Goal: Task Accomplishment & Management: Use online tool/utility

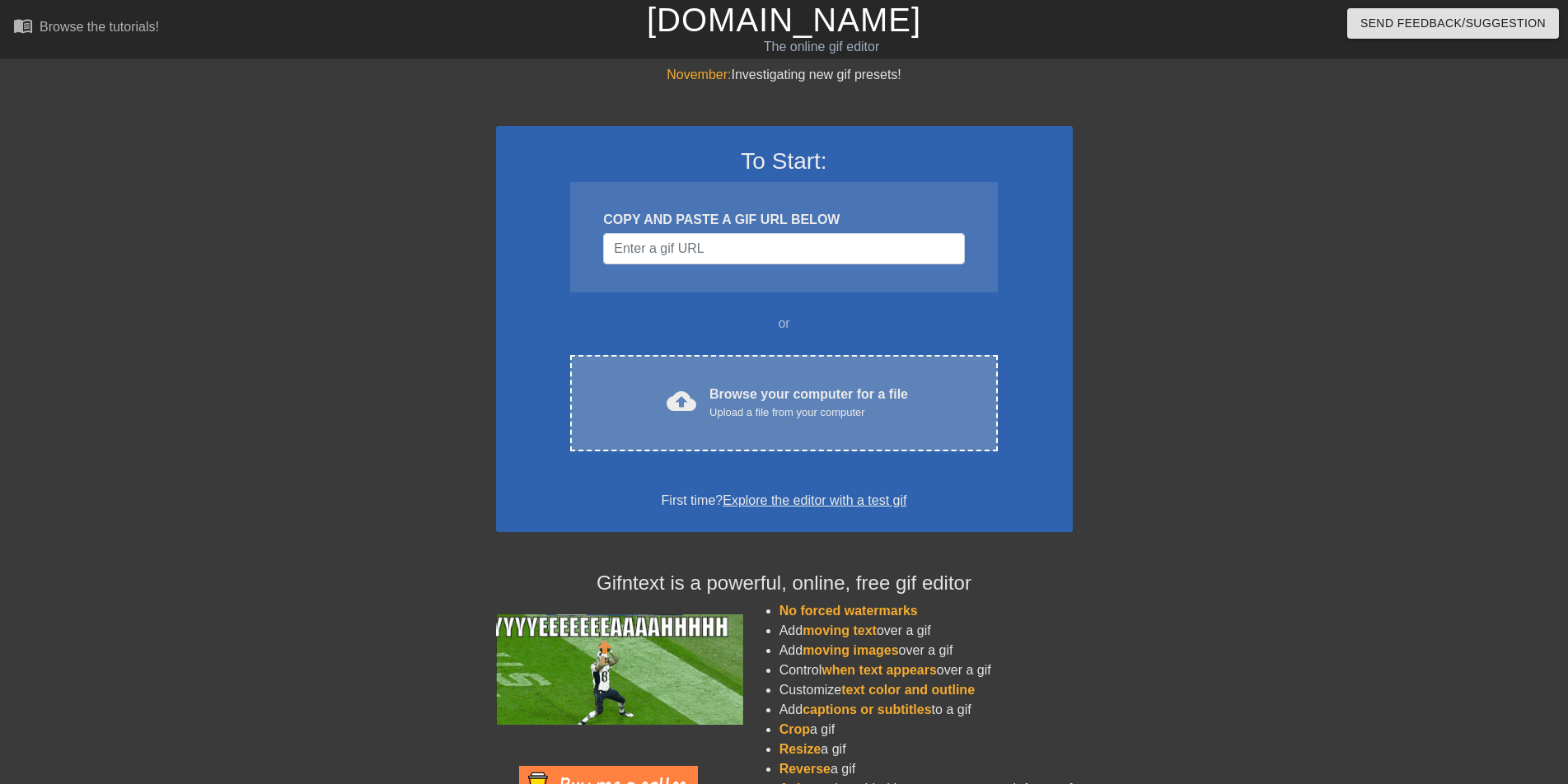
click at [738, 402] on div "Browse your computer for a file Upload a file from your computer" at bounding box center [808, 402] width 199 height 37
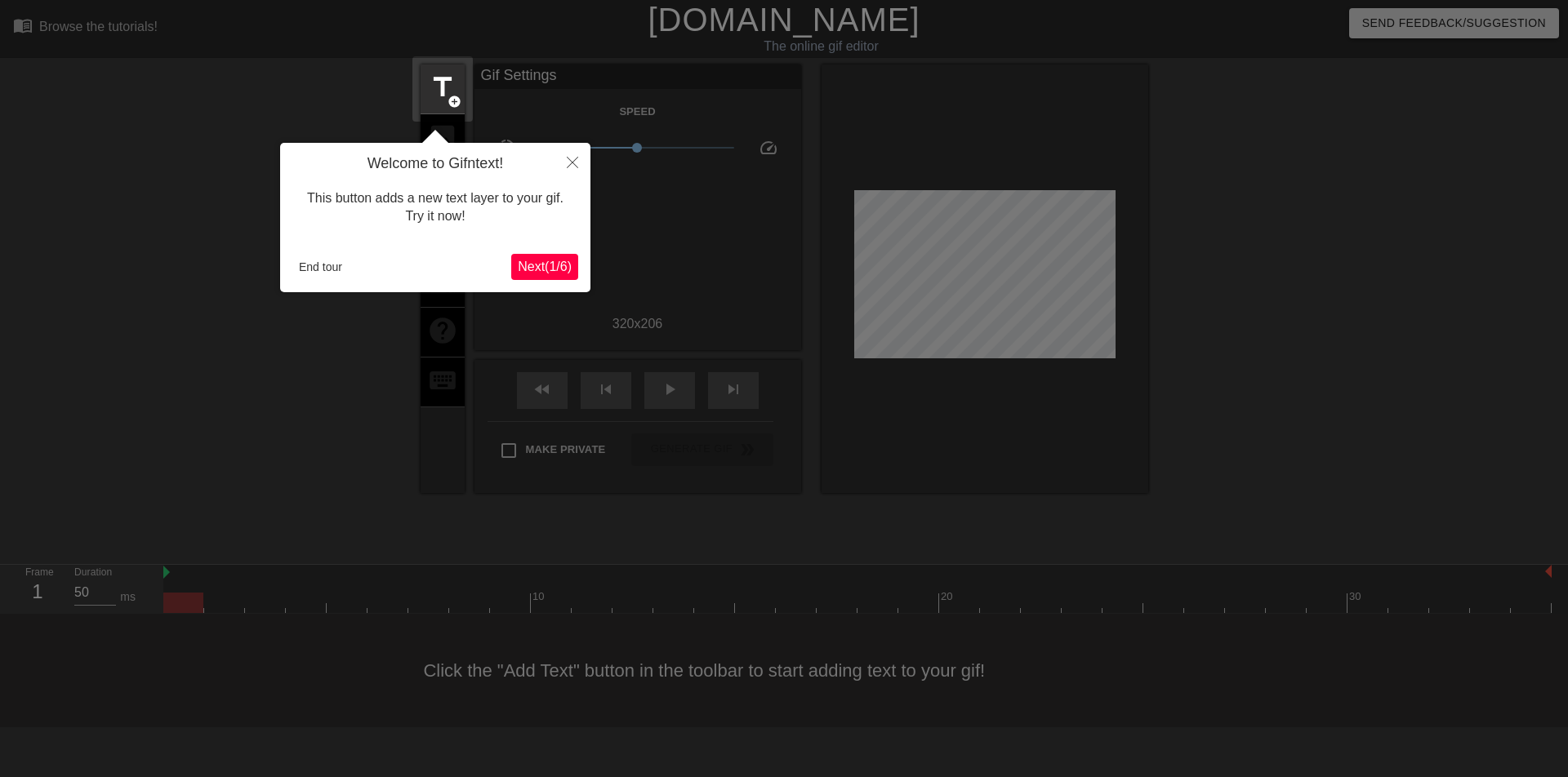
click at [531, 263] on span "Next ( 1 / 6 )" at bounding box center [545, 266] width 54 height 14
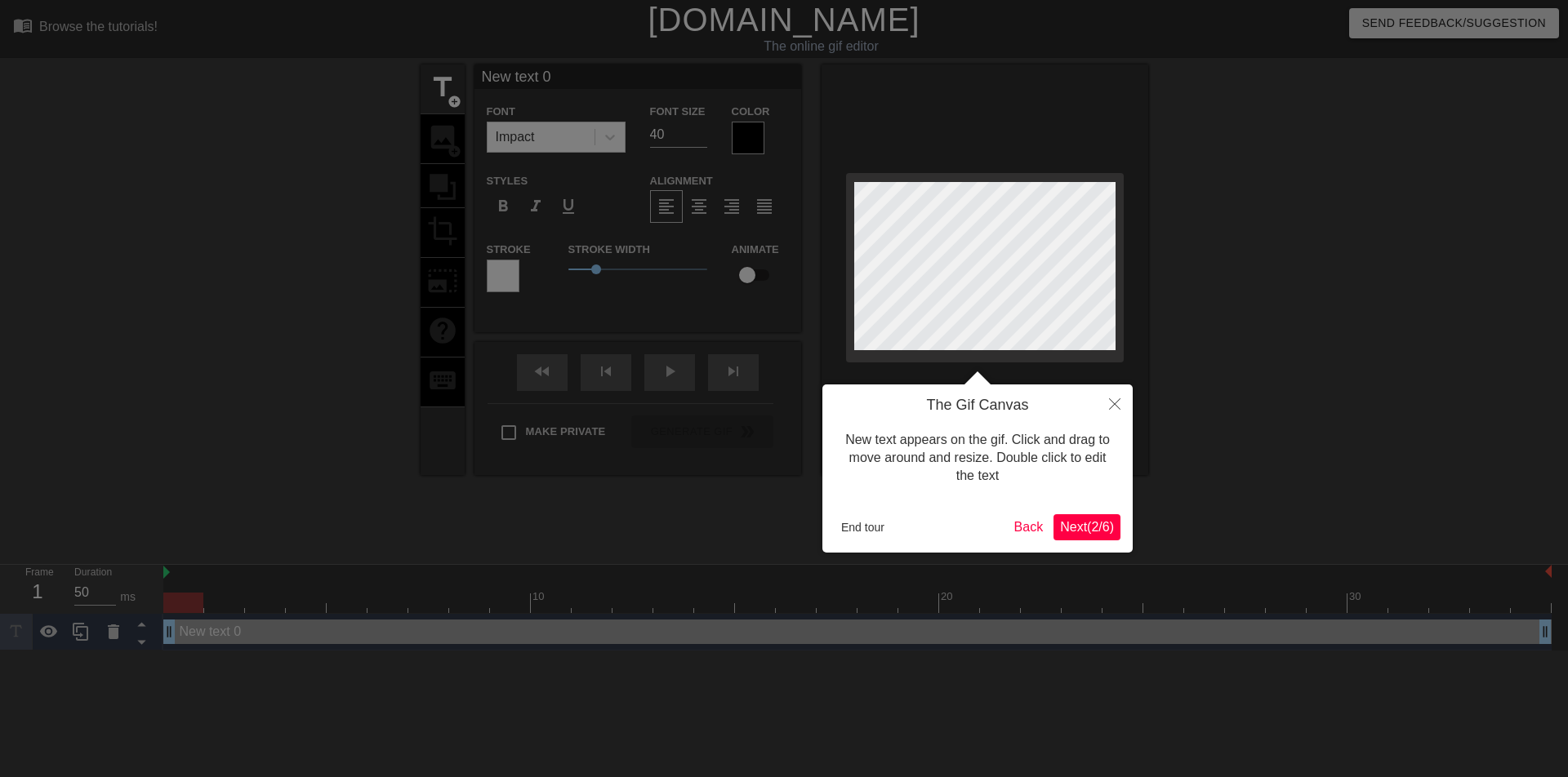
scroll to position [3, 5]
type input "[PERSON_NAME]"
type textarea "[PERSON_NAME]"
type input "[PERSON_NAME]"
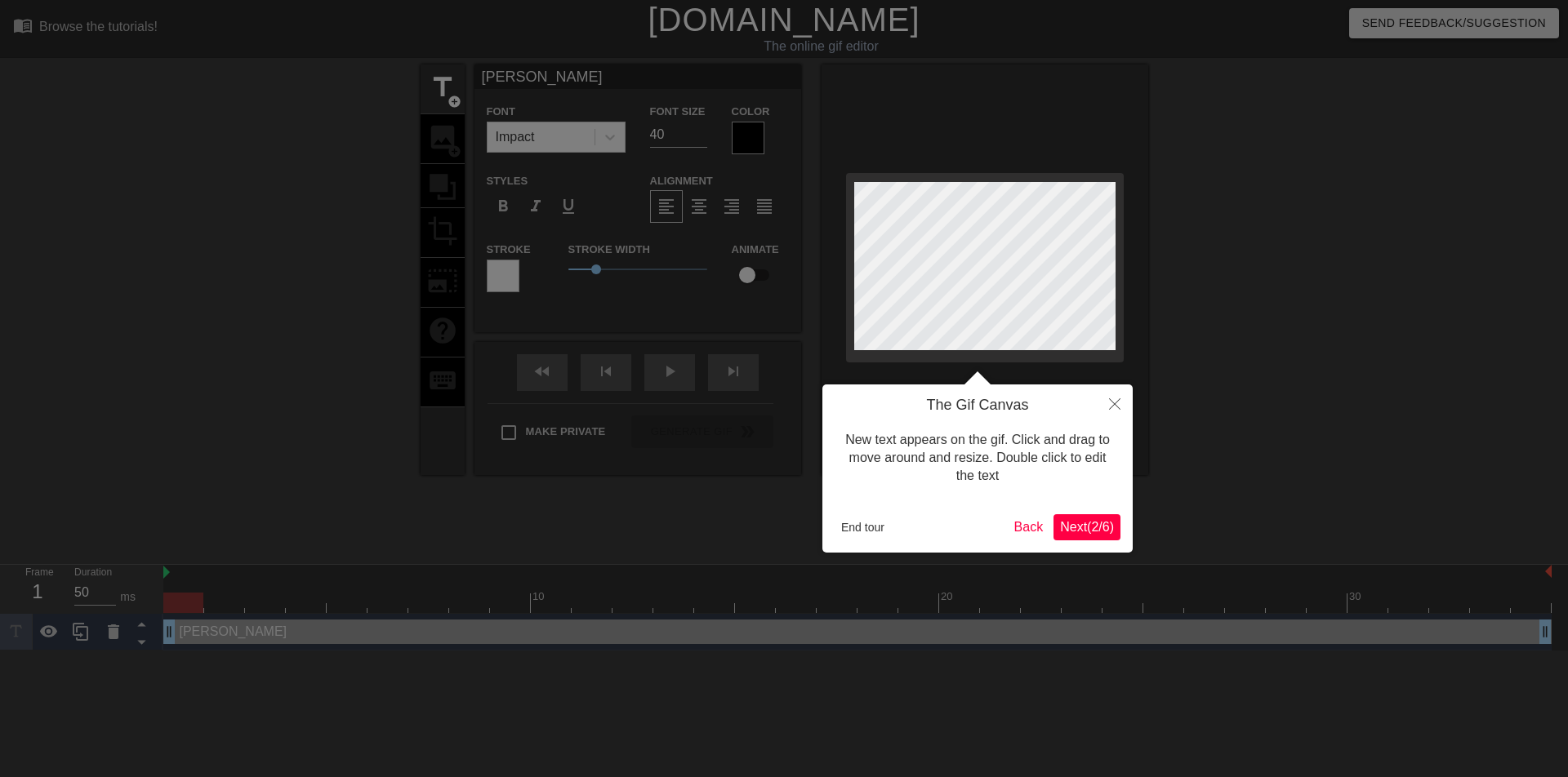
type textarea "[PERSON_NAME]"
type input "Лич"
type textarea "Лич"
type input "Личн"
type textarea "Личн"
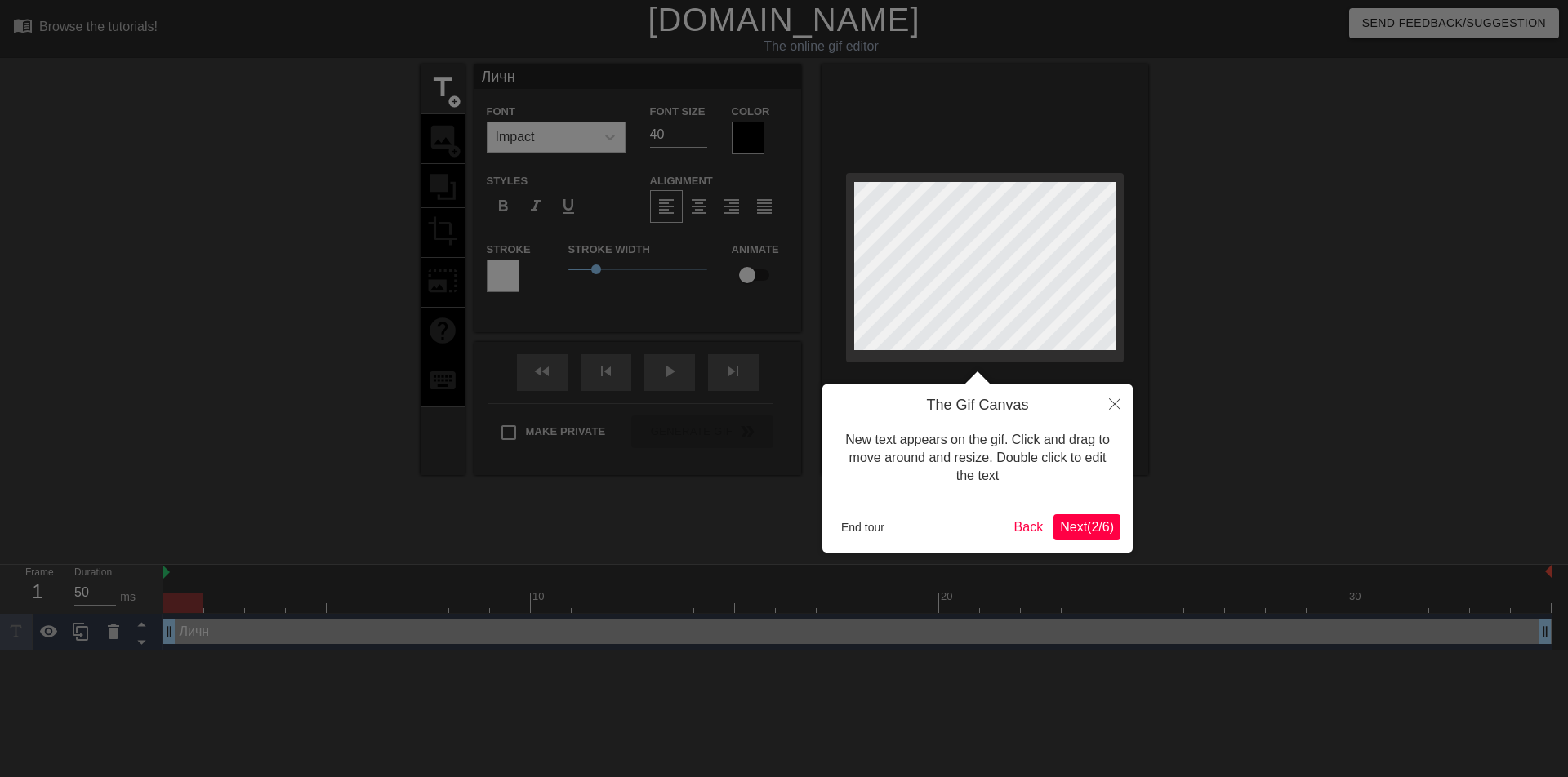
type input "Лично"
type textarea "Лично"
click at [1082, 521] on span "Next ( 2 / 6 )" at bounding box center [1087, 527] width 54 height 14
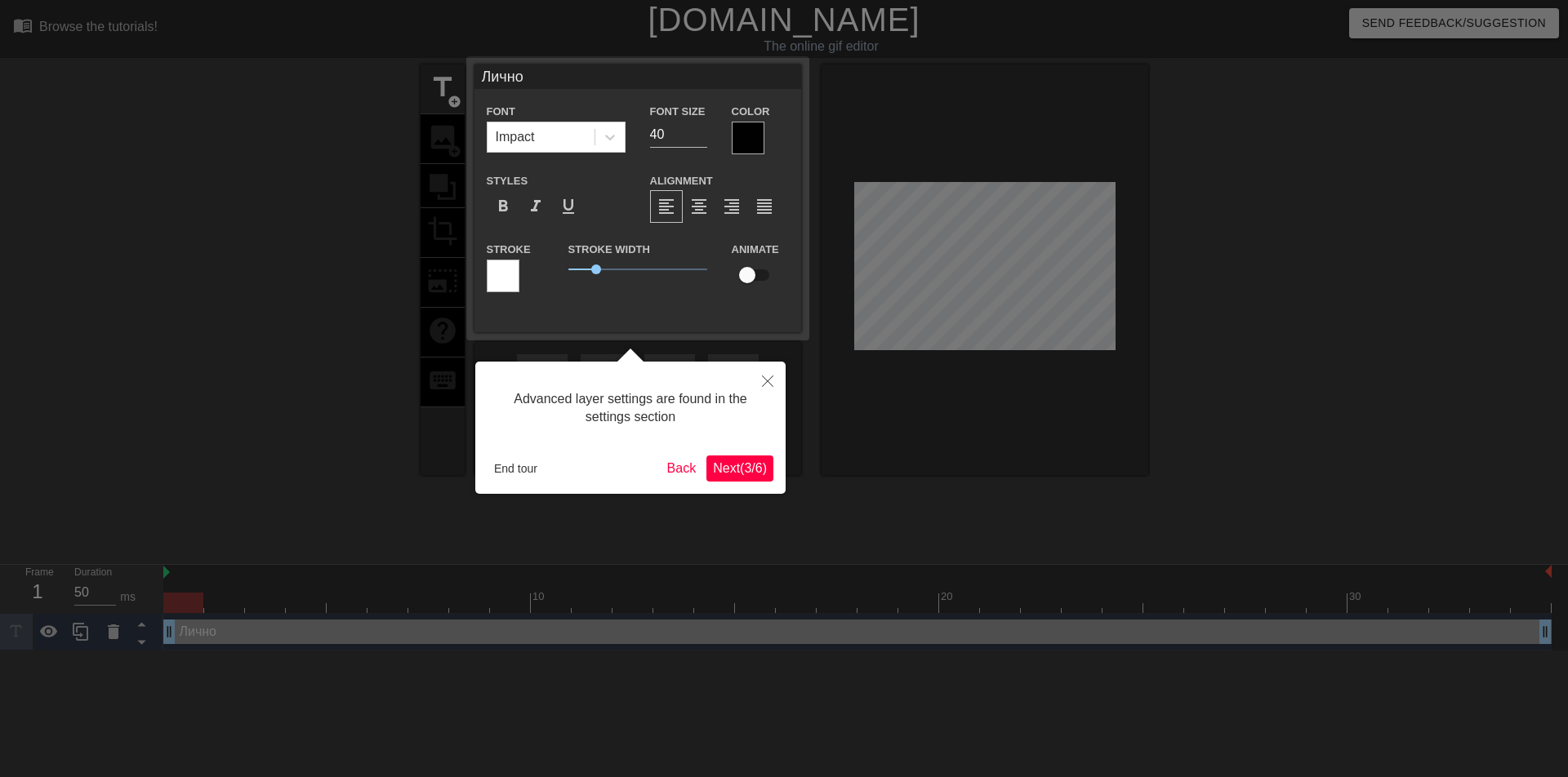
click at [721, 471] on span "Next ( 3 / 6 )" at bounding box center [740, 468] width 54 height 14
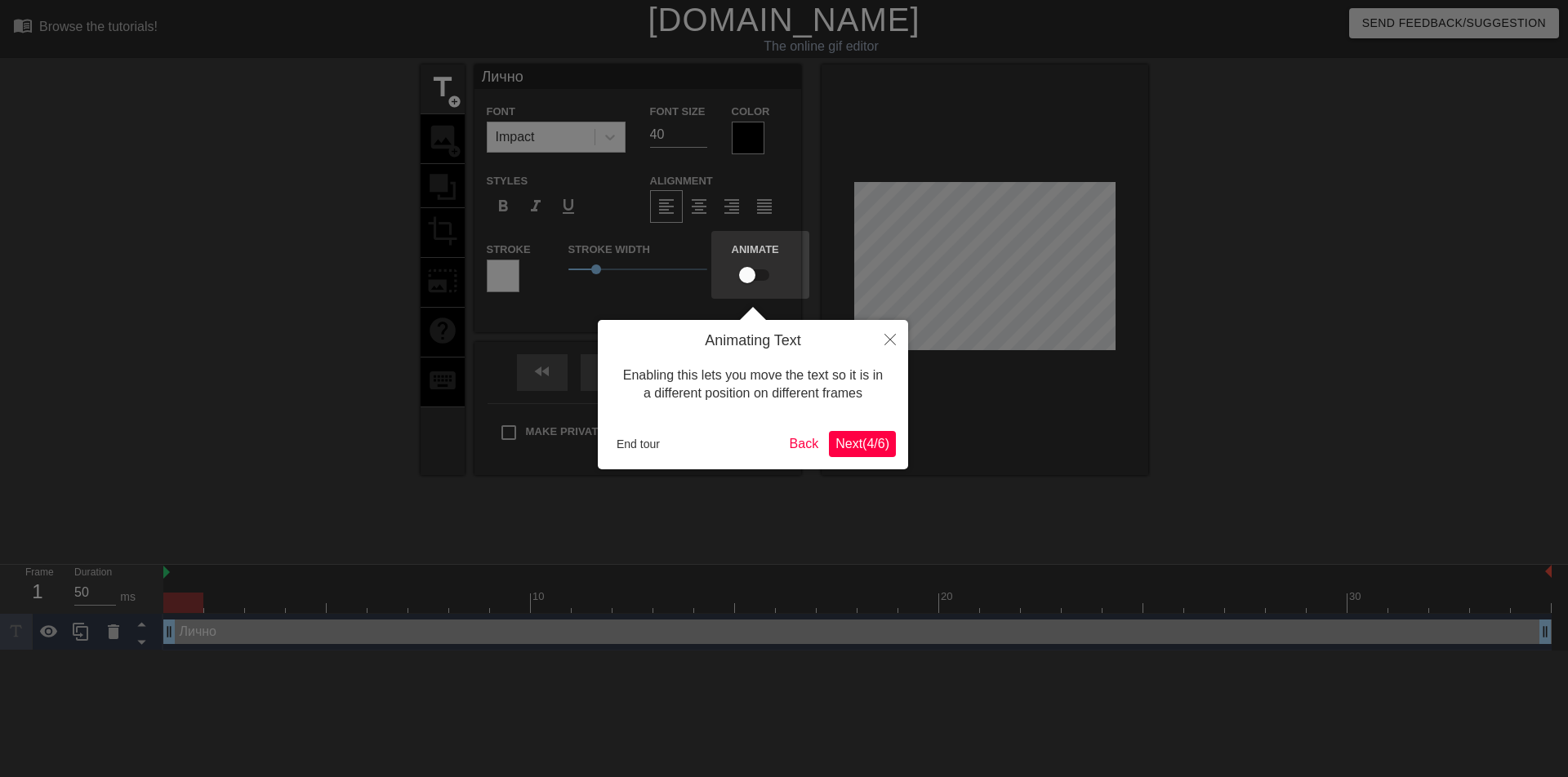
click at [858, 443] on span "Next ( 4 / 6 )" at bounding box center [863, 443] width 54 height 14
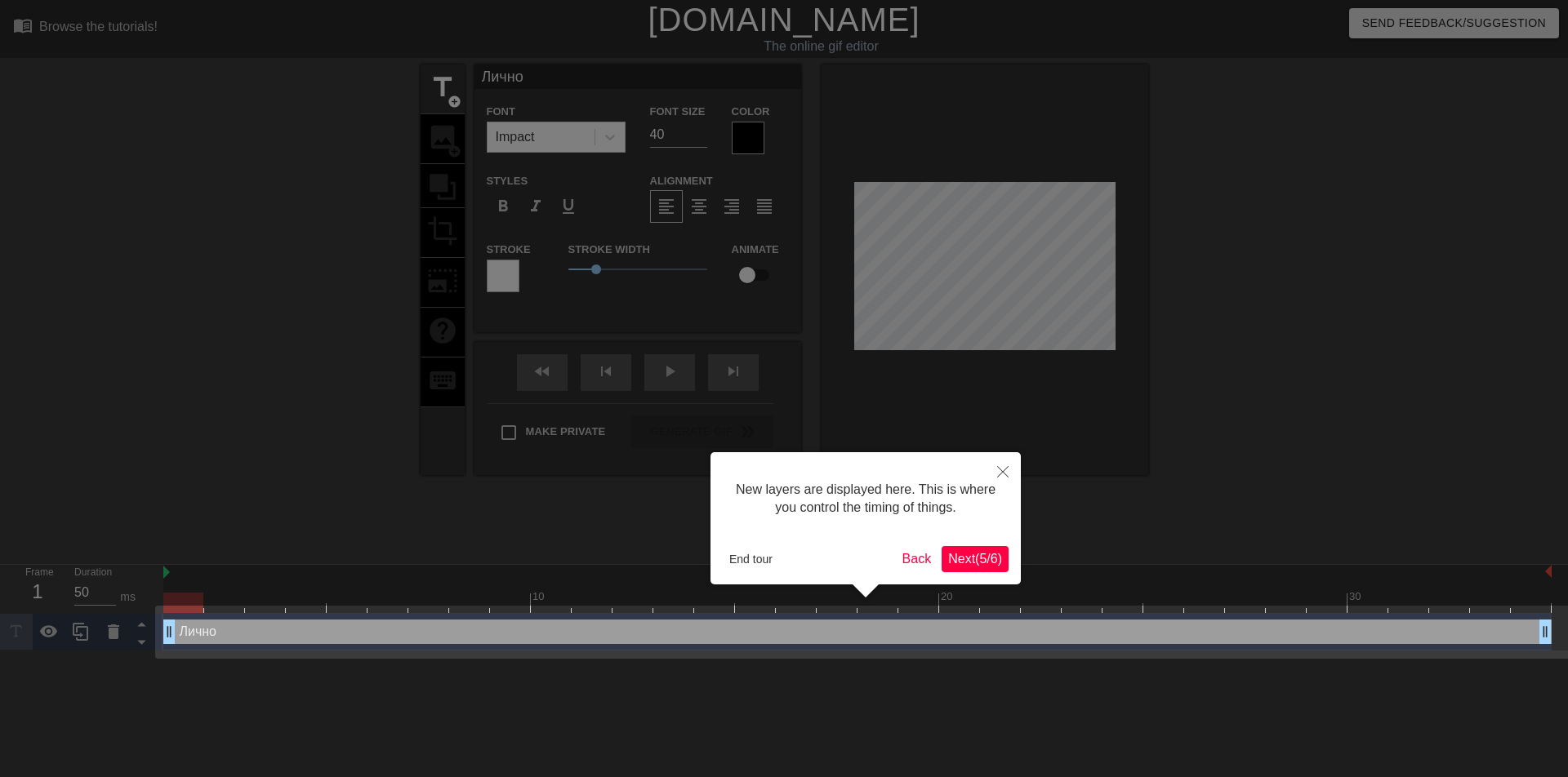
click at [968, 557] on span "Next ( 5 / 6 )" at bounding box center [975, 558] width 54 height 14
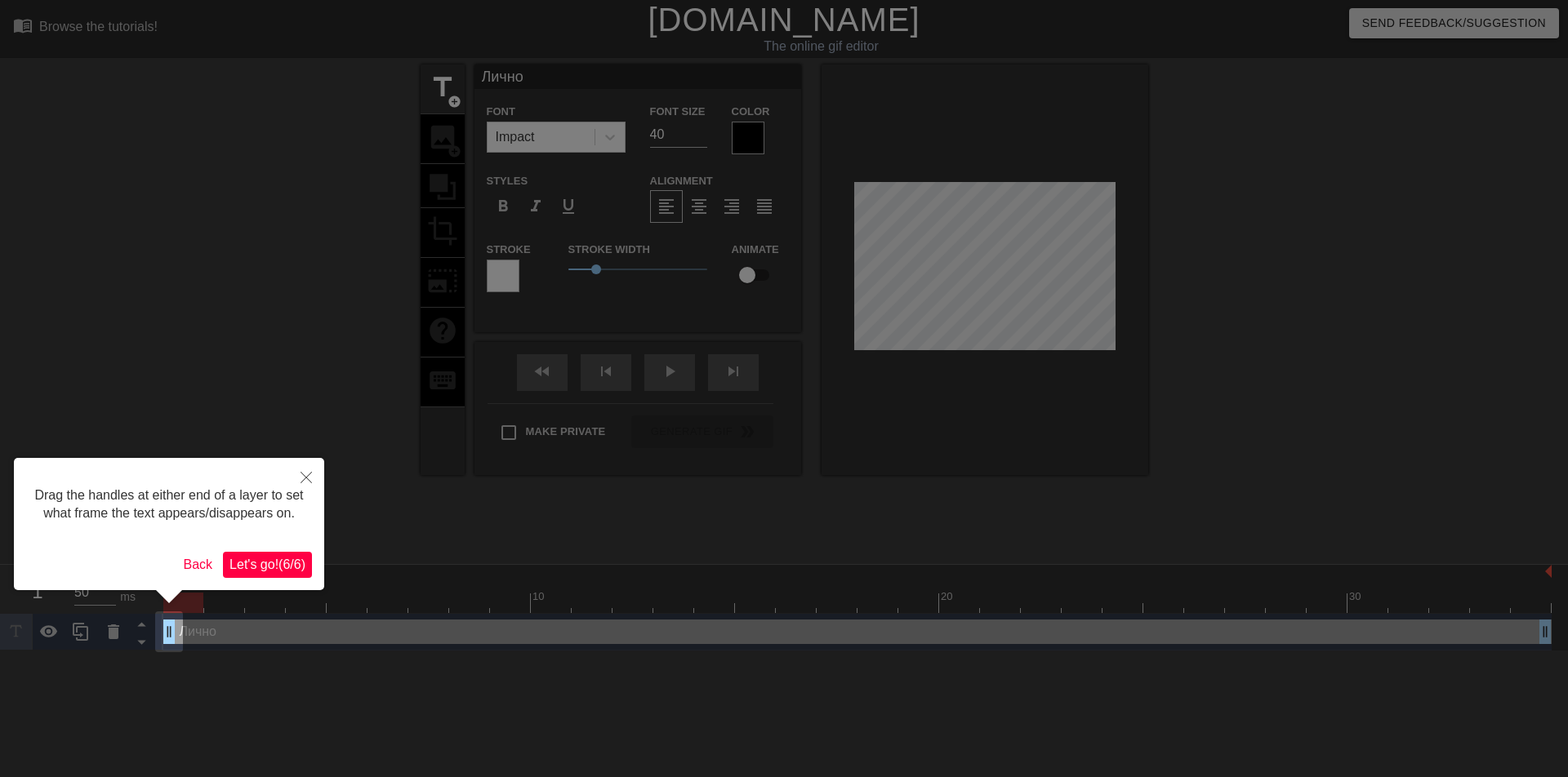
click at [270, 563] on span "Let's go! ( 6 / 6 )" at bounding box center [268, 564] width 76 height 14
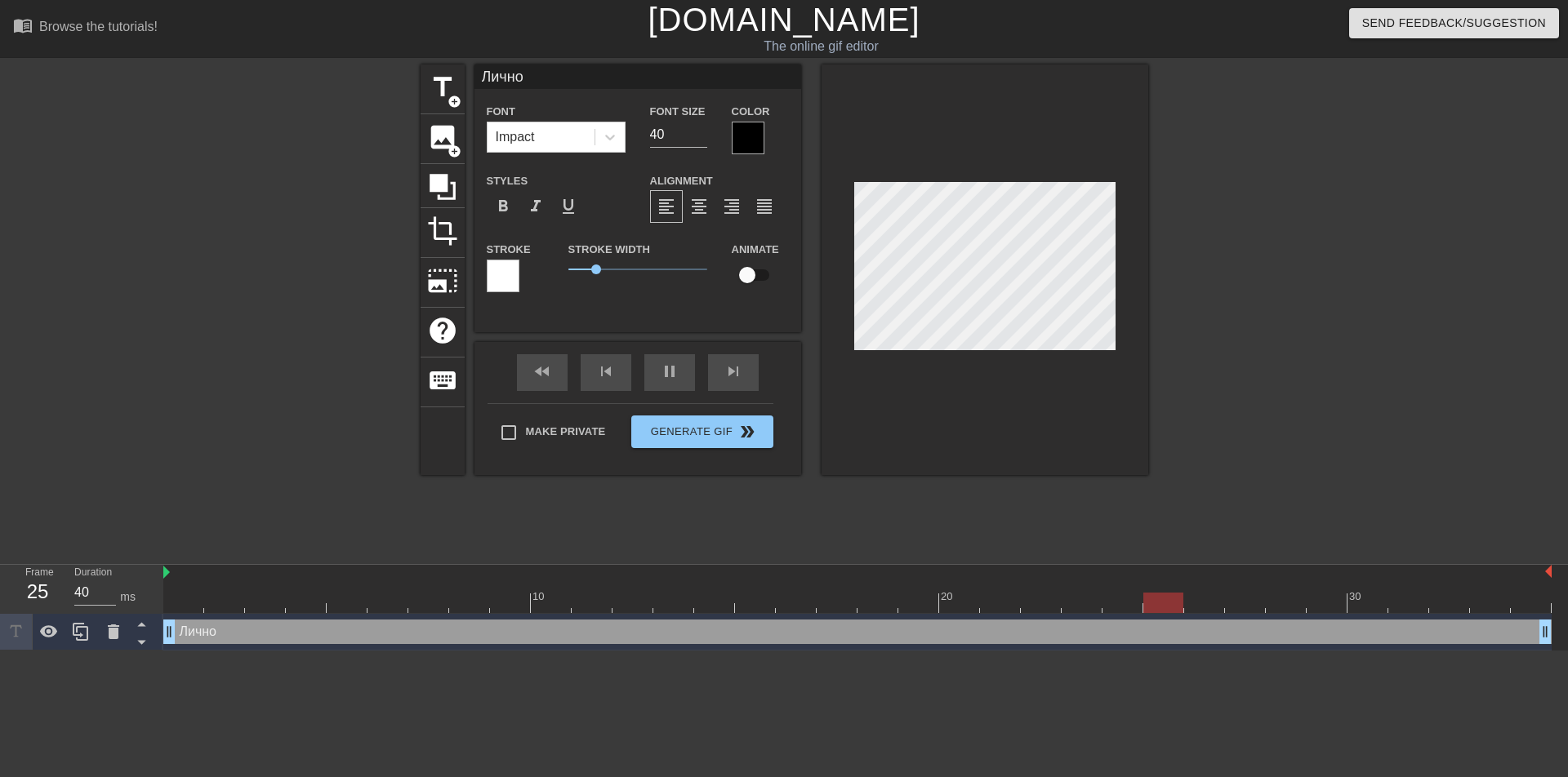
type input "50"
type input "Личн"
type textarea "Личн"
type input "50"
type input "Лич"
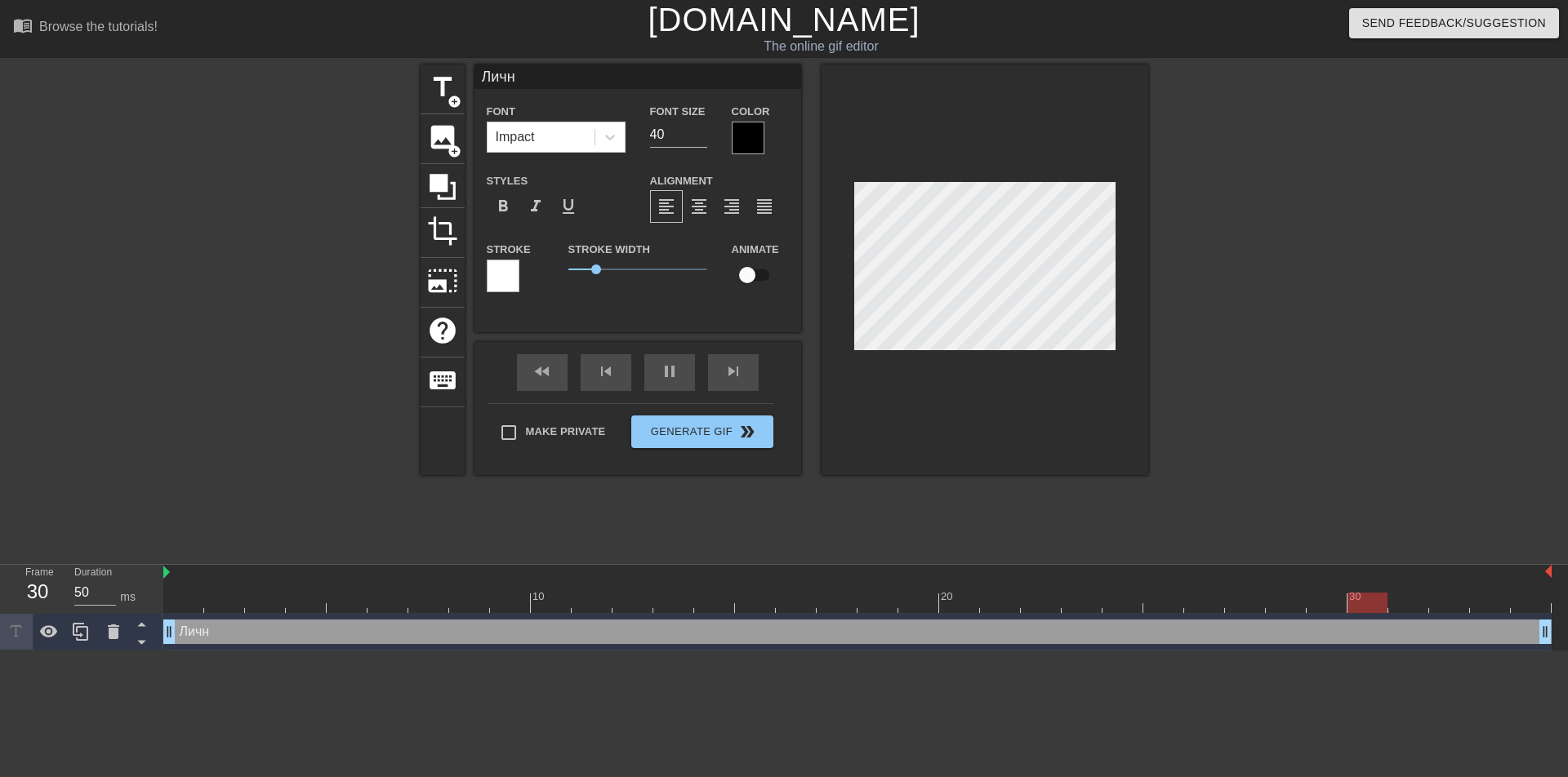
type textarea "Лич"
type input "50"
type input "[PERSON_NAME]"
type textarea "[PERSON_NAME]"
type input "50"
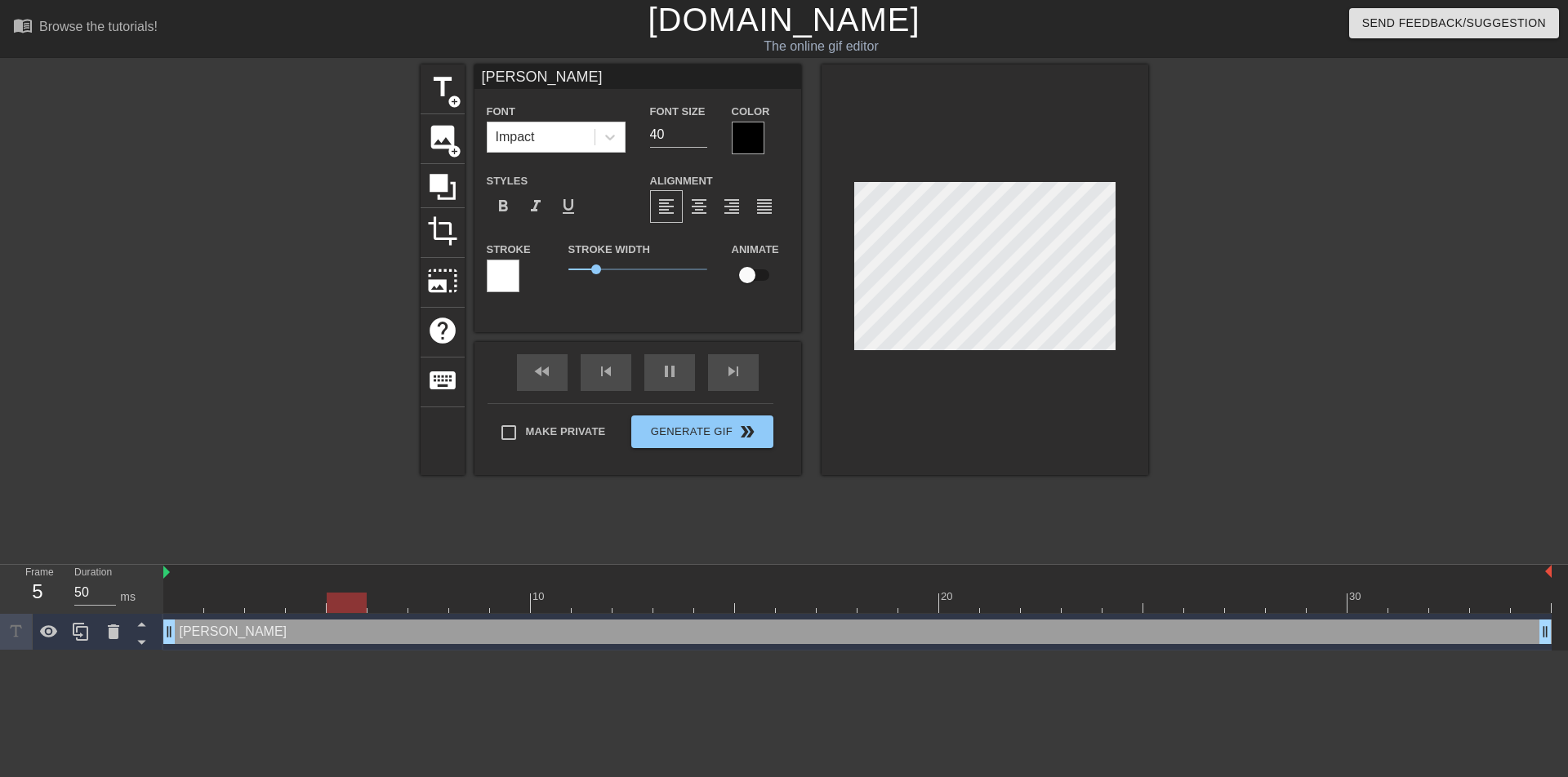
type input "[PERSON_NAME]"
type textarea "[PERSON_NAME]"
type input "50"
type input "[PERSON_NAME]"
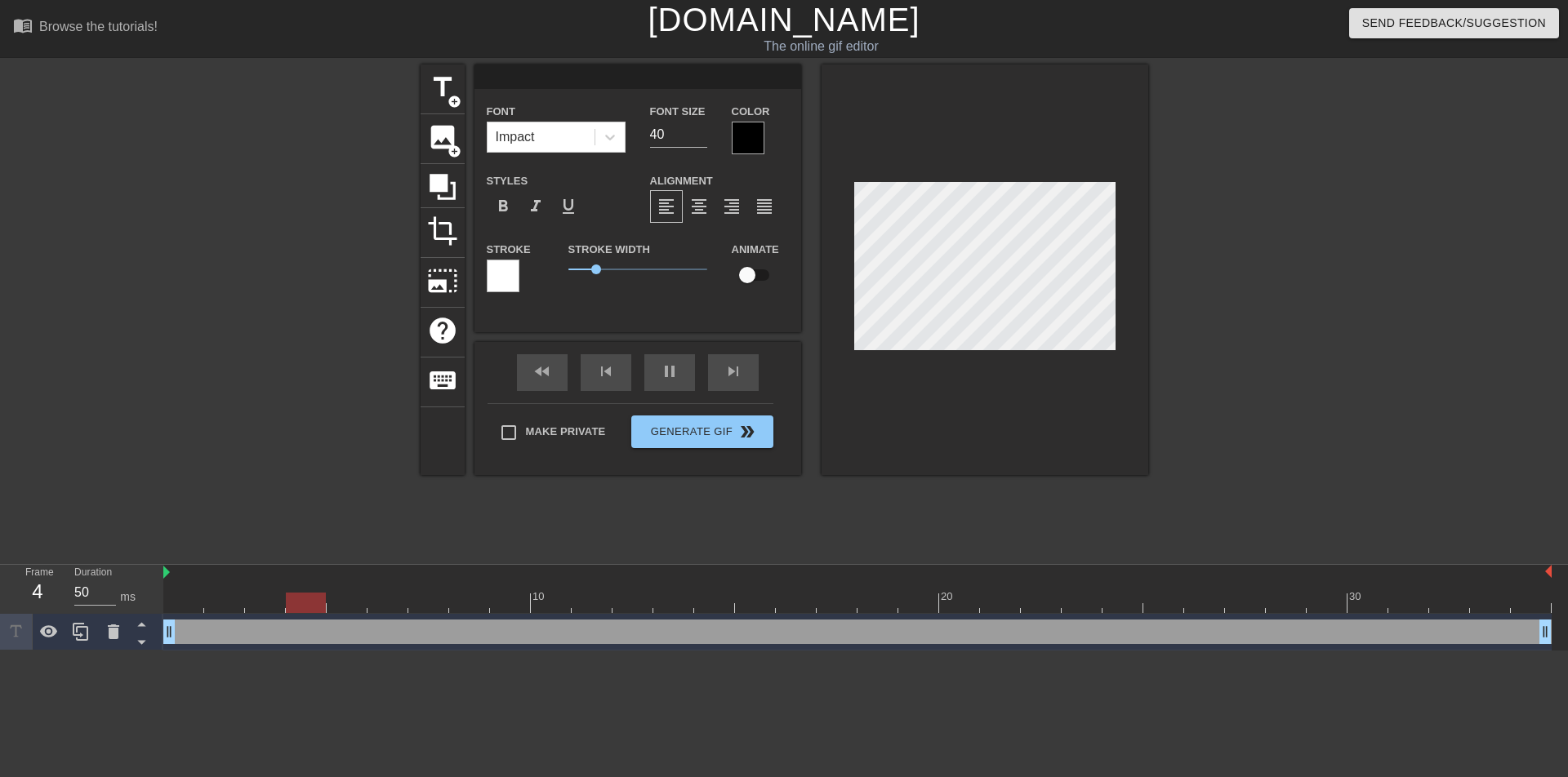
type textarea "[PERSON_NAME]"
type input "50"
type input "[PERSON_NAME]"
type textarea "[PERSON_NAME]"
type input "50"
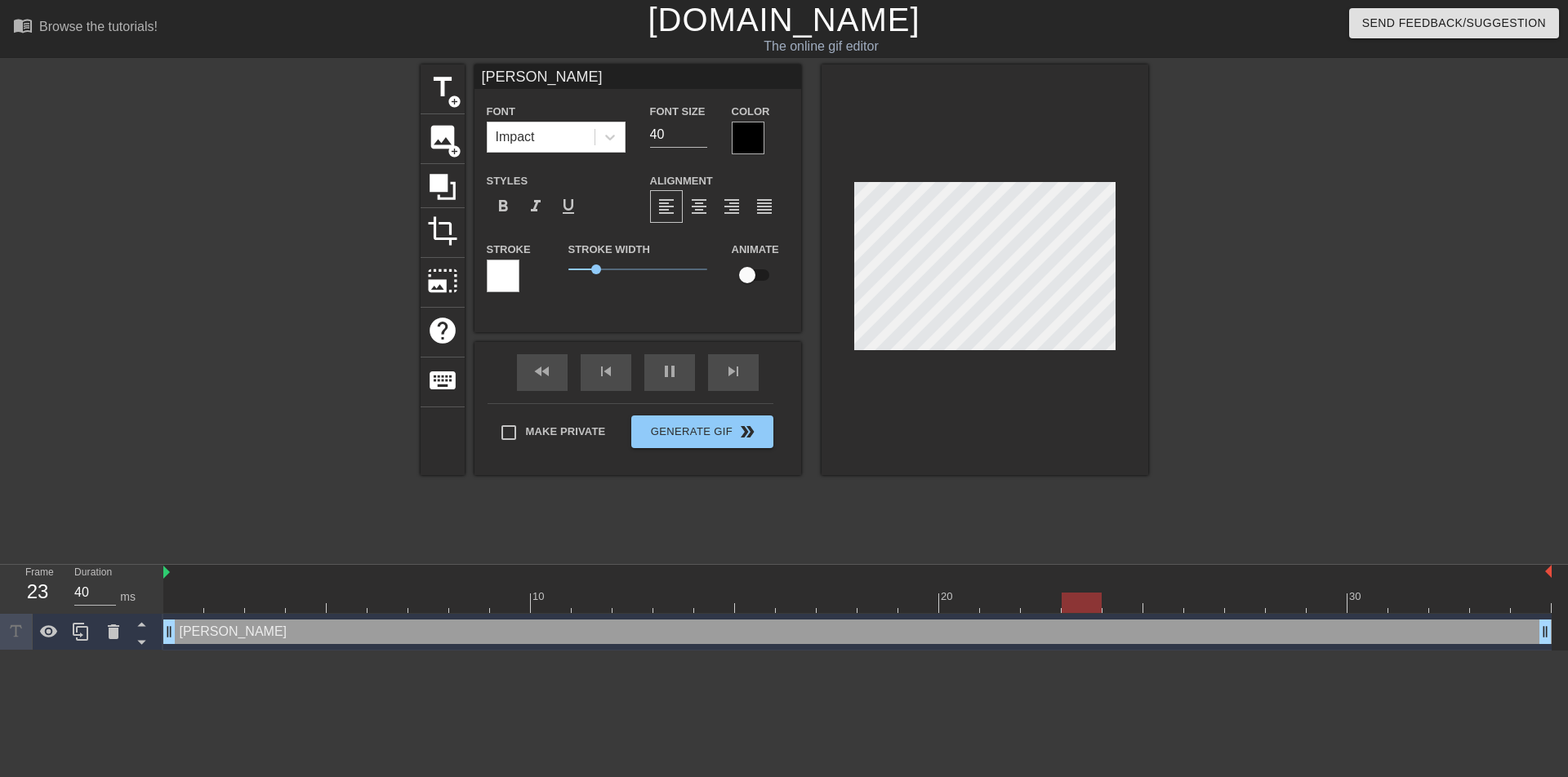
type input "Лич"
type textarea "Лич"
type input "40"
type input "Личн"
type textarea "Личн"
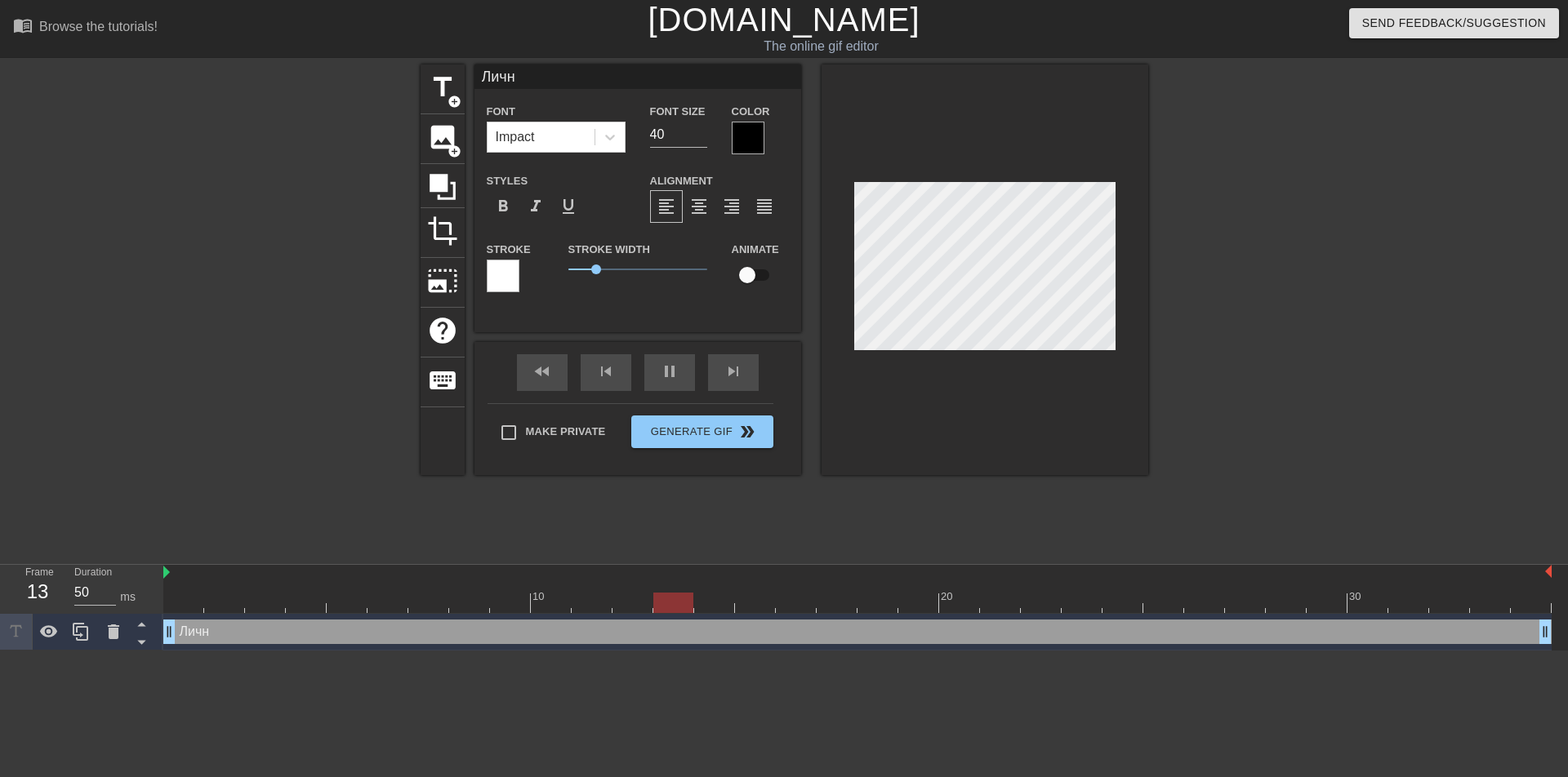
type input "40"
type input "Лично"
type textarea "Лично"
type input "40"
type input "Лично"
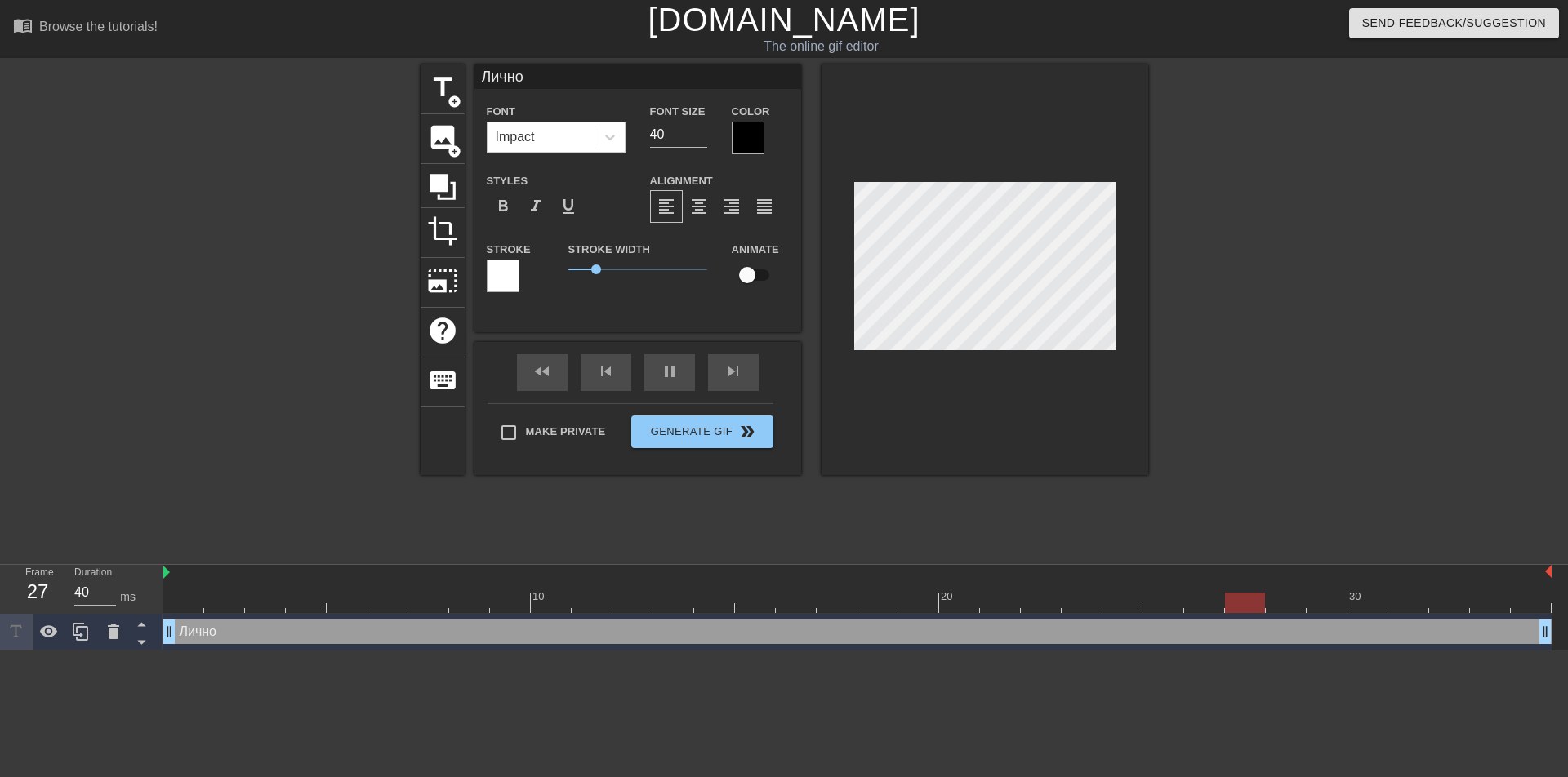
type textarea "Лично"
type input "40"
type input "Лично м"
type textarea "Лично м"
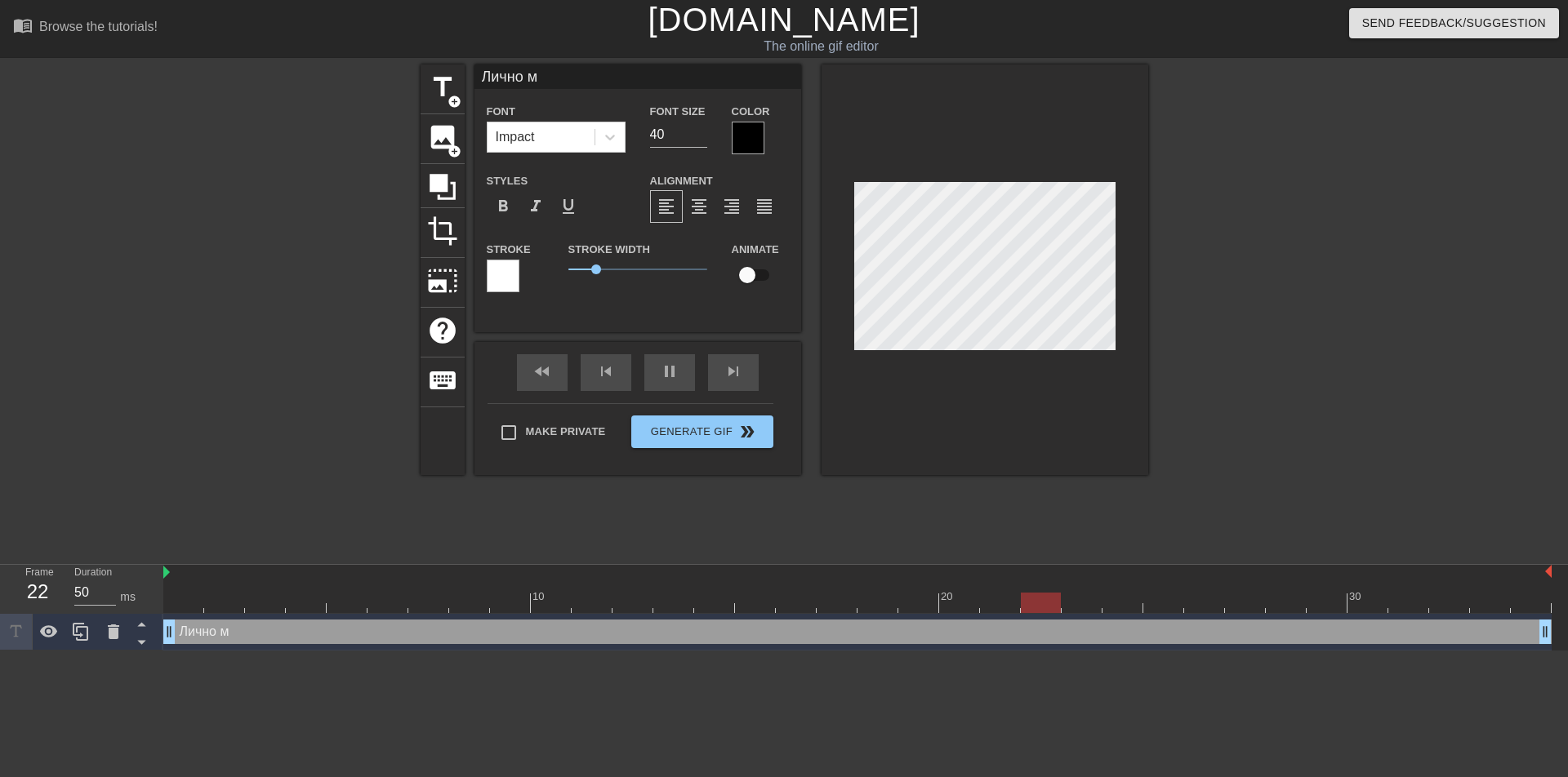
type input "40"
type input "Лично мн"
type textarea "Лично мн"
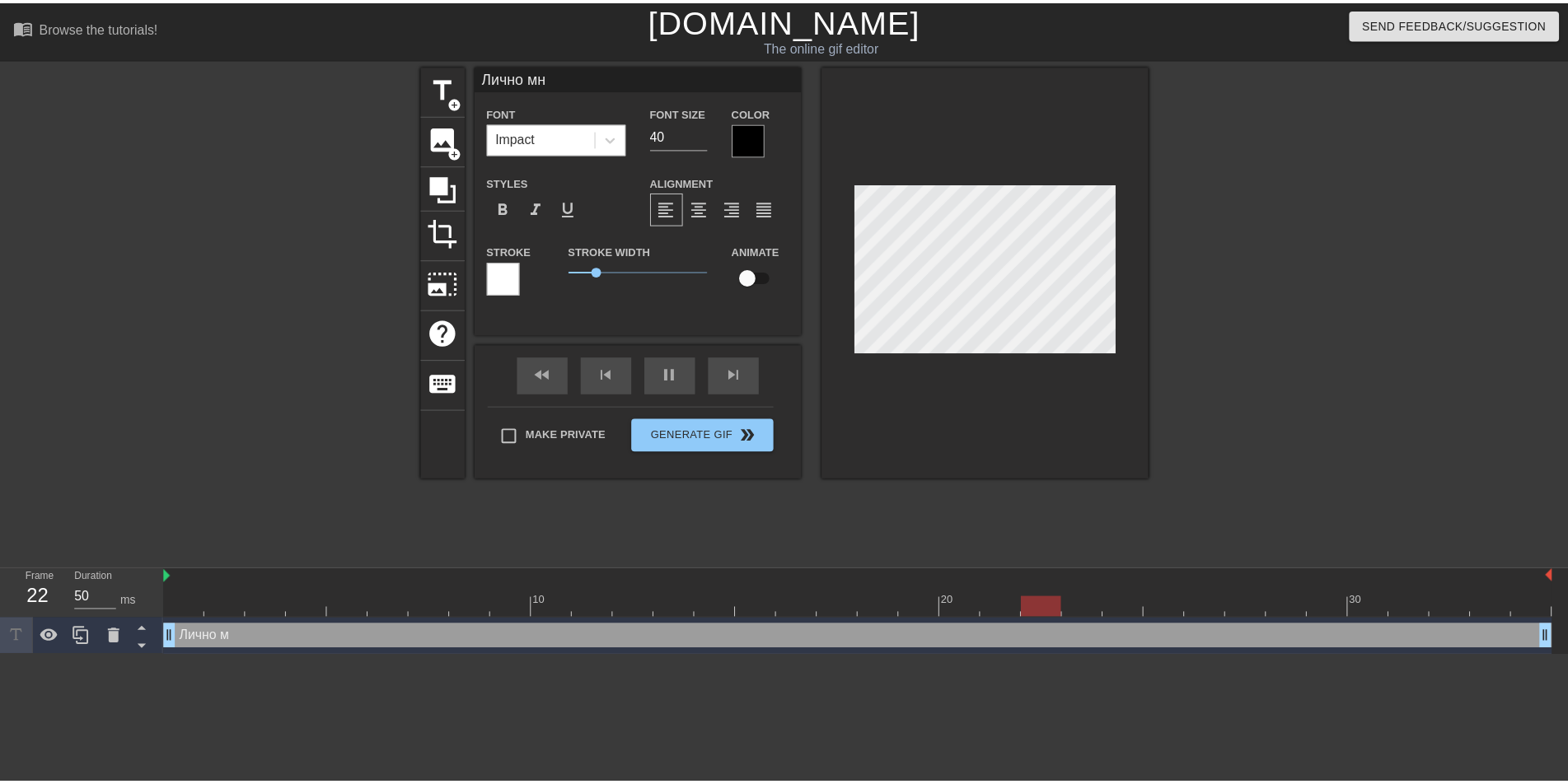
scroll to position [3, 4]
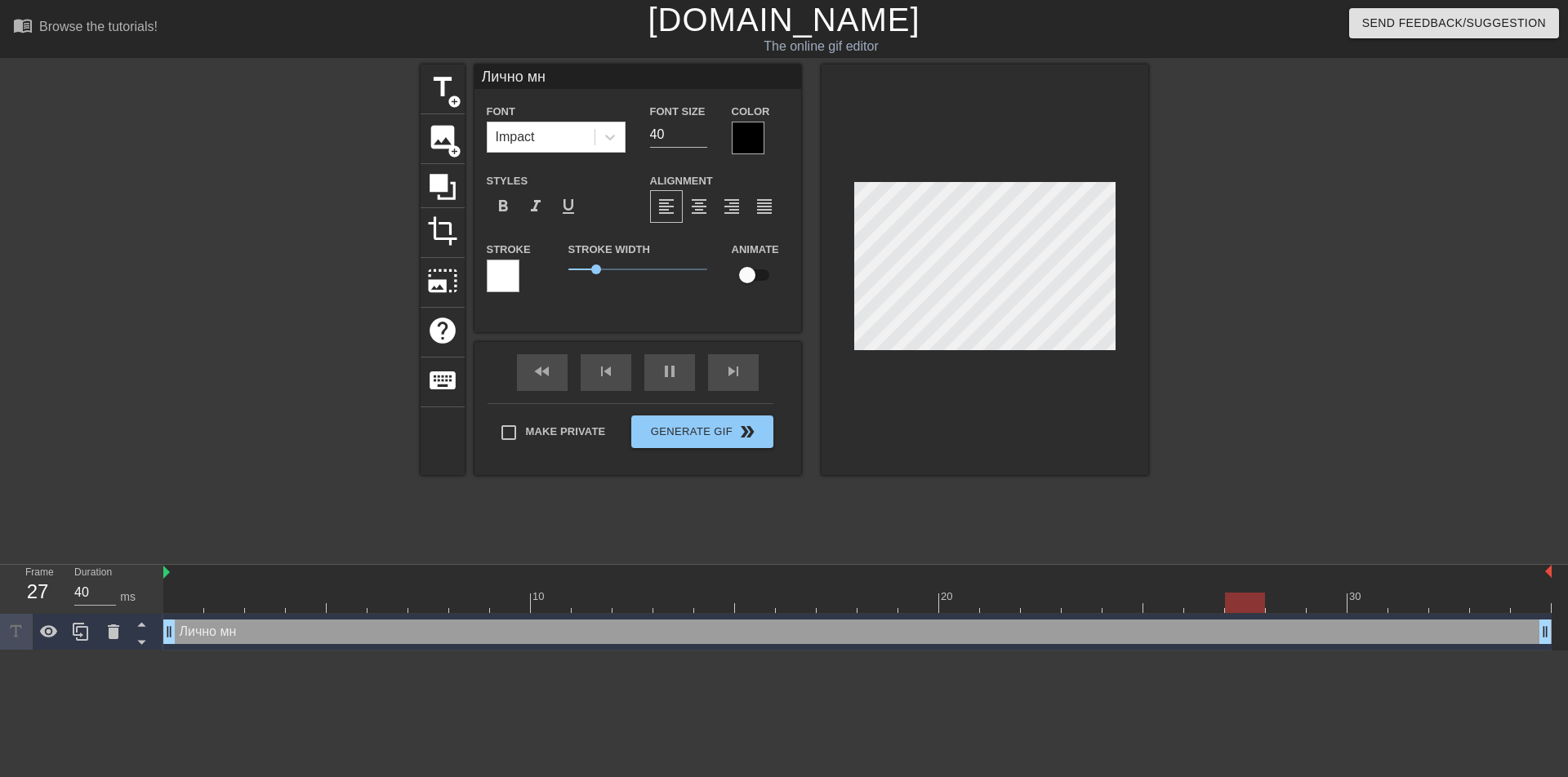
type input "50"
type input "Лично мне"
type textarea "Лично мне"
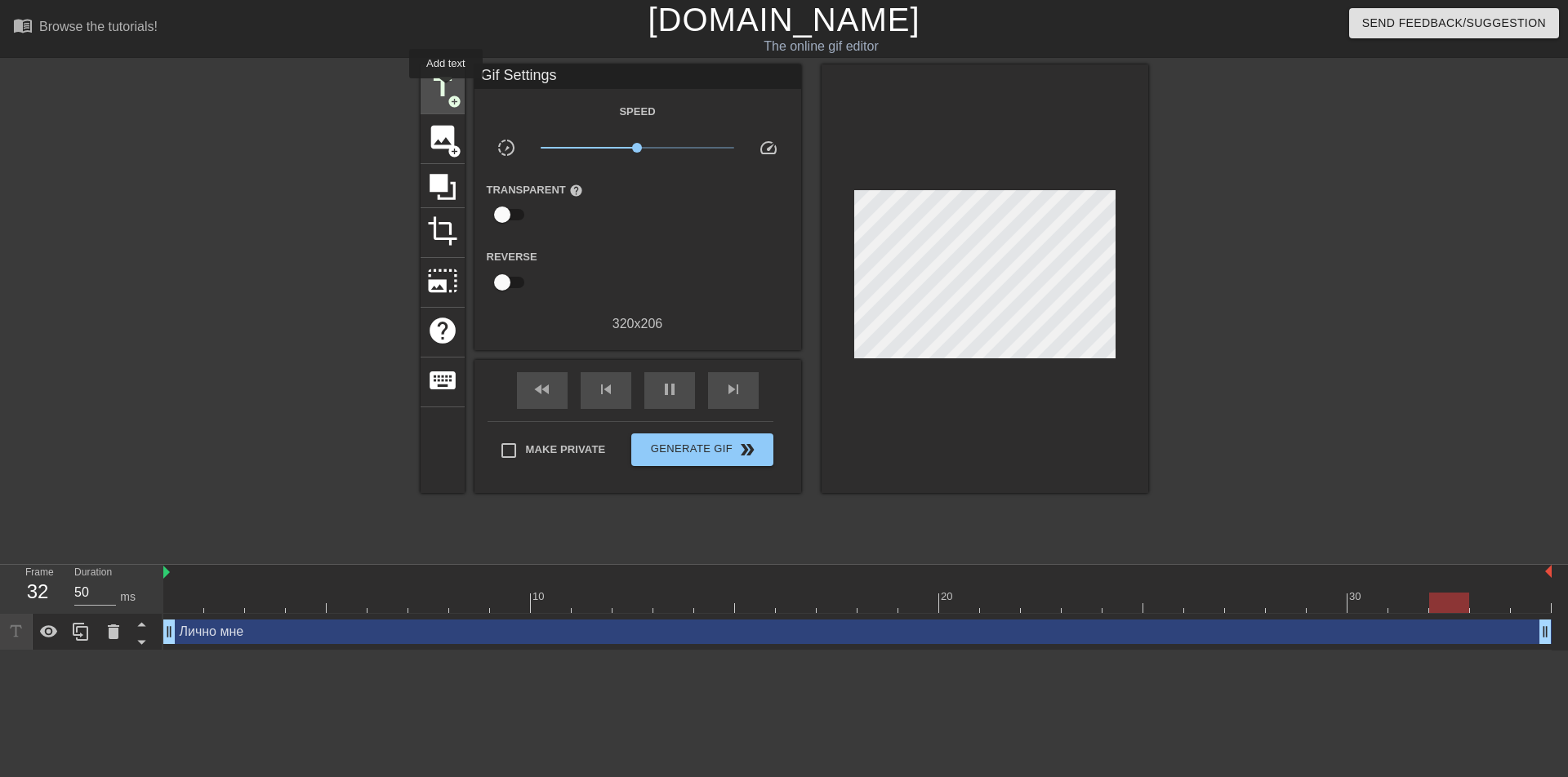
click at [445, 90] on span "title" at bounding box center [443, 87] width 31 height 31
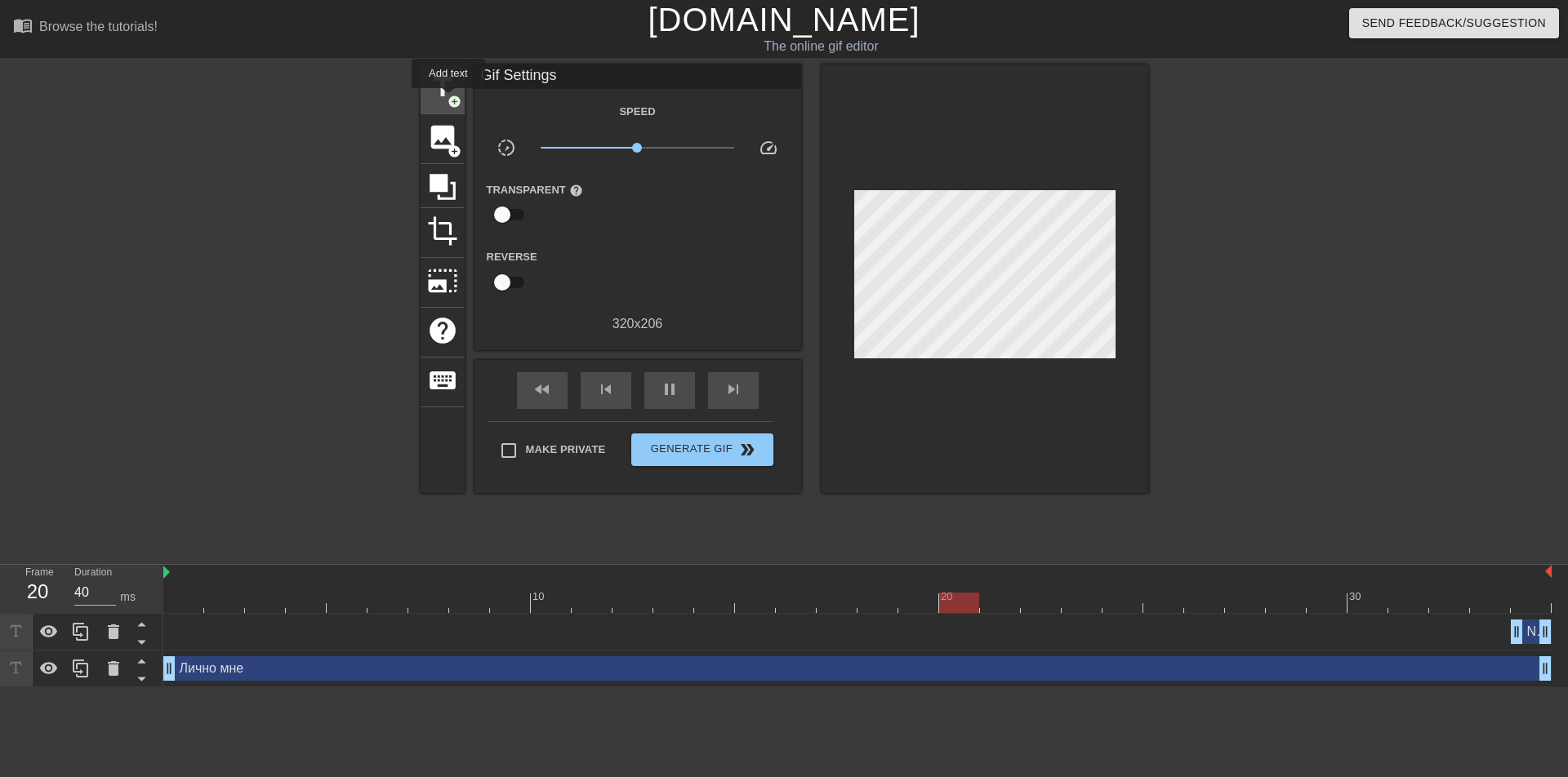
click at [449, 100] on span "add_circle" at bounding box center [455, 101] width 14 height 14
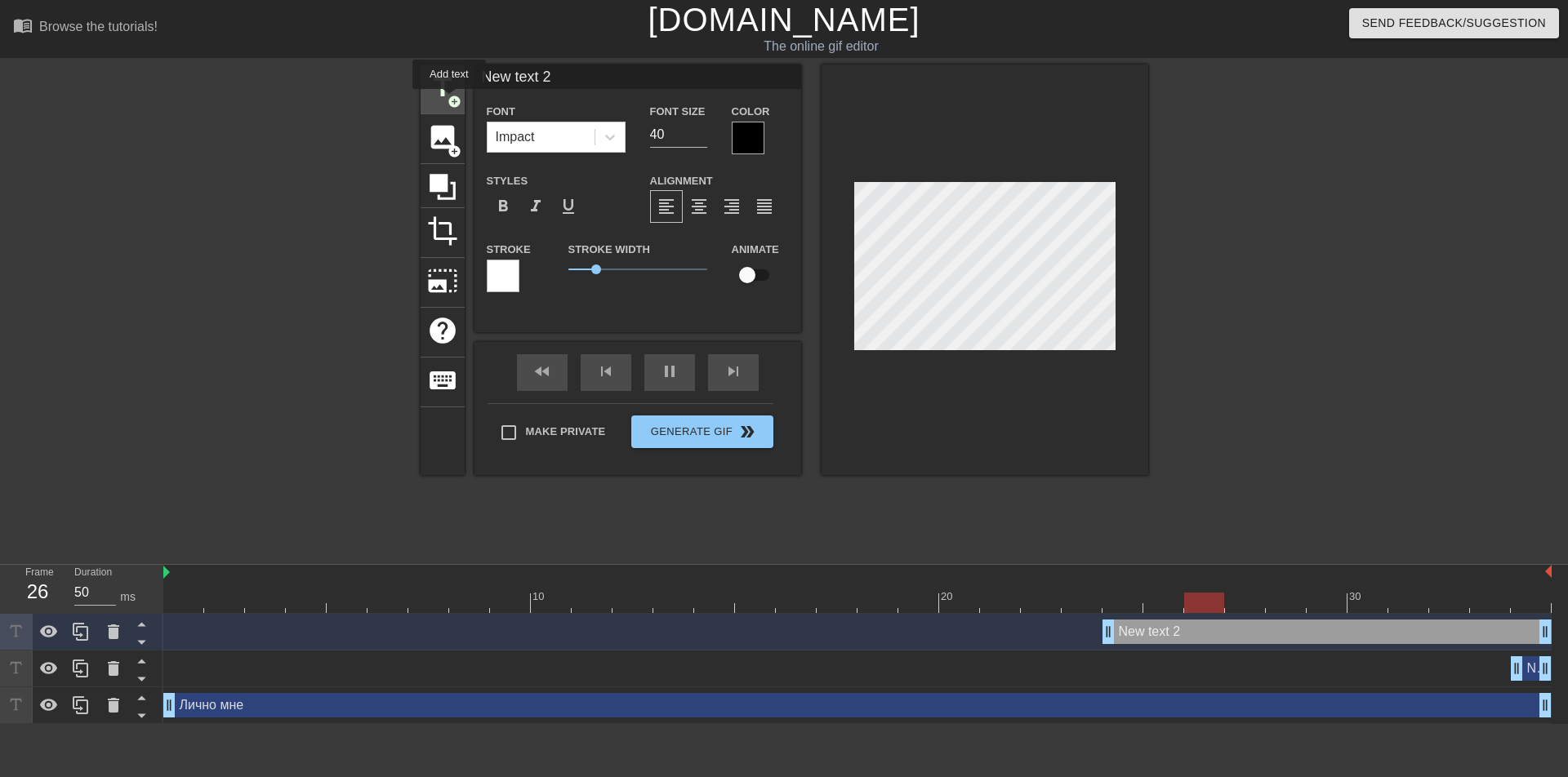
type input "40"
click at [449, 100] on span "add_circle" at bounding box center [455, 101] width 14 height 14
type input "New text 3"
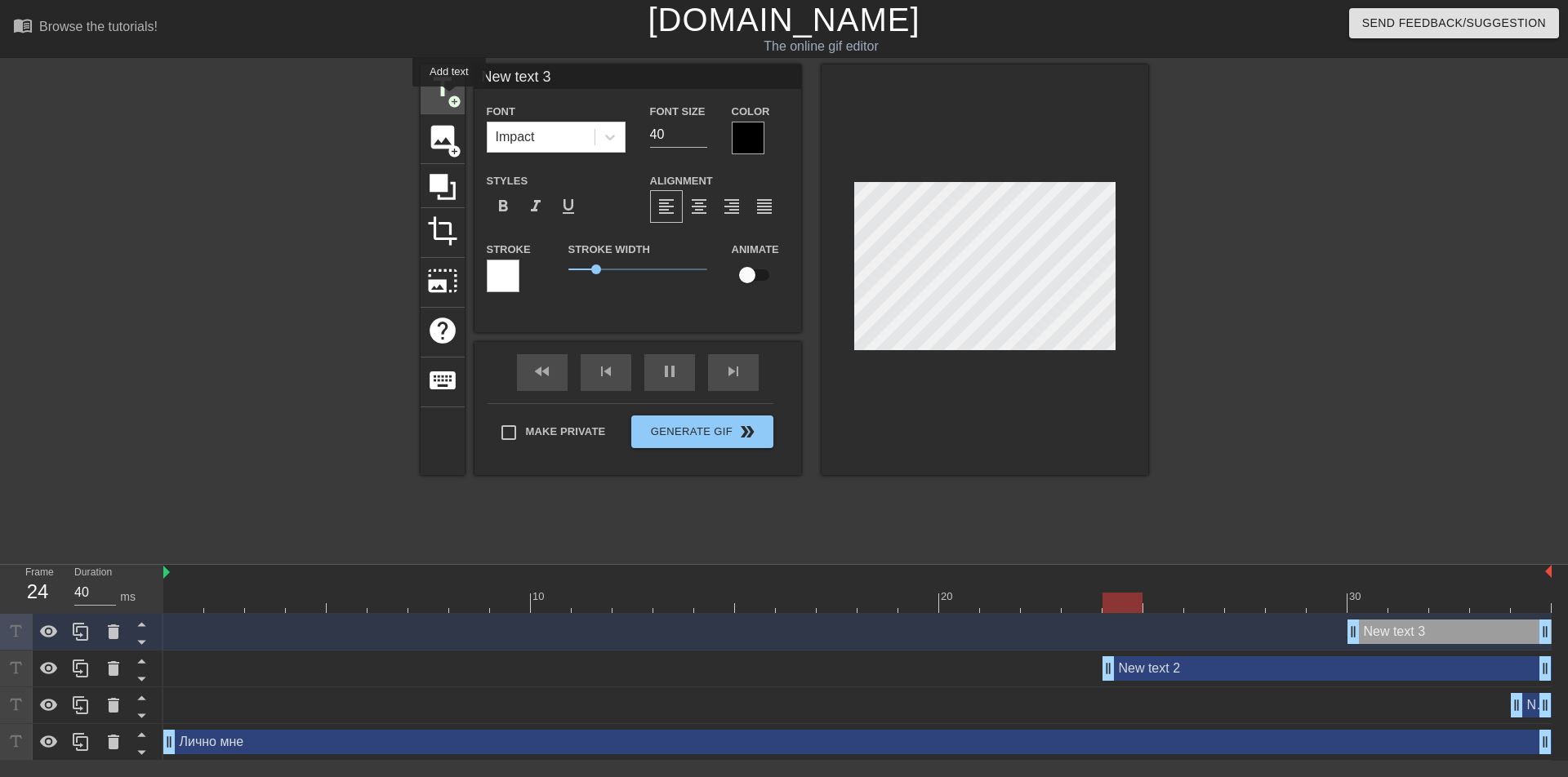
click at [449, 98] on span "add_circle" at bounding box center [455, 101] width 14 height 14
type input "50"
type input "New text 4"
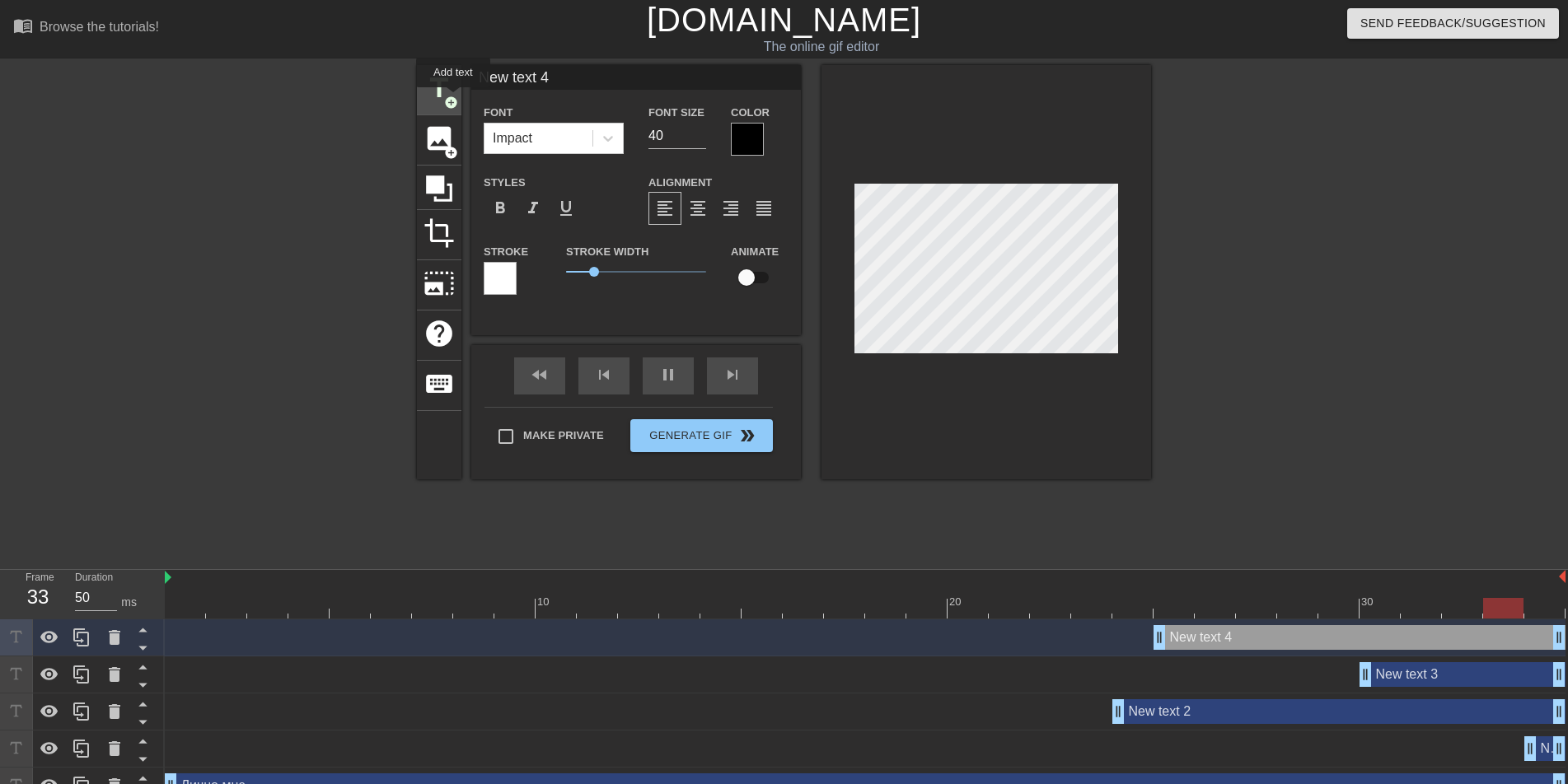
type input "40"
click at [453, 99] on span "add_circle" at bounding box center [451, 102] width 14 height 14
type input "New text 5"
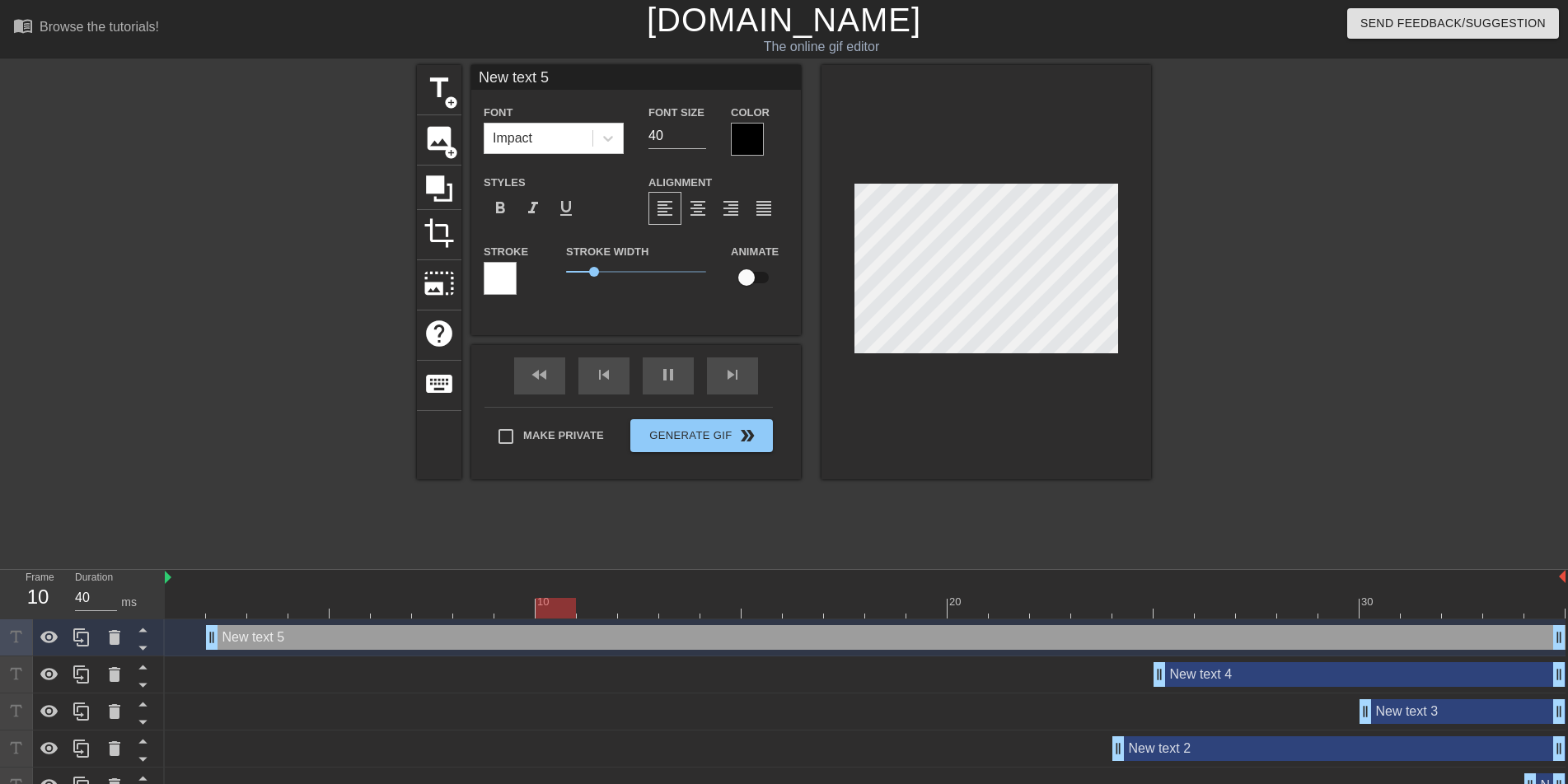
scroll to position [3, 5]
type input "40"
type input "Nв"
type textarea "Nв"
type input "50"
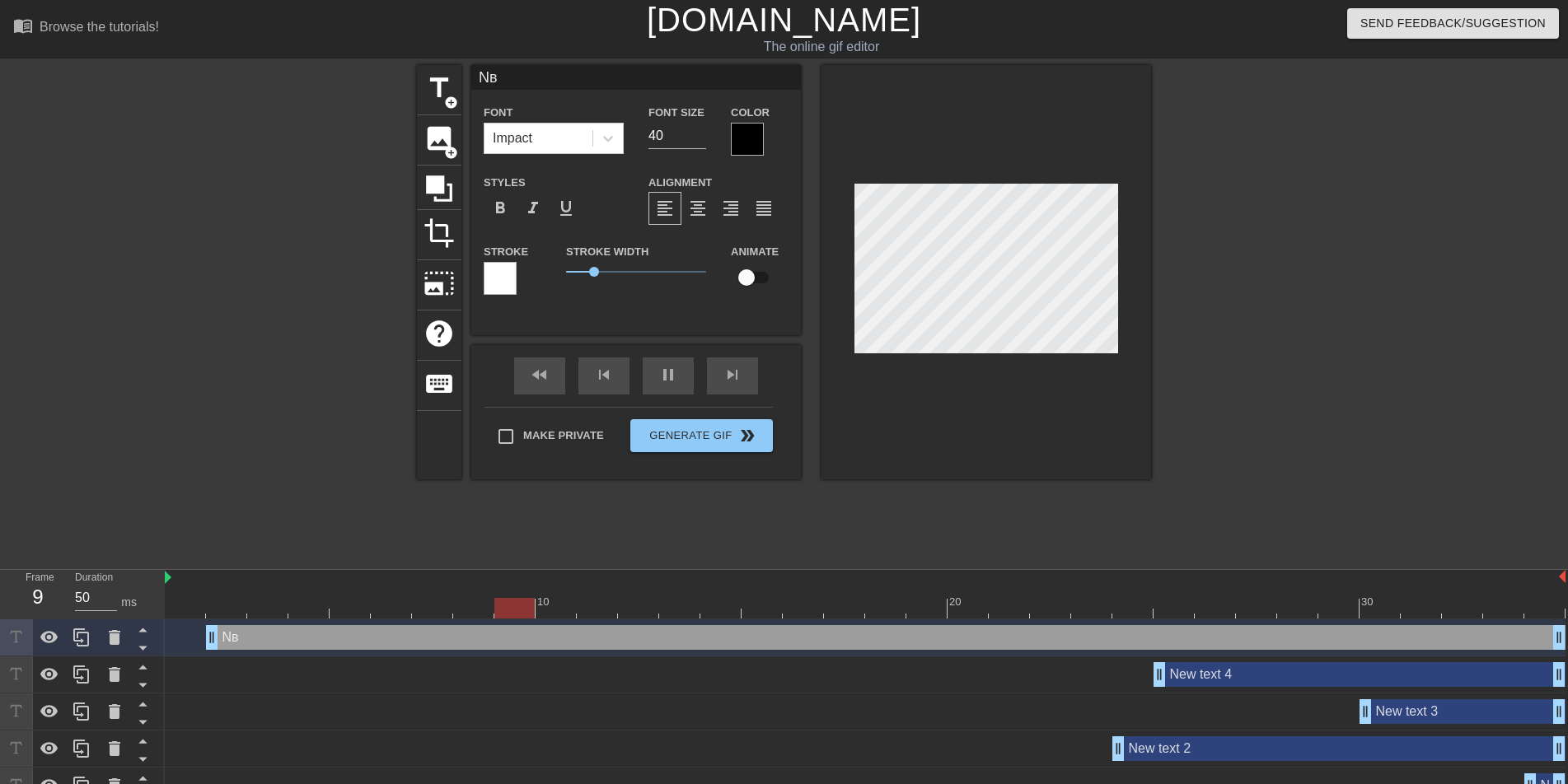
type input "Nвс"
type textarea "Nвс"
type input "50"
type input "Nв"
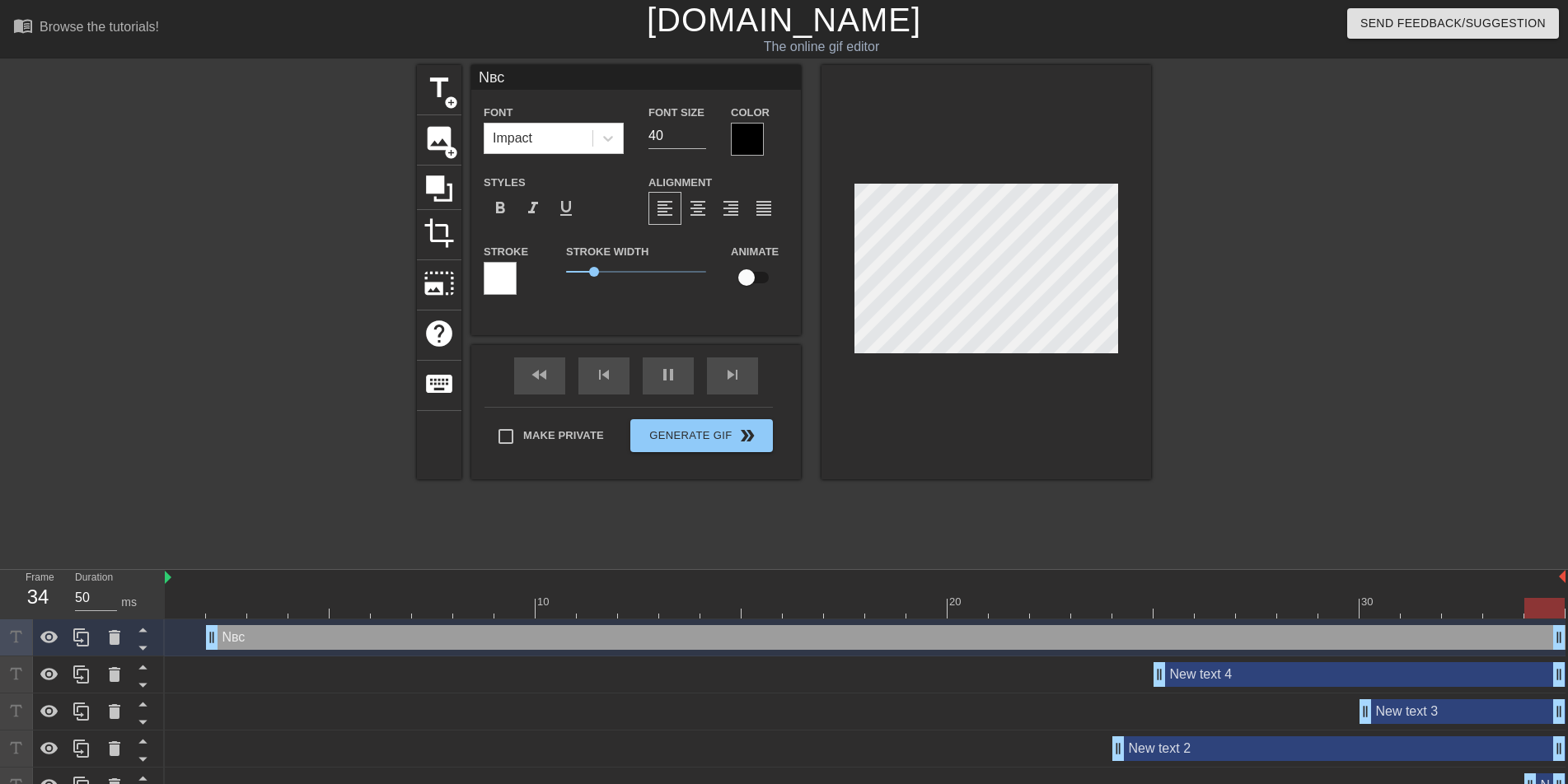
type textarea "Nв"
type input "40"
type input "N"
type textarea "N"
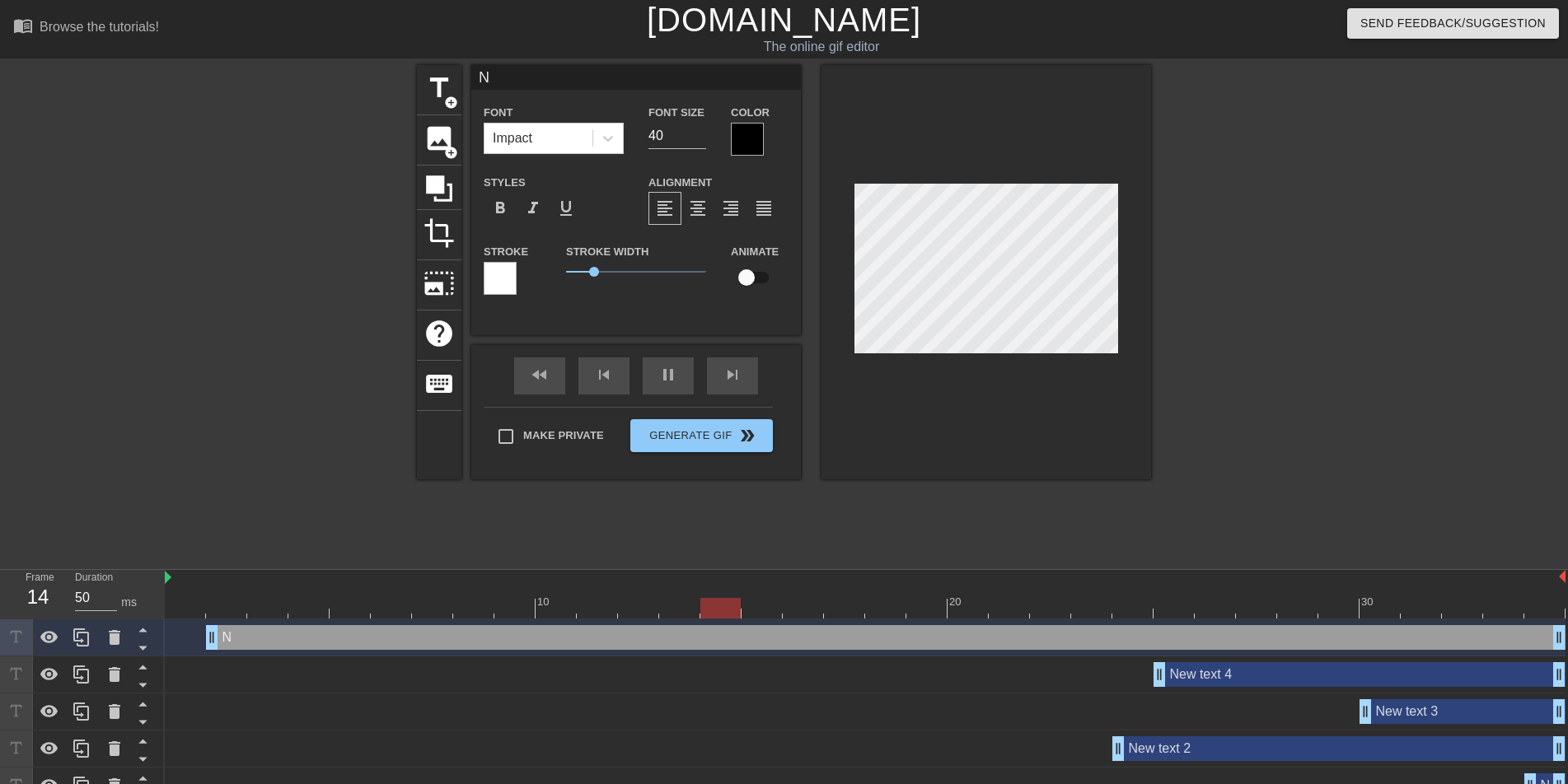
type input "40"
type input "в"
type textarea "в"
type input "50"
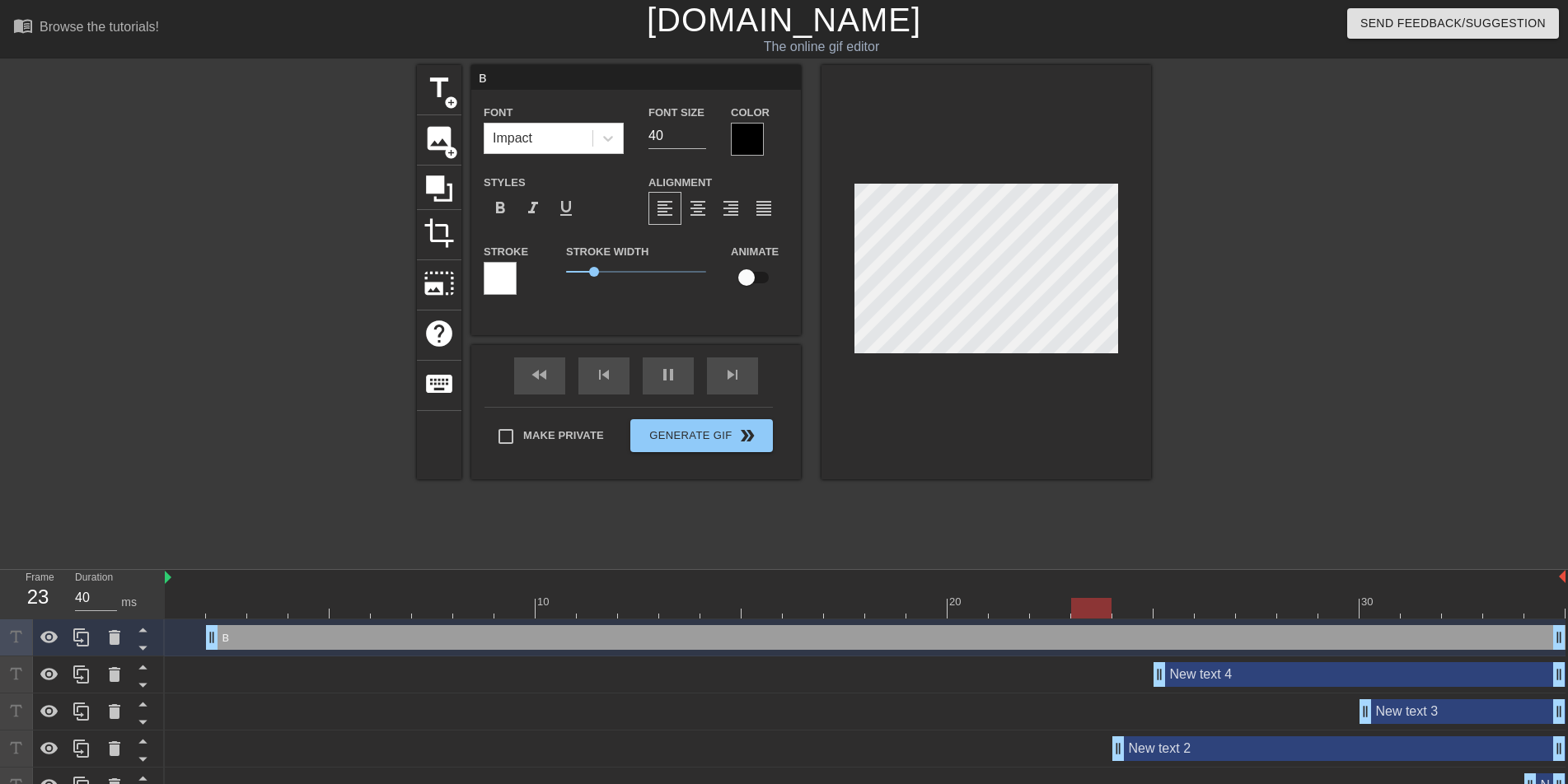
type input "вс"
type textarea "вс"
type input "50"
type input "все"
type textarea "все"
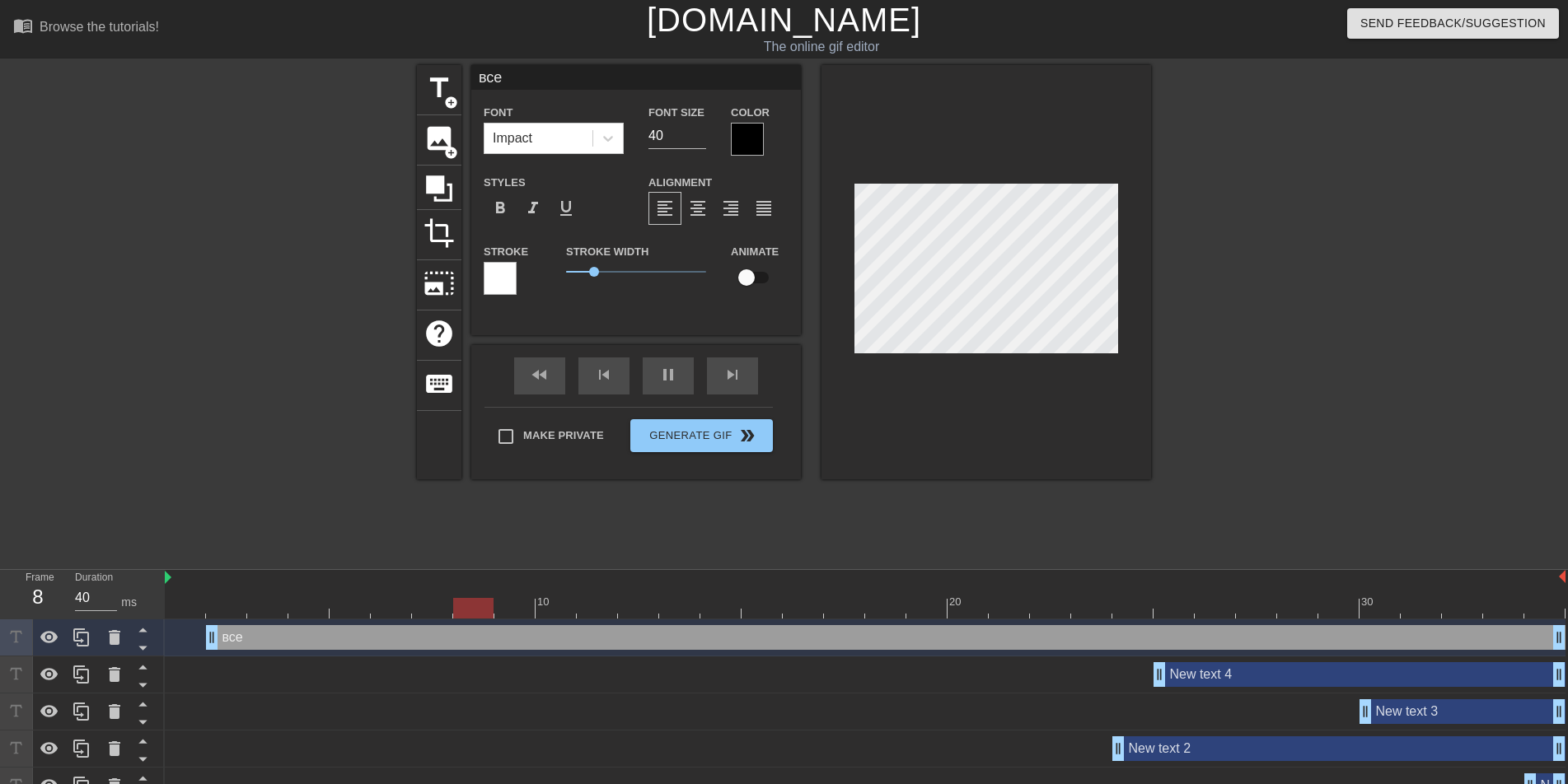
type input "50"
type input "все"
type textarea "все"
type input "40"
type input "все н"
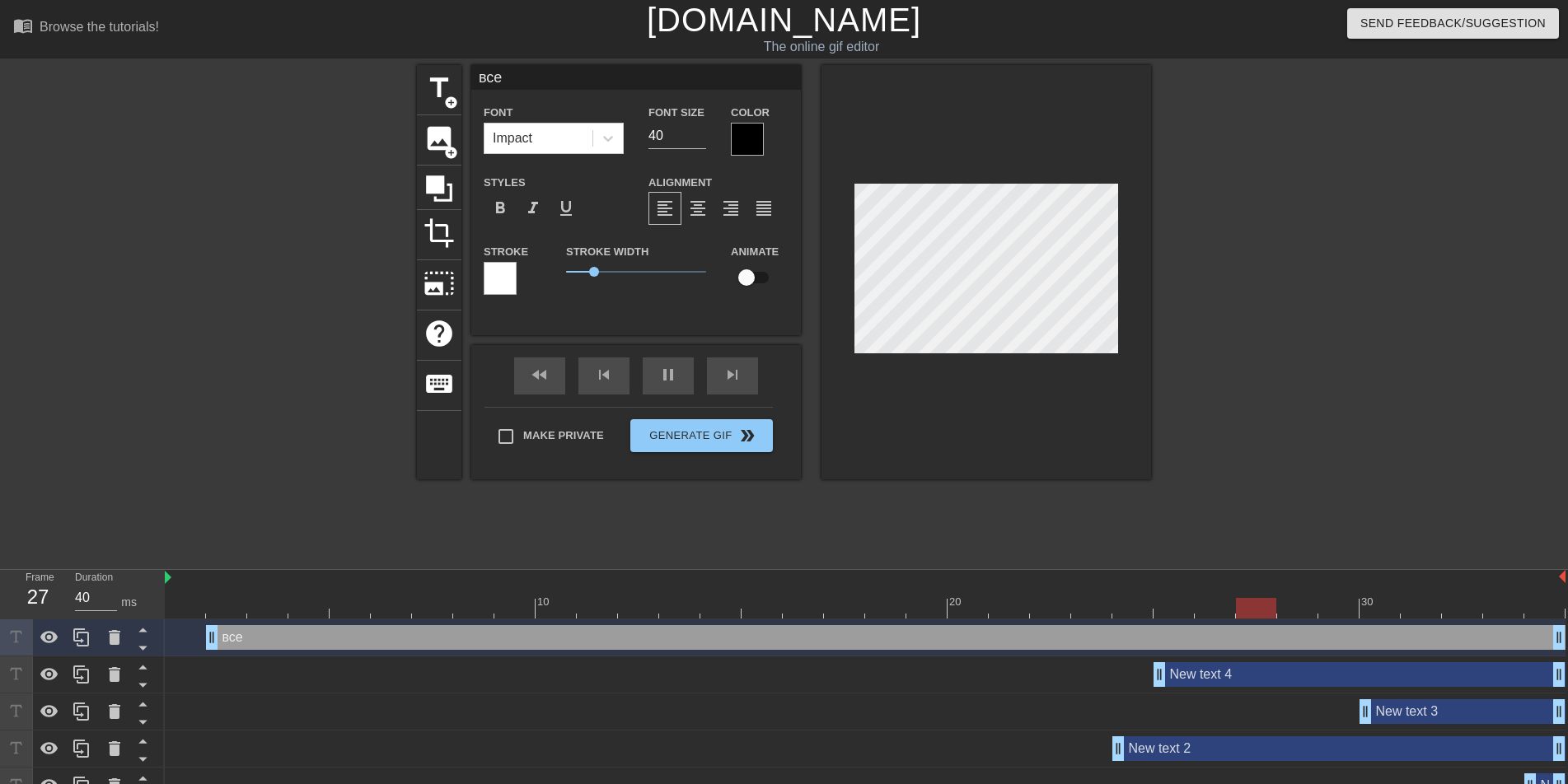
type textarea "все н"
type input "50"
type input "все нр"
type textarea "все нр"
type input "50"
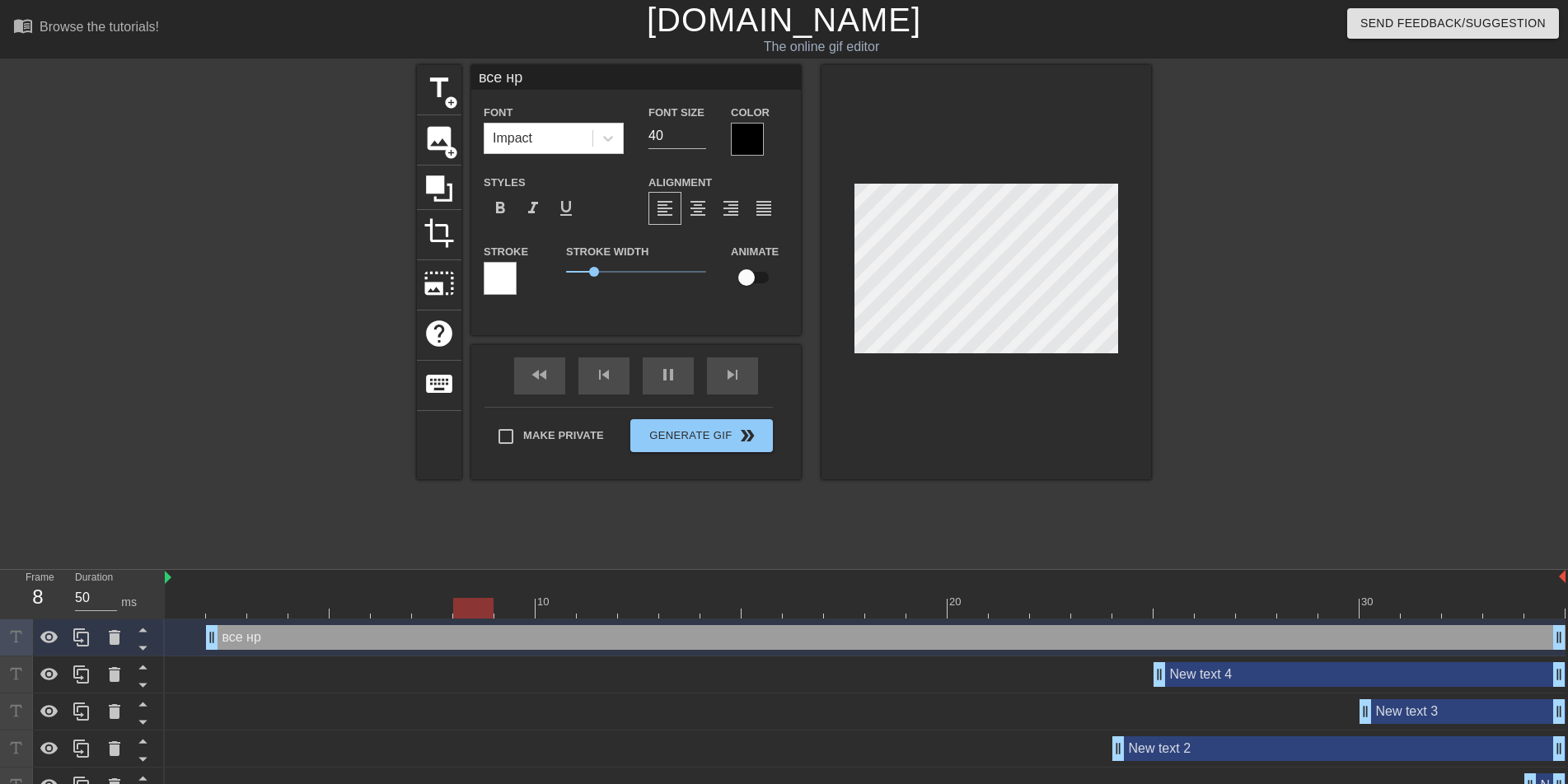
type input "все нра"
type textarea "все нра"
type input "40"
type input "все нрав"
type textarea "все нрав"
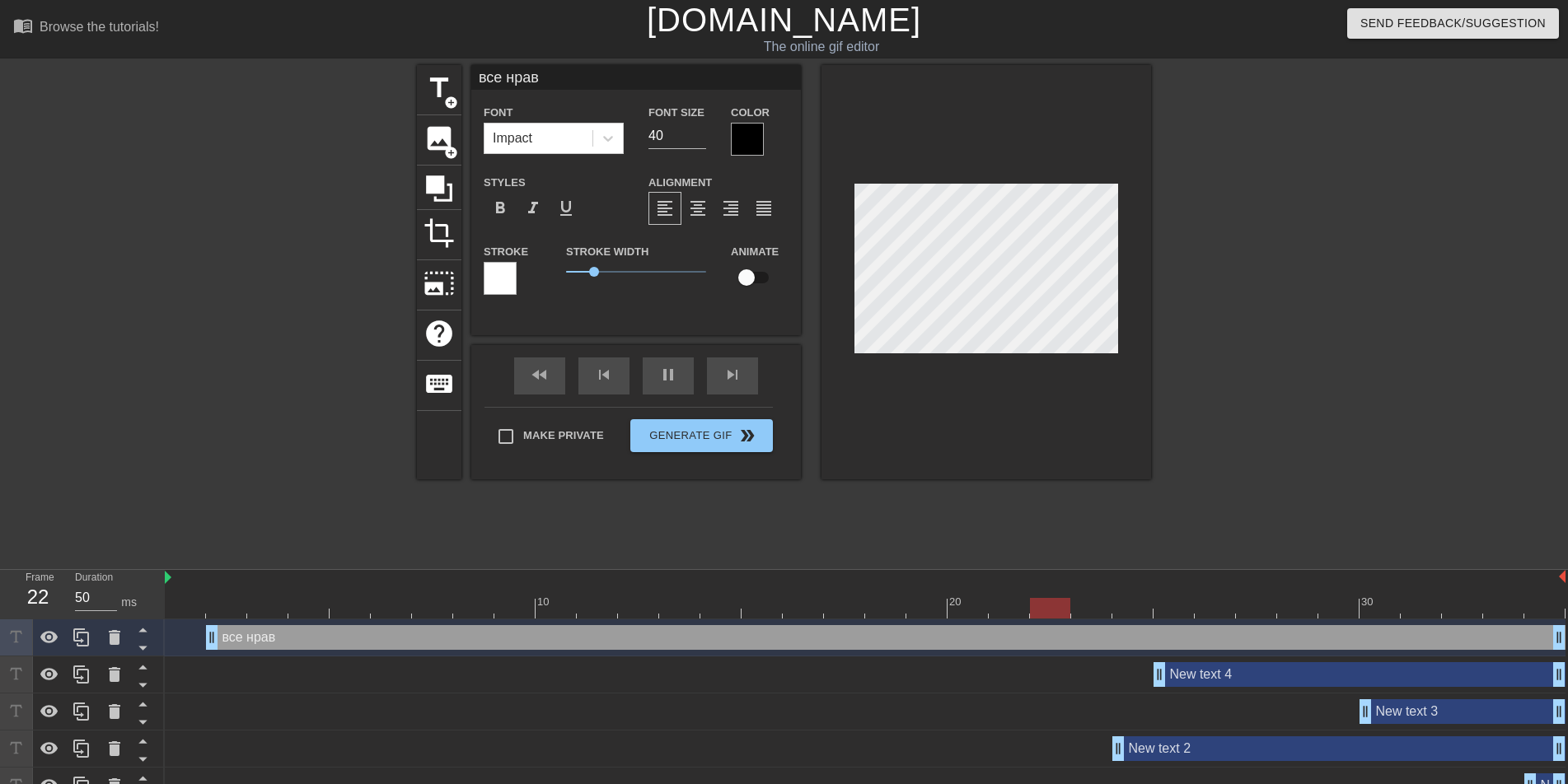
type input "40"
type input "все нрави"
type textarea "все нрави"
type input "40"
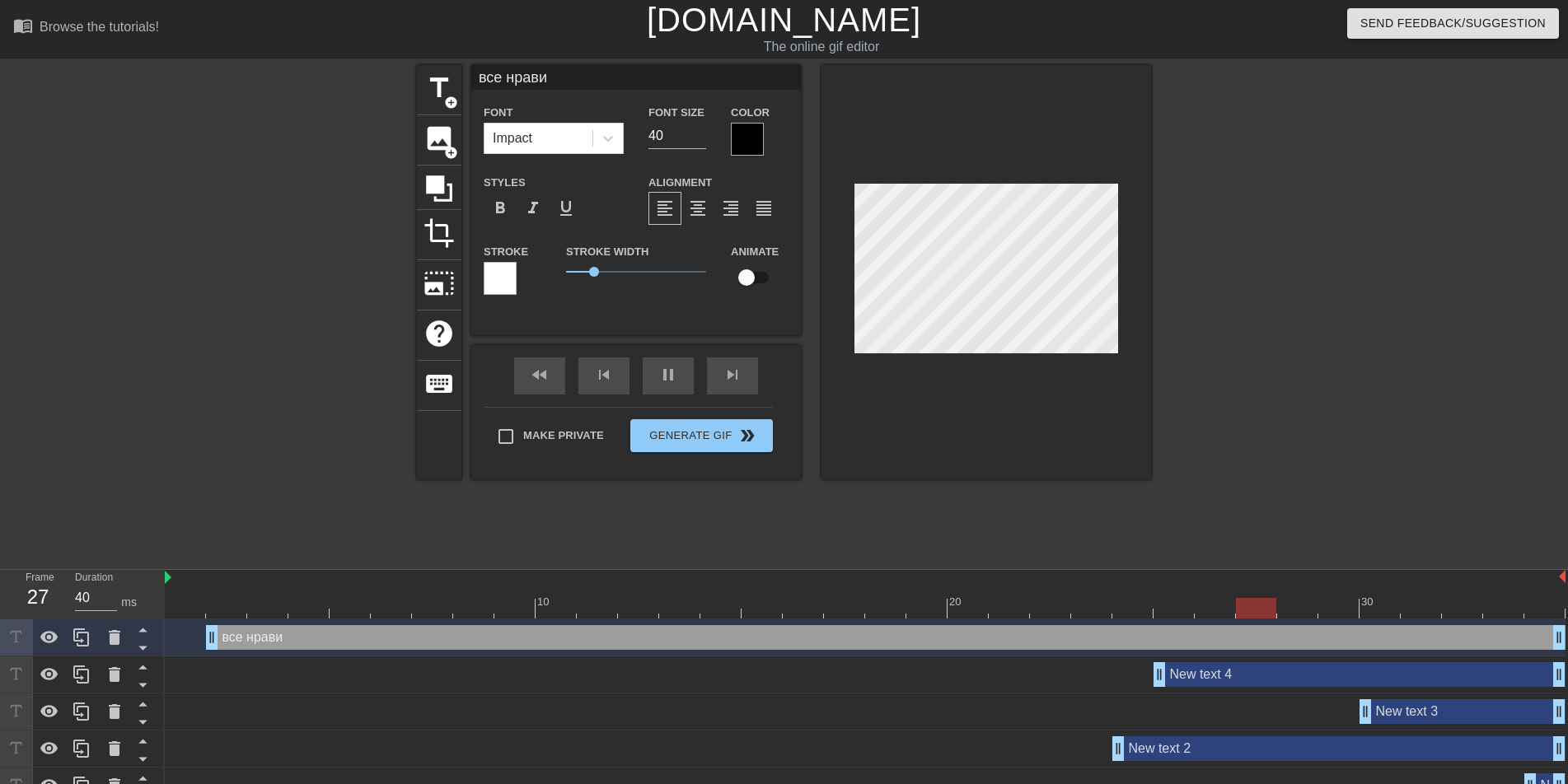
type input "все нравит"
type textarea "все нравит"
type input "40"
type input "все нравитс"
type textarea "все нравитс"
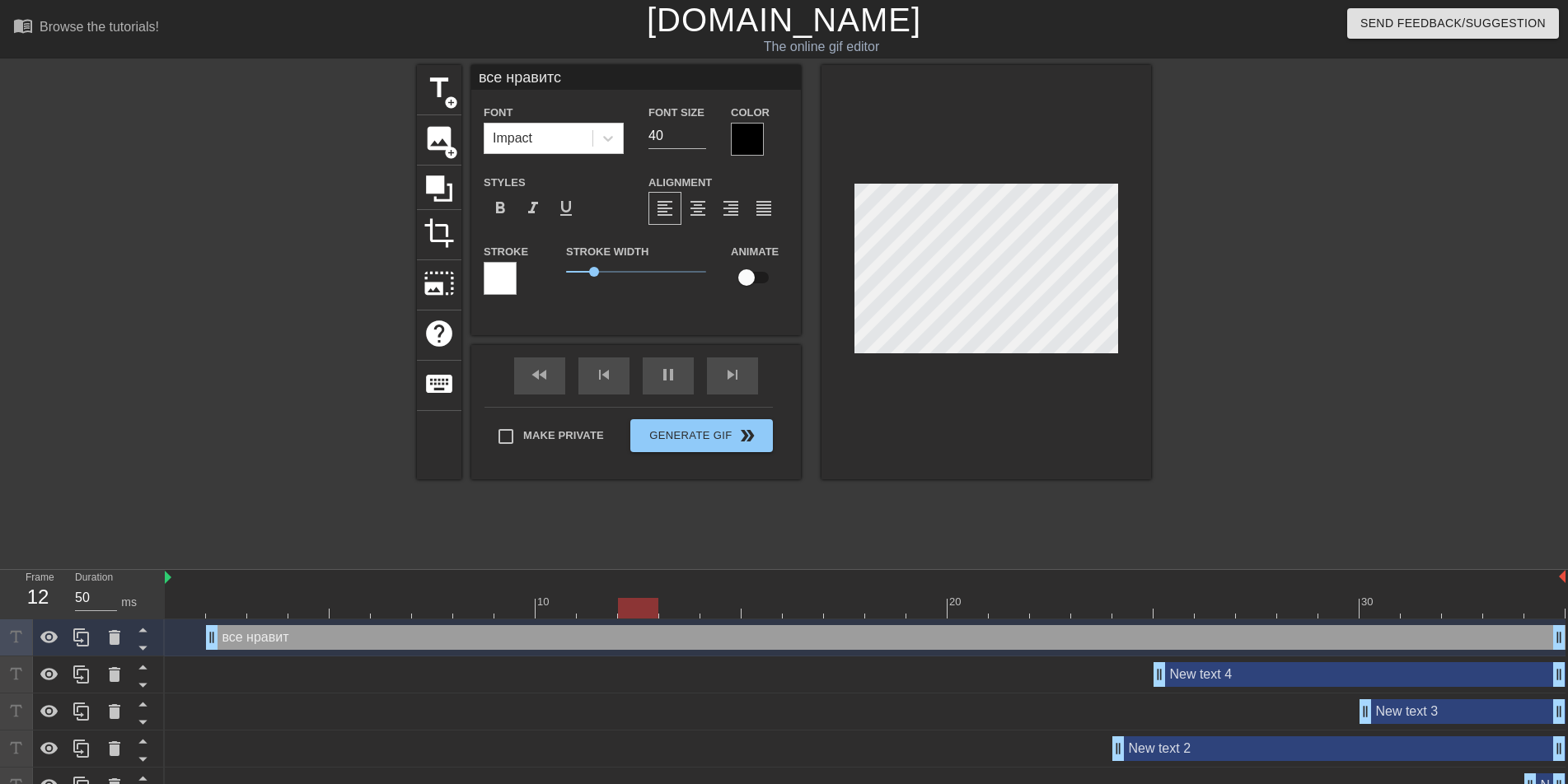
scroll to position [3, 5]
type input "50"
type input "все нравится"
type textarea "все нравится"
type input "40"
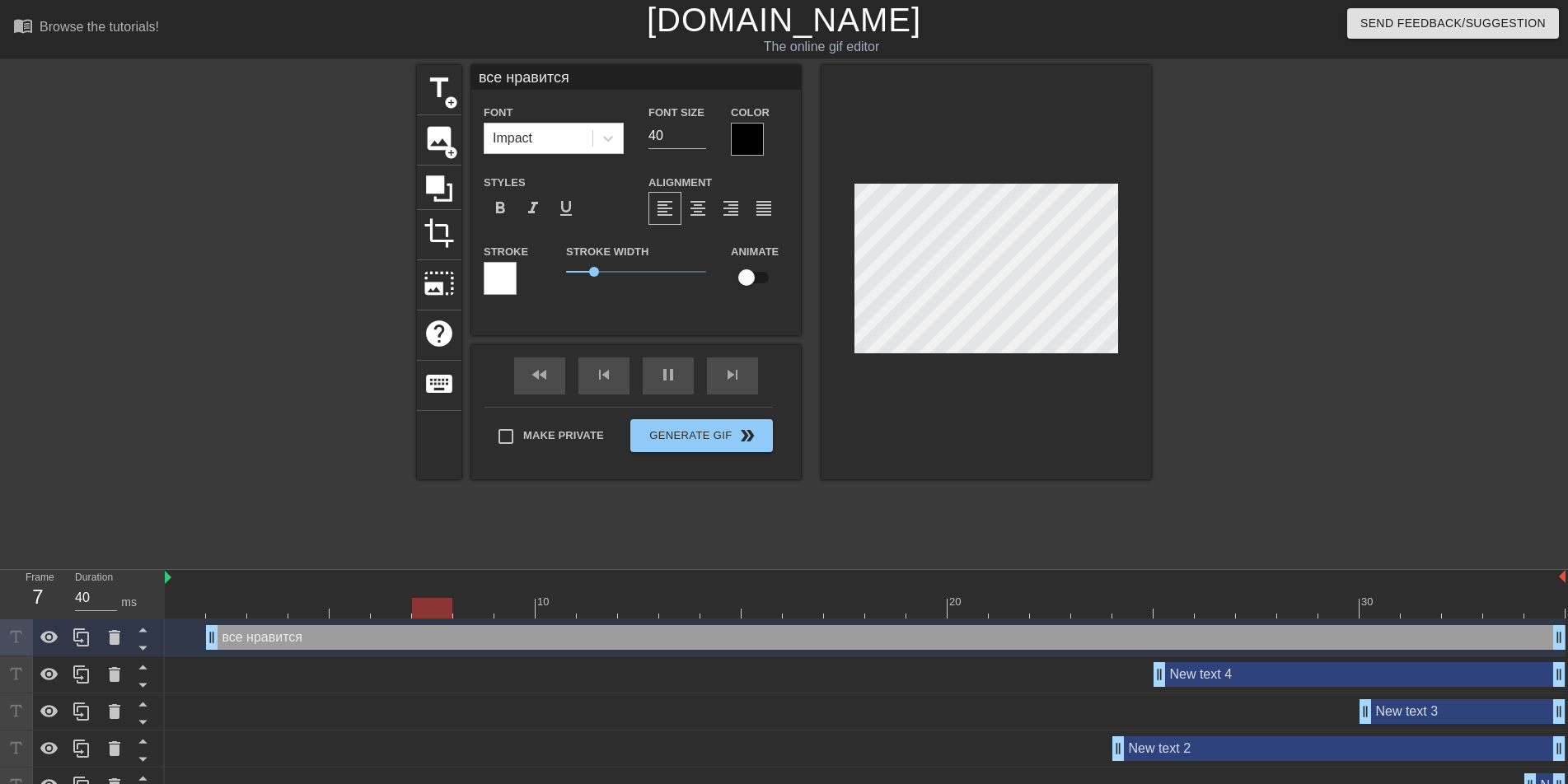
type textarea "все нравится"
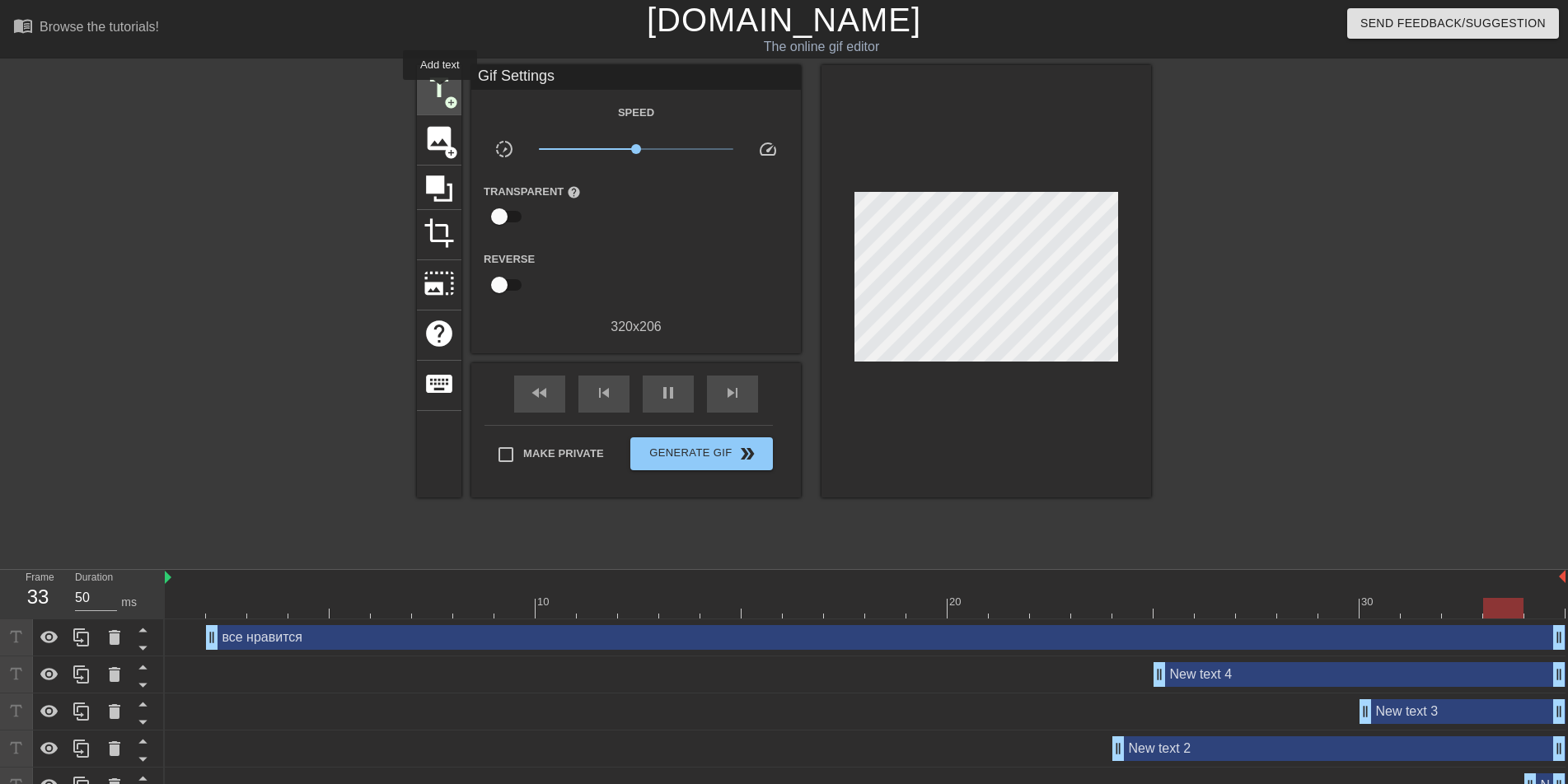
click at [440, 91] on span "title" at bounding box center [439, 88] width 32 height 32
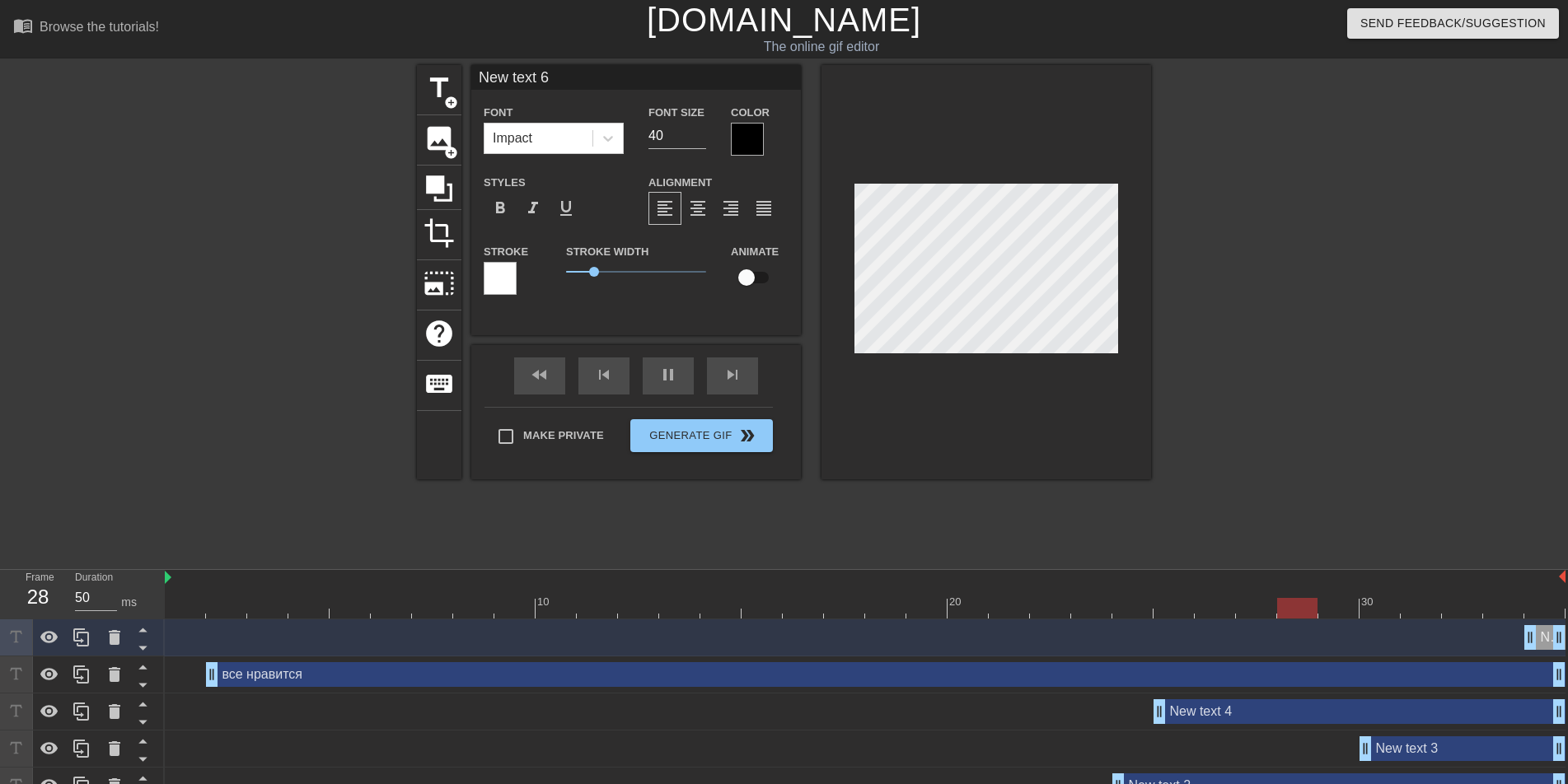
type input "40"
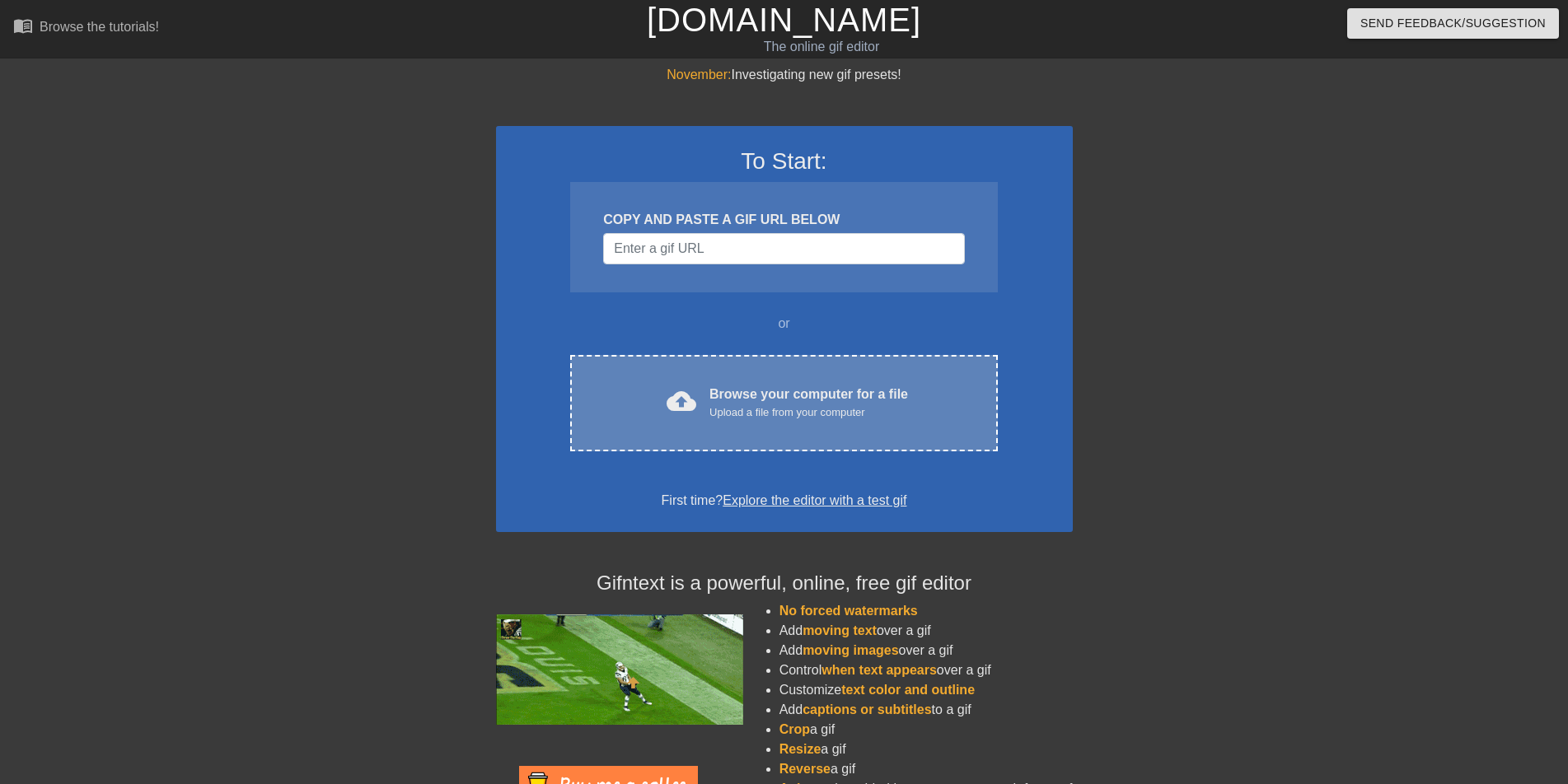
click at [747, 396] on div "Browse your computer for a file Upload a file from your computer" at bounding box center [808, 402] width 199 height 37
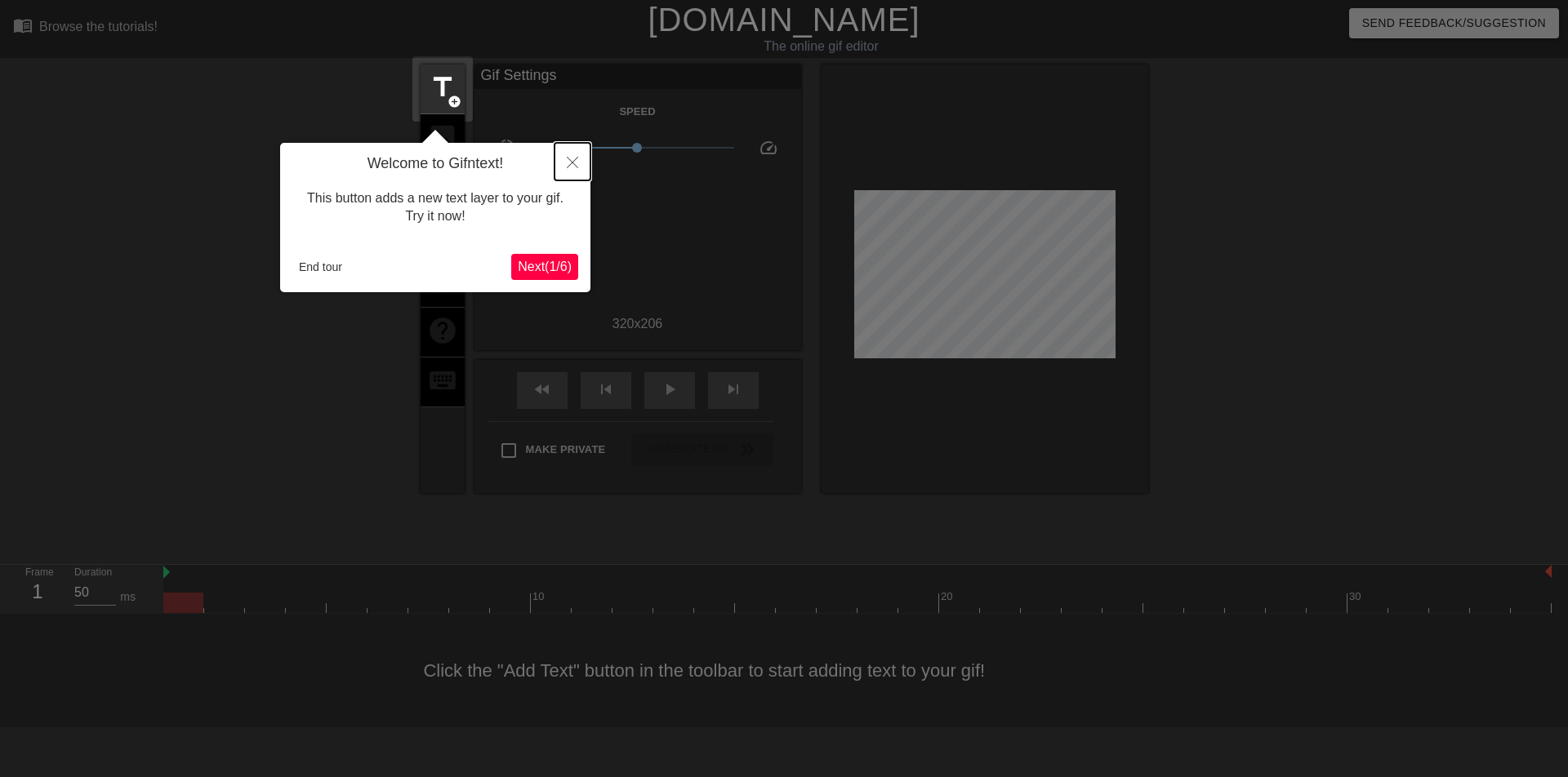
click at [571, 158] on icon "Close" at bounding box center [573, 163] width 12 height 12
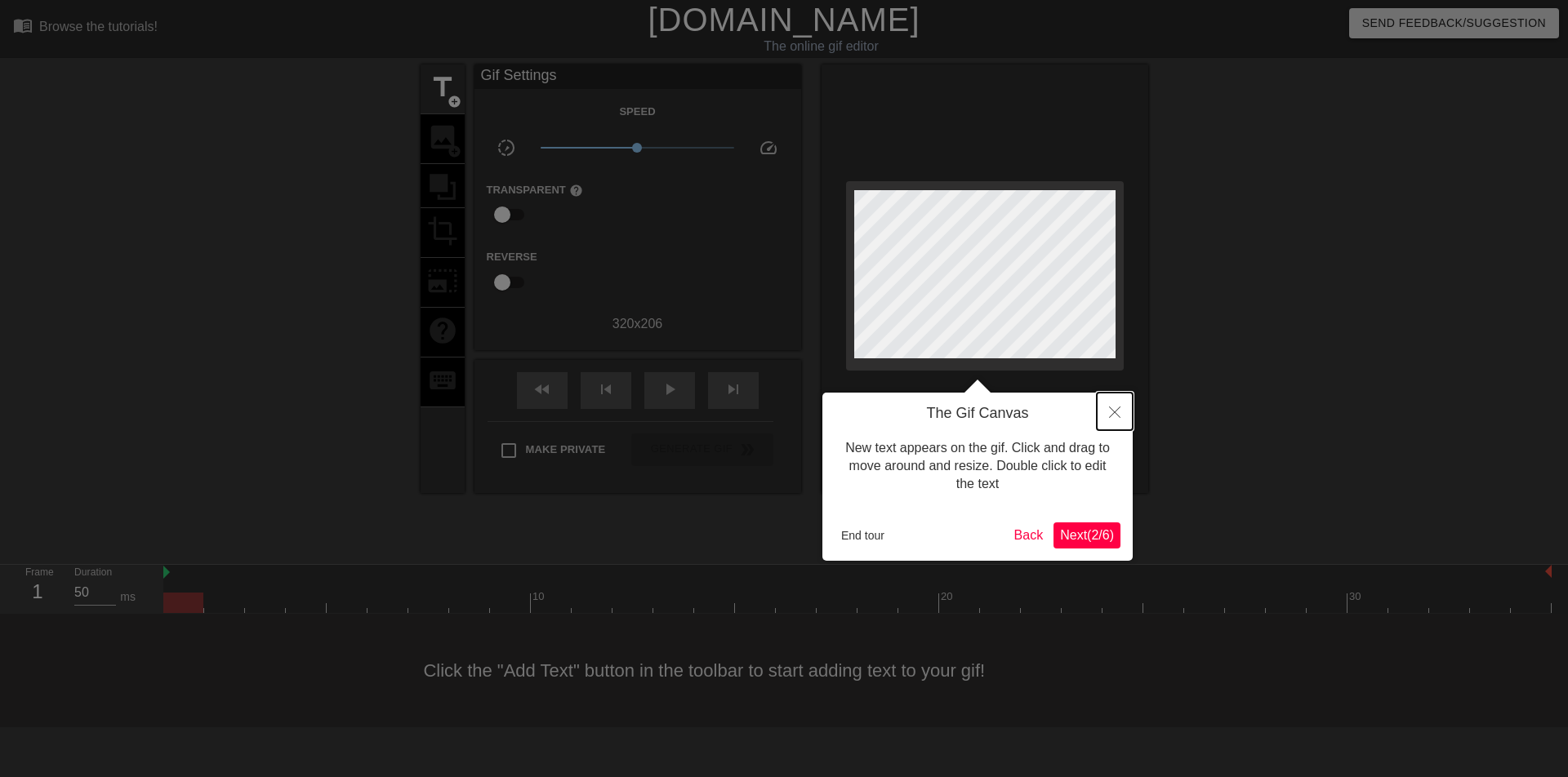
click at [1113, 413] on icon "Close" at bounding box center [1115, 412] width 12 height 12
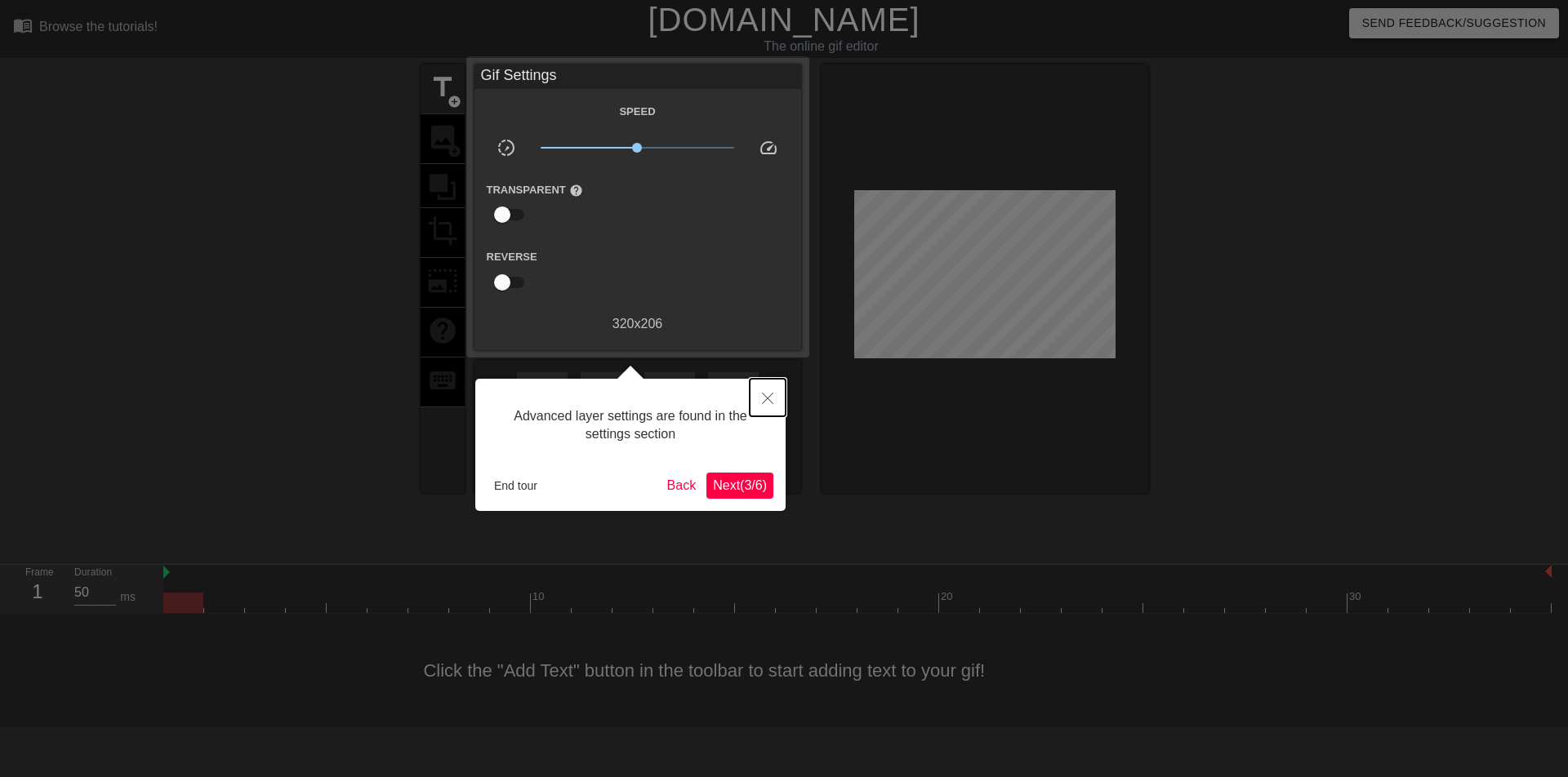
click at [770, 393] on button "Close" at bounding box center [767, 398] width 36 height 37
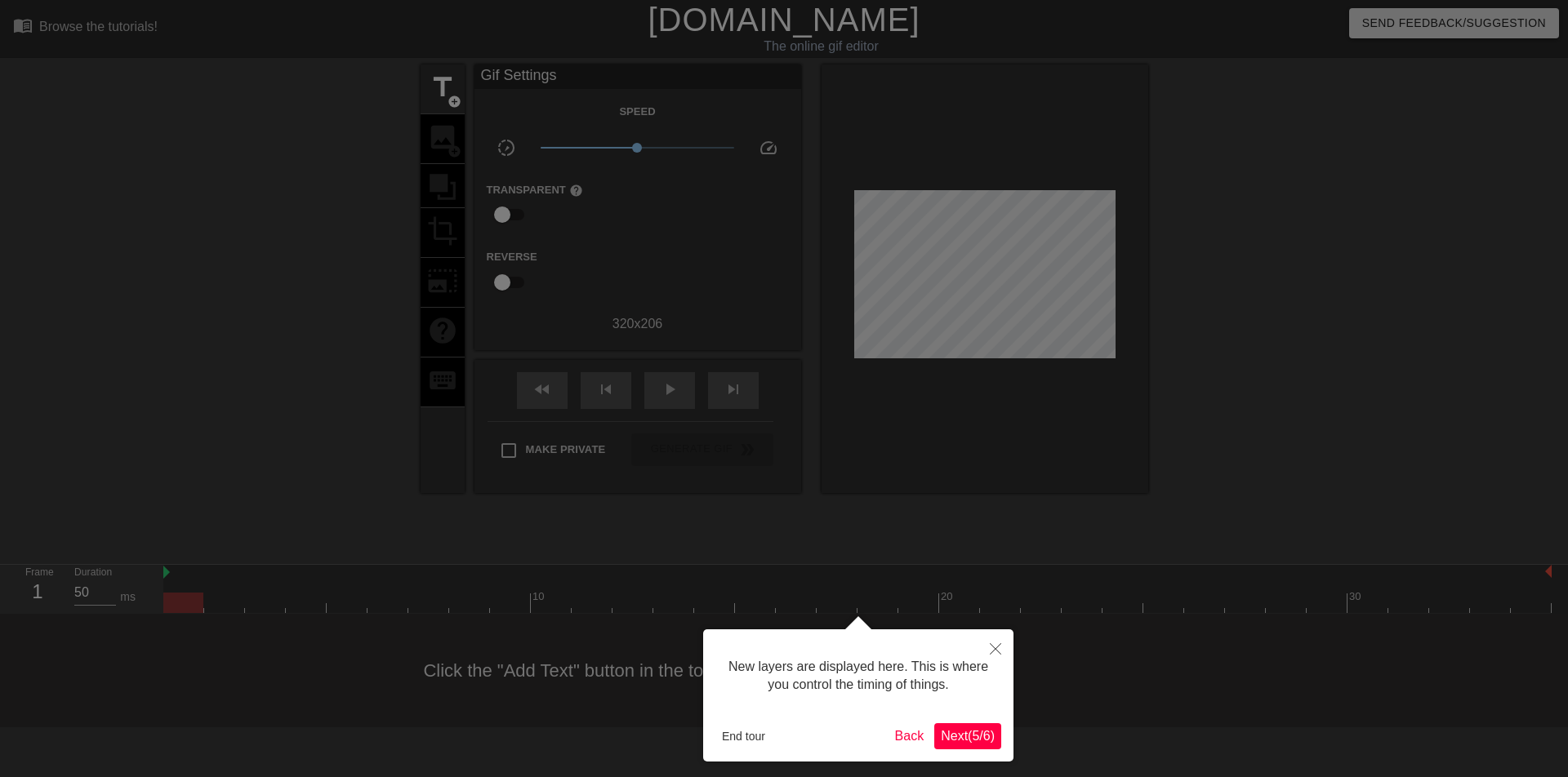
scroll to position [14, 0]
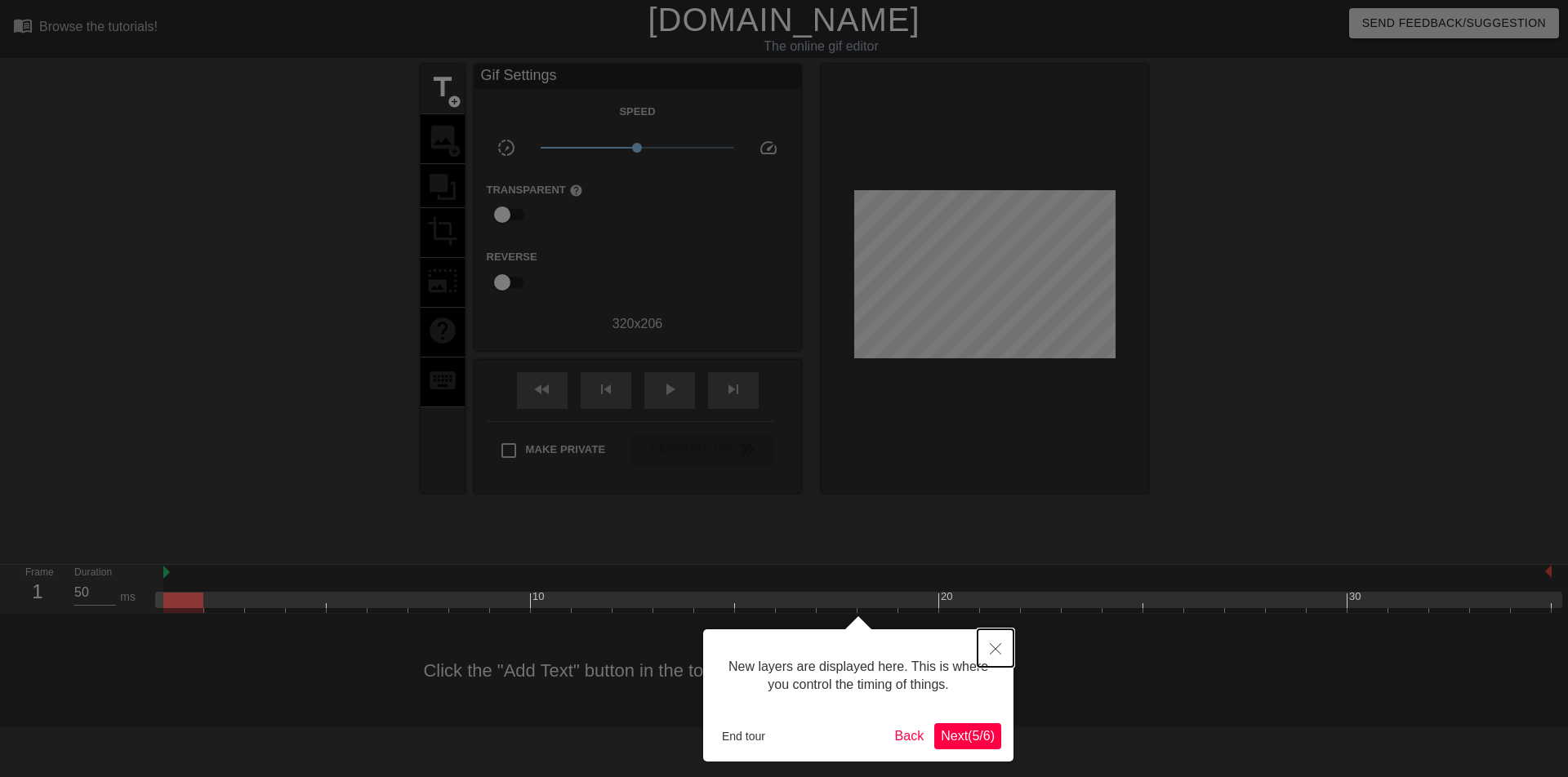
click at [995, 649] on icon "Close" at bounding box center [996, 649] width 12 height 12
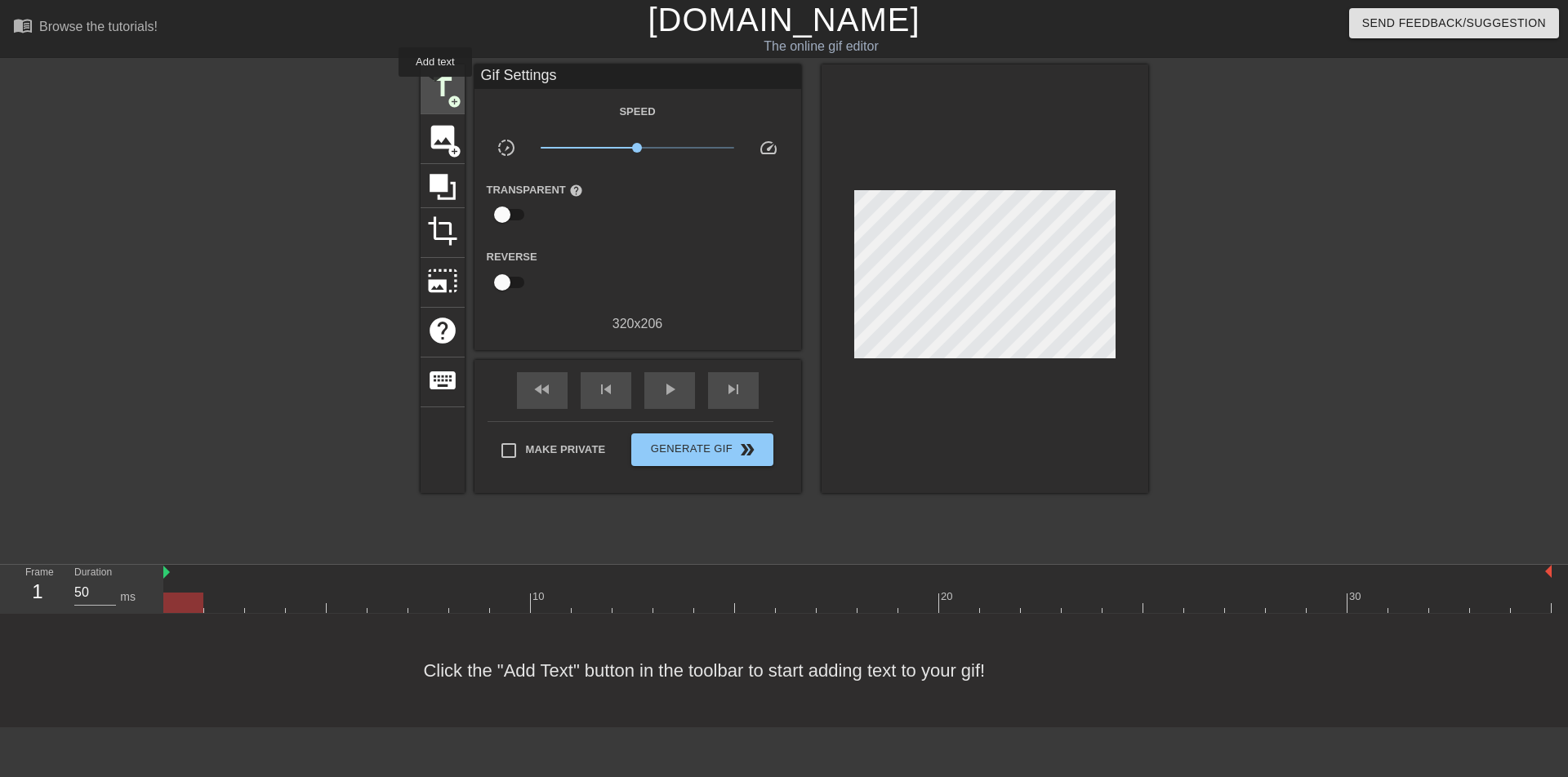
click at [435, 88] on span "title" at bounding box center [443, 87] width 31 height 31
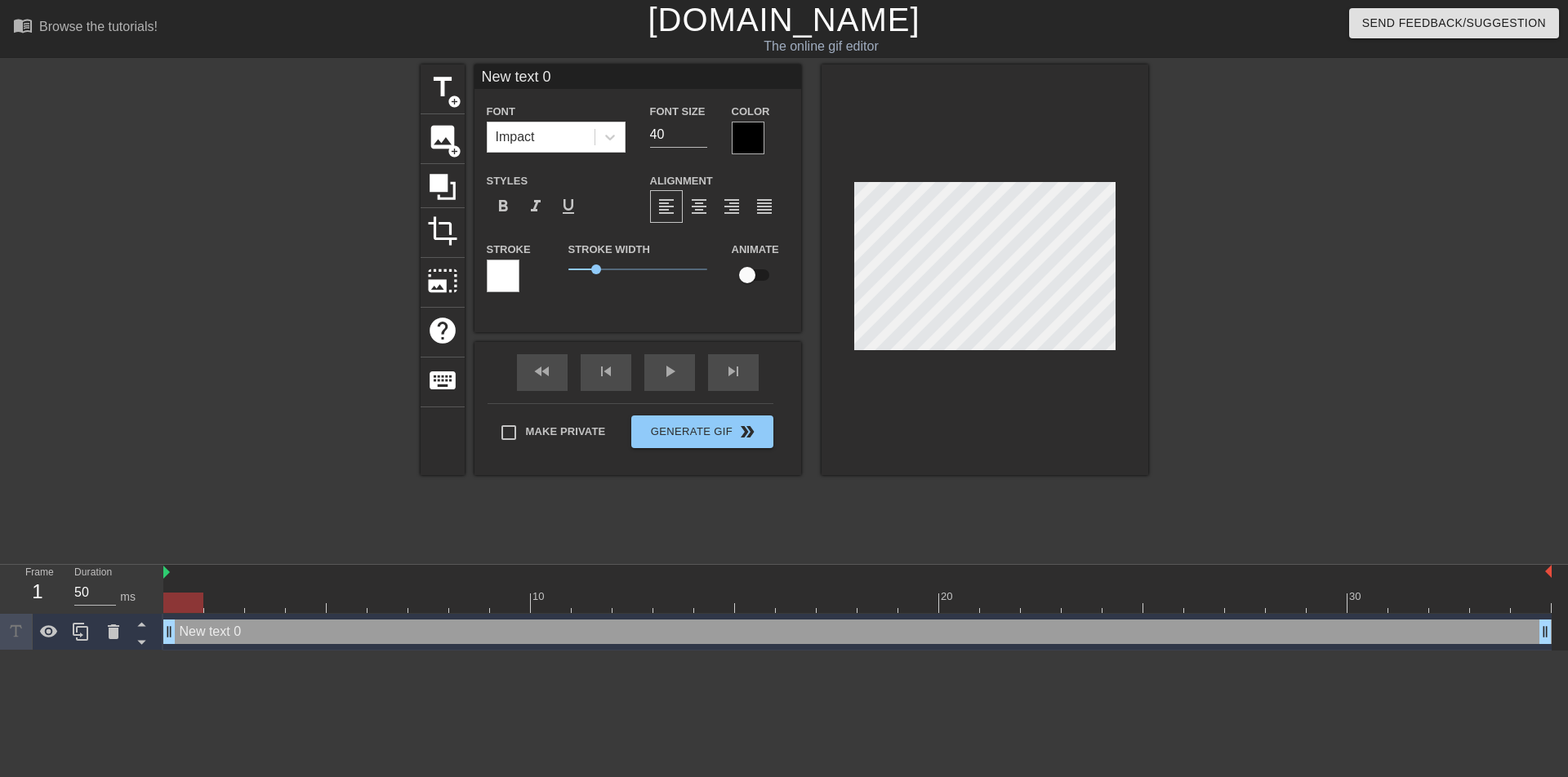
scroll to position [3, 4]
type input "New text"
type textarea "New text"
type input "New text"
type textarea "New text"
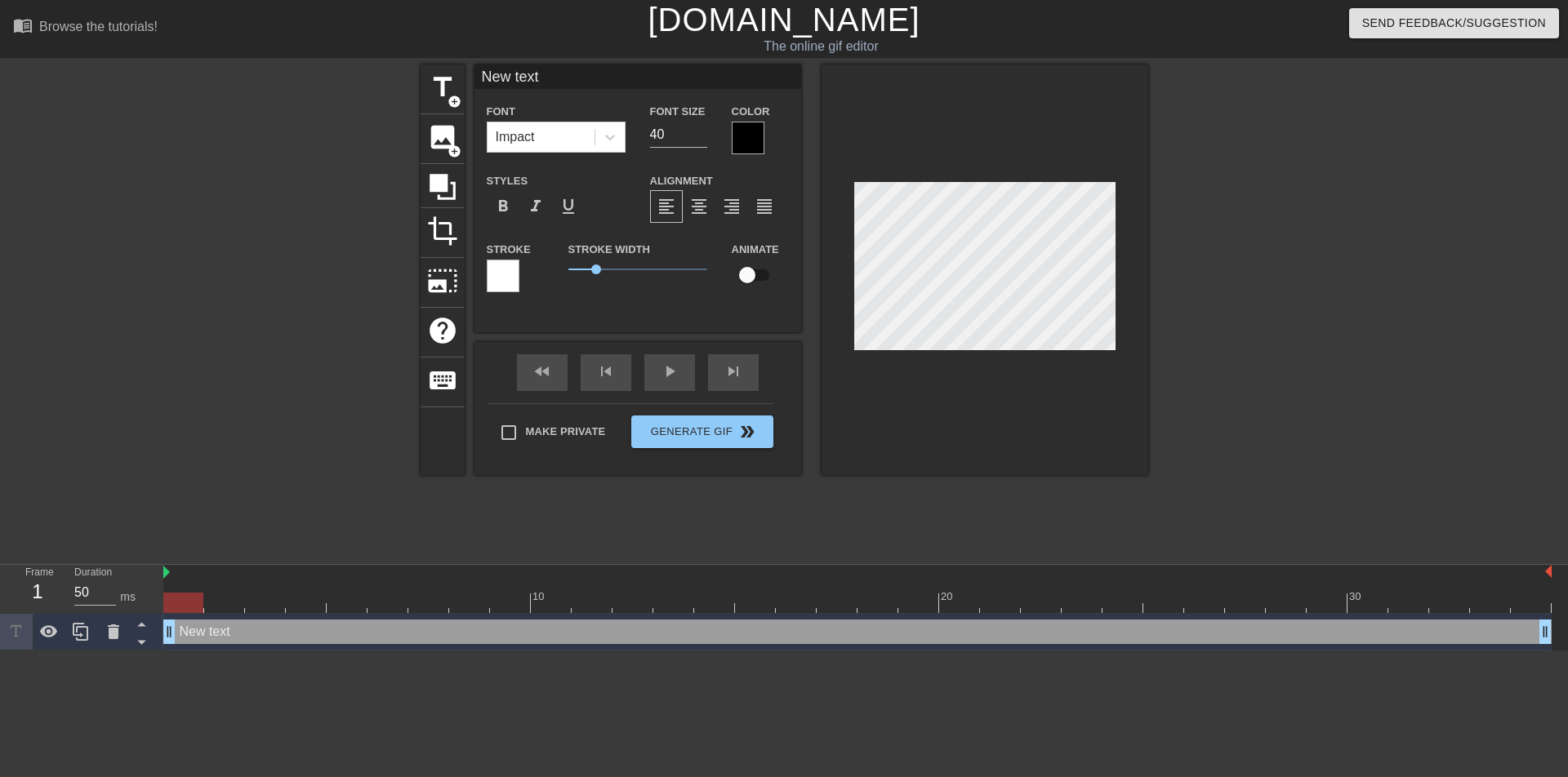
type input "New tex"
type textarea "New tex"
type input "New te"
type textarea "New te"
type input "New t"
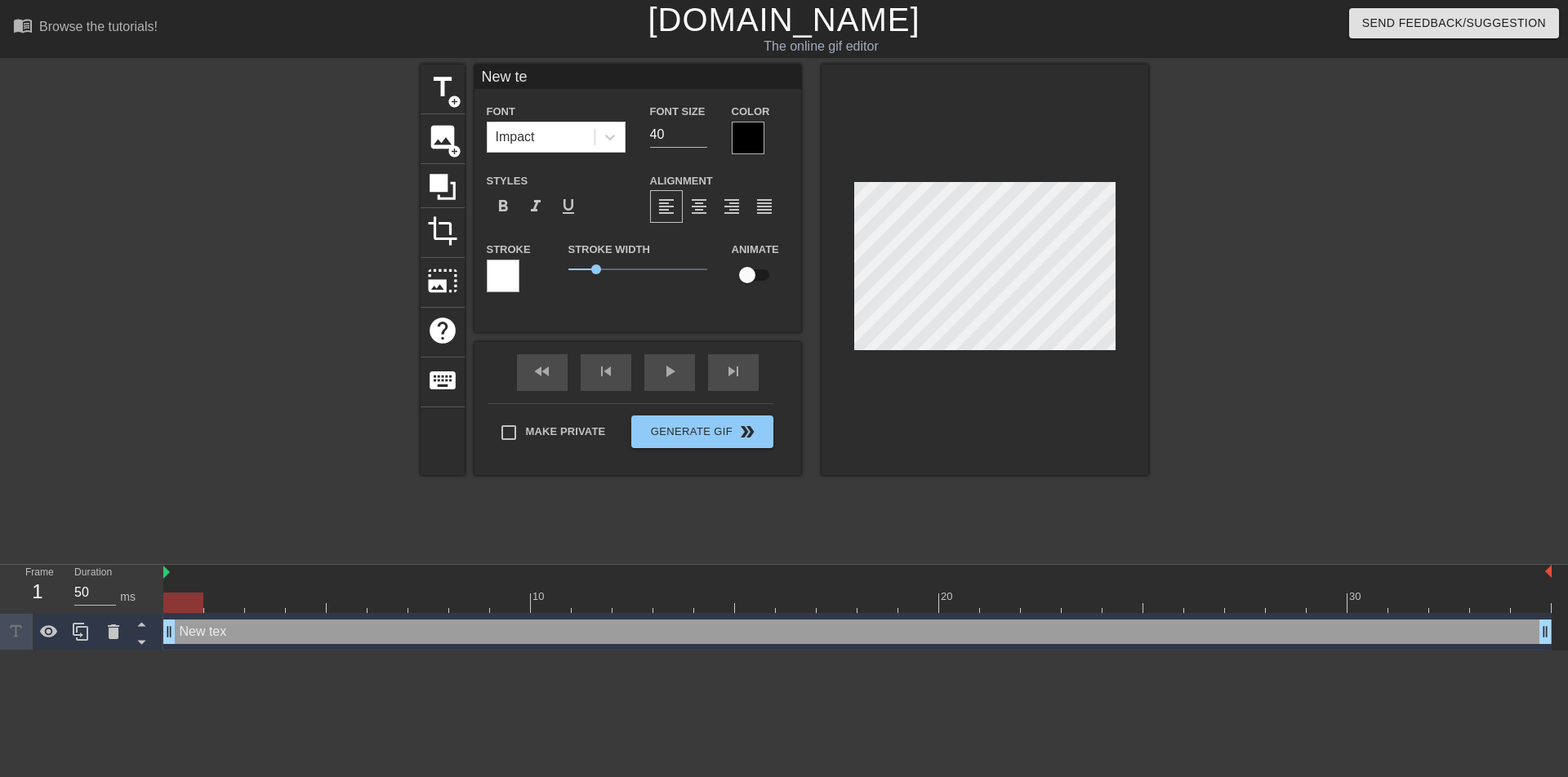
type textarea "New t"
type input "New"
type textarea "New"
type input "New"
type textarea "New"
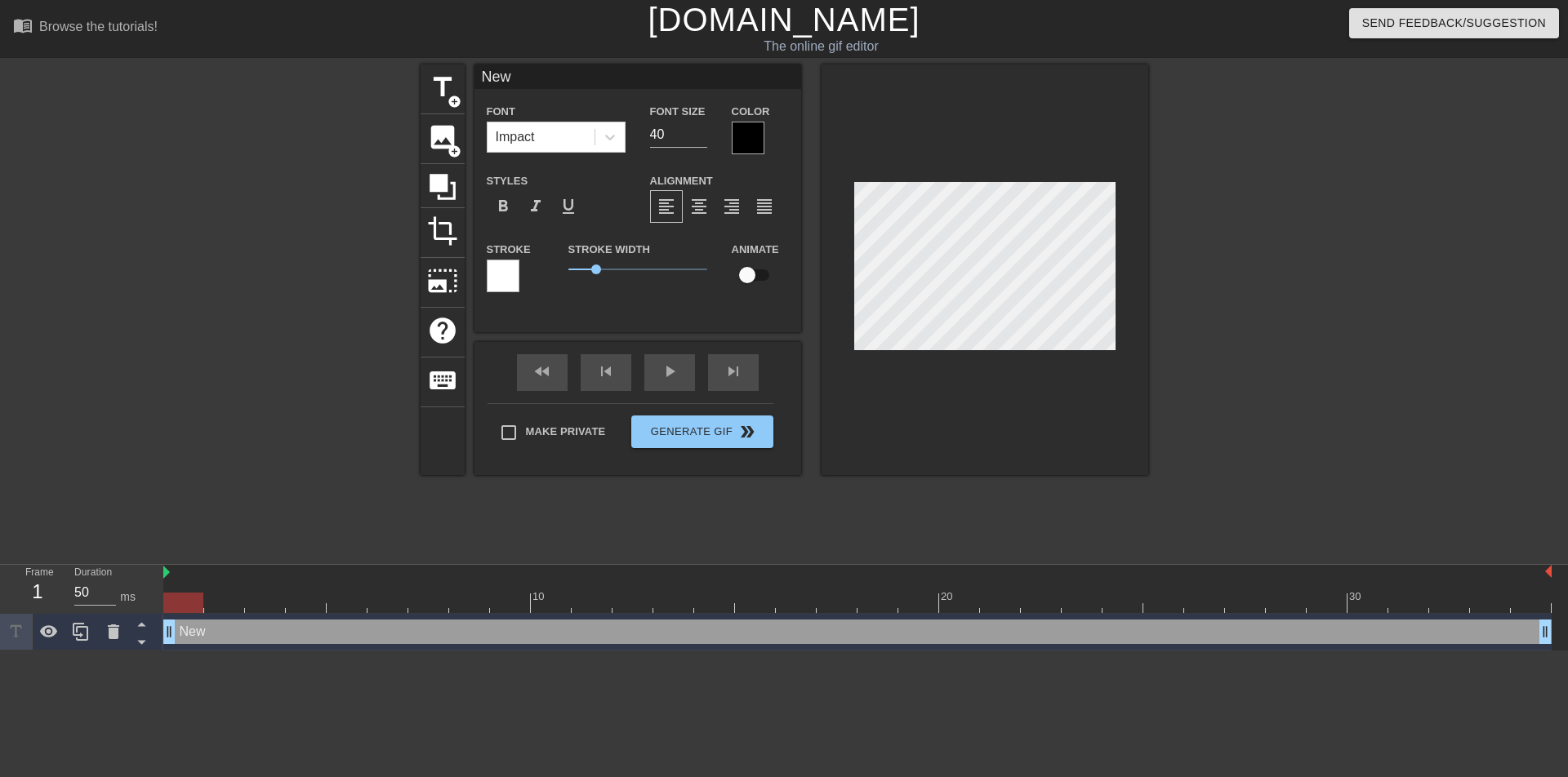
type input "Ne"
type textarea "Ne"
type input "N"
type textarea "N"
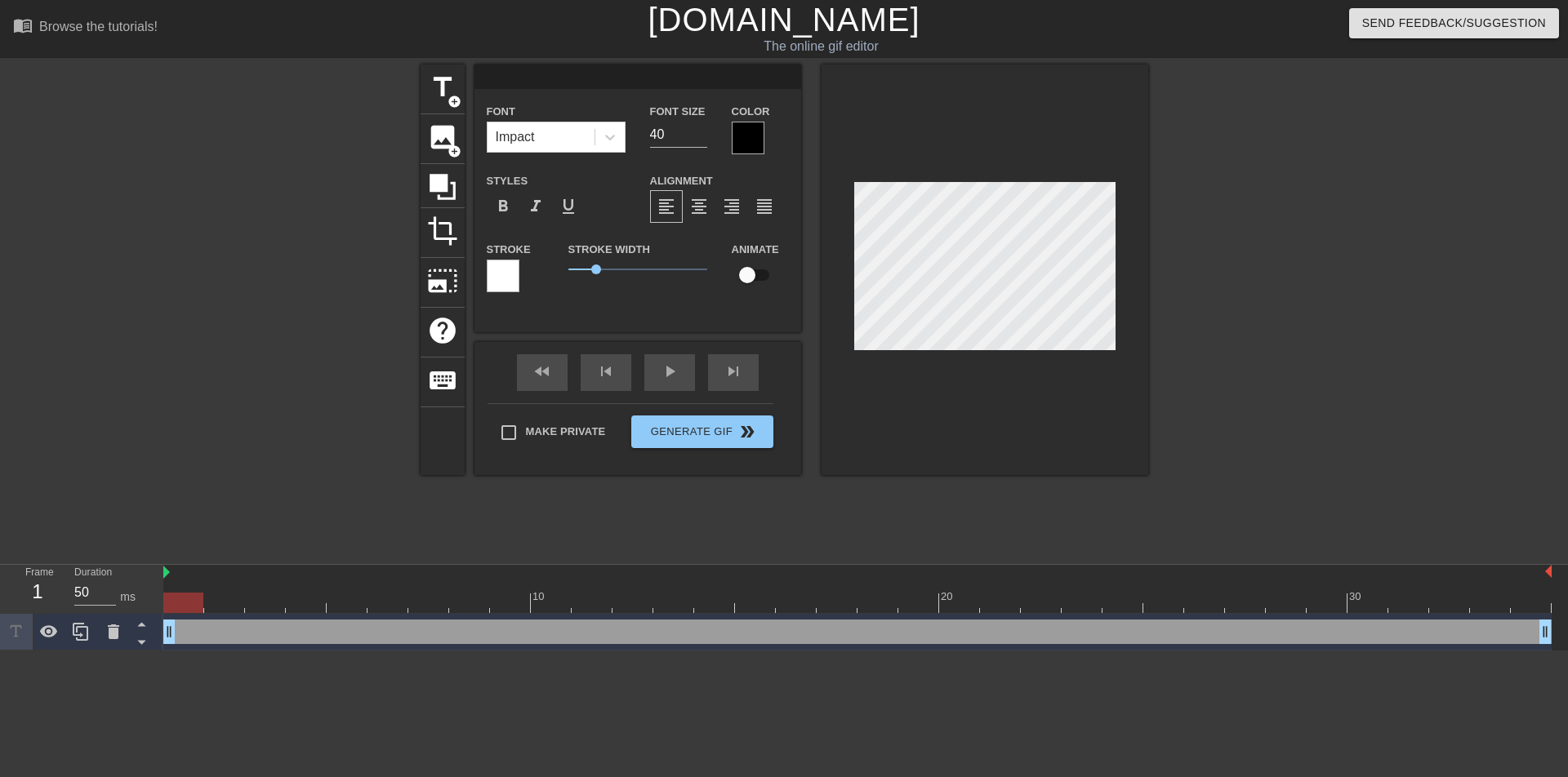
type input "л"
type textarea "л"
type input "ли"
type textarea "ли"
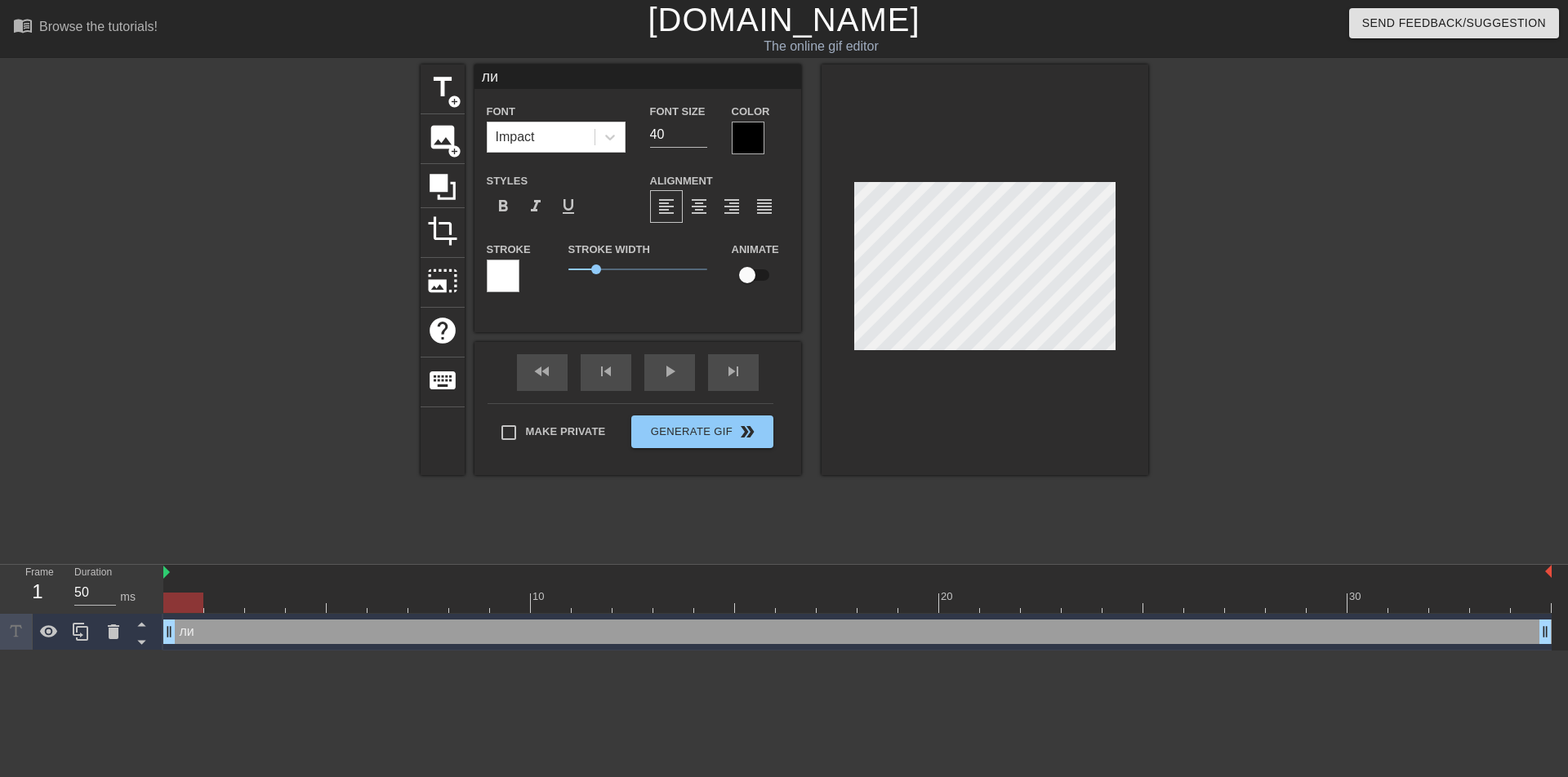
type input "лич"
type textarea "лич"
type input "личн"
type textarea "личн"
type input "лично"
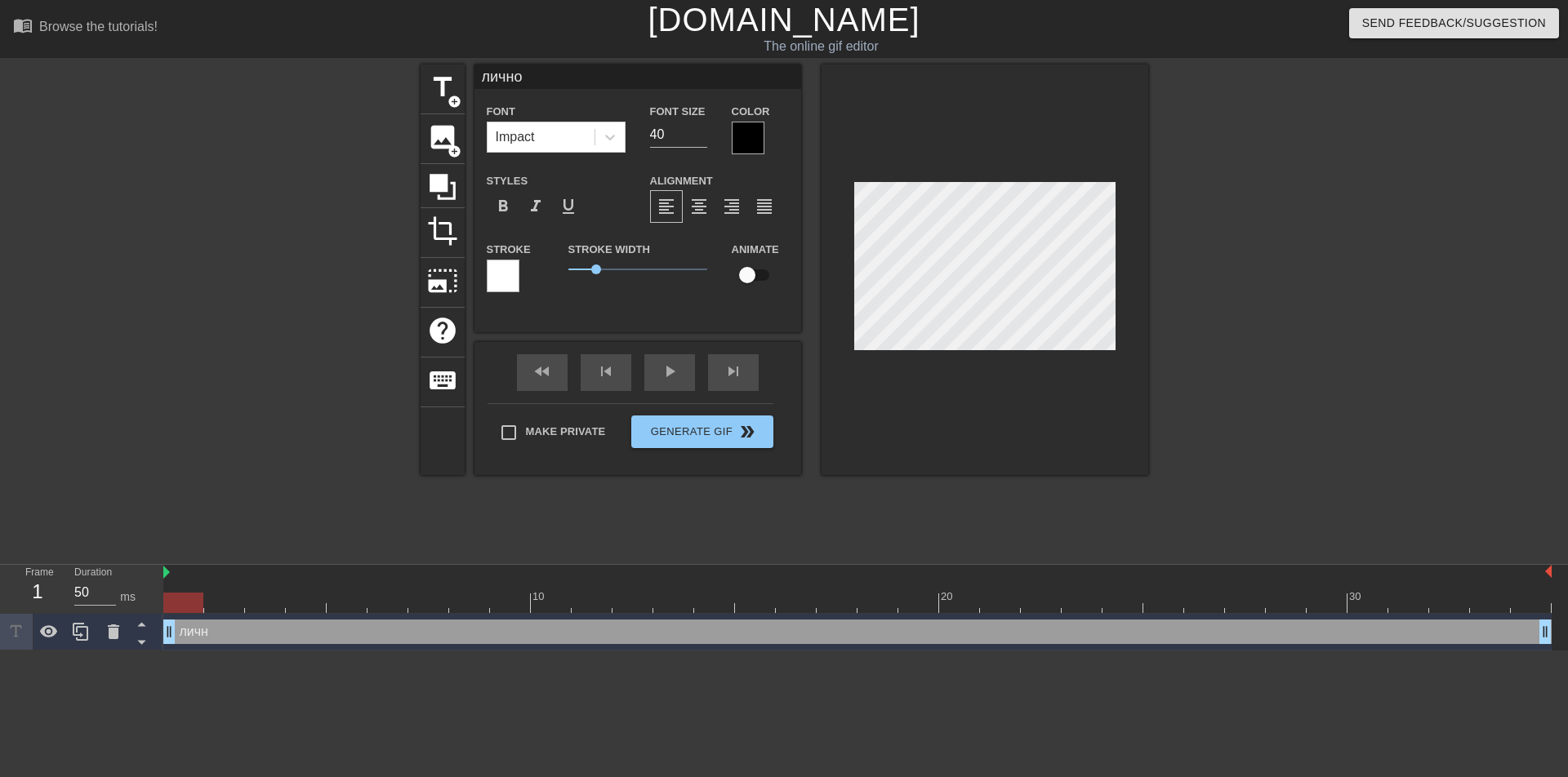
scroll to position [3, 3]
type textarea "лично"
type input "ично"
type textarea "ично"
type input "Лично"
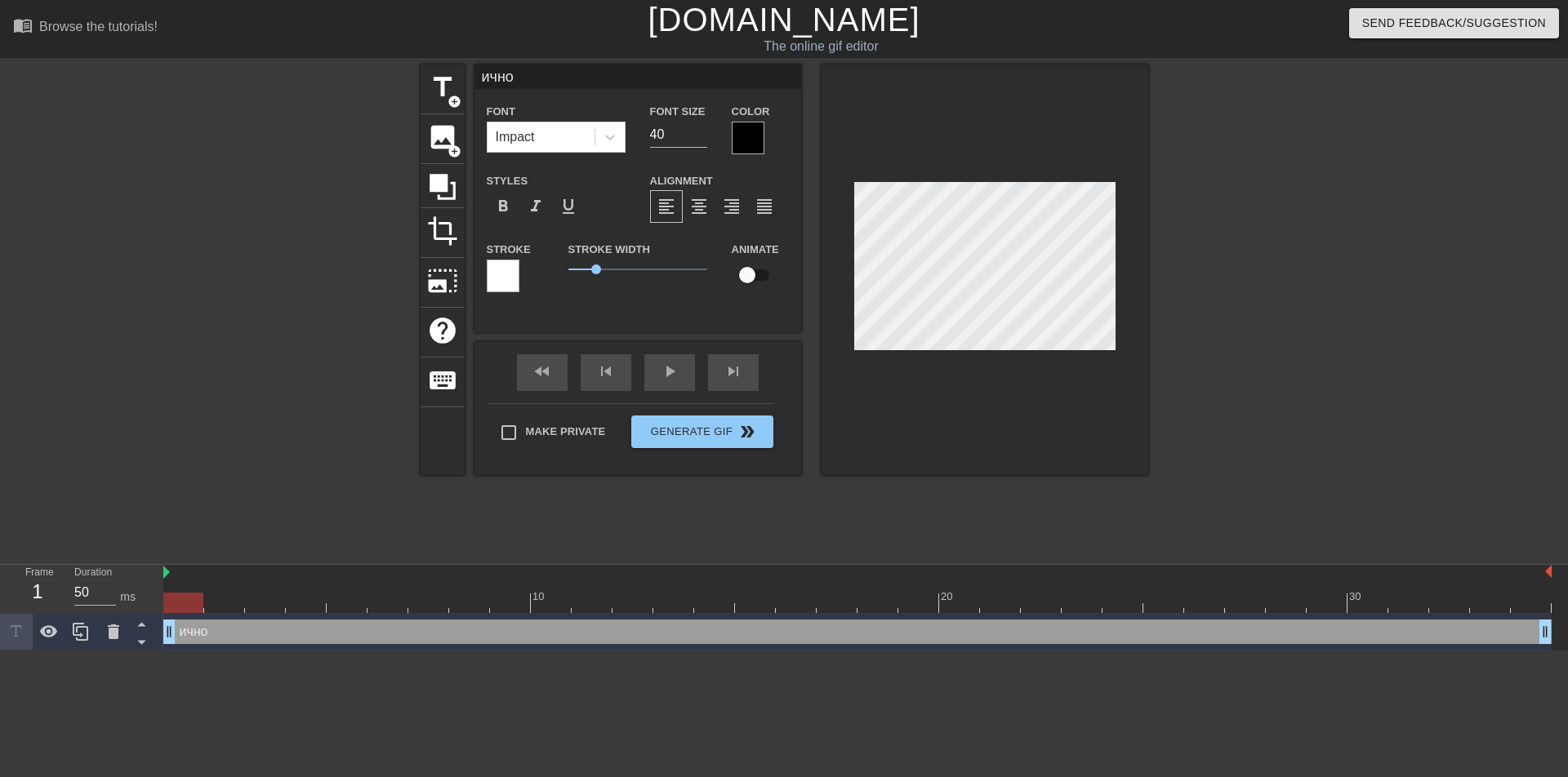
type textarea "Лично"
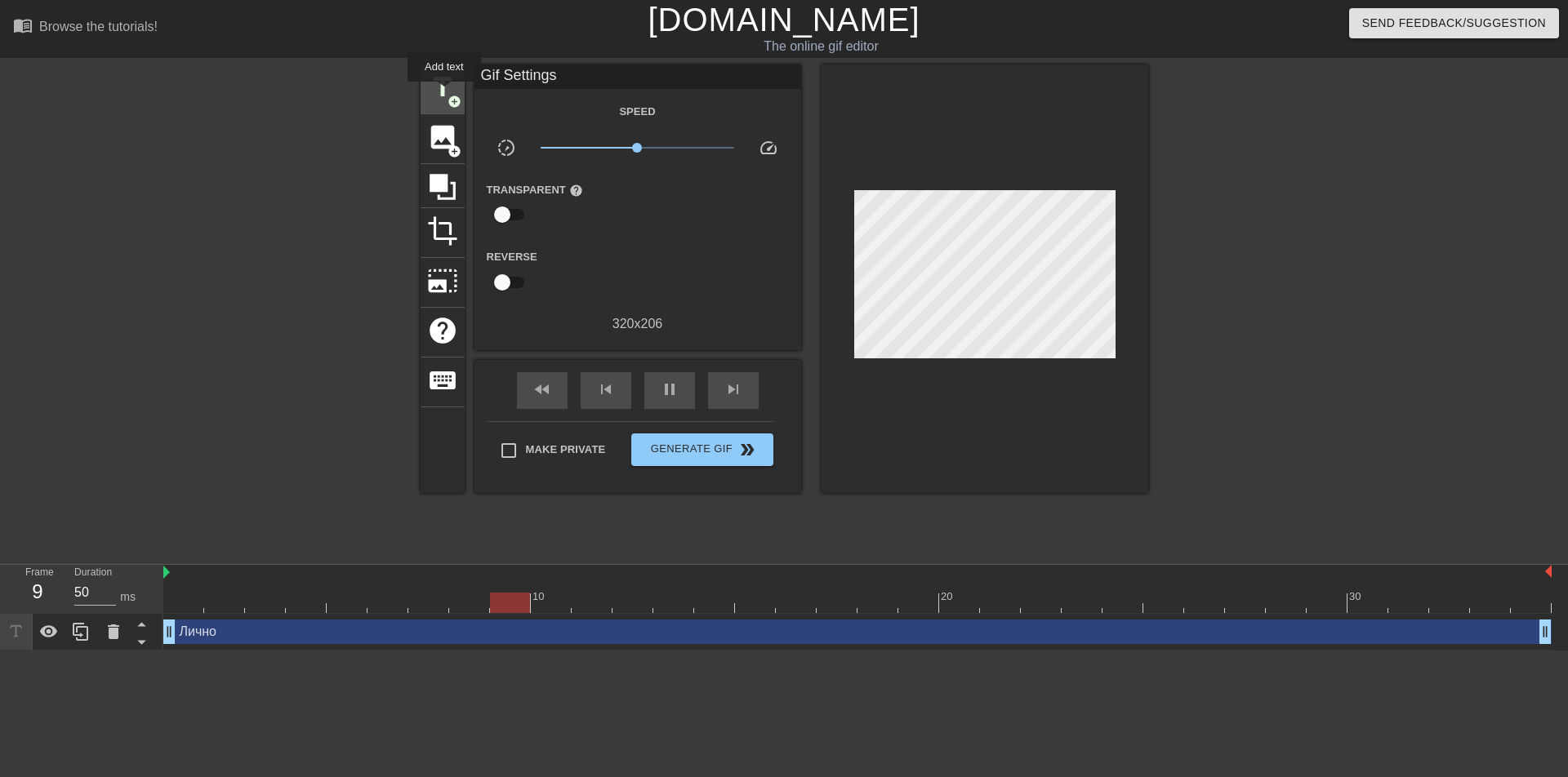
click at [444, 93] on span "title" at bounding box center [443, 87] width 31 height 31
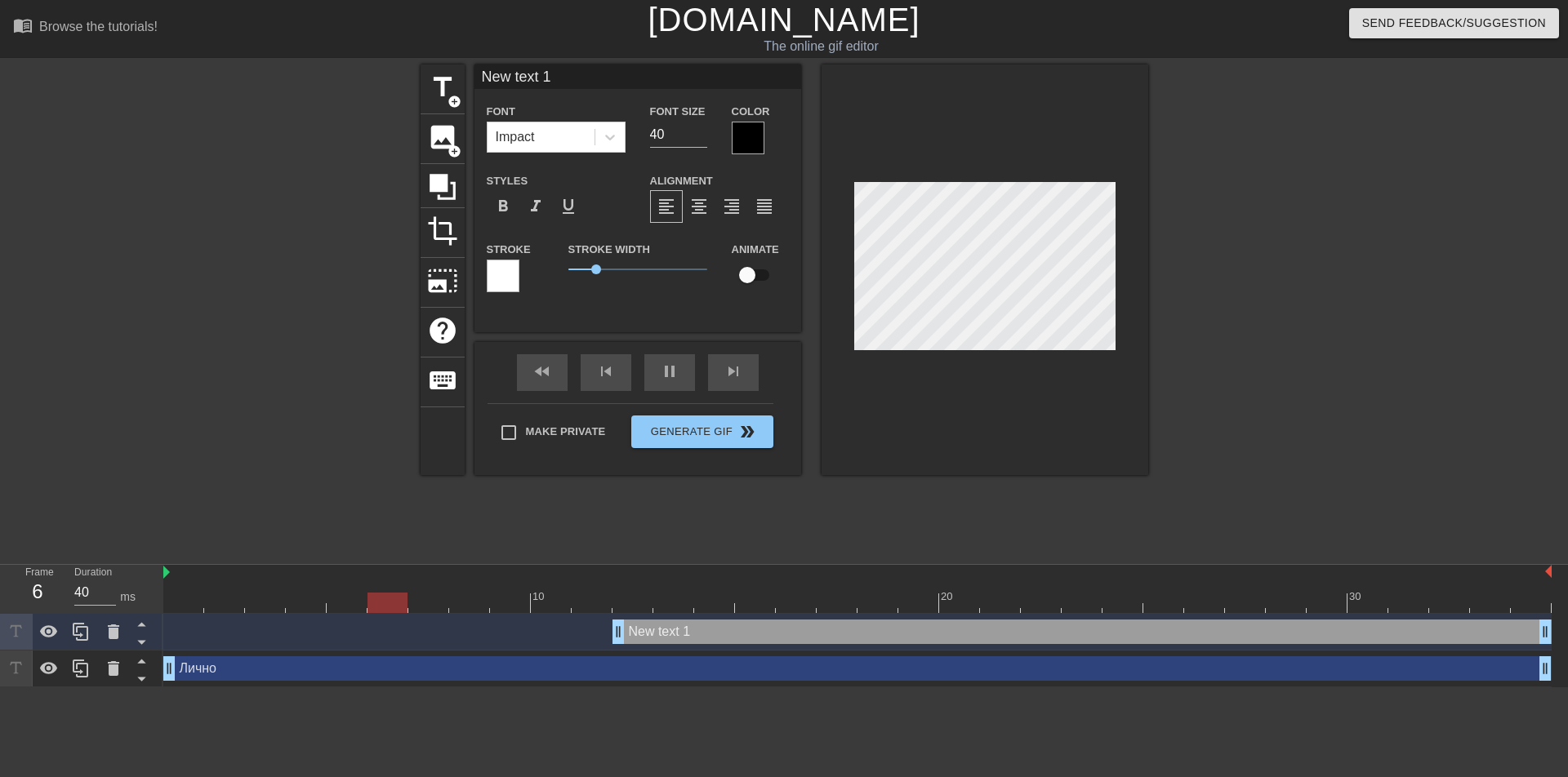
type input "50"
type input "Лично"
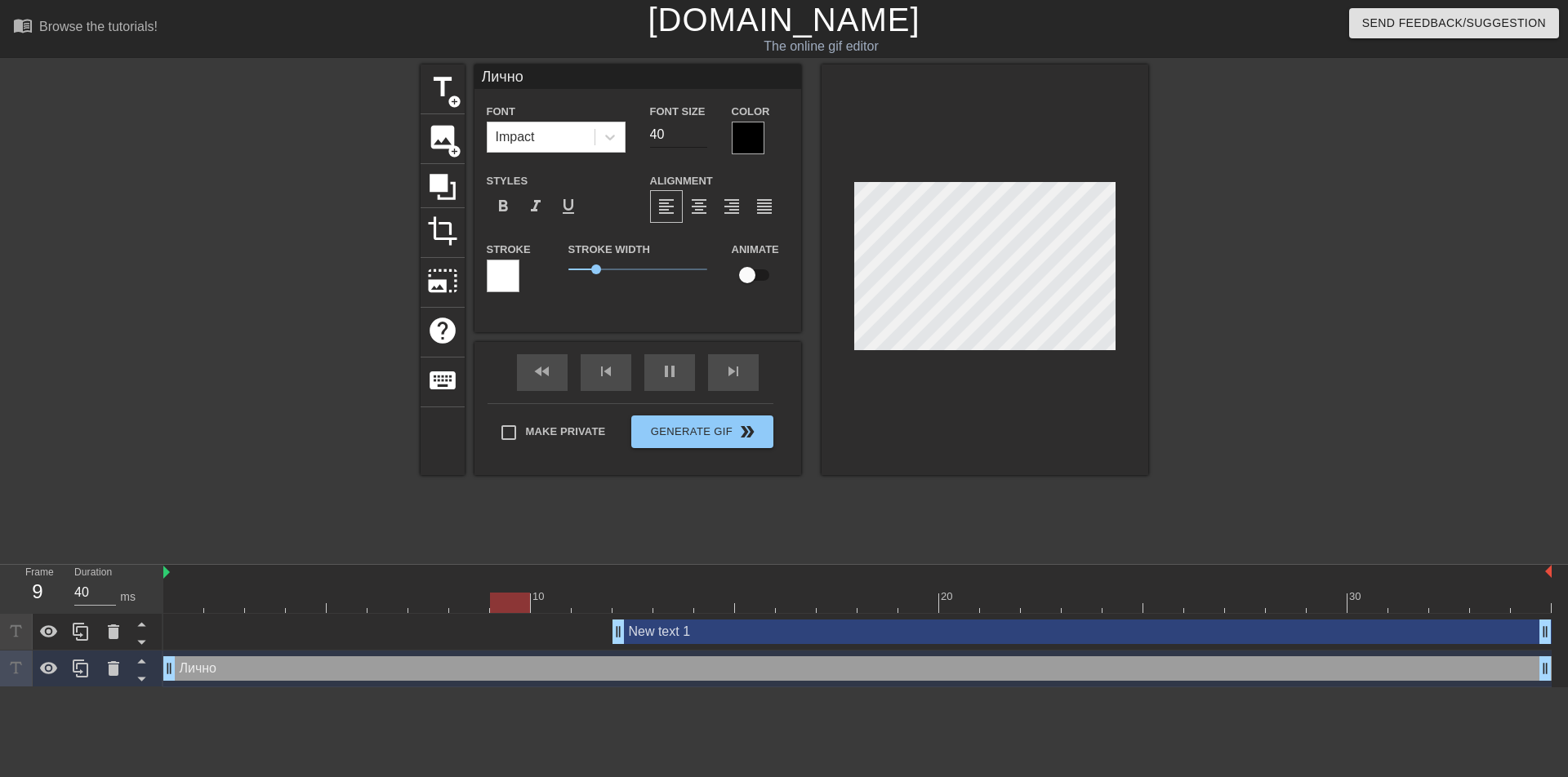
type input "50"
type input "39"
type input "50"
type input "39"
click at [700, 135] on input "39" at bounding box center [678, 134] width 57 height 26
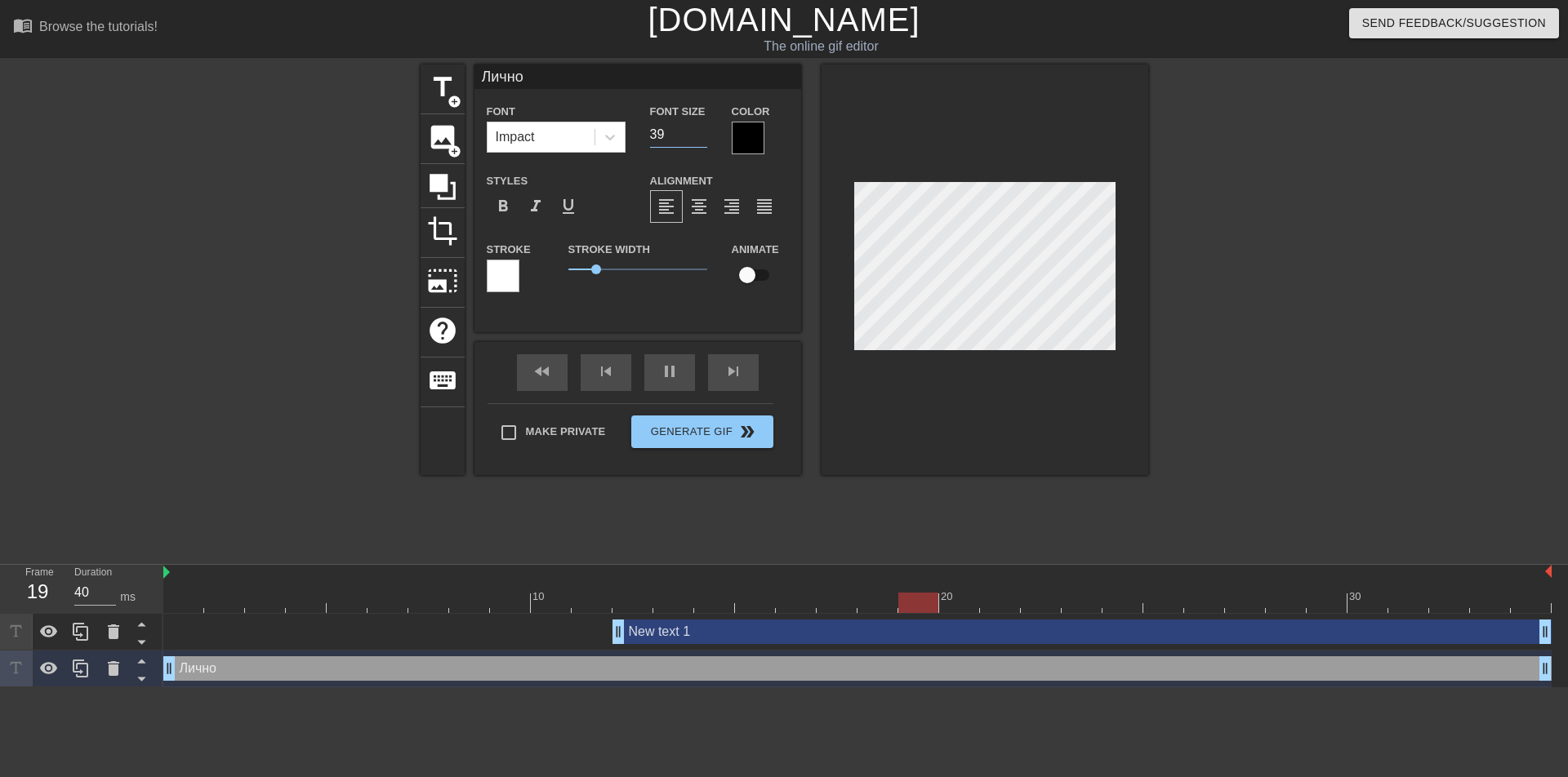
type input "50"
type input "38"
type input "50"
type input "38"
click at [700, 135] on input "38" at bounding box center [678, 134] width 57 height 26
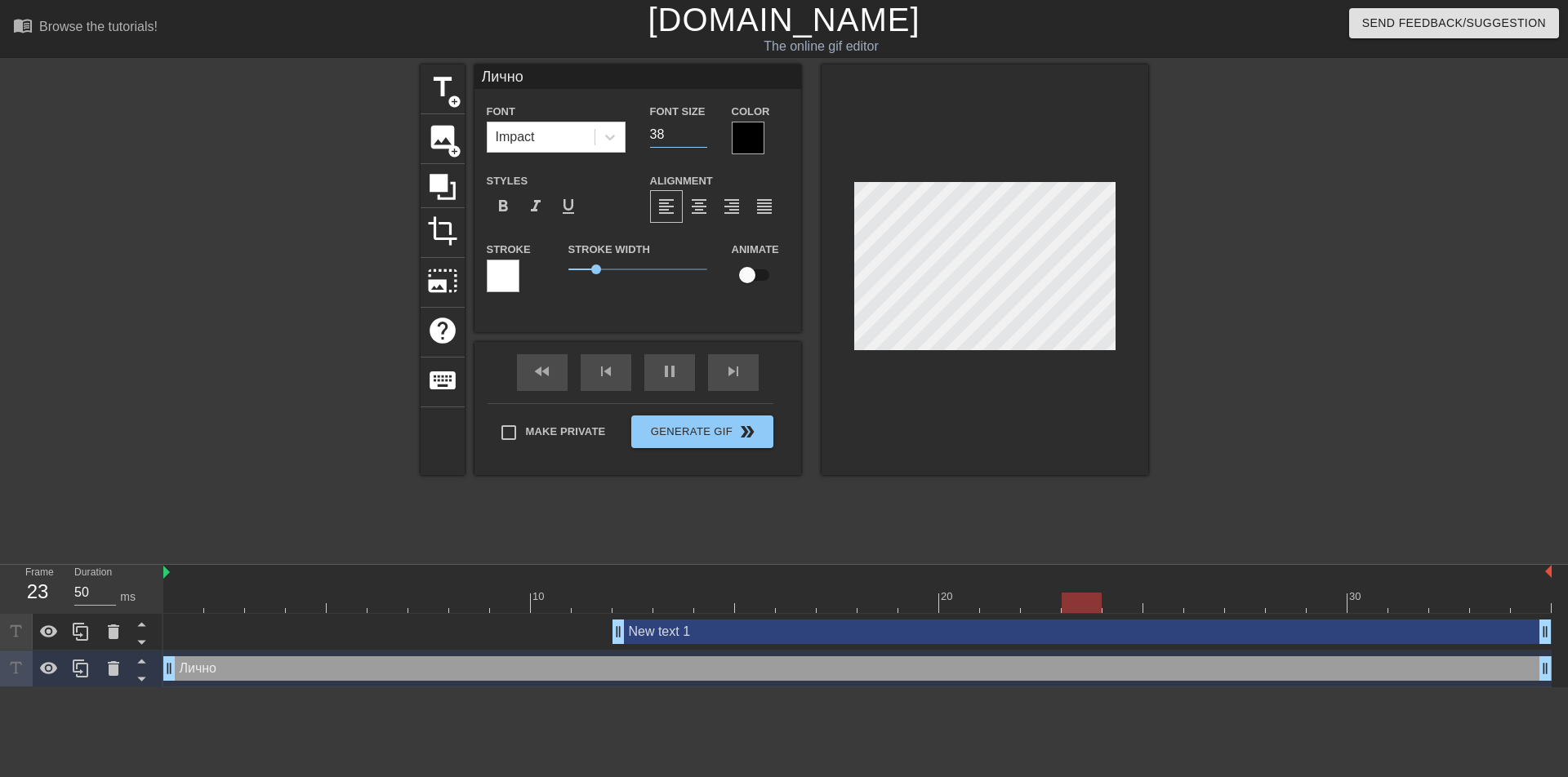
type input "40"
type input "37"
type input "40"
type input "37"
click at [700, 135] on input "37" at bounding box center [678, 134] width 57 height 26
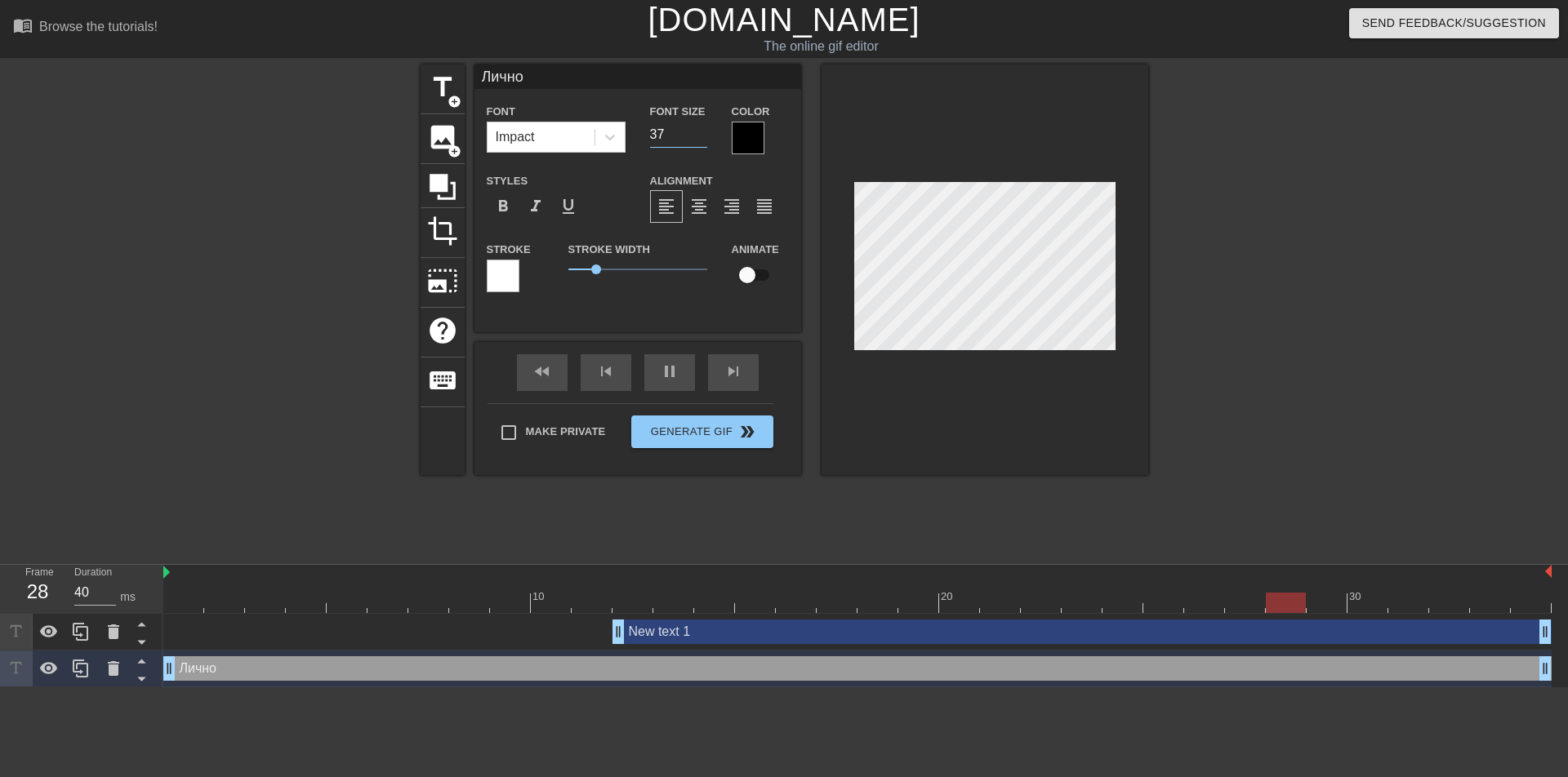
type input "50"
type input "36"
type input "40"
type input "36"
click at [700, 135] on input "36" at bounding box center [678, 134] width 57 height 26
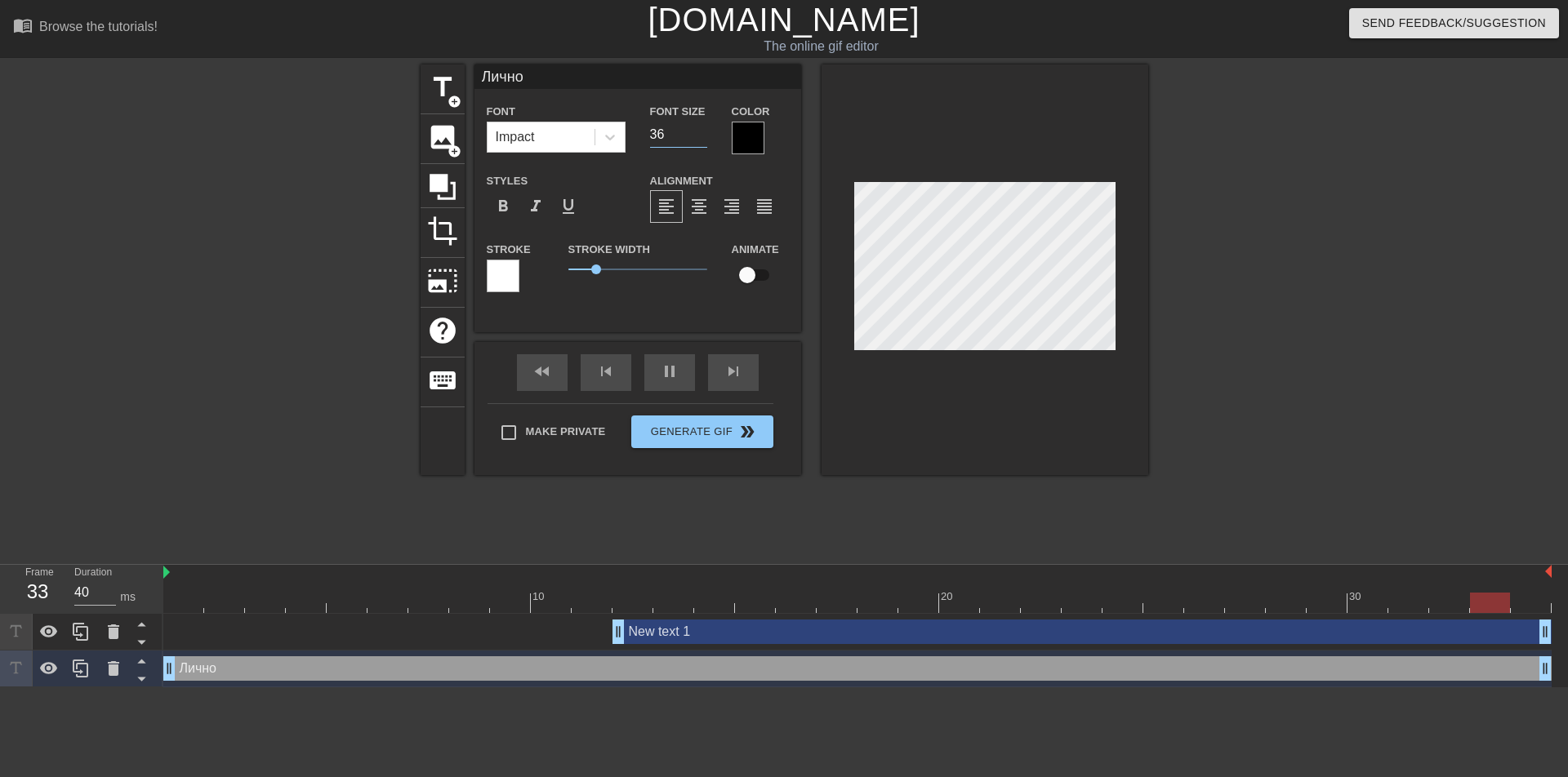
type input "50"
type input "35"
type input "50"
type input "35"
click at [700, 135] on input "35" at bounding box center [678, 134] width 57 height 26
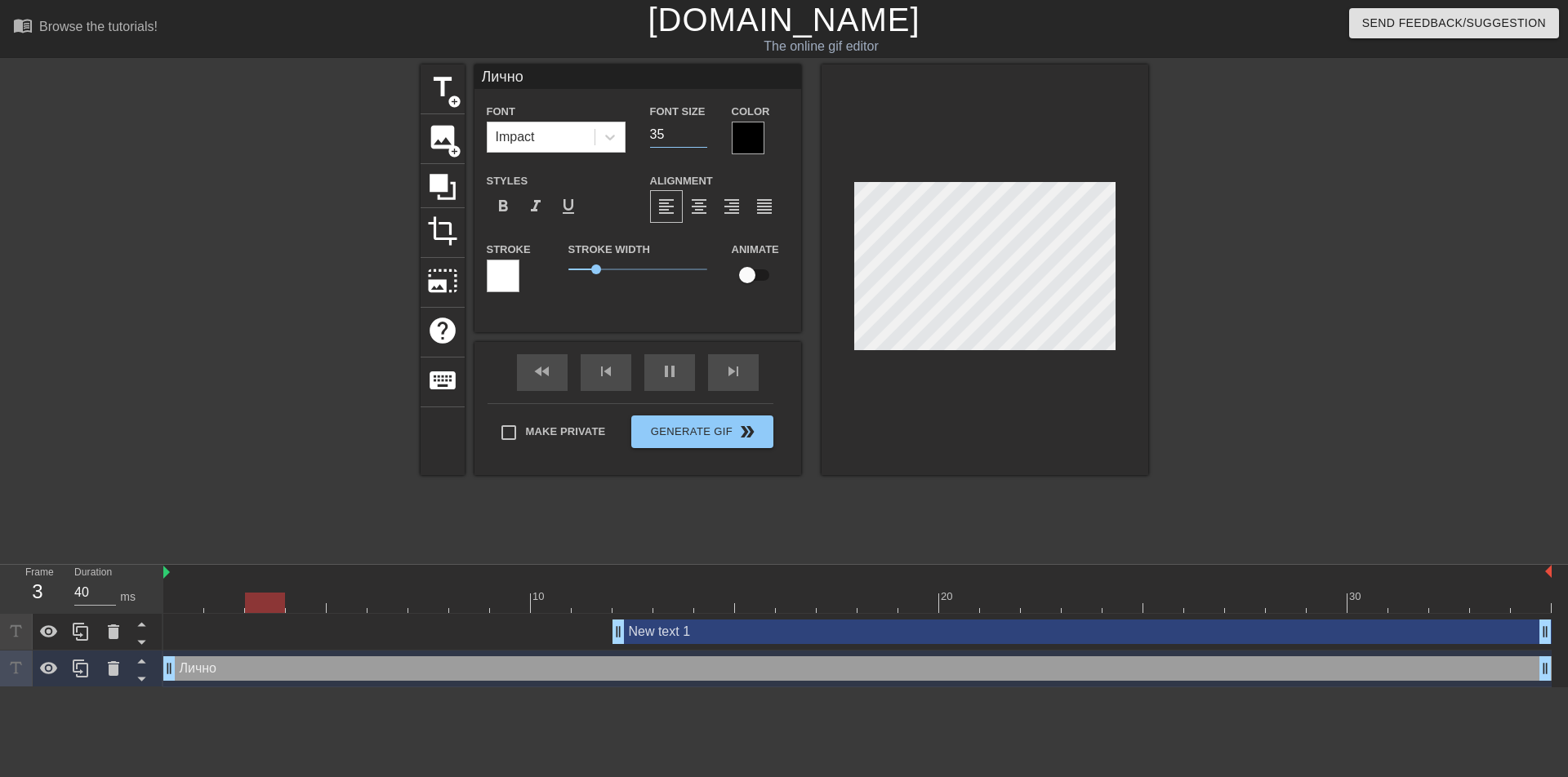
type input "50"
type input "34"
type input "50"
type input "34"
click at [700, 135] on input "34" at bounding box center [678, 134] width 57 height 26
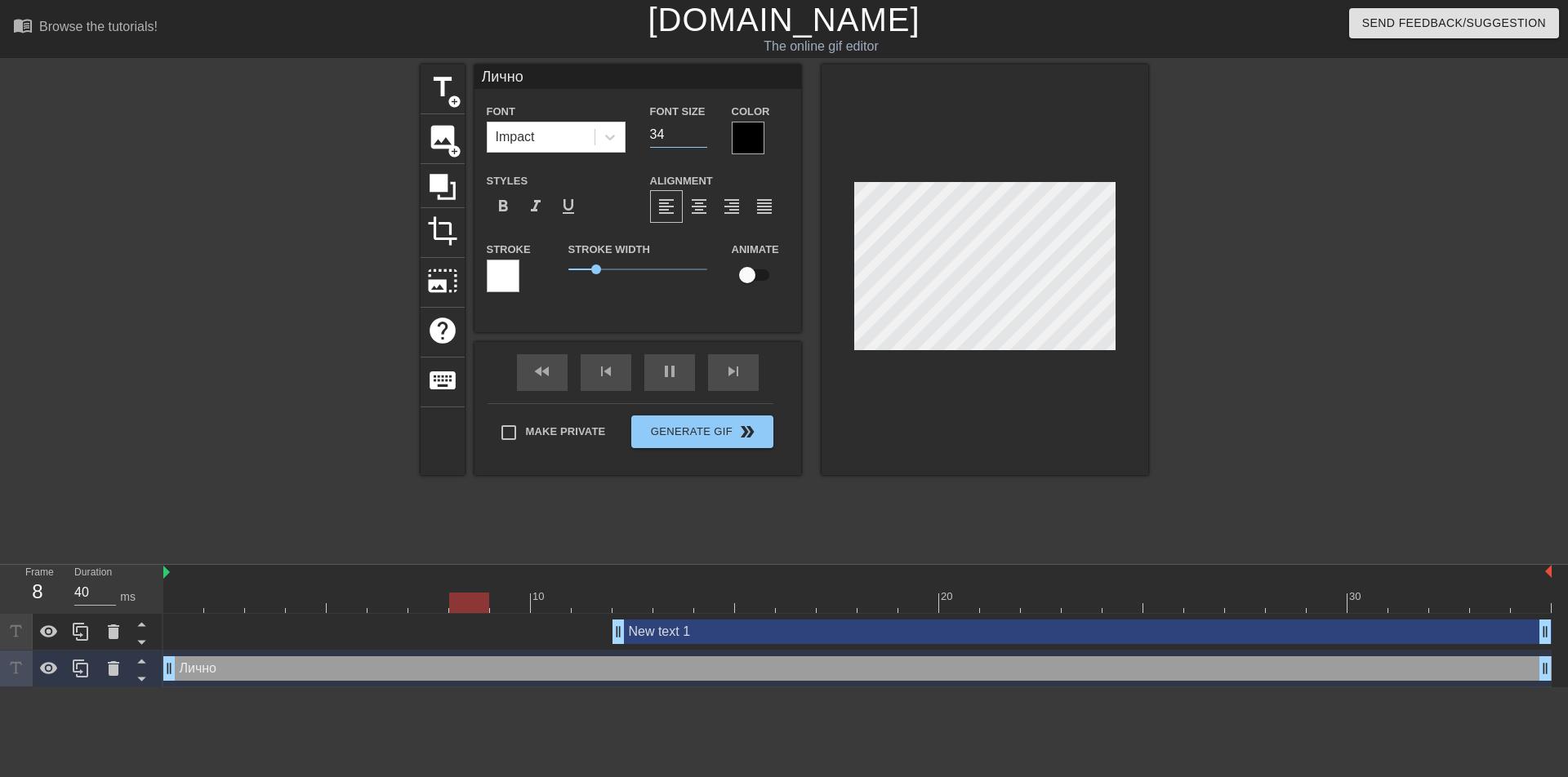
type input "50"
type input "33"
type input "50"
type input "33"
click at [700, 135] on input "33" at bounding box center [678, 134] width 57 height 26
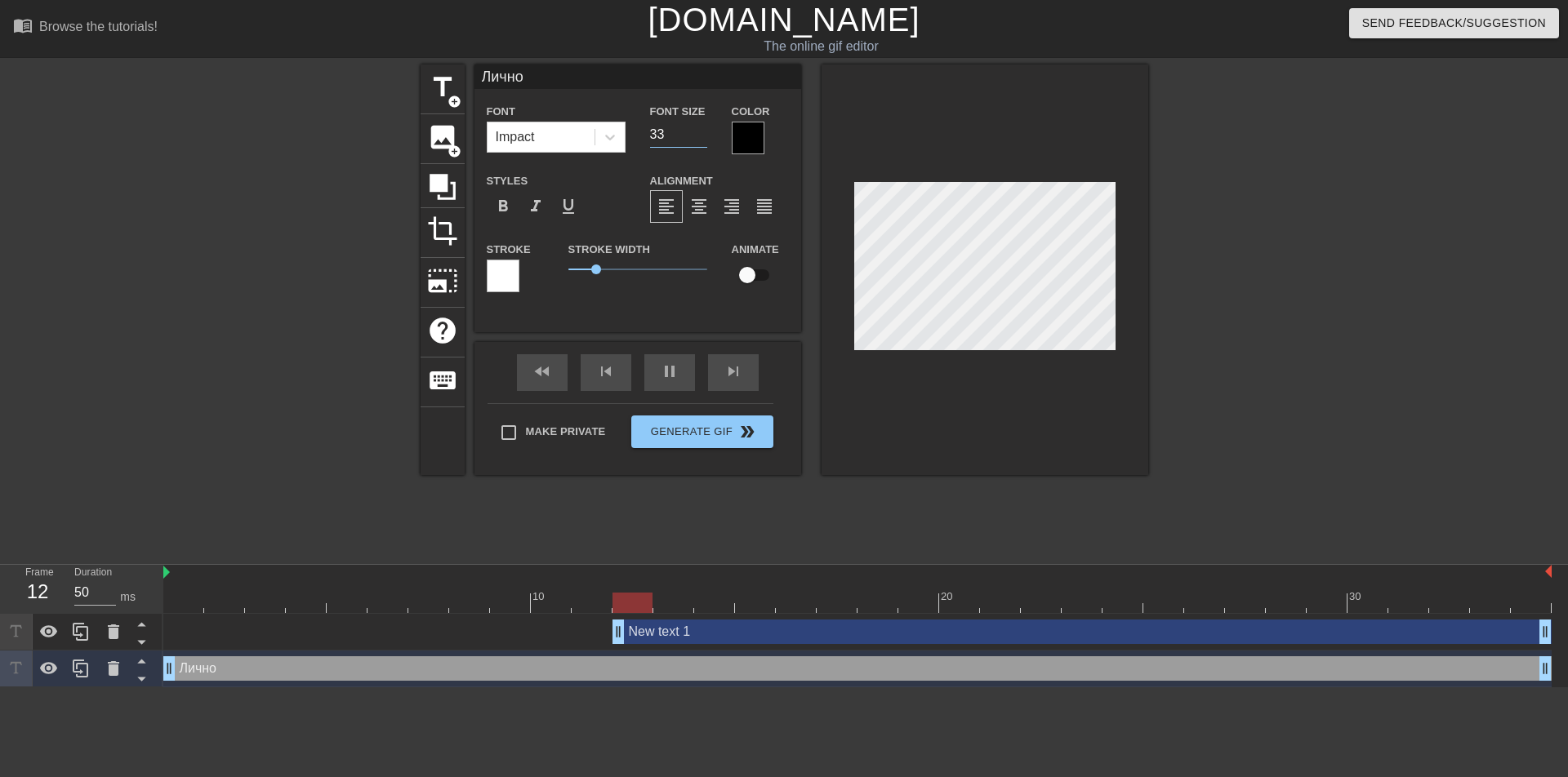
type input "40"
type input "32"
type input "50"
type input "32"
click at [700, 135] on input "32" at bounding box center [678, 134] width 57 height 26
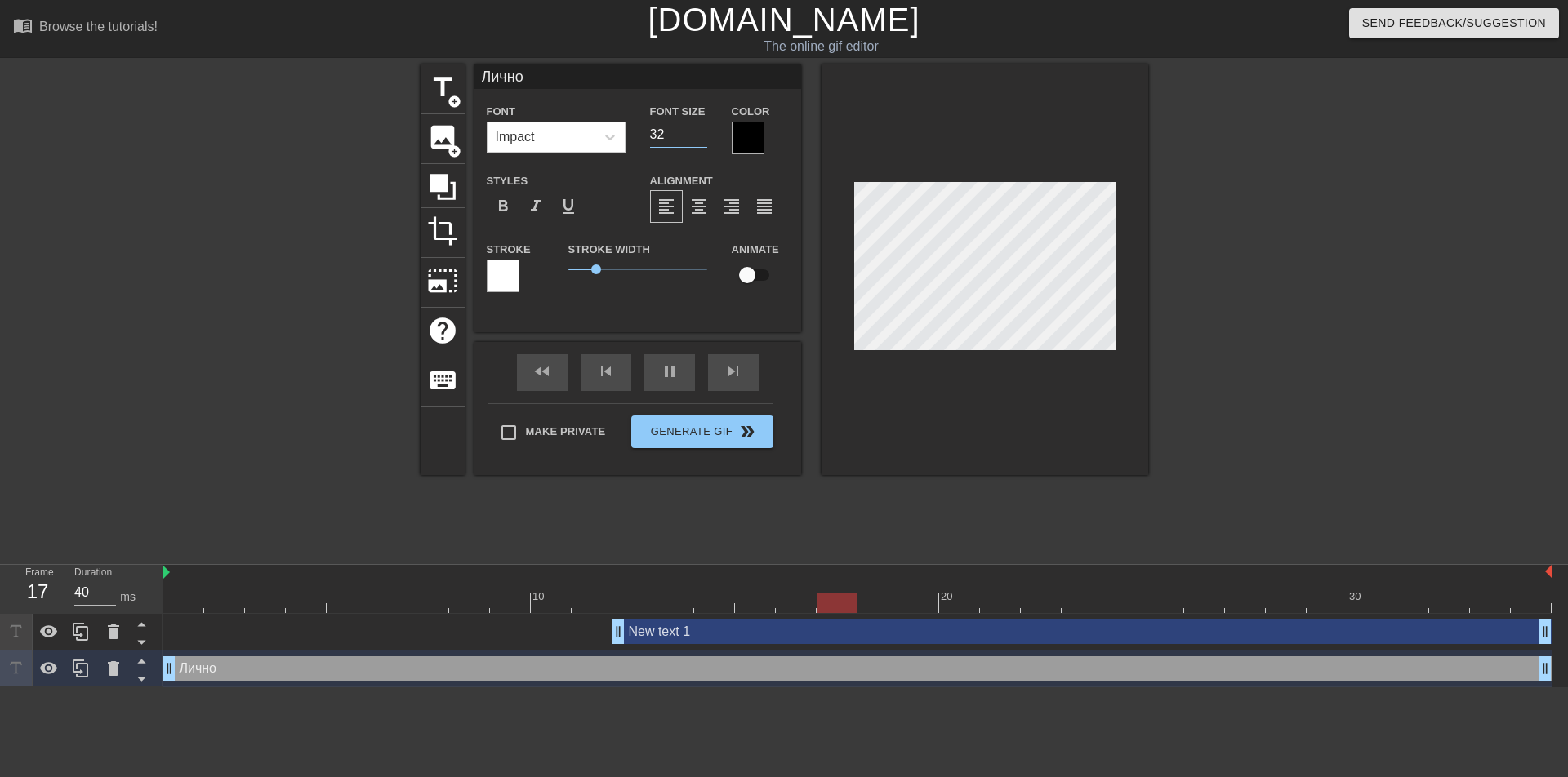
type input "50"
type input "31"
type input "50"
type input "31"
click at [700, 135] on input "31" at bounding box center [678, 134] width 57 height 26
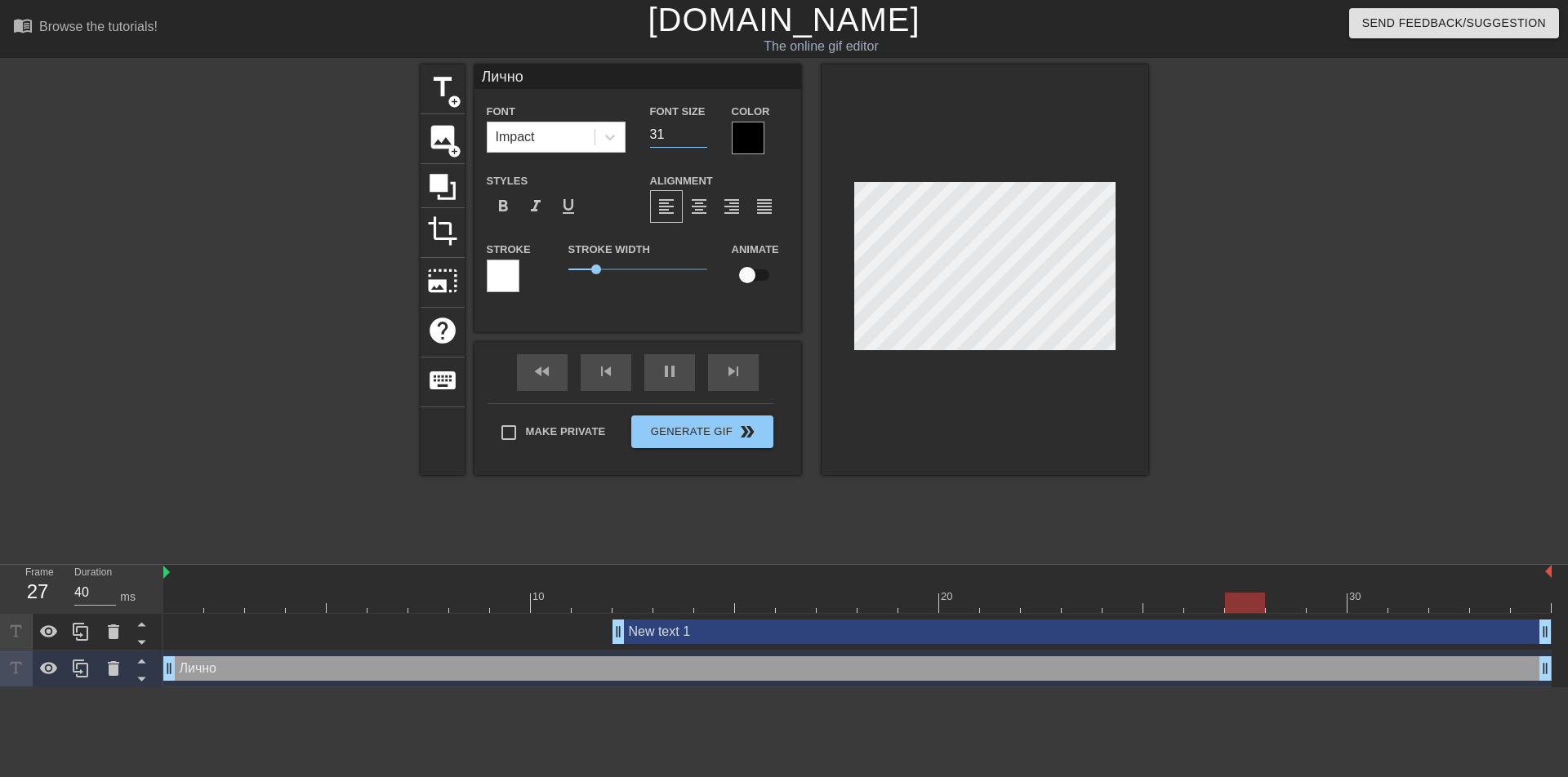
type input "50"
type input "30"
type input "50"
type input "30"
click at [700, 135] on input "30" at bounding box center [678, 134] width 57 height 26
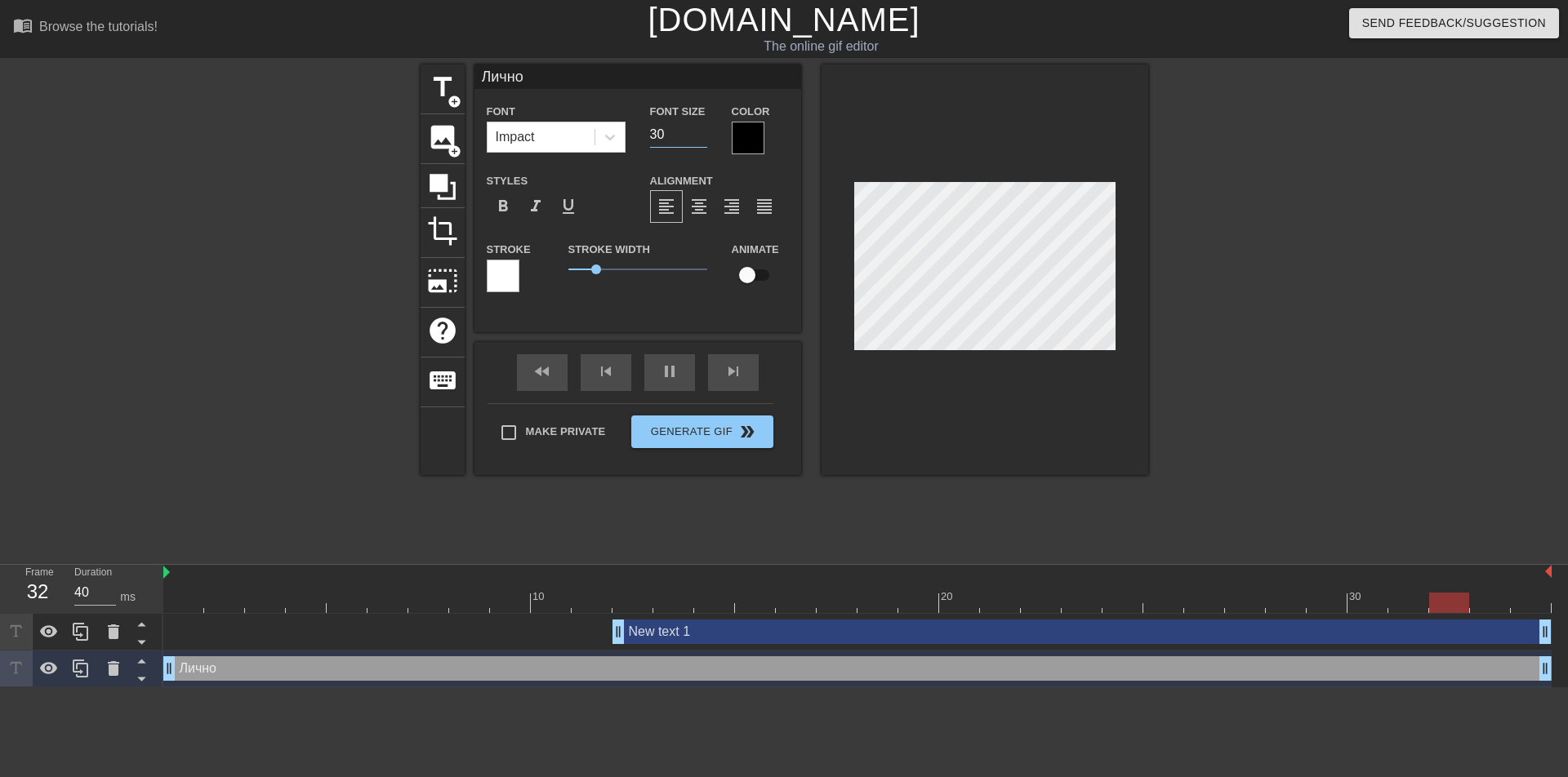
type input "50"
type input "29"
type input "40"
type input "29"
click at [700, 135] on input "29" at bounding box center [678, 134] width 57 height 26
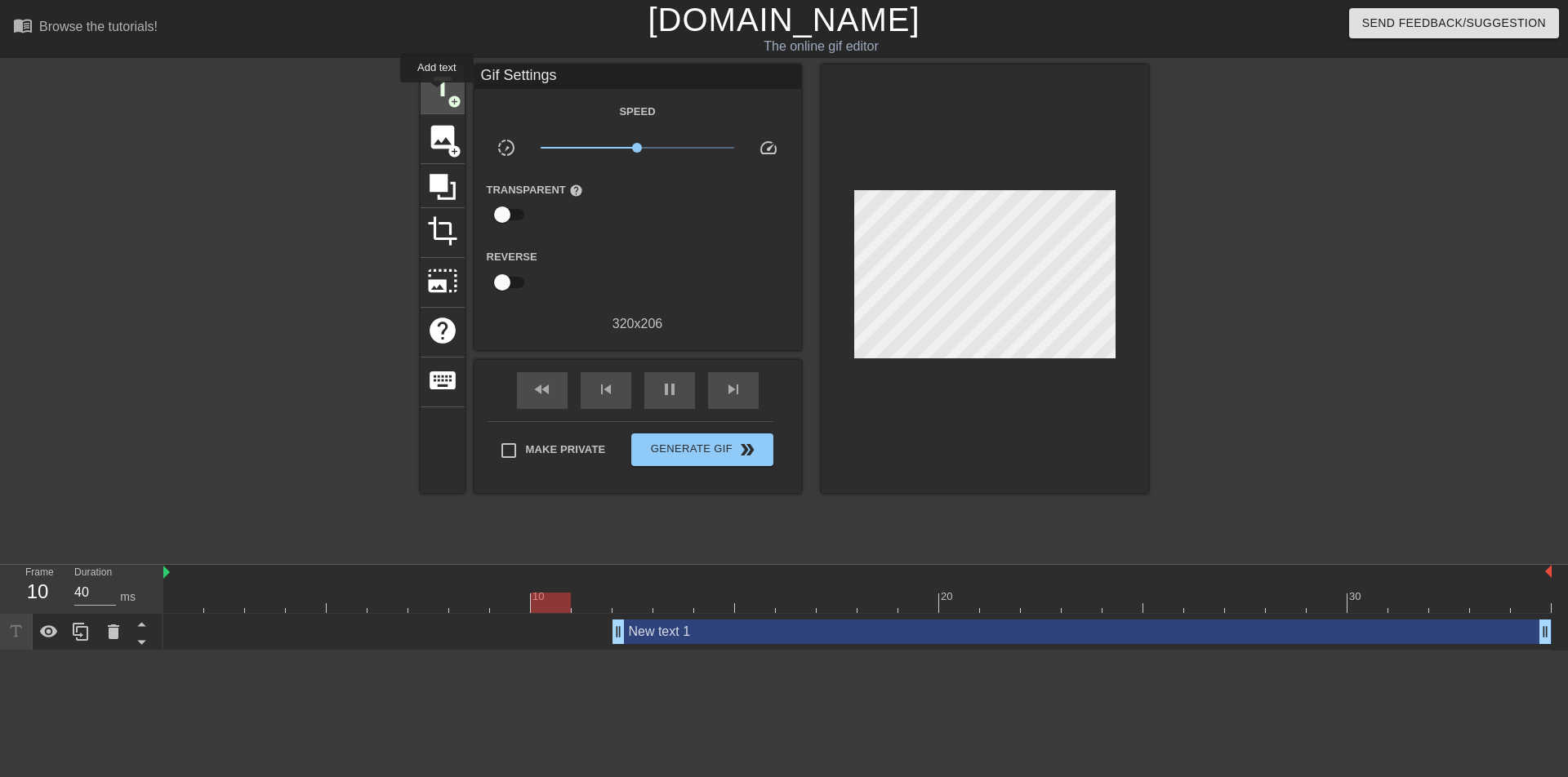
click at [437, 94] on span "title" at bounding box center [443, 87] width 31 height 31
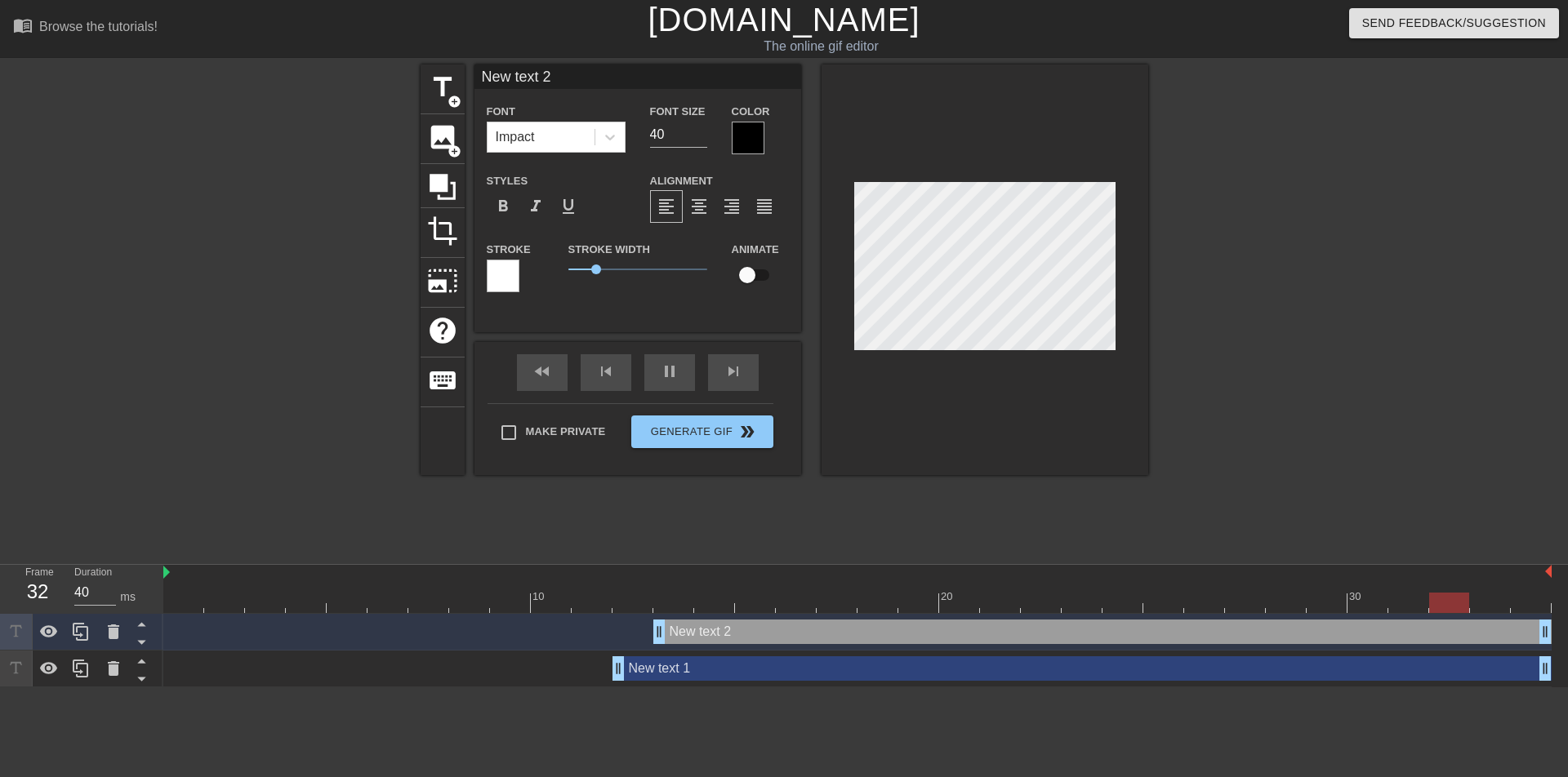
type input "50"
type input "New text"
type textarea "New text"
type input "50"
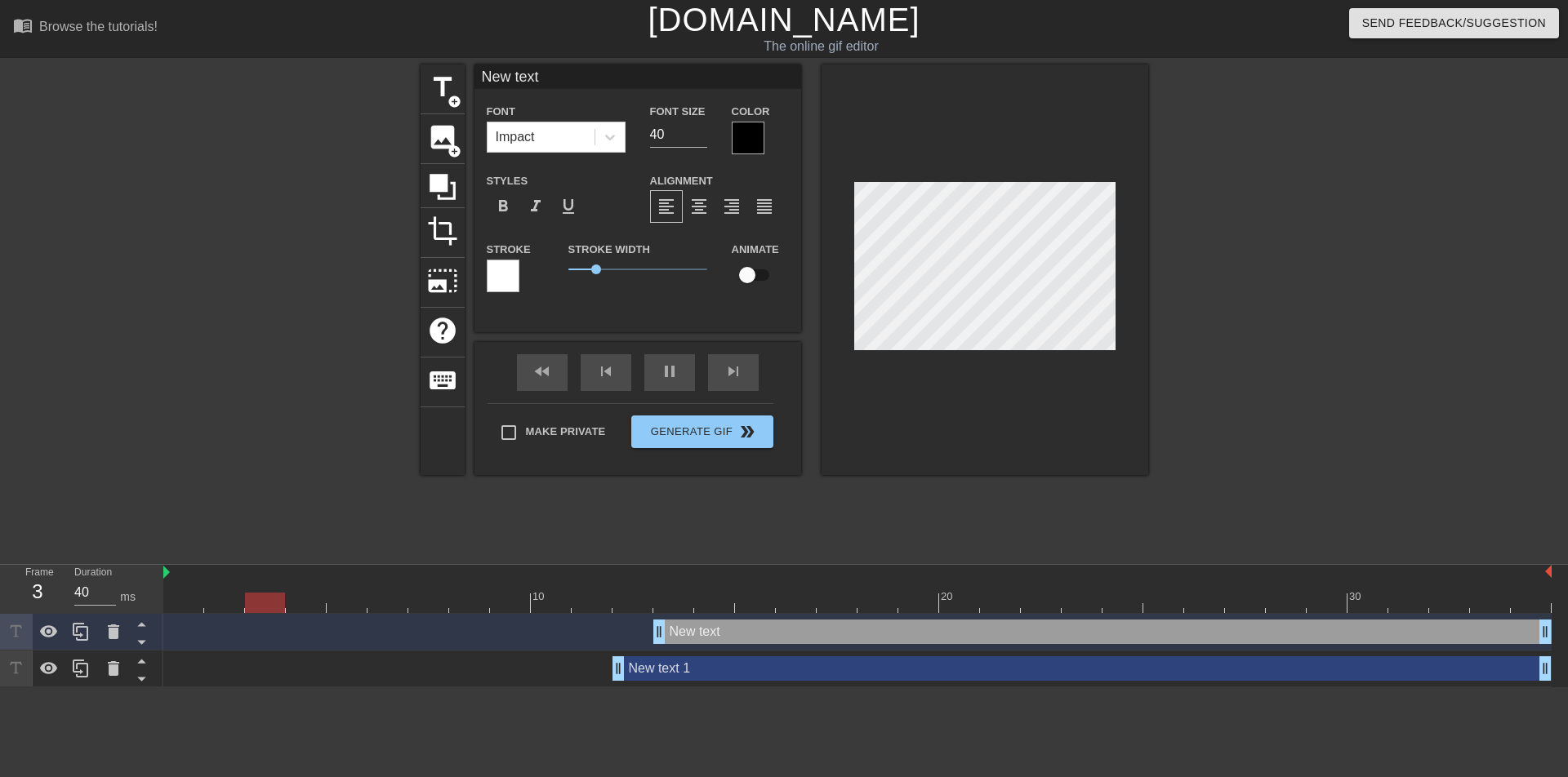
type input "New text"
type textarea "New text"
type input "40"
type input "New tex"
type textarea "New tex"
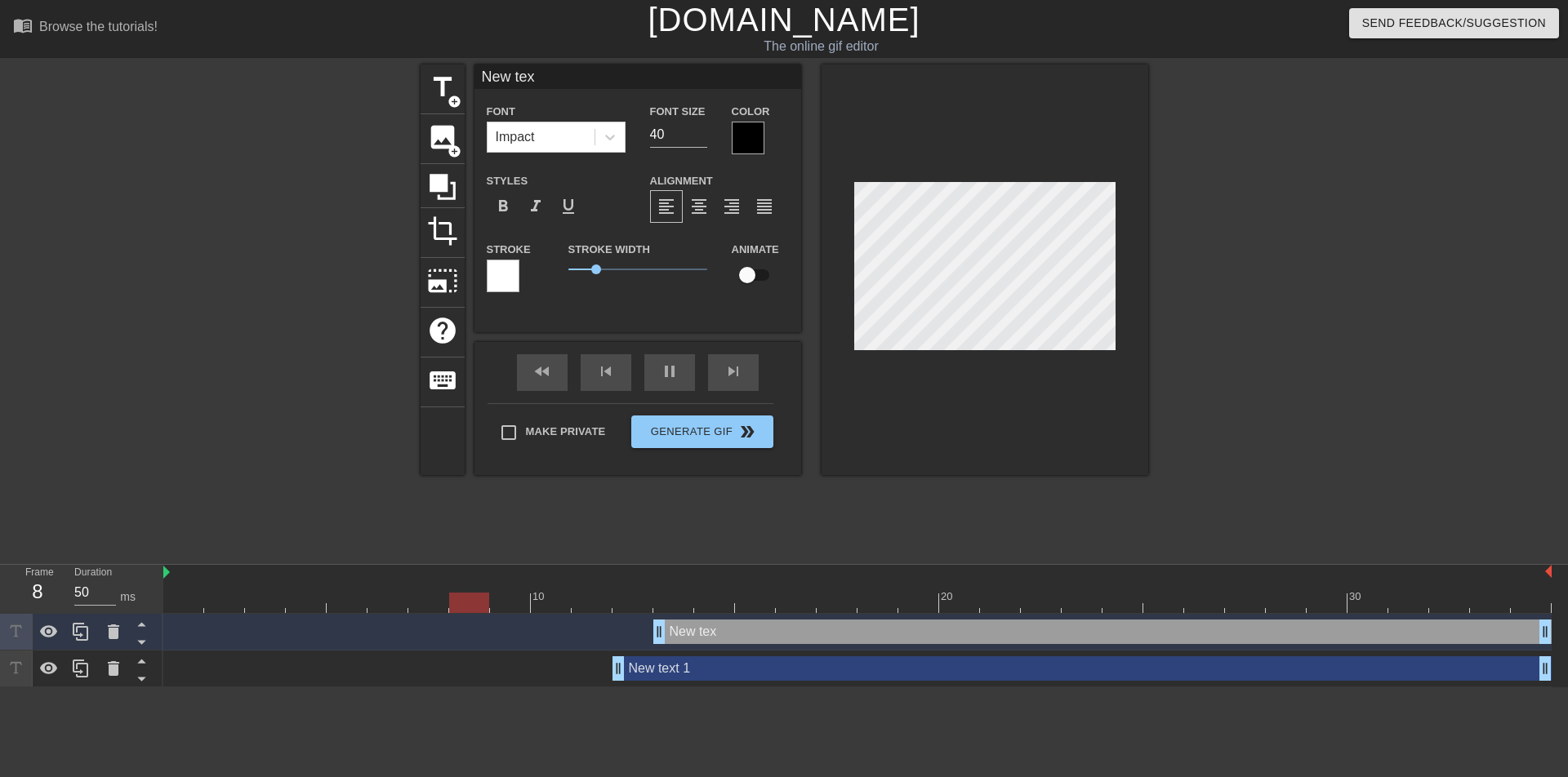
type input "40"
type input "New te"
type textarea "New te"
type input "40"
type input "New t"
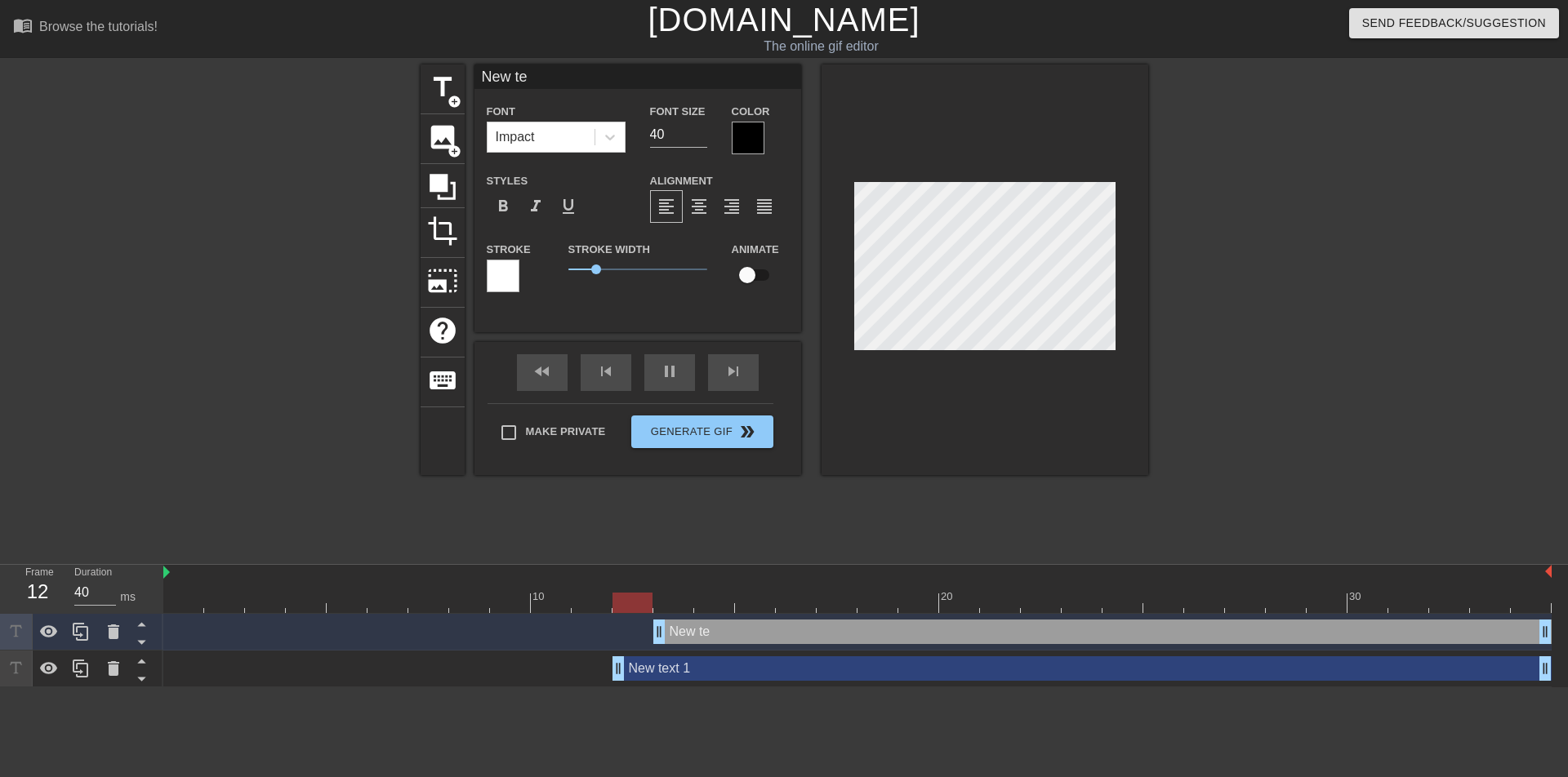
type textarea "New t"
type input "40"
type input "New"
type textarea "New"
type input "40"
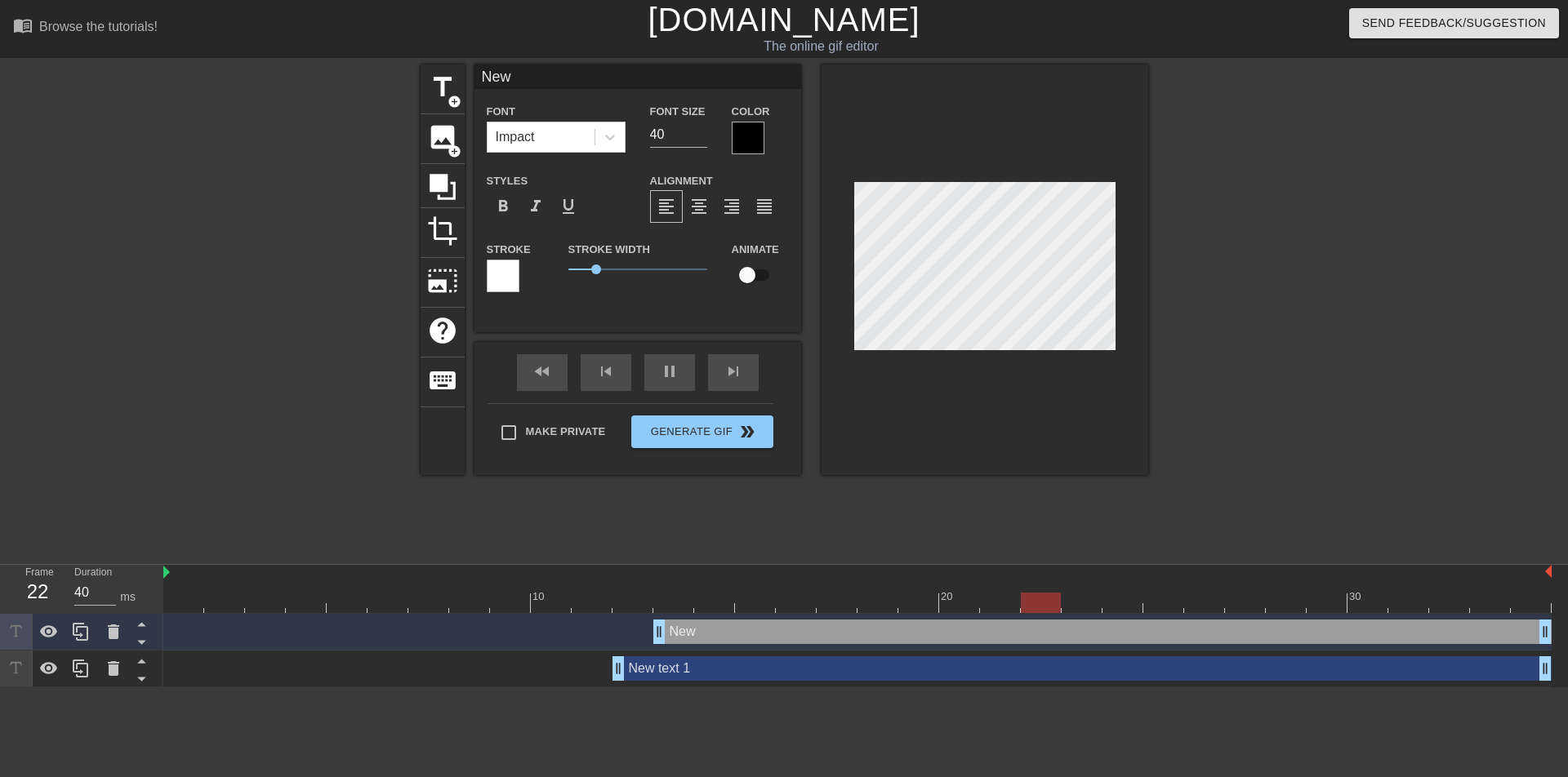
type input "New"
type textarea "New"
type input "40"
type input "Ne"
type textarea "Ne"
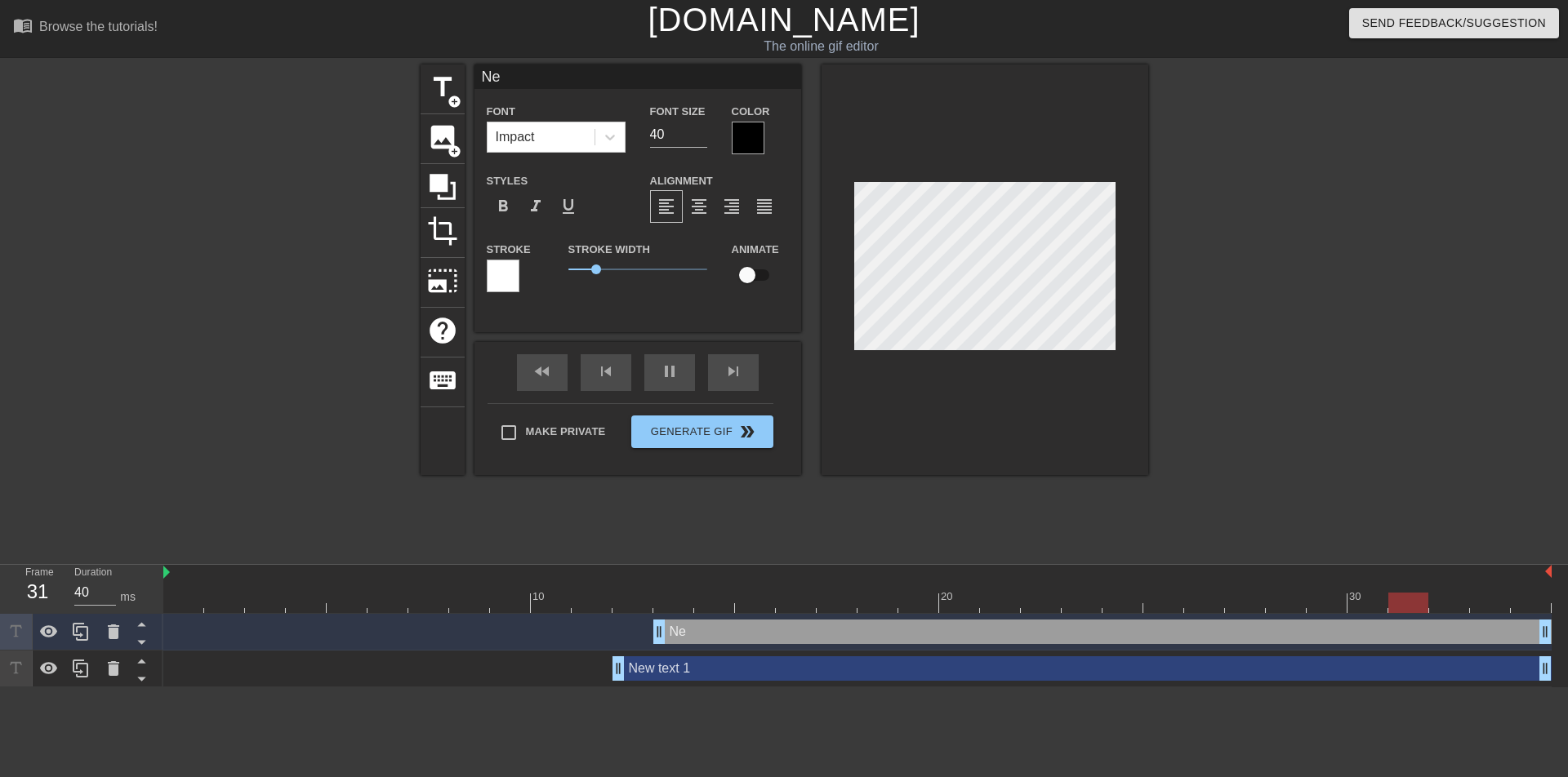
scroll to position [3, 3]
type input "50"
type input "N"
type textarea "N"
type input "40"
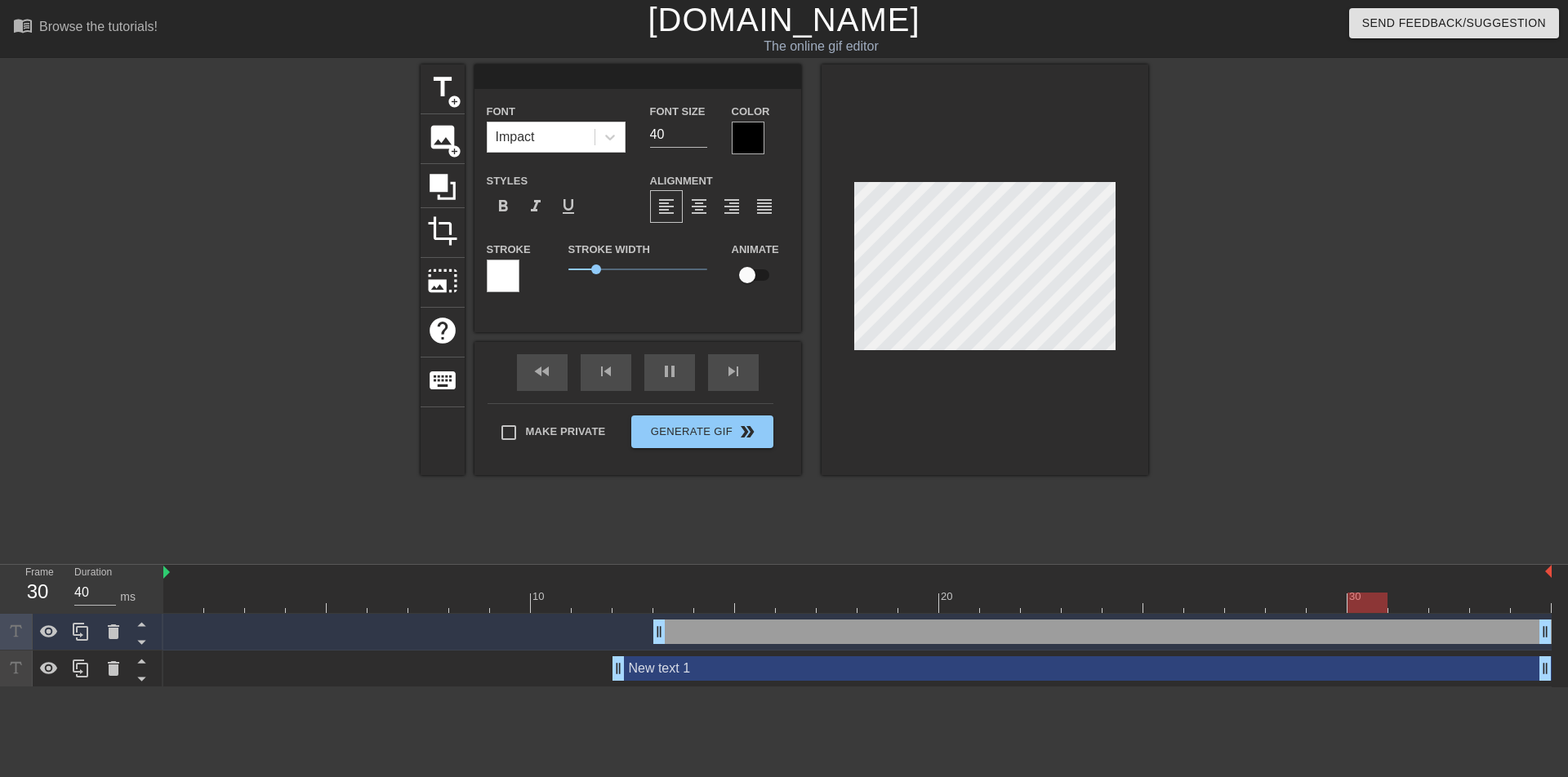
type input "50"
type input "[PERSON_NAME]"
type textarea "[PERSON_NAME]"
type input "50"
type input "[PERSON_NAME]"
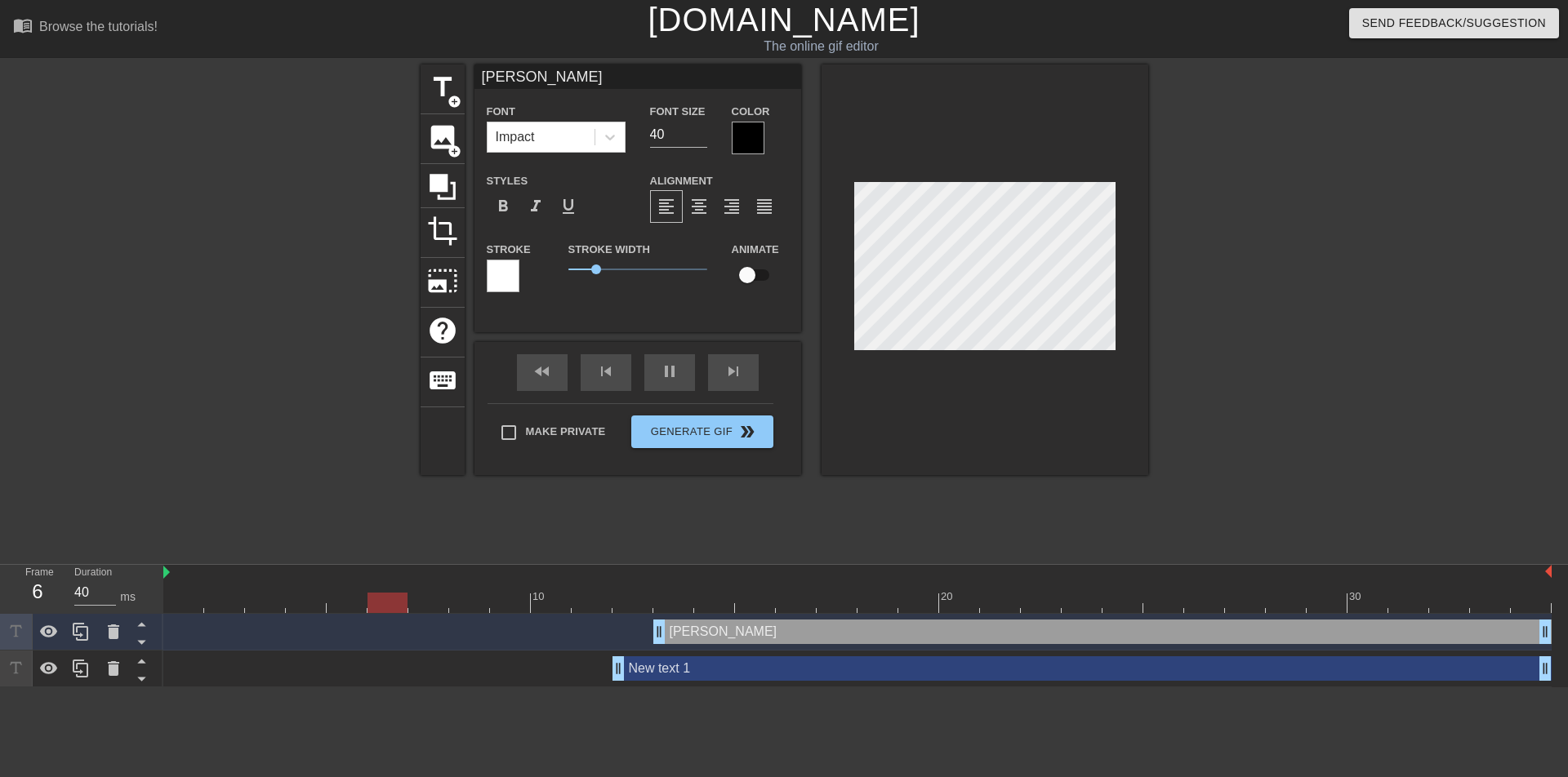
type textarea "[PERSON_NAME]"
type input "40"
type input "Лич"
type textarea "Лич"
type input "50"
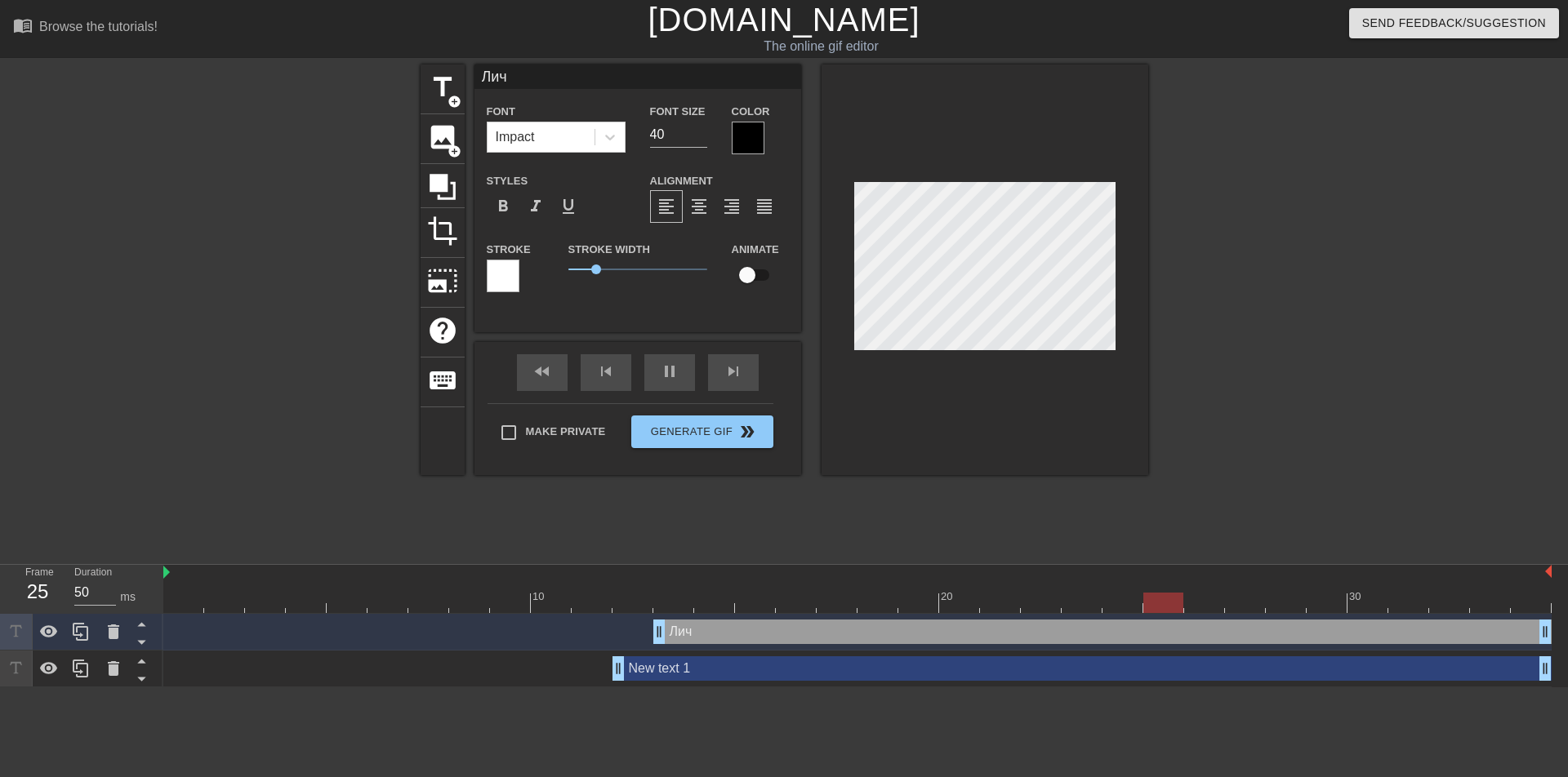
type input "Личн"
type textarea "Личн"
type input "50"
type input "Лично"
type textarea "Лично"
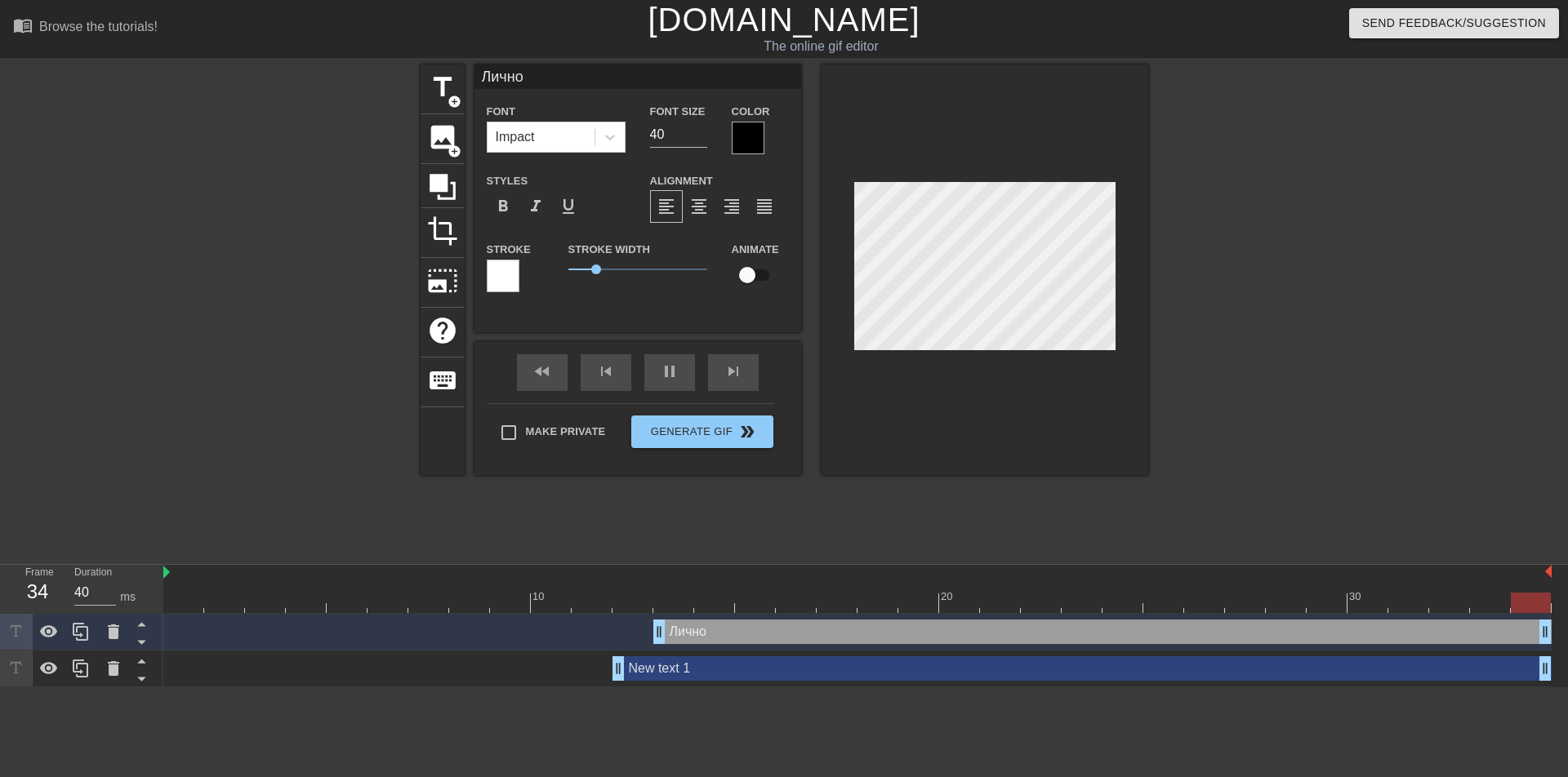
type input "50"
type input "Лично"
type textarea "Лично"
type input "50"
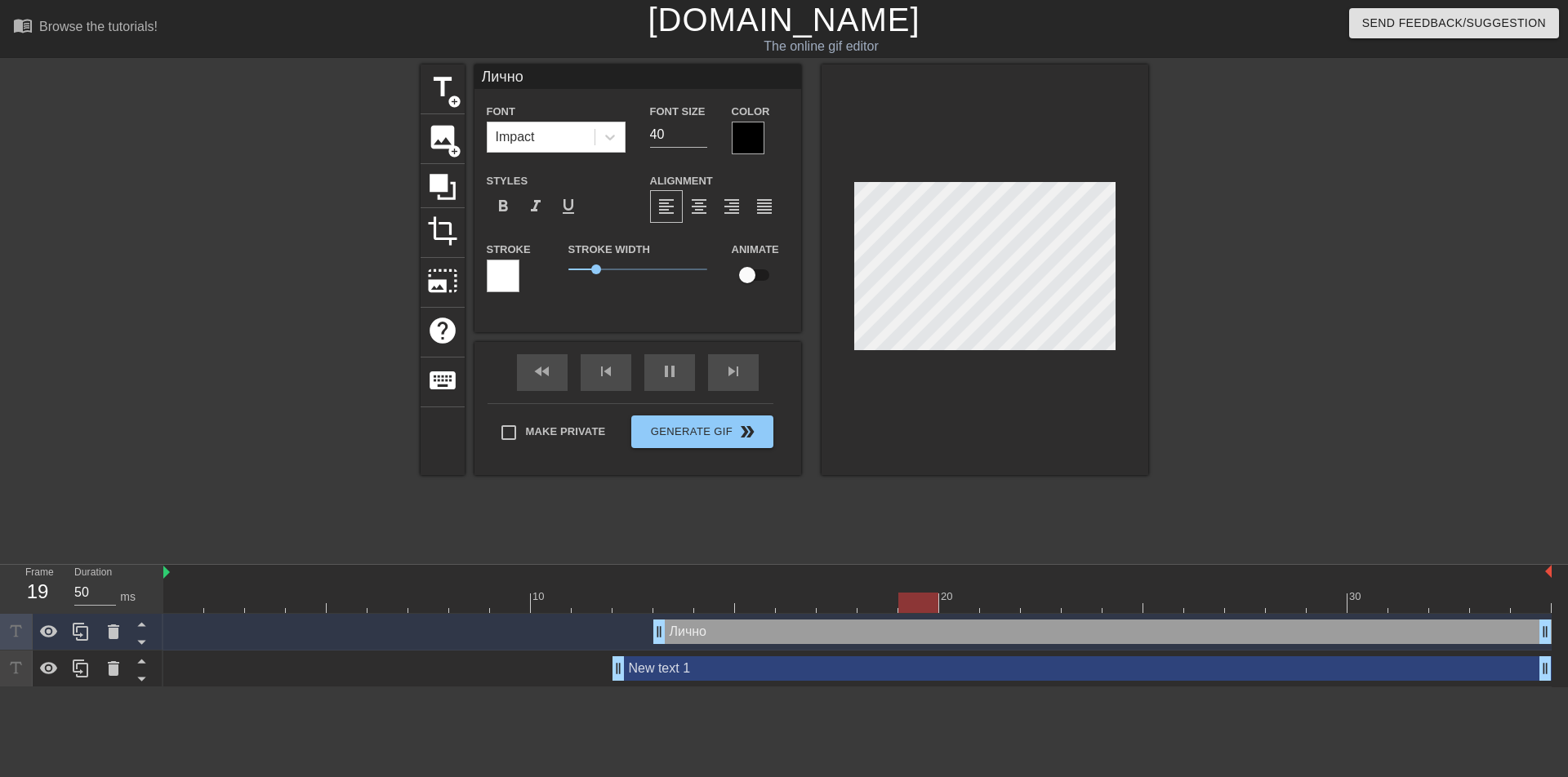
type input "Лично м"
type textarea "Лично м"
type input "40"
type input "Лично мн"
type textarea "Лично мн"
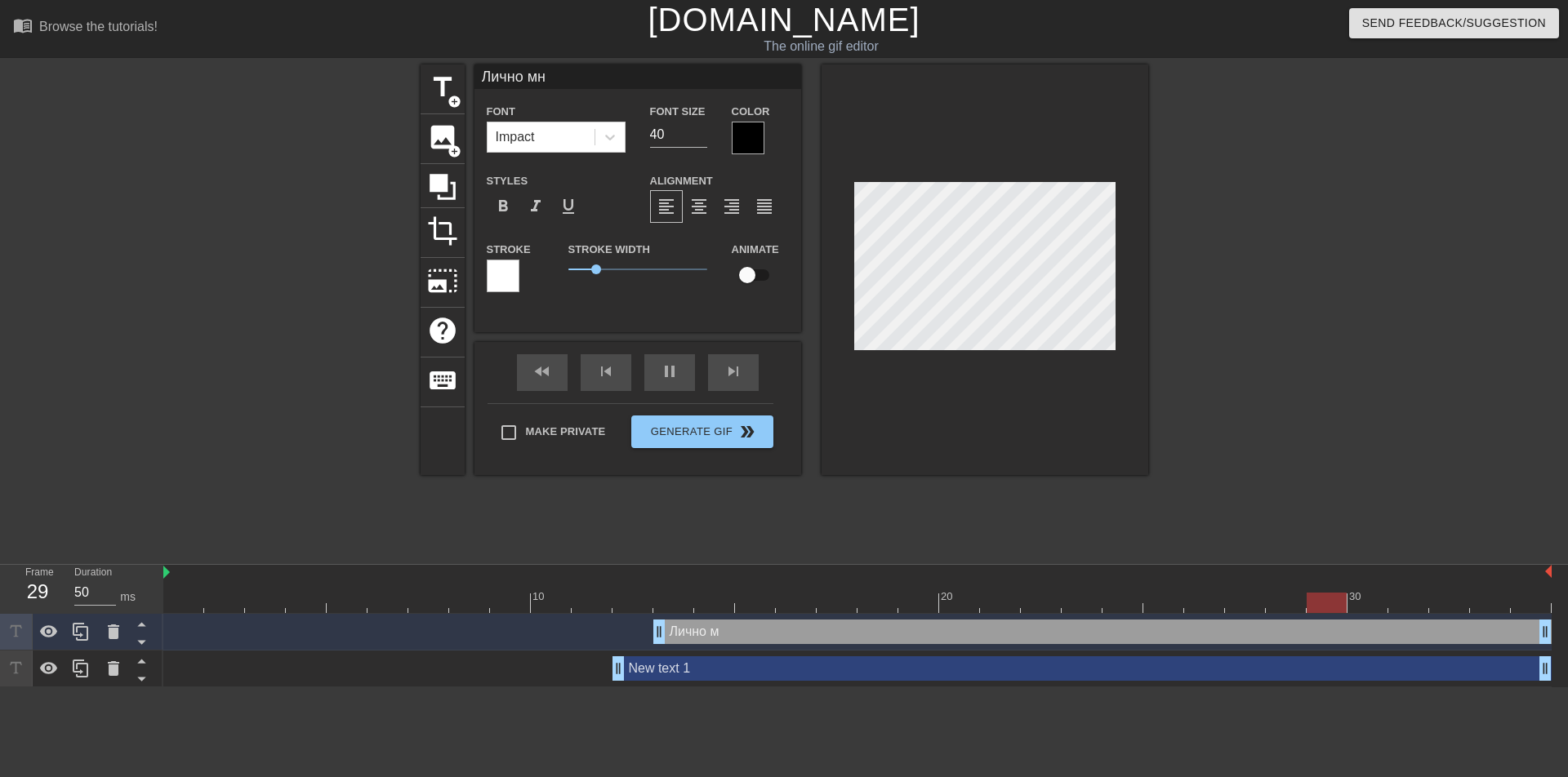
scroll to position [3, 4]
type input "40"
type input "Лично мне"
type textarea "Лично мне"
type input "50"
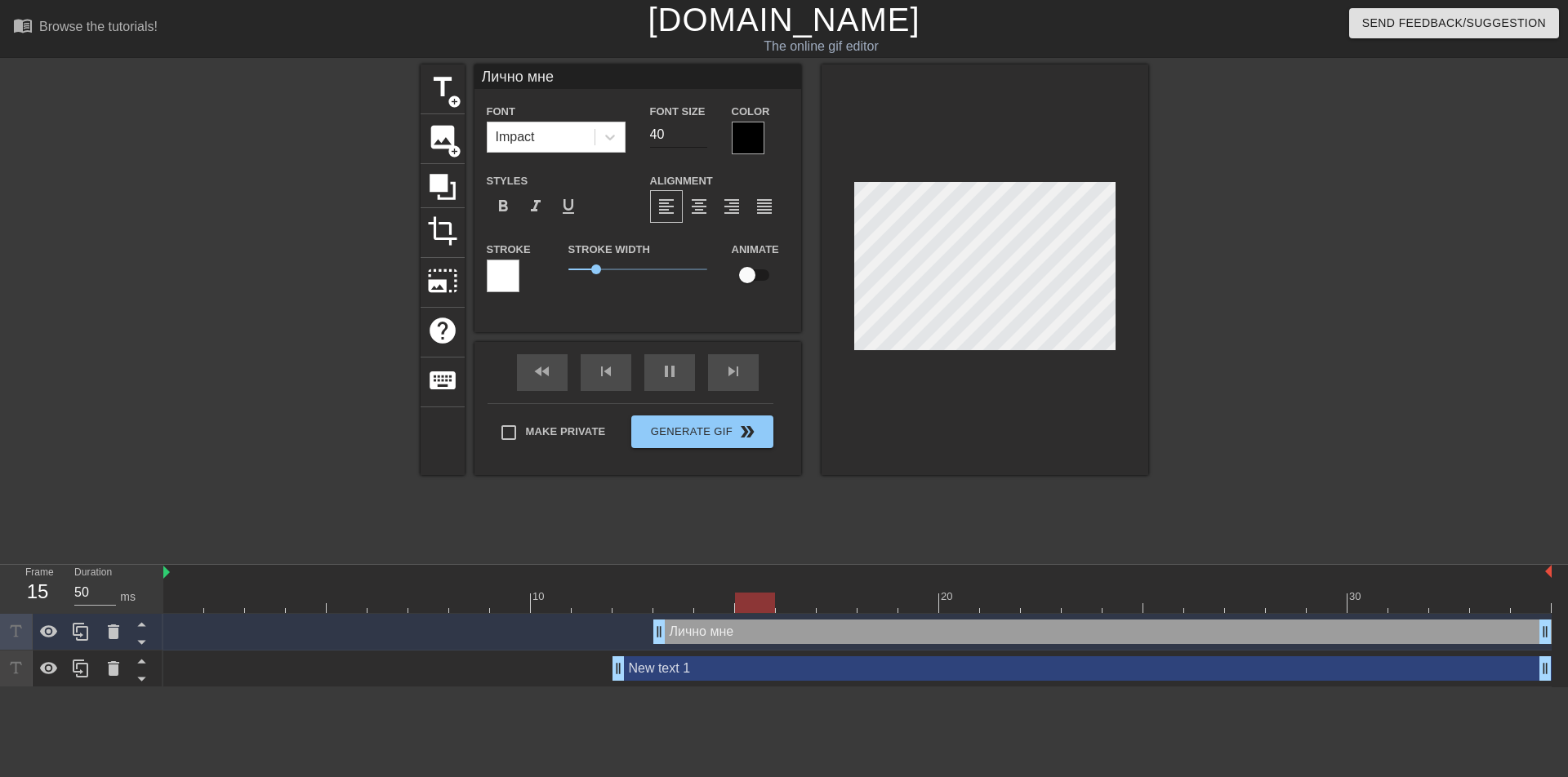
type textarea "Лично мне"
type input "39"
type input "50"
type input "39"
click at [702, 139] on input "39" at bounding box center [678, 134] width 57 height 26
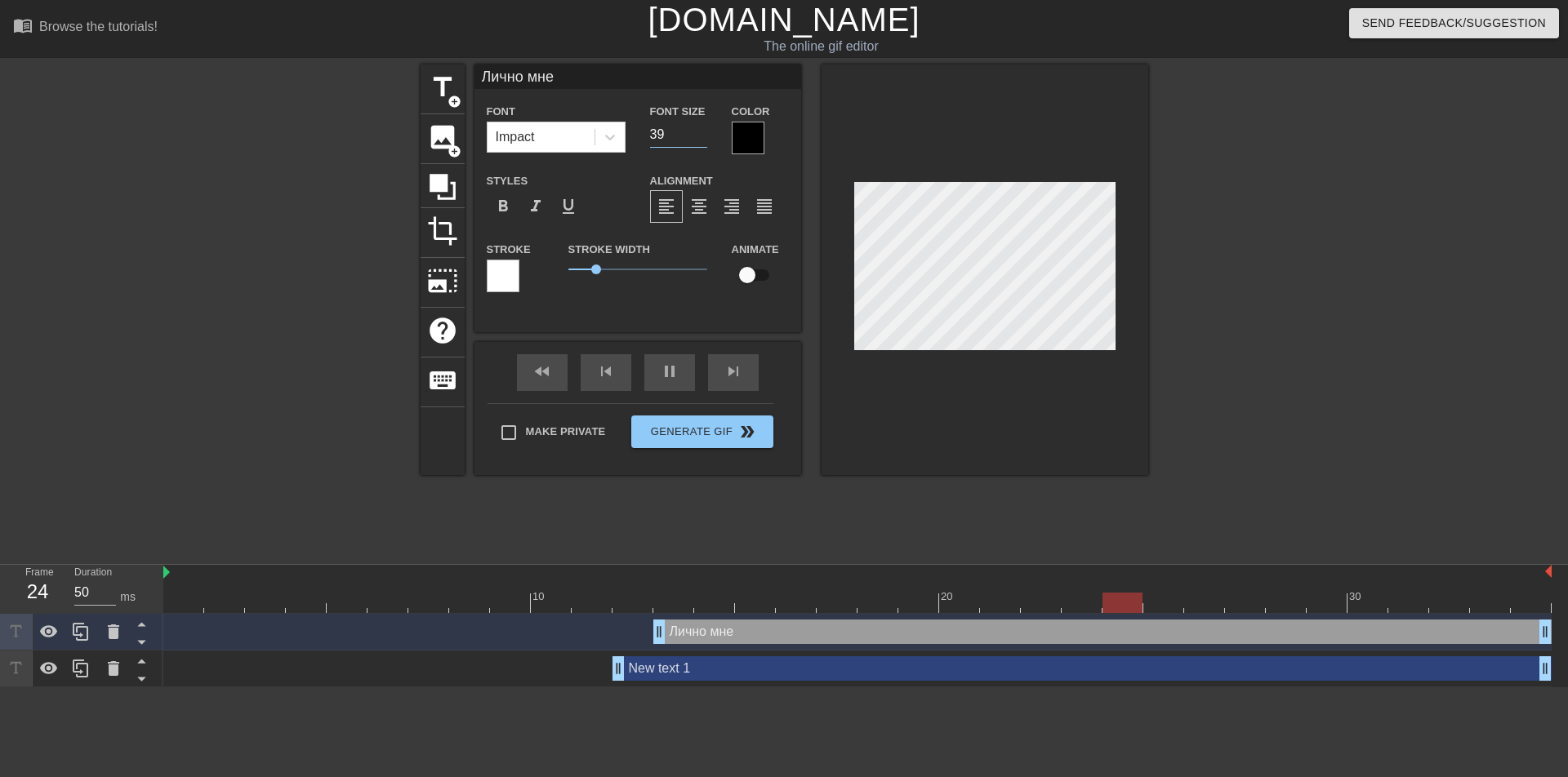
type input "40"
type input "38"
type input "40"
type input "38"
click at [702, 139] on input "38" at bounding box center [678, 134] width 57 height 26
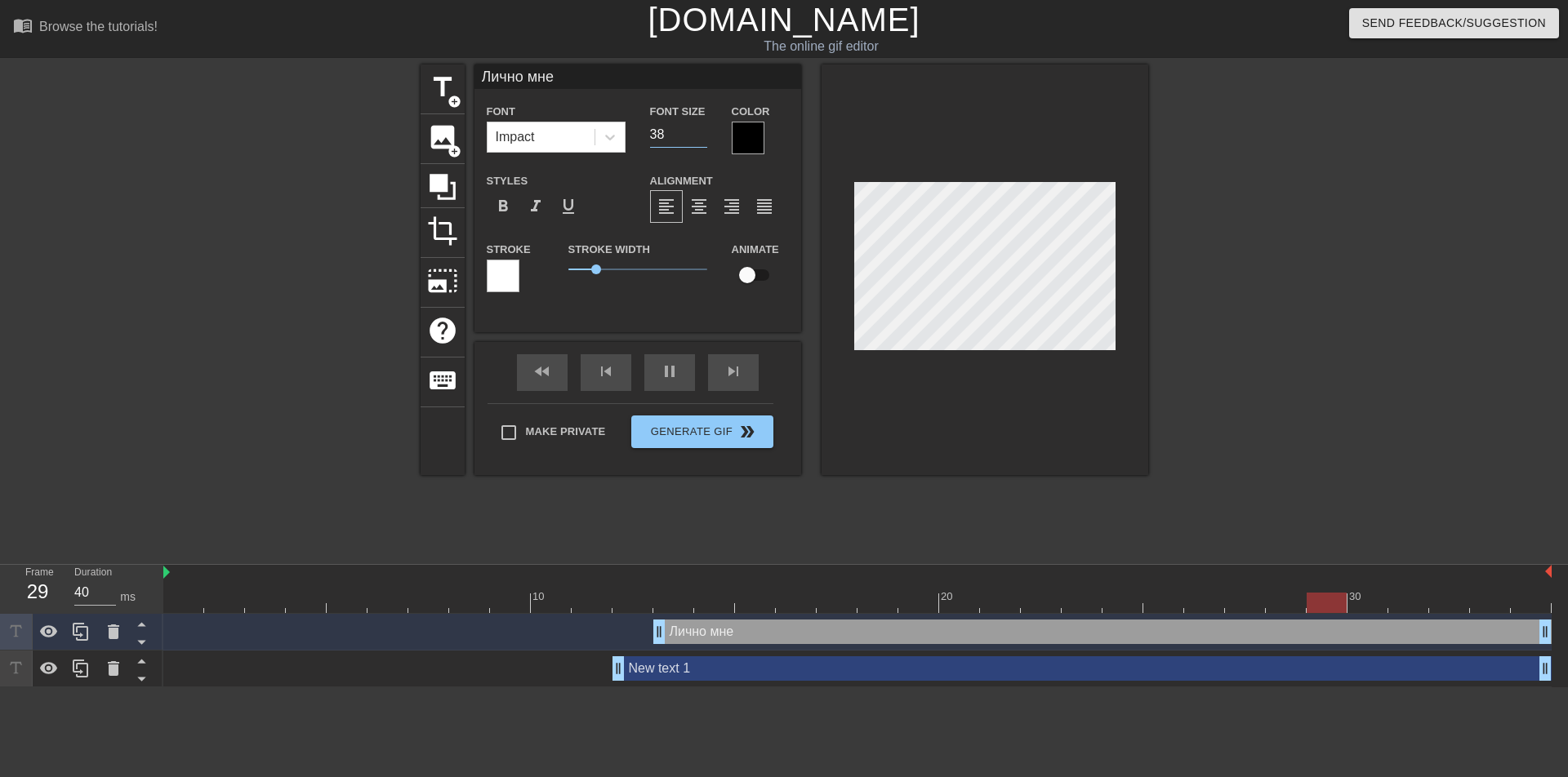
type input "50"
type input "37"
type input "50"
click at [702, 139] on input "37" at bounding box center [678, 134] width 57 height 26
type input "36"
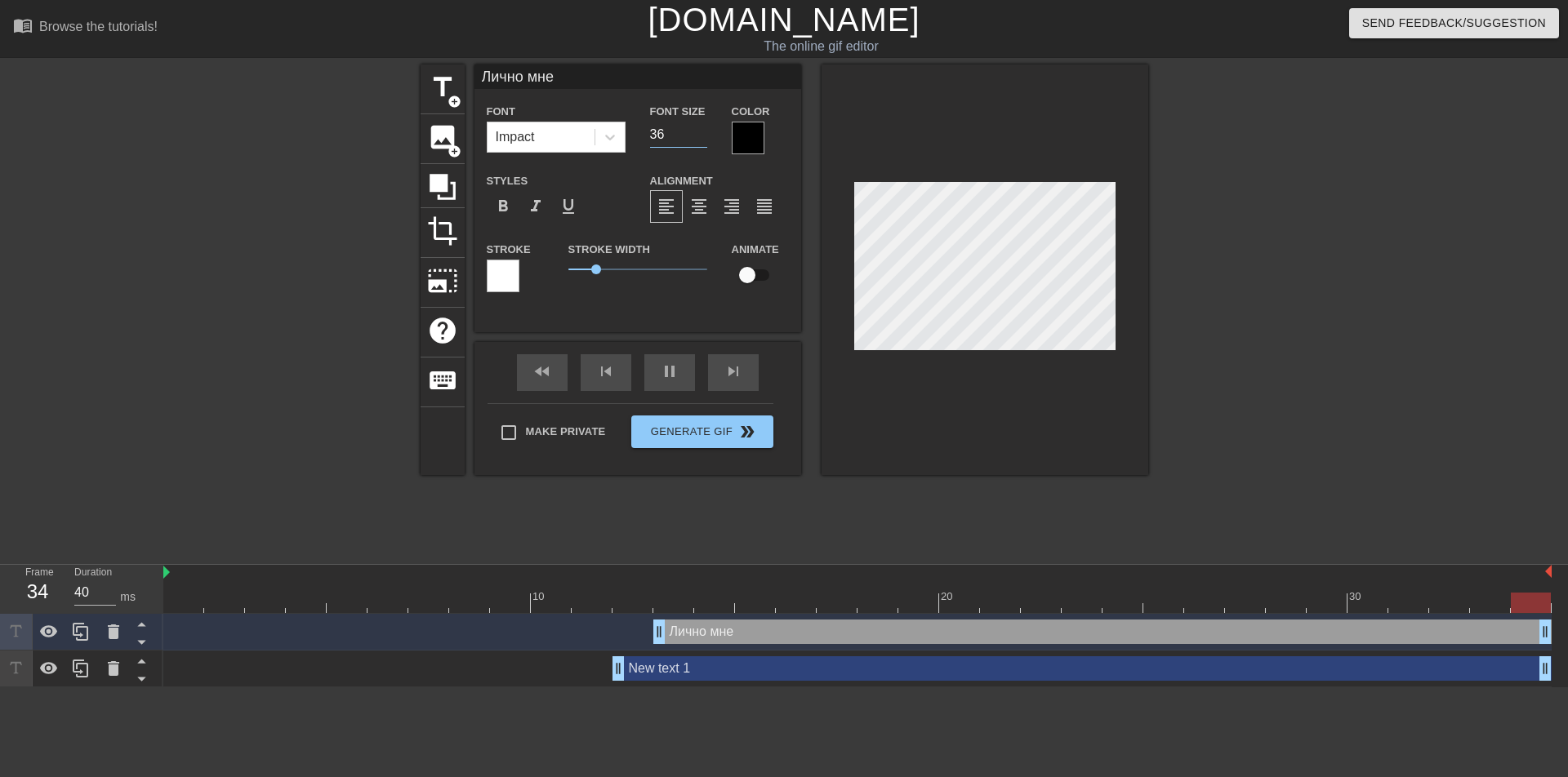
type input "50"
type input "36"
click at [702, 139] on input "36" at bounding box center [678, 134] width 57 height 26
type input "50"
type input "35"
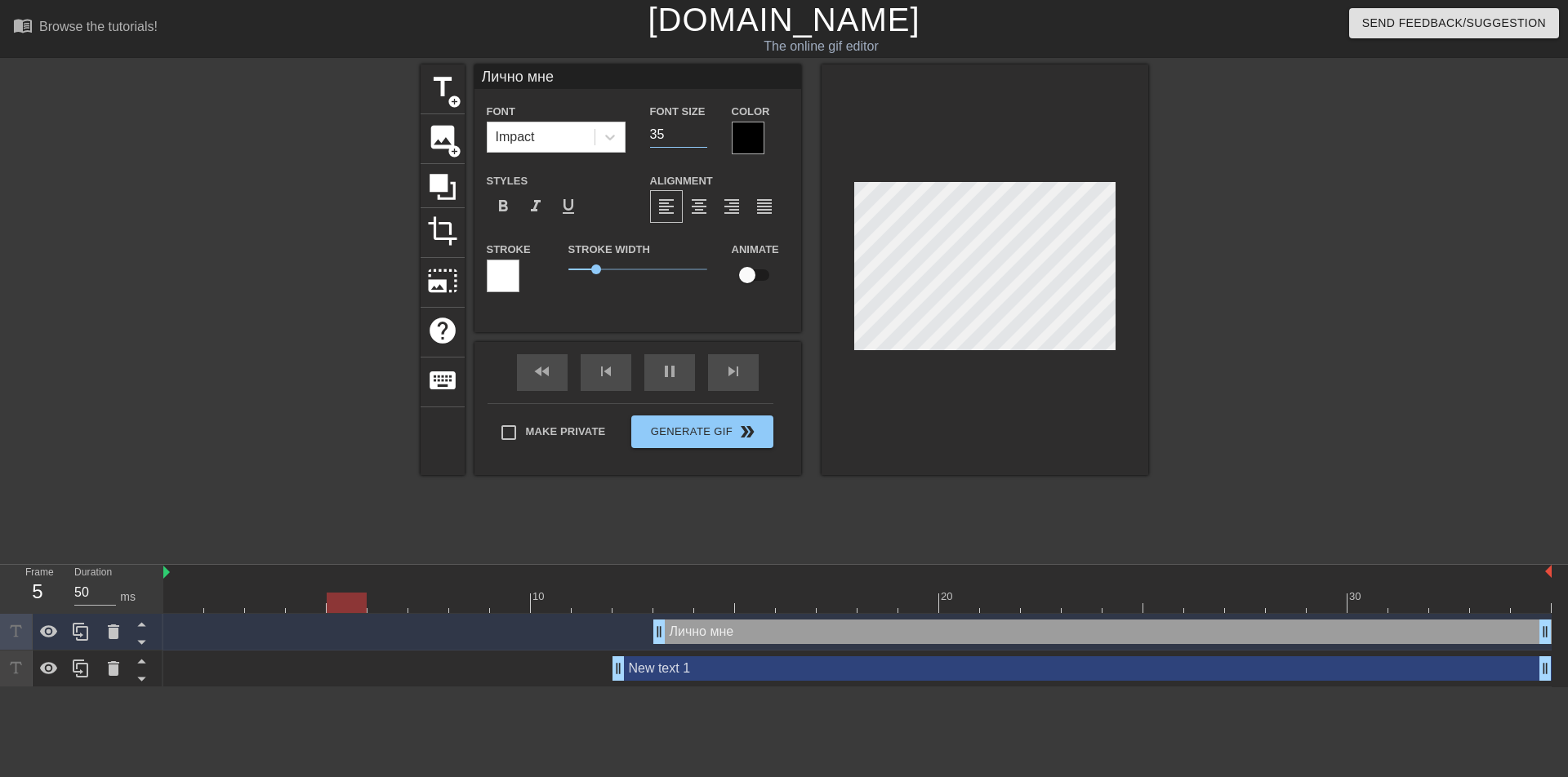
type input "40"
type input "35"
click at [702, 139] on input "35" at bounding box center [678, 134] width 57 height 26
type input "50"
type input "34"
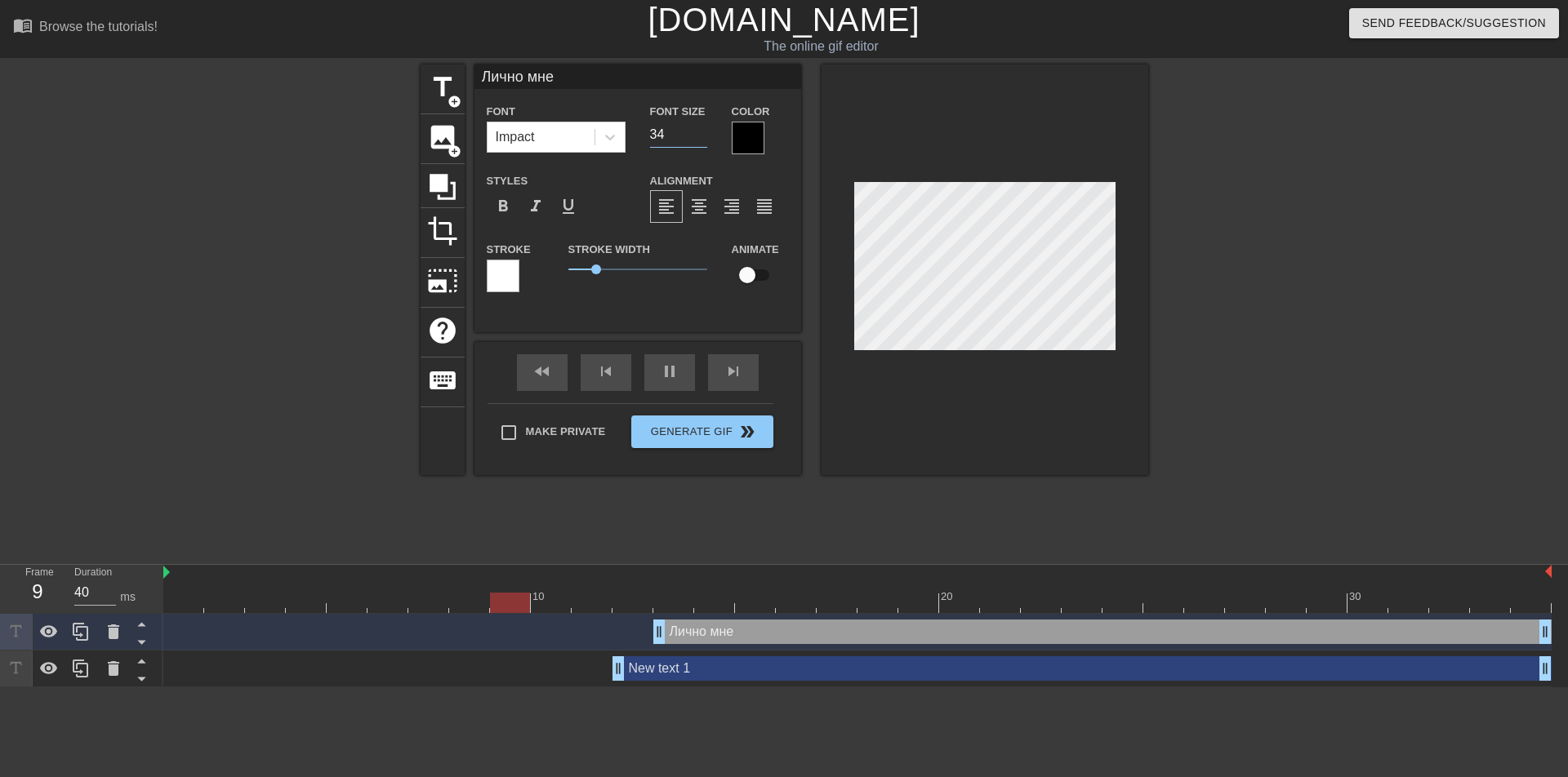
type input "50"
type input "34"
click at [702, 139] on input "34" at bounding box center [678, 134] width 57 height 26
type input "50"
type input "33"
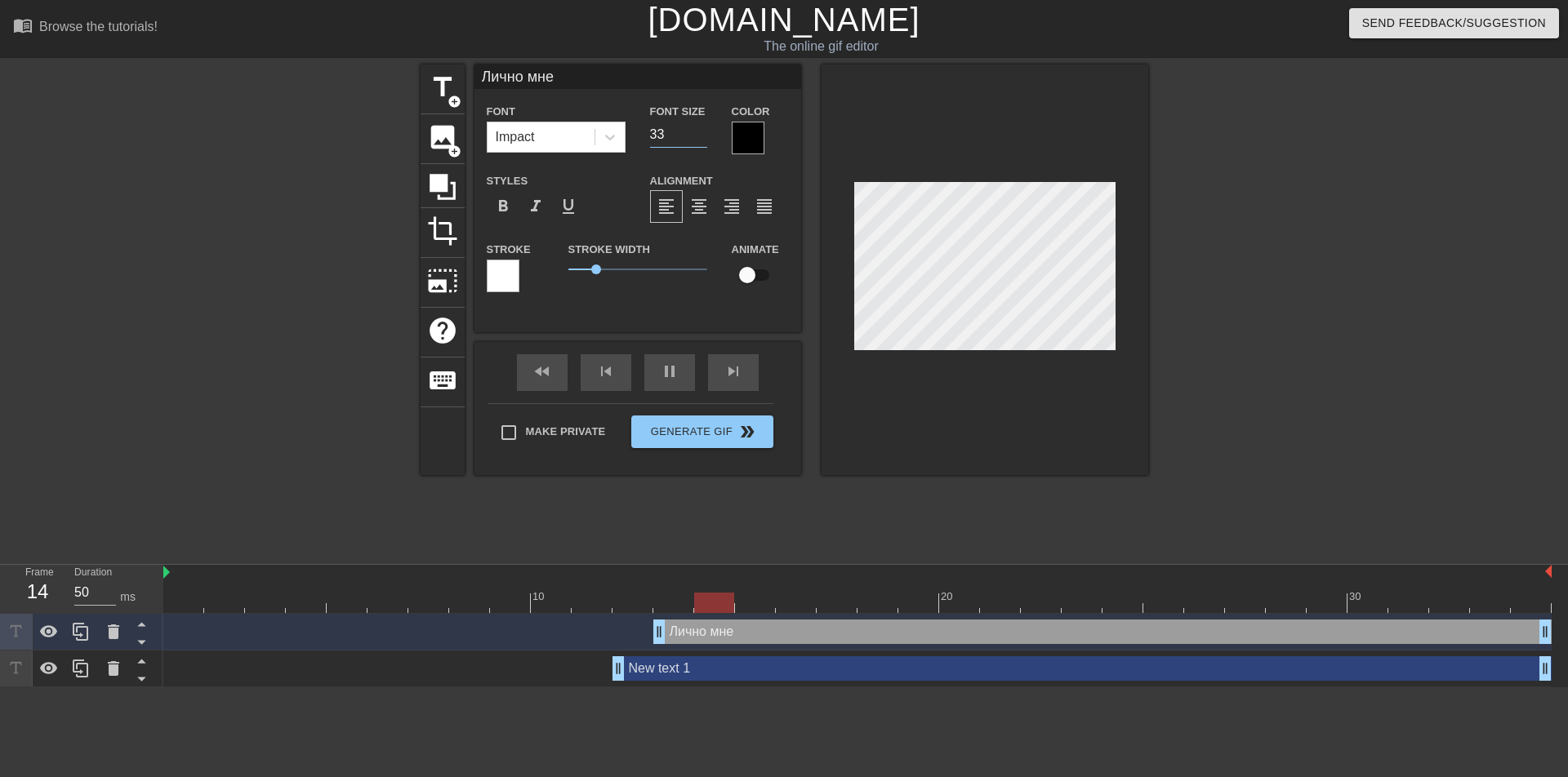
type input "40"
type input "33"
click at [702, 139] on input "33" at bounding box center [678, 134] width 57 height 26
type input "40"
type input "32"
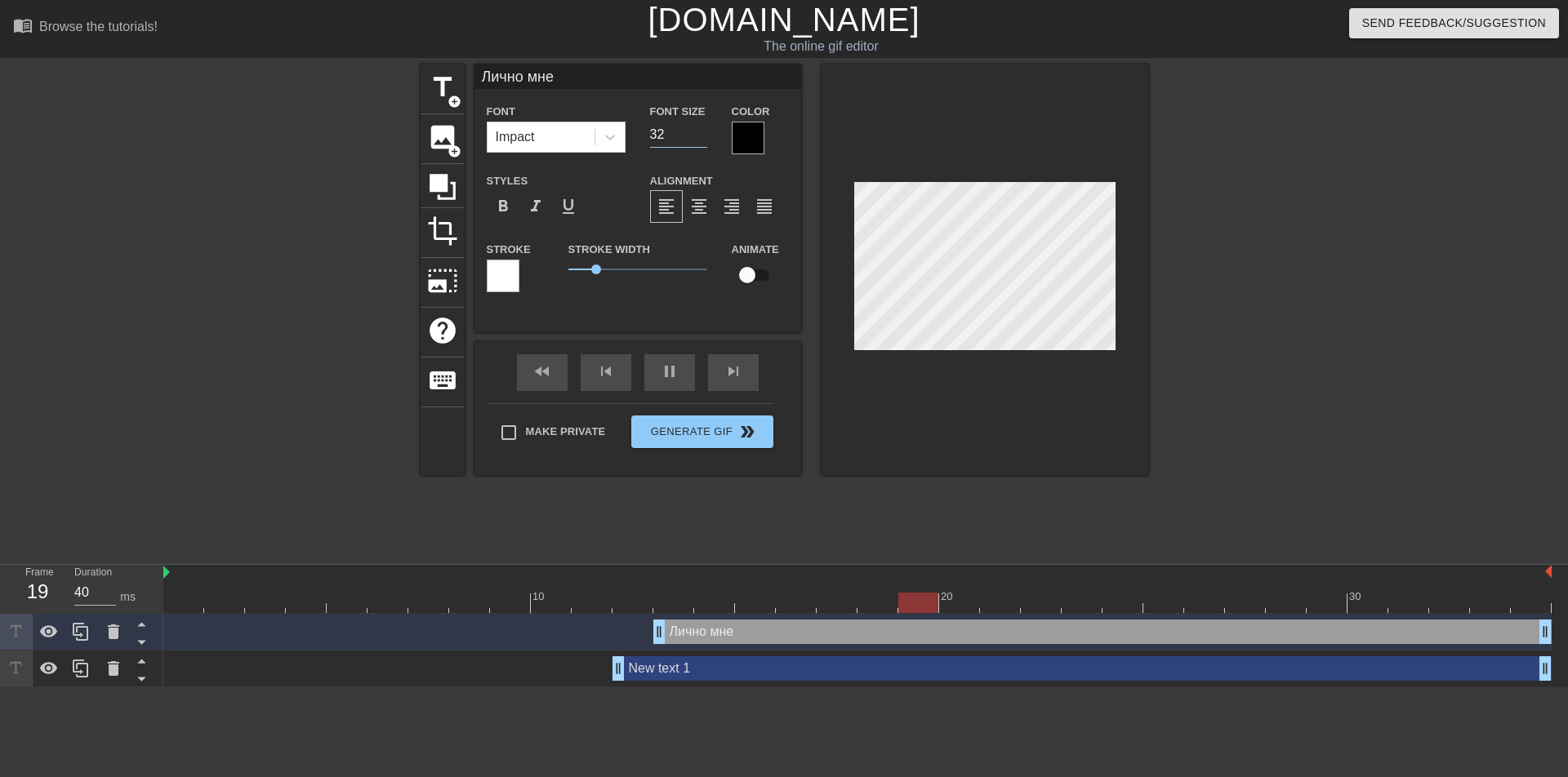
type input "50"
type input "32"
click at [702, 139] on input "32" at bounding box center [678, 134] width 57 height 26
type input "40"
type input "31"
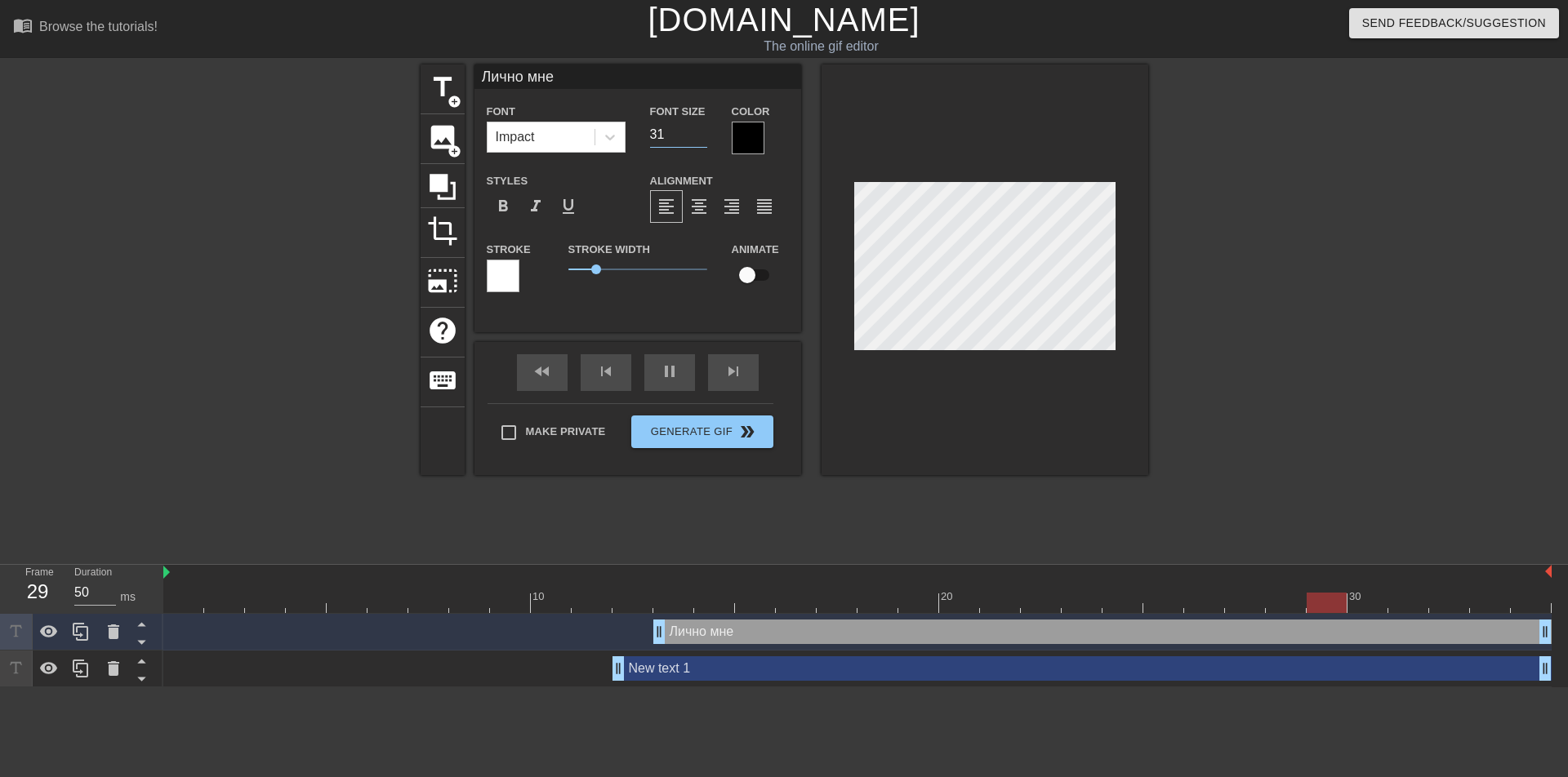
type input "40"
type input "31"
click at [702, 139] on input "31" at bounding box center [678, 134] width 57 height 26
type input "50"
type input "30"
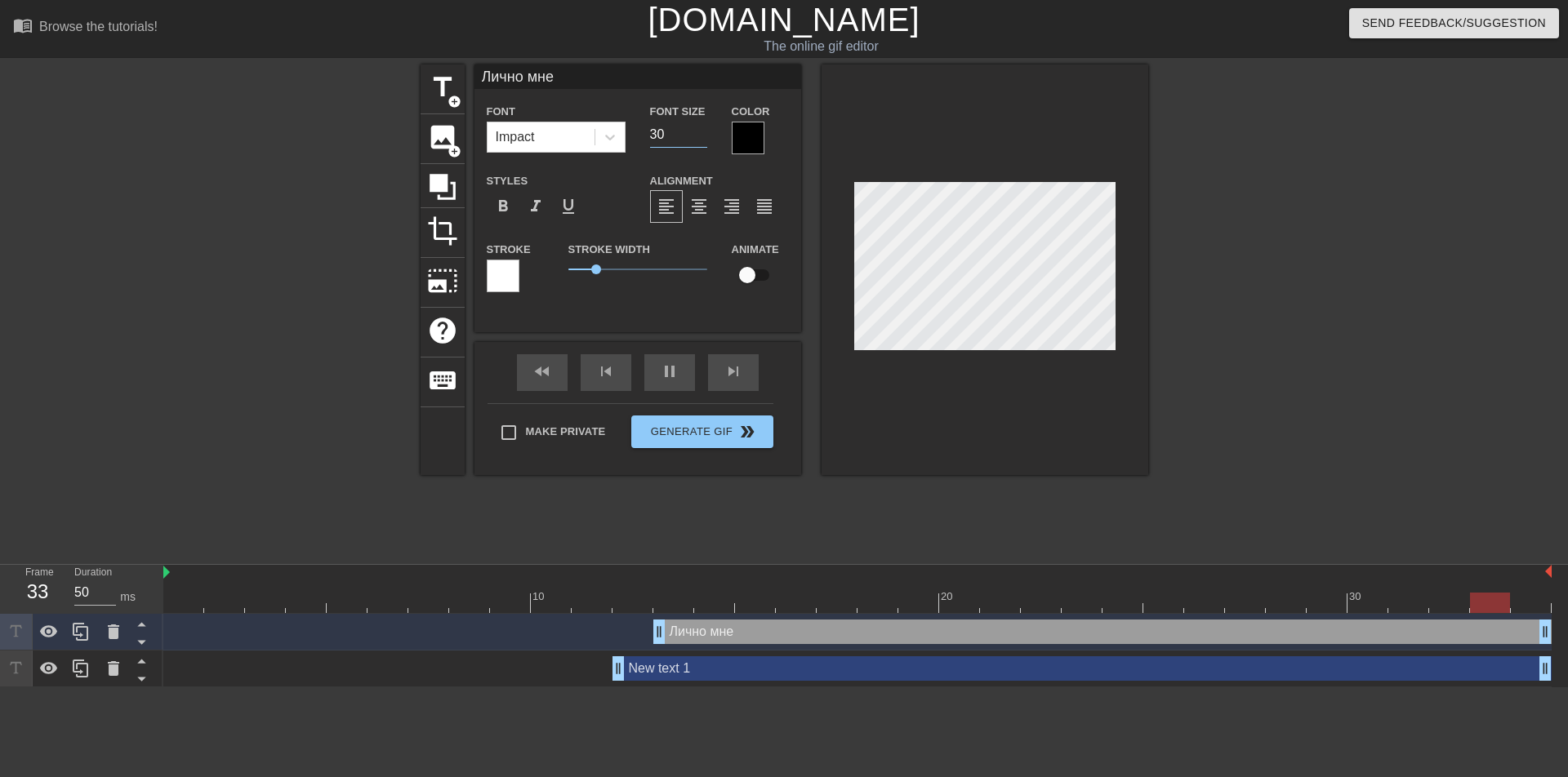
type input "40"
type input "30"
click at [702, 139] on input "30" at bounding box center [678, 134] width 57 height 26
type input "50"
type input "29"
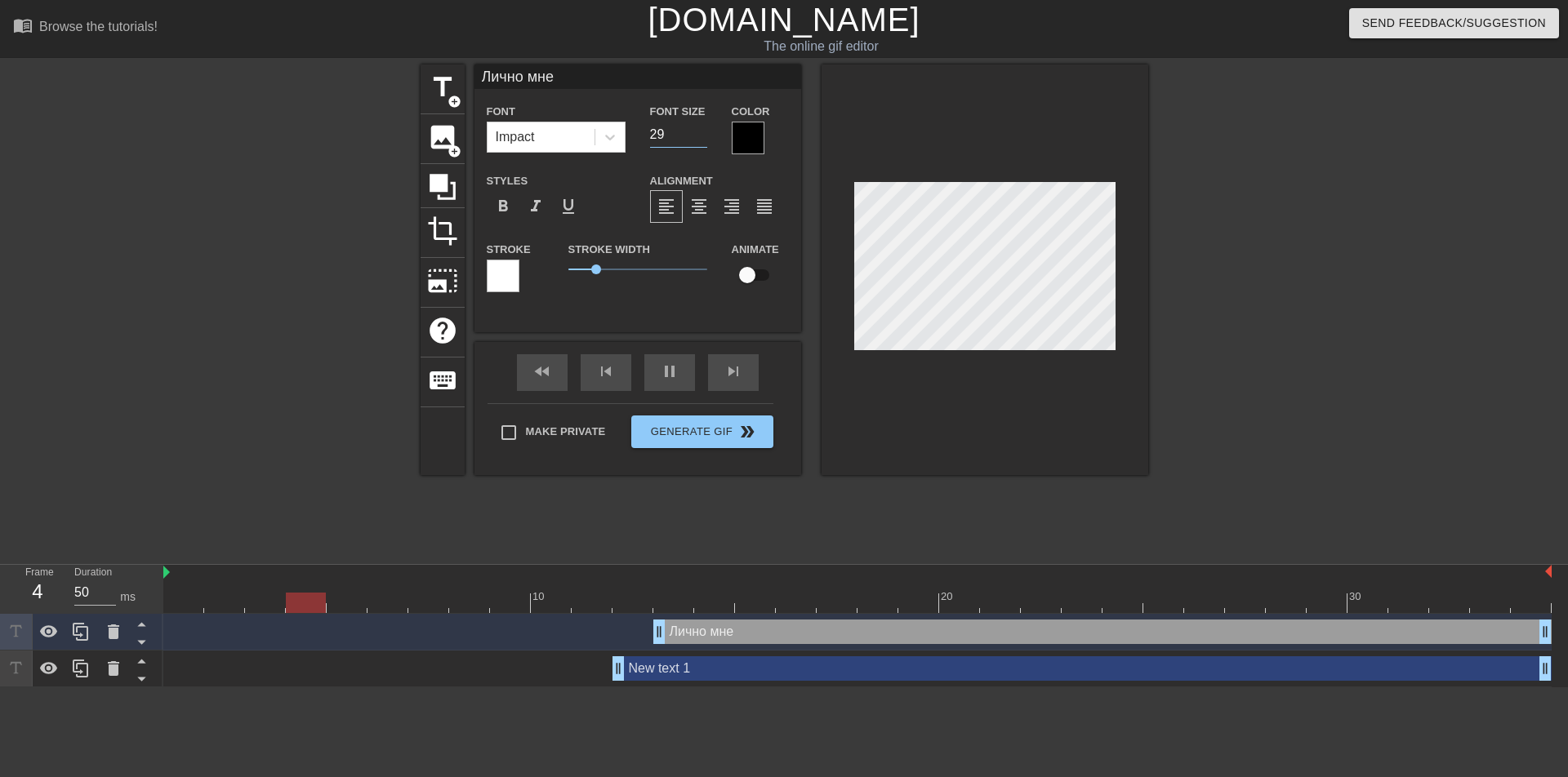
type input "40"
type input "29"
click at [702, 139] on input "29" at bounding box center [678, 134] width 57 height 26
type input "50"
type input "28"
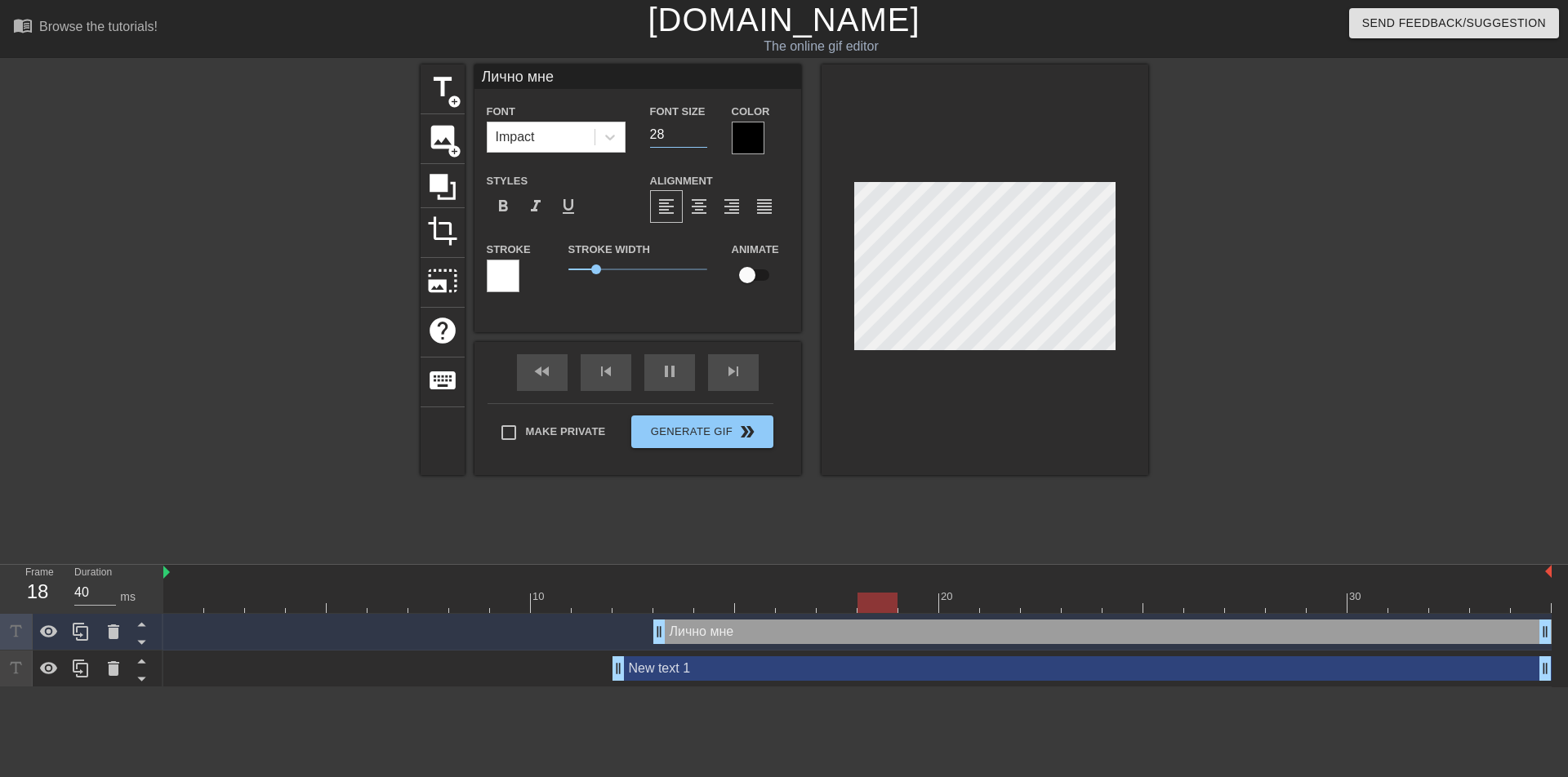
type input "50"
type input "28"
click at [702, 139] on input "28" at bounding box center [678, 134] width 57 height 26
type input "50"
type input "New text 1"
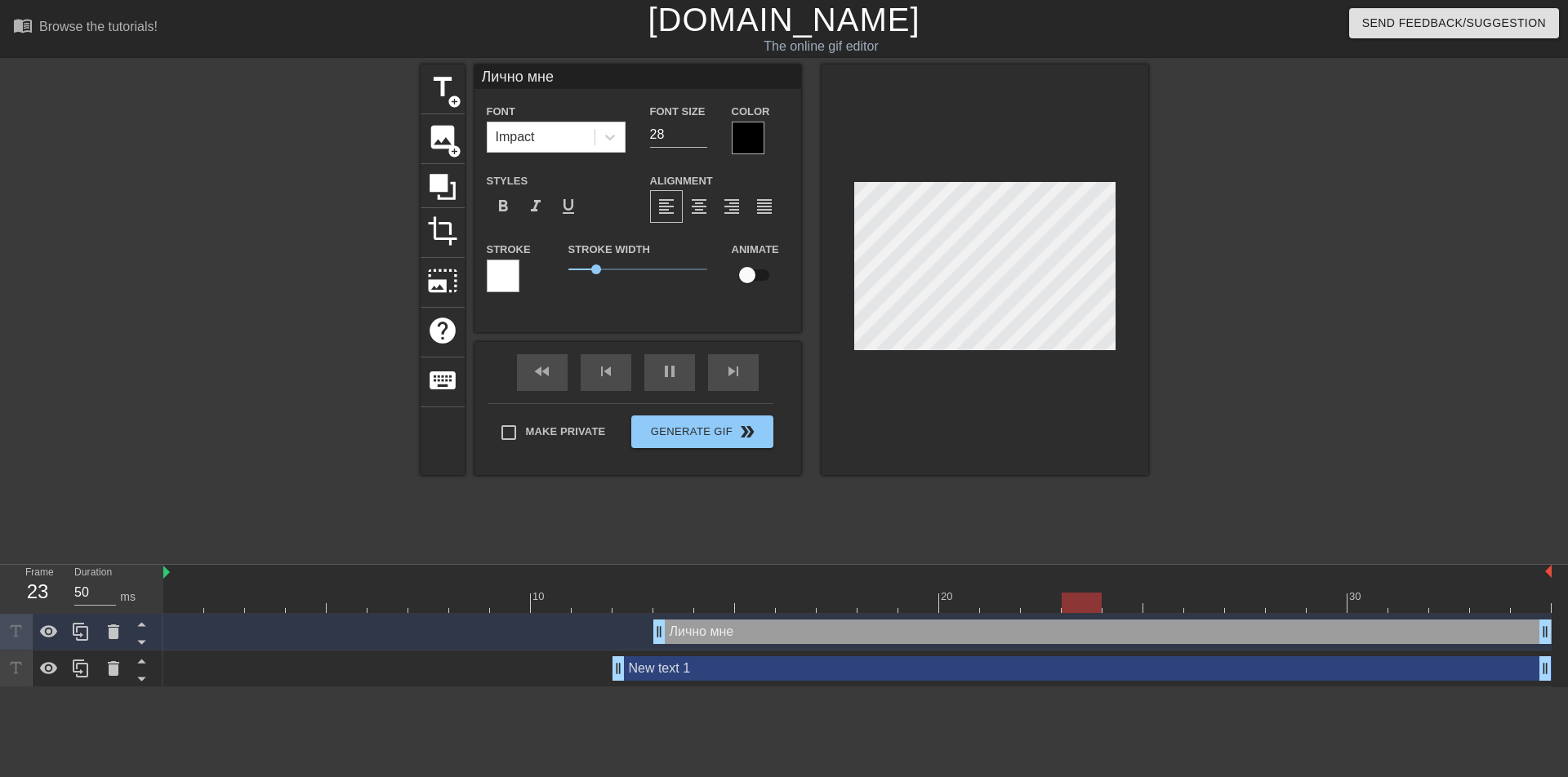
type input "40"
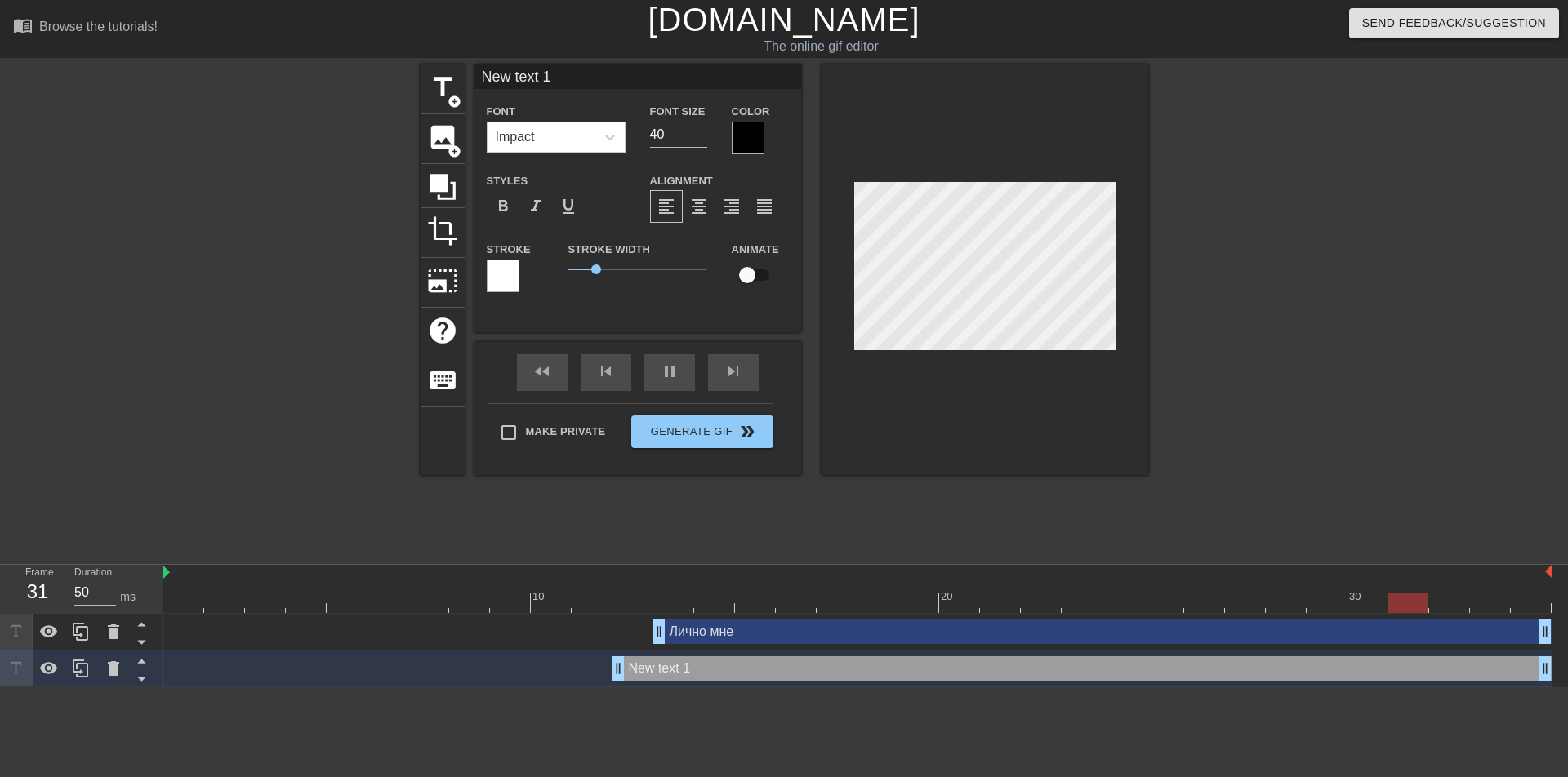
scroll to position [3, 2]
type input "40"
type input "New text"
type textarea "New text"
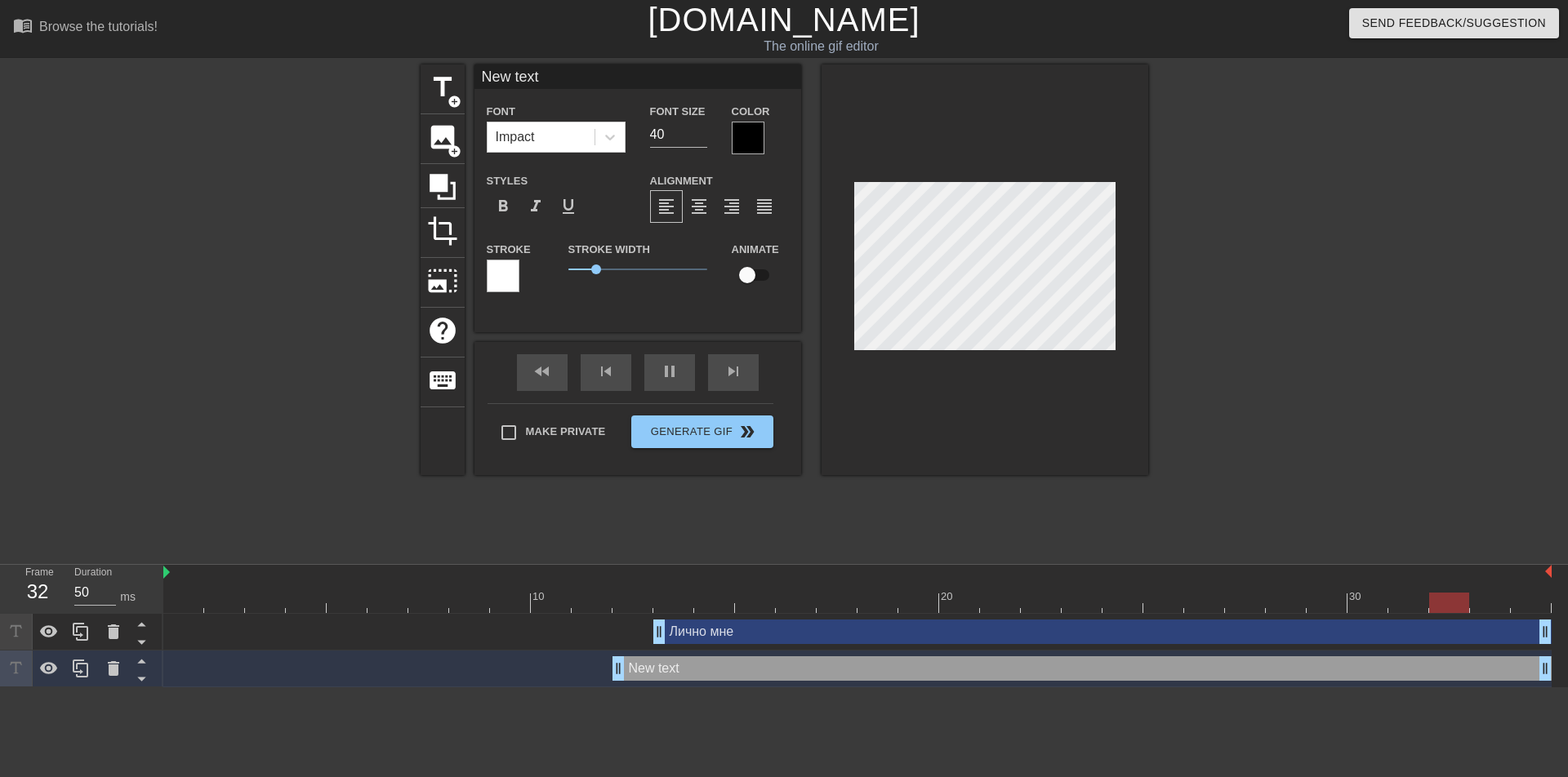
type input "40"
type input "New text"
type textarea "New text"
type input "40"
type input "New tex"
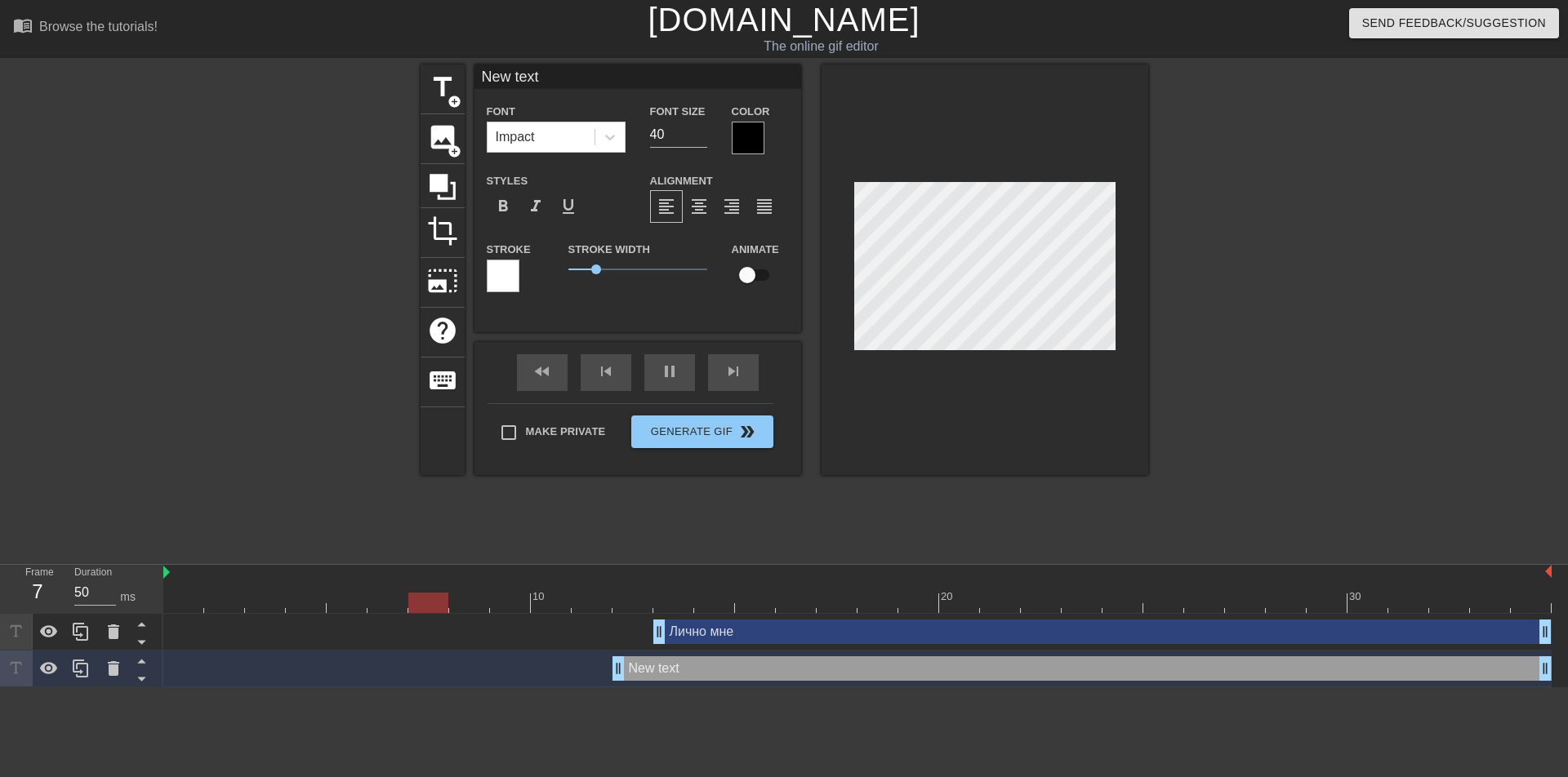
type textarea "New tex"
type input "50"
type input "New te"
type textarea "New te"
type input "50"
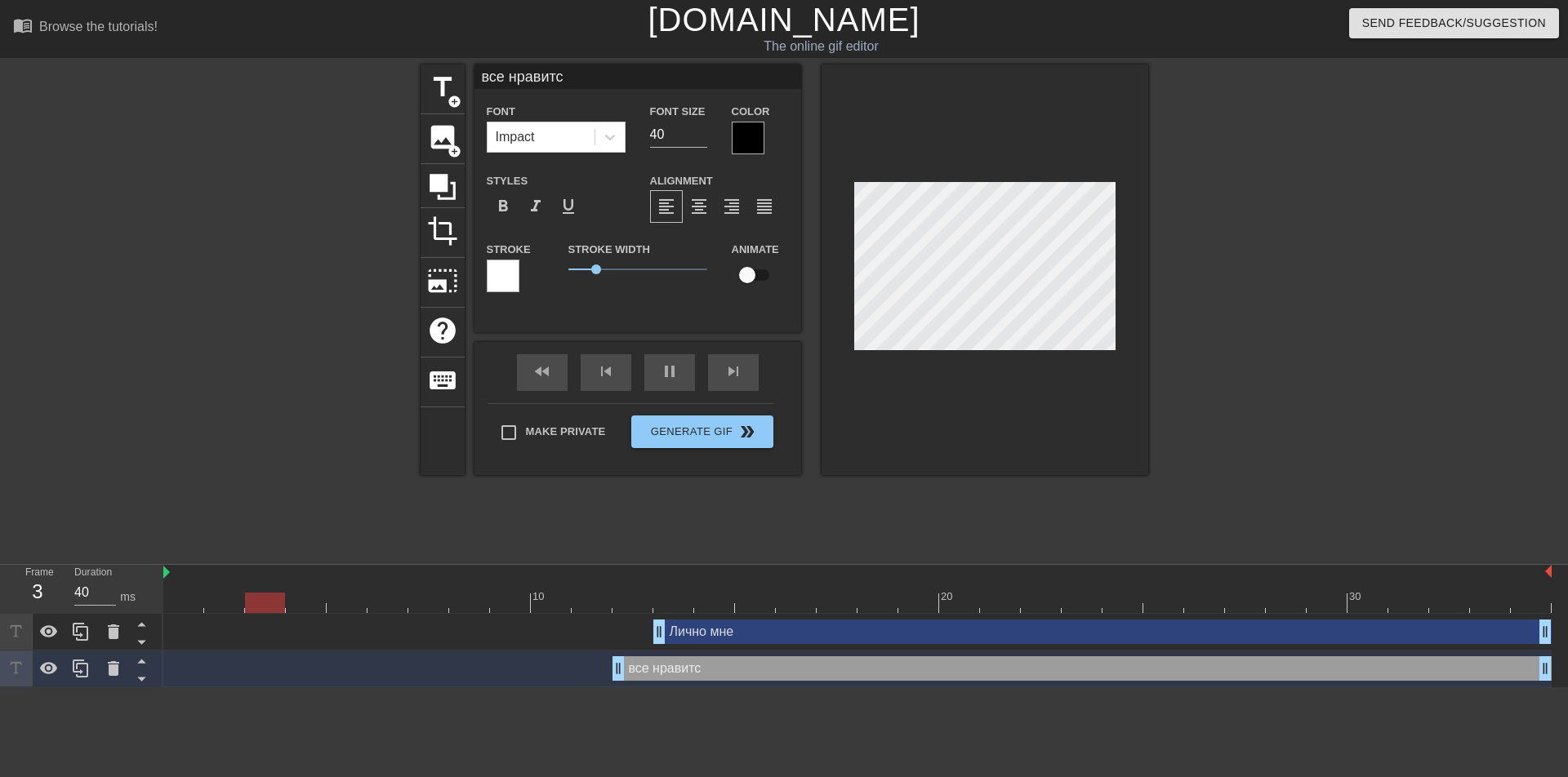
scroll to position [3, 5]
click at [700, 136] on input "39" at bounding box center [678, 134] width 57 height 26
click at [700, 137] on input "38" at bounding box center [678, 134] width 57 height 26
click at [700, 137] on input "37" at bounding box center [678, 134] width 57 height 26
click at [700, 137] on input "36" at bounding box center [678, 134] width 57 height 26
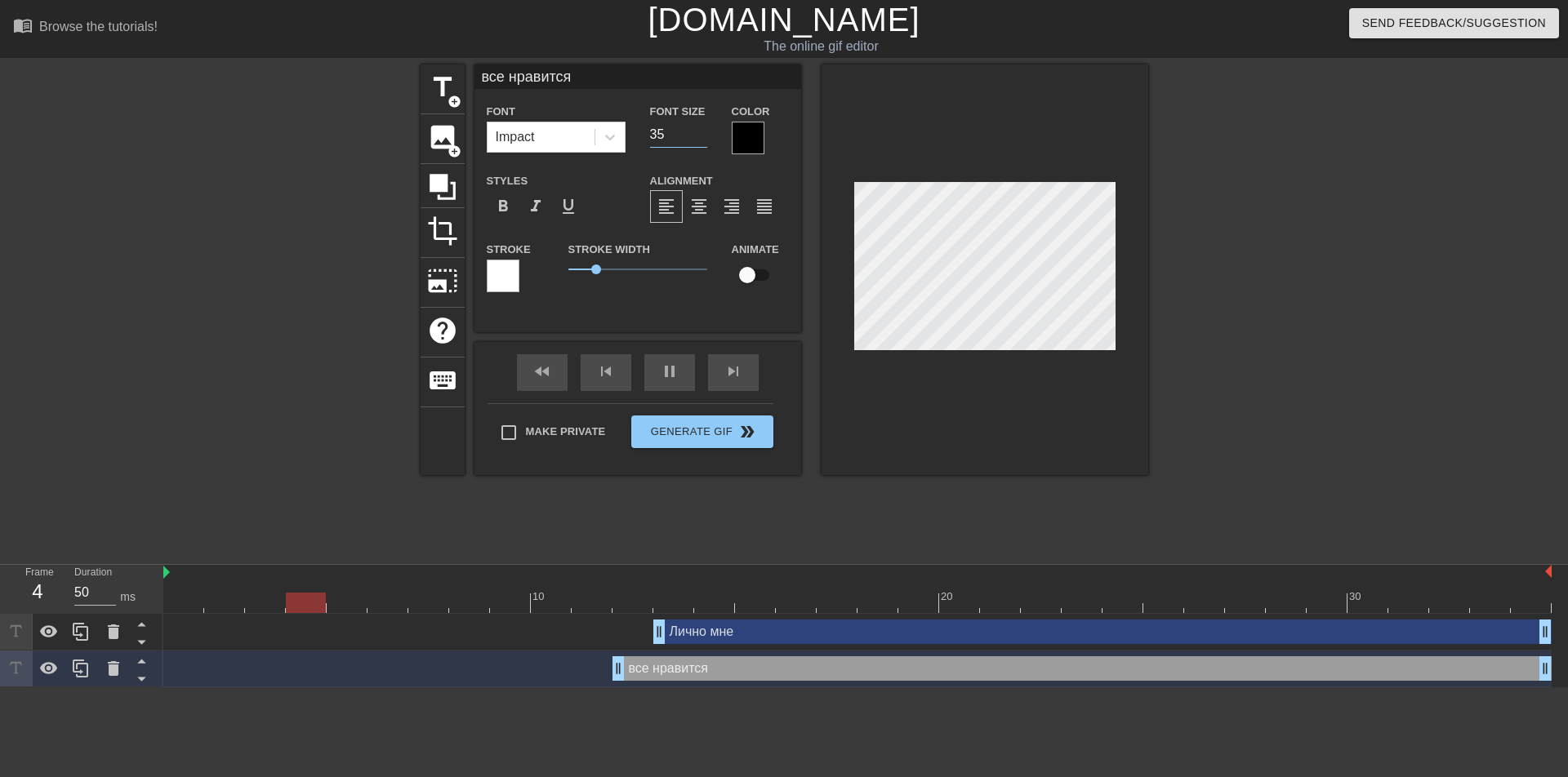
click at [700, 137] on input "35" at bounding box center [678, 134] width 57 height 26
click at [700, 137] on input "34" at bounding box center [678, 134] width 57 height 26
click at [700, 137] on input "33" at bounding box center [678, 134] width 57 height 26
click at [700, 137] on input "32" at bounding box center [678, 134] width 57 height 26
click at [700, 137] on input "31" at bounding box center [678, 134] width 57 height 26
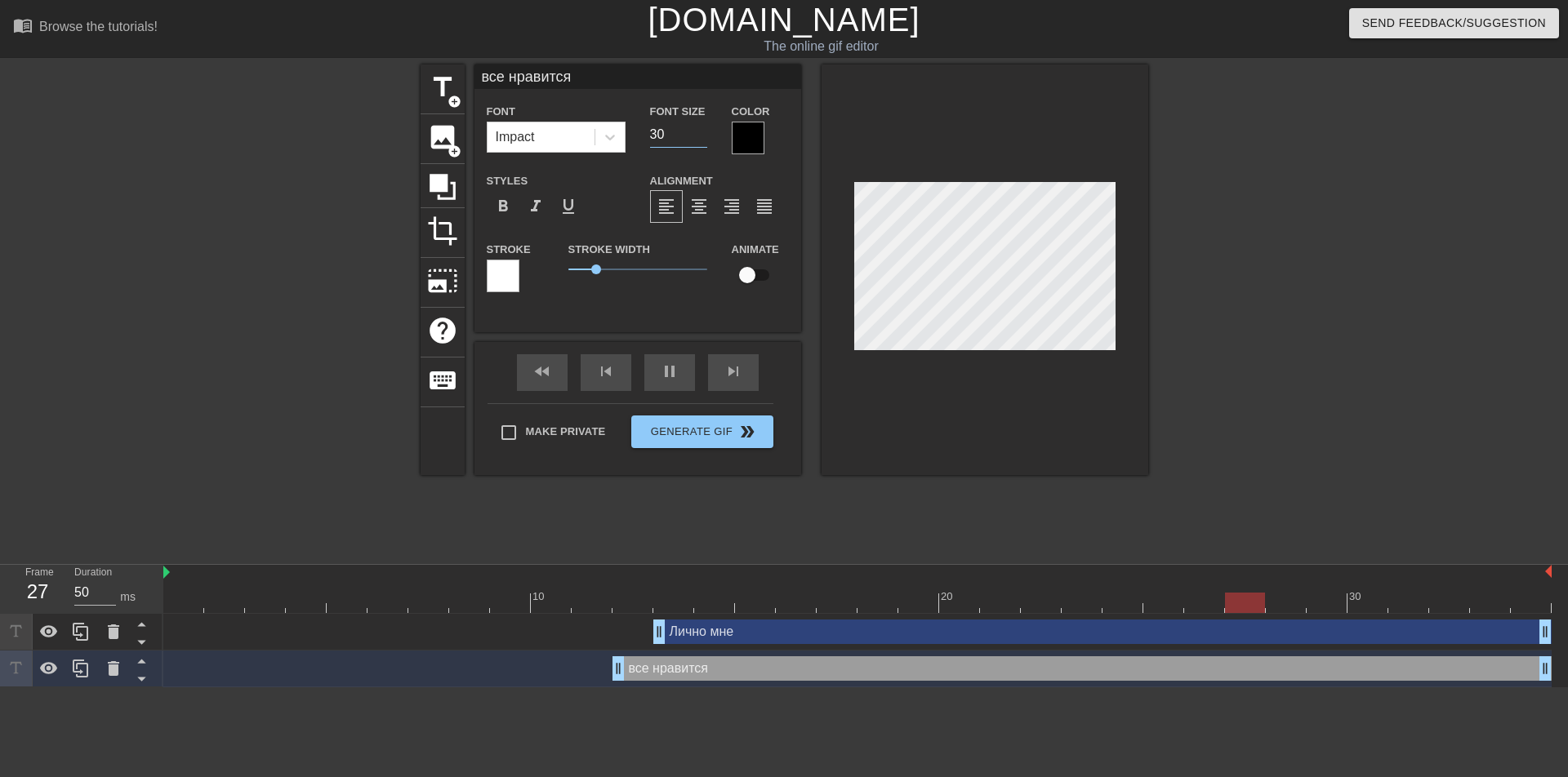
click at [700, 137] on input "30" at bounding box center [678, 134] width 57 height 26
click at [700, 137] on input "29" at bounding box center [678, 134] width 57 height 26
click at [700, 137] on input "28" at bounding box center [678, 134] width 57 height 26
click at [700, 137] on input "27" at bounding box center [678, 134] width 57 height 26
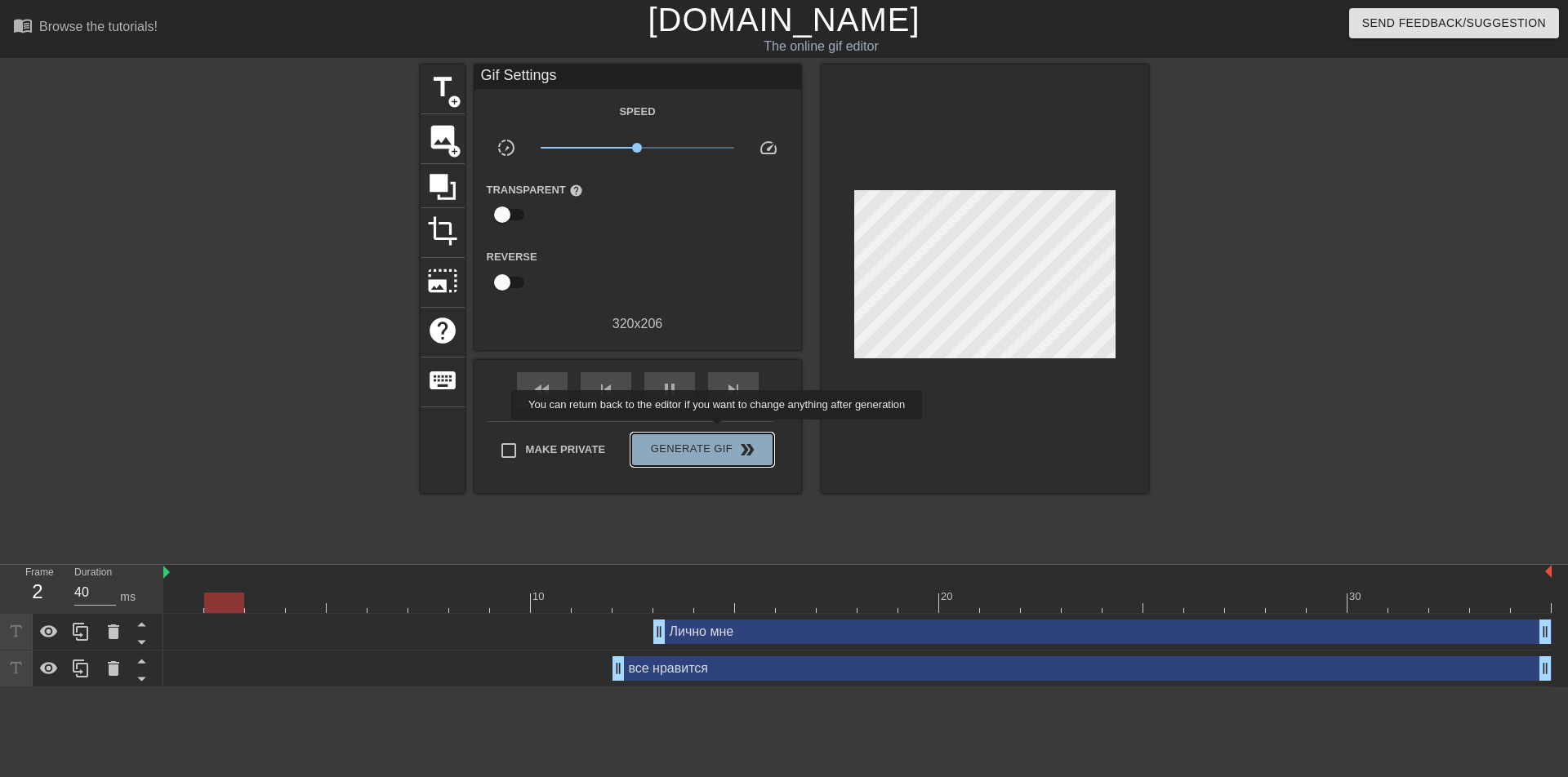
click at [719, 433] on button "Generate Gif double_arrow" at bounding box center [701, 449] width 141 height 33
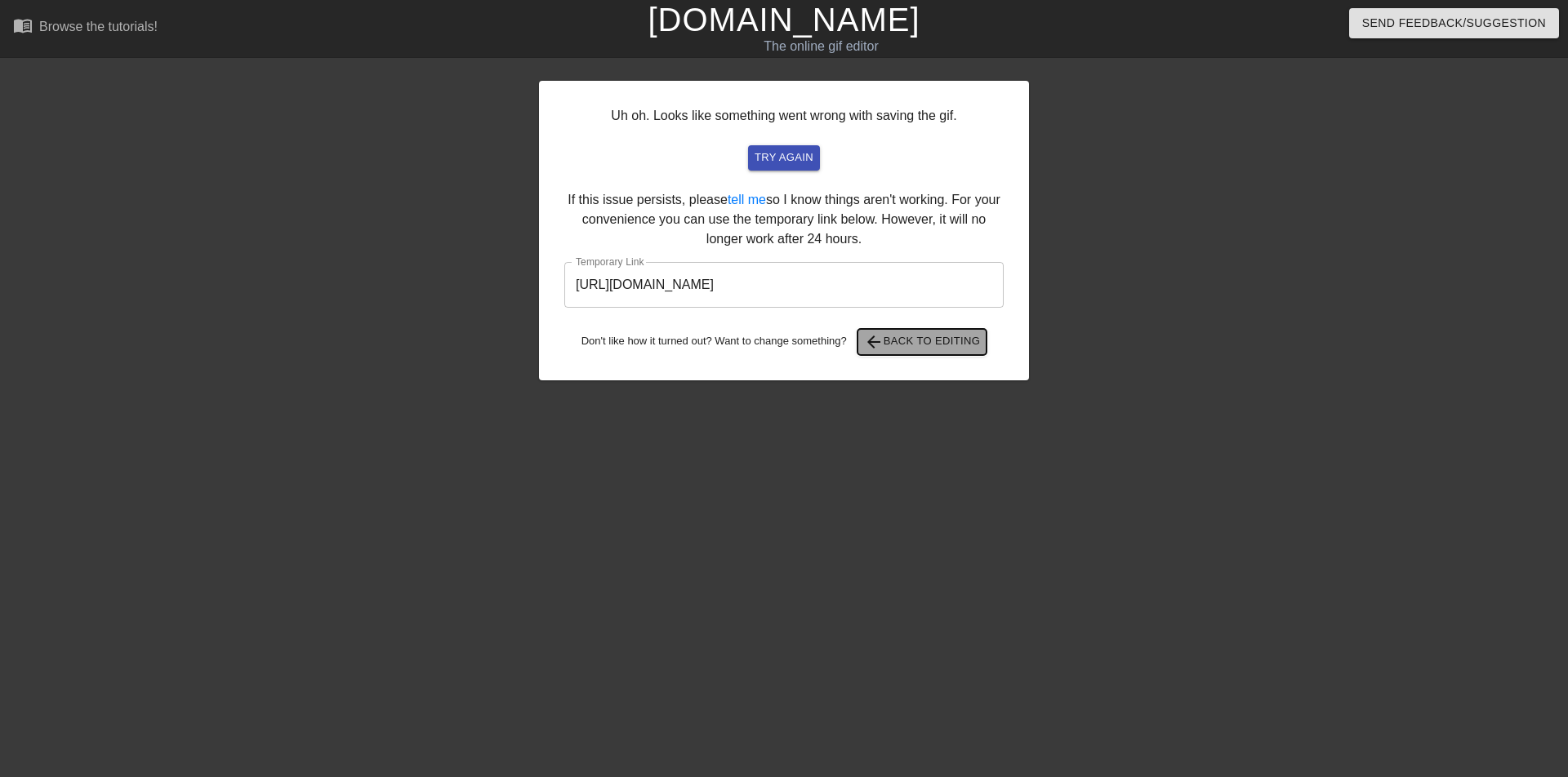
click at [926, 342] on span "arrow_back Back to Editing" at bounding box center [923, 341] width 117 height 19
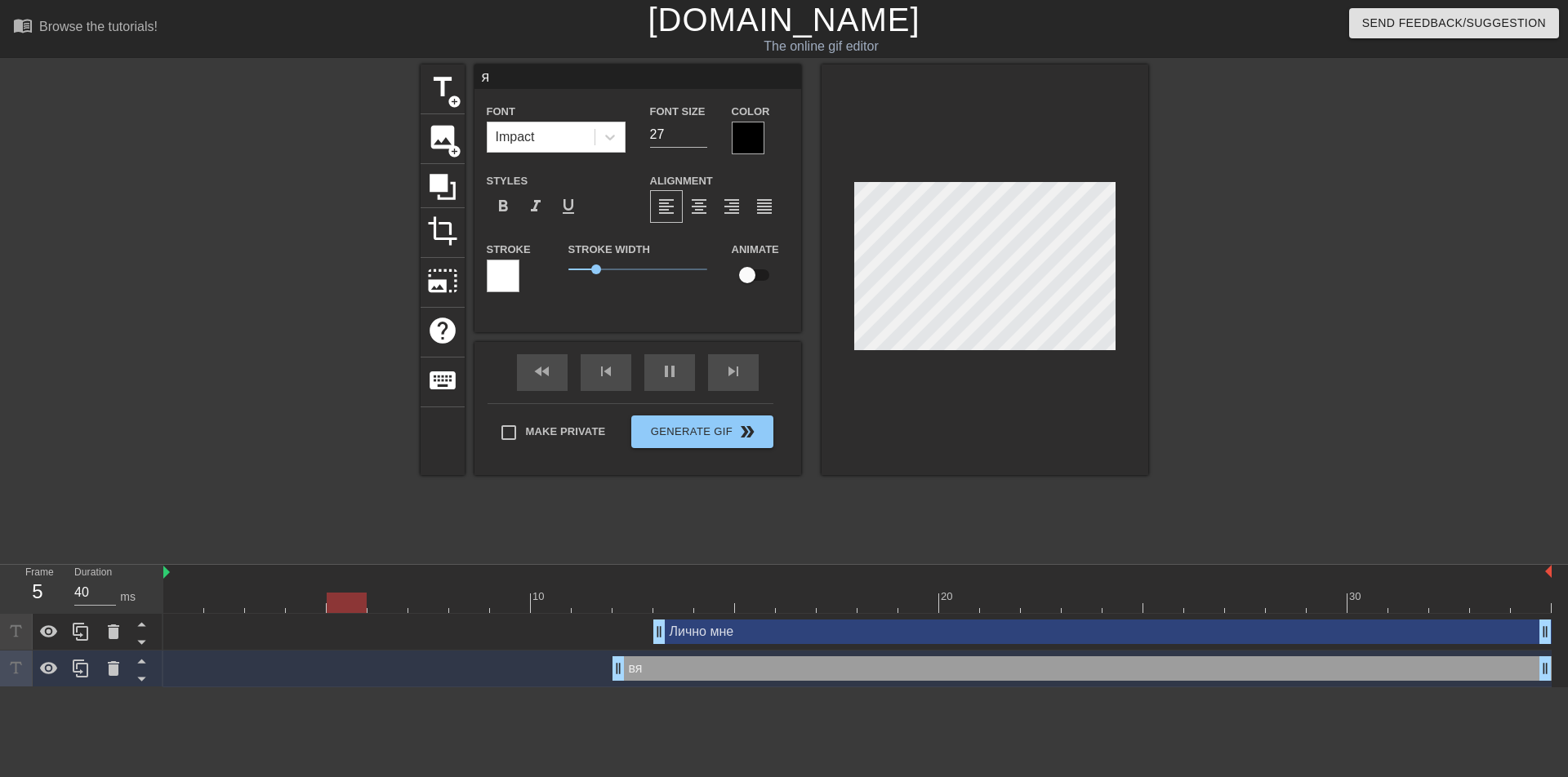
scroll to position [3, 2]
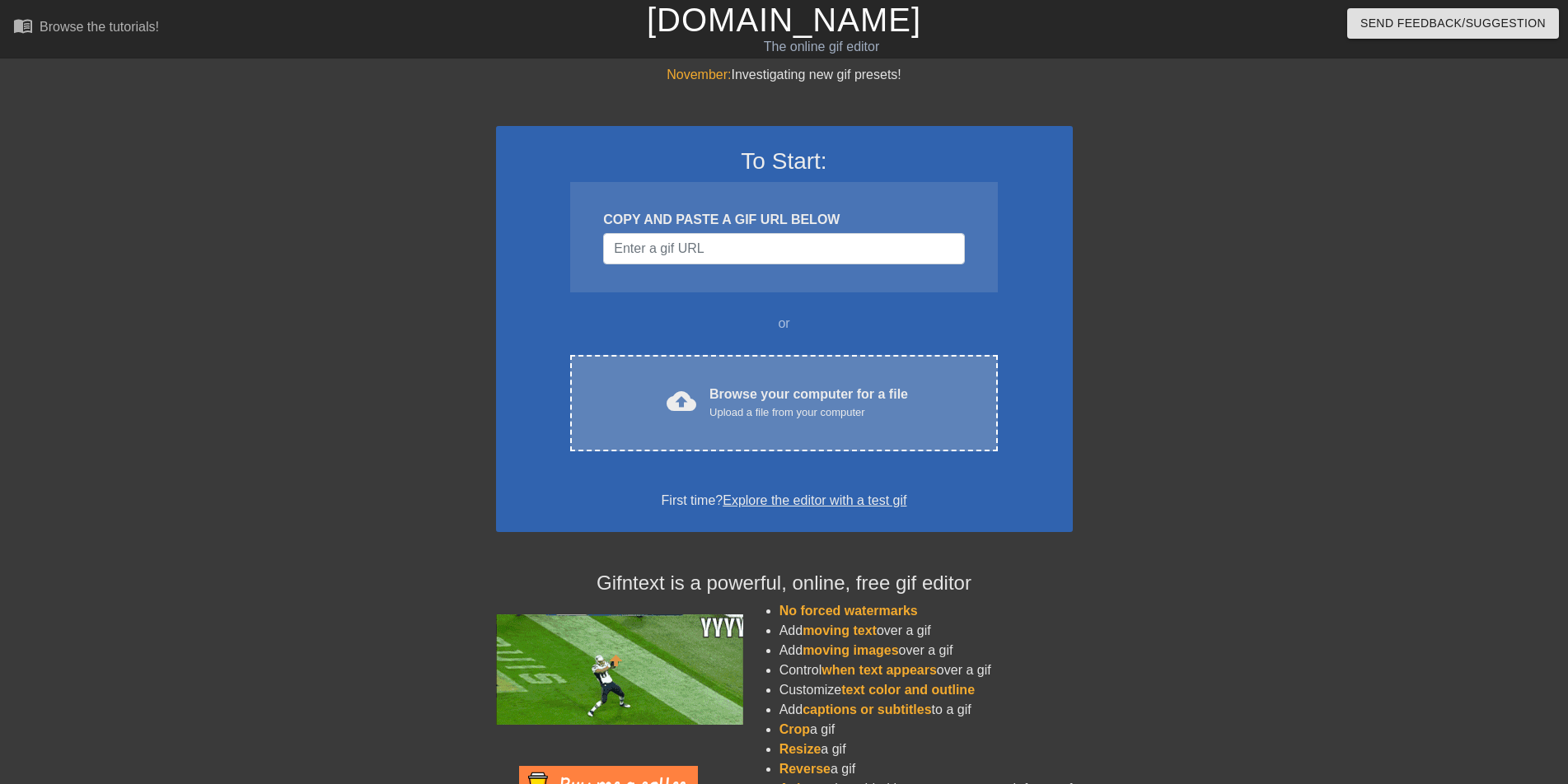
click at [812, 416] on div "Upload a file from your computer" at bounding box center [808, 412] width 199 height 16
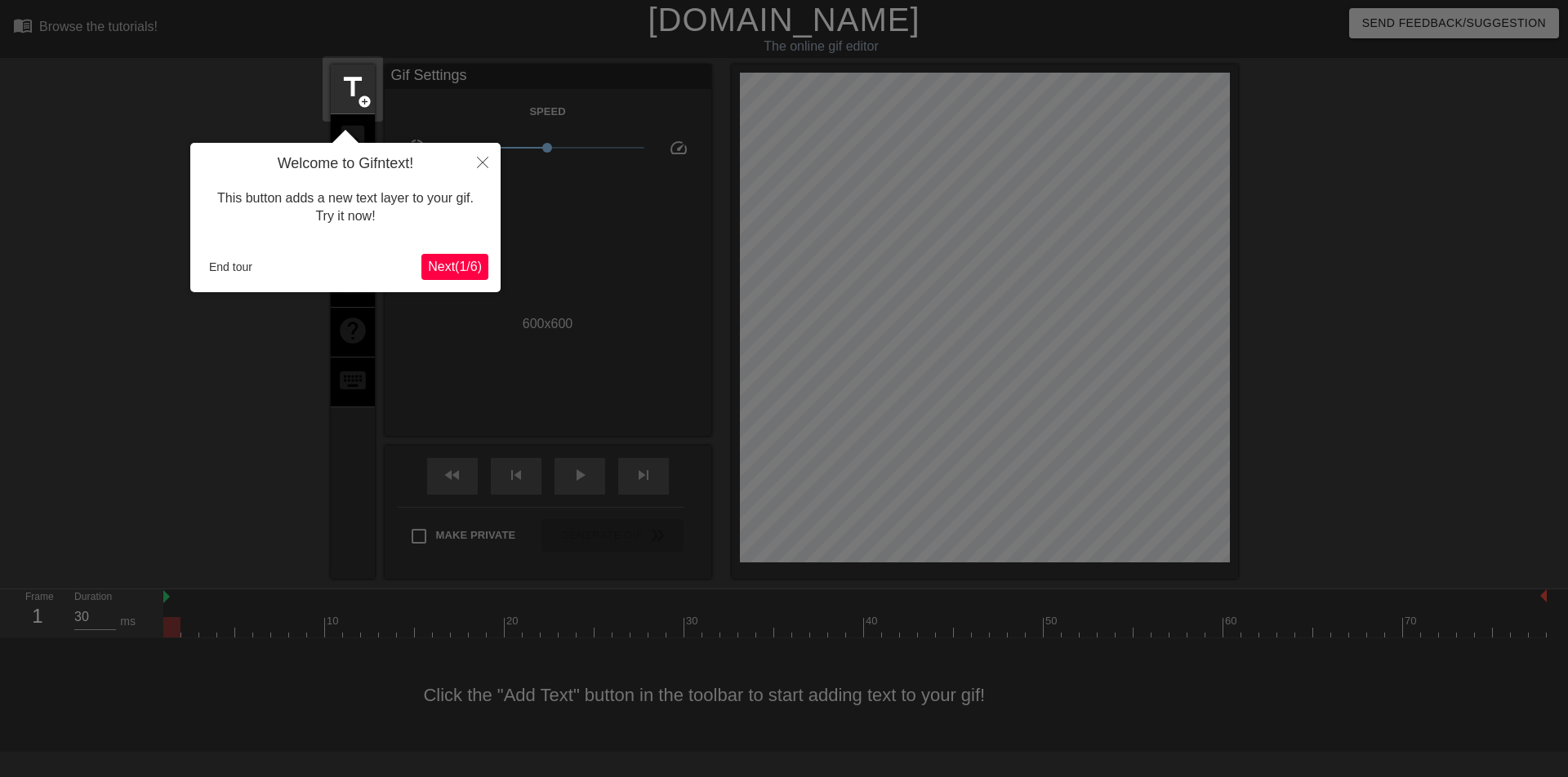
click at [444, 263] on span "Next ( 1 / 6 )" at bounding box center [455, 266] width 54 height 14
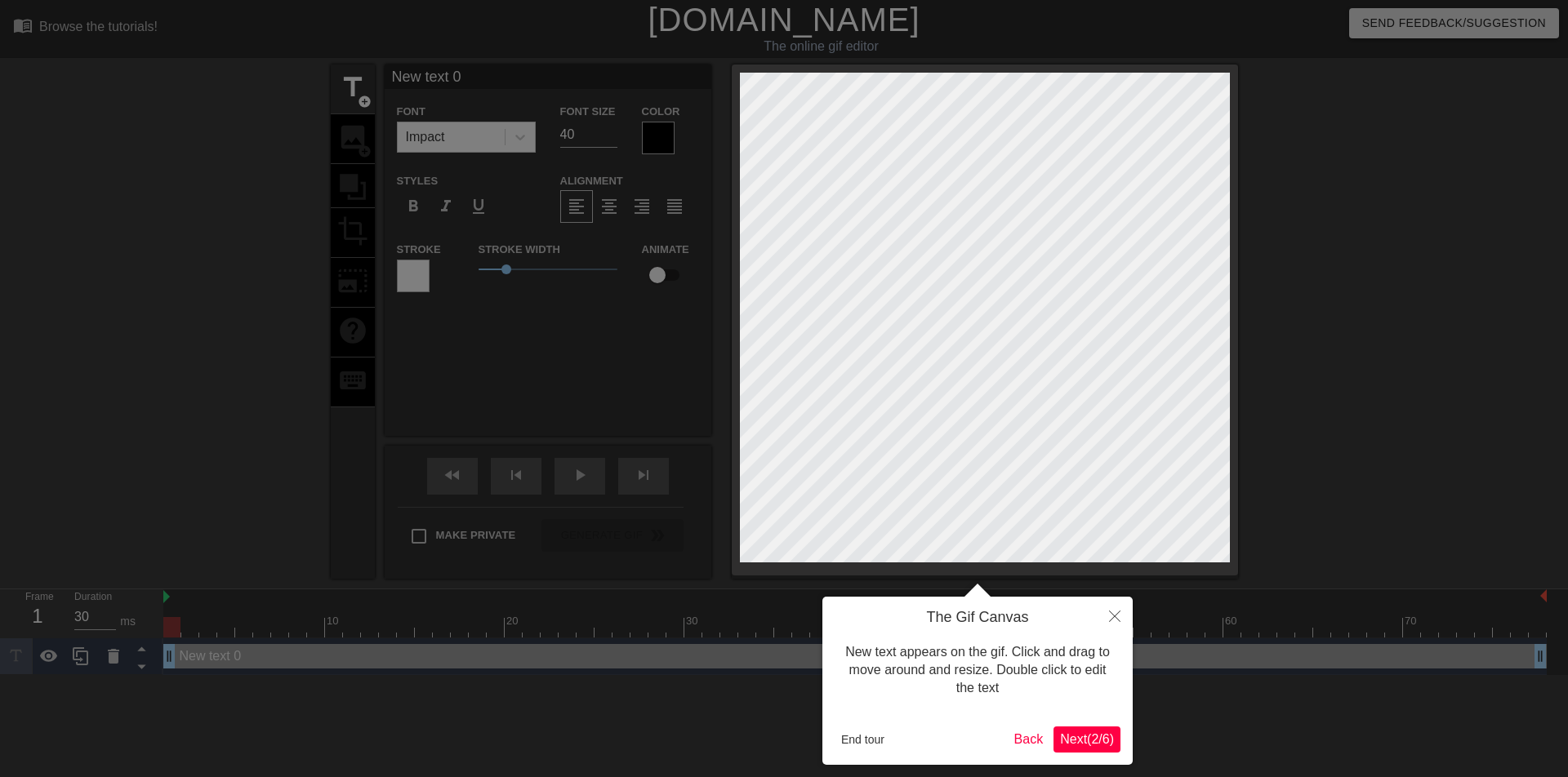
click at [1061, 737] on span "Next ( 2 / 6 )" at bounding box center [1087, 739] width 54 height 14
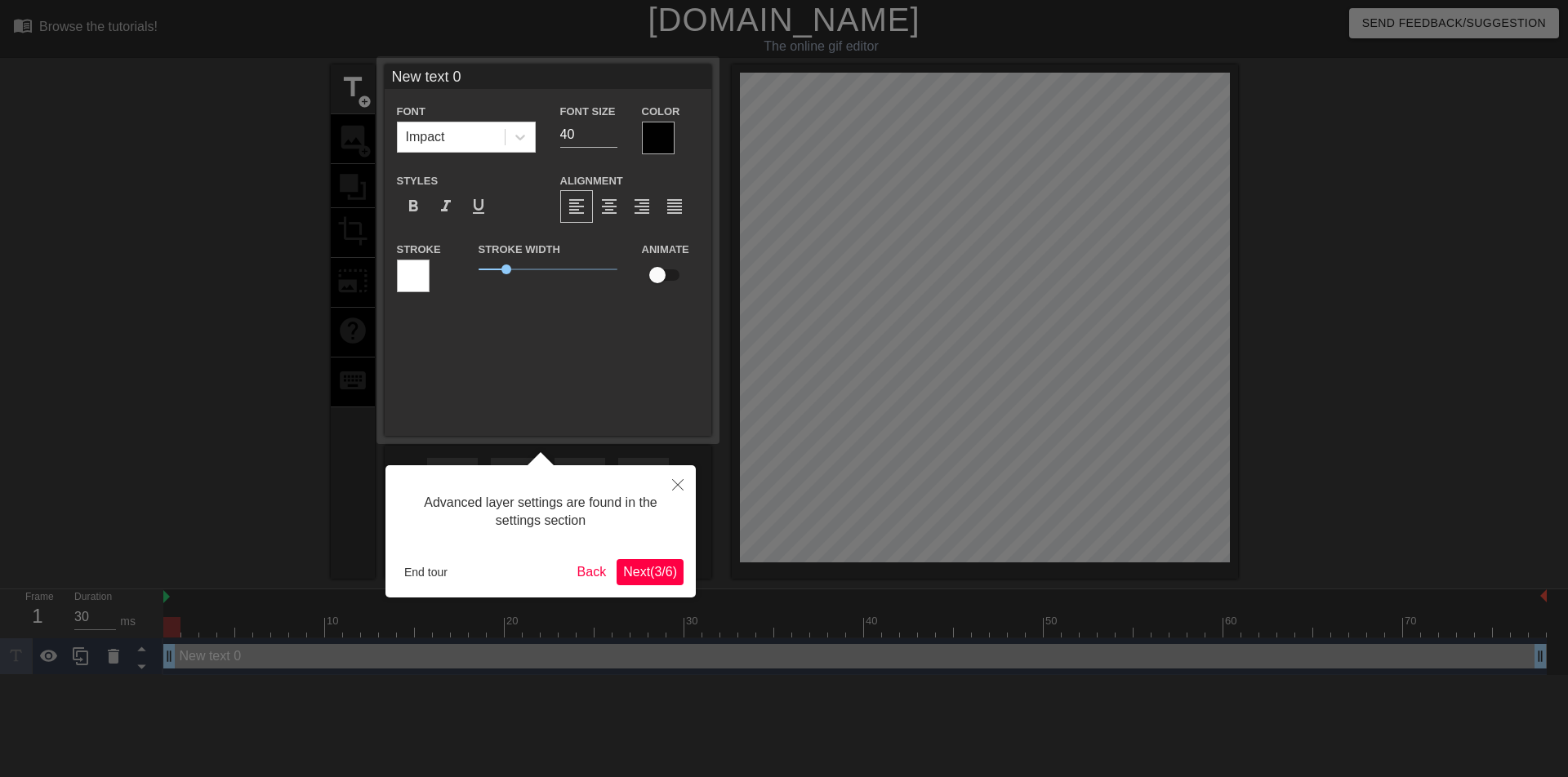
click at [660, 568] on span "Next ( 3 / 6 )" at bounding box center [651, 572] width 54 height 14
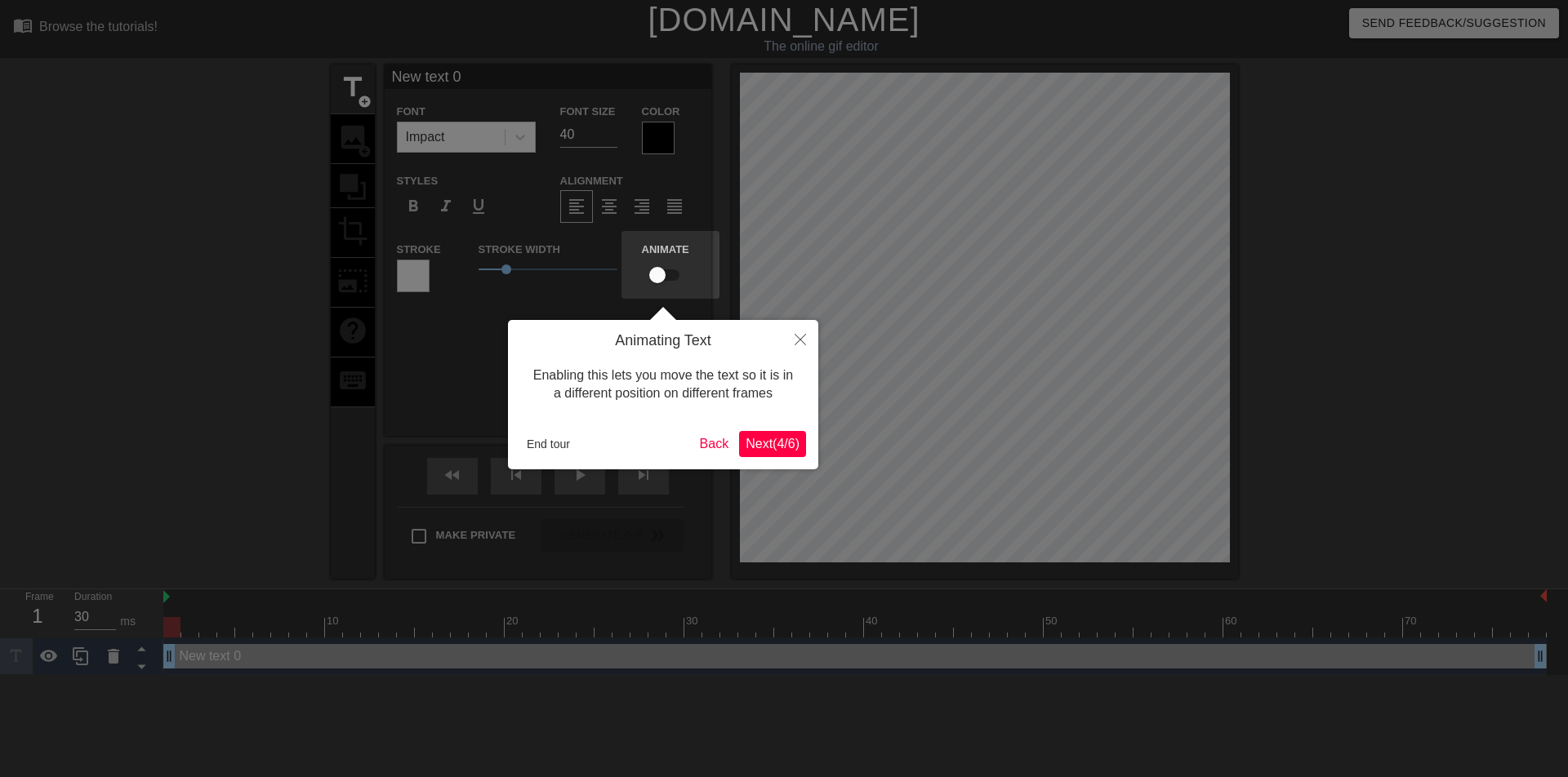
click at [757, 442] on span "Next ( 4 / 6 )" at bounding box center [773, 443] width 54 height 14
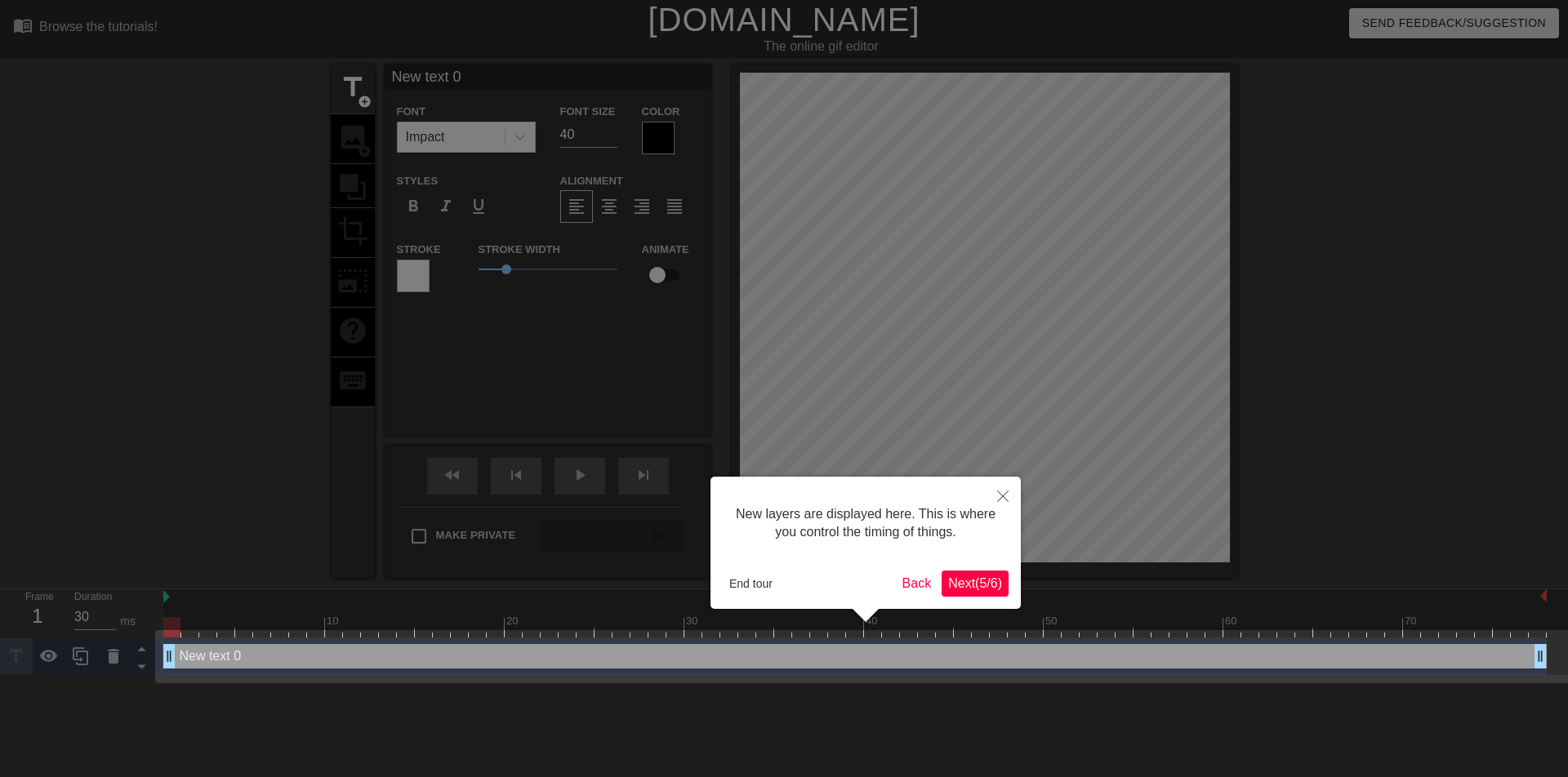
click at [974, 576] on span "Next ( 5 / 6 )" at bounding box center [975, 583] width 54 height 14
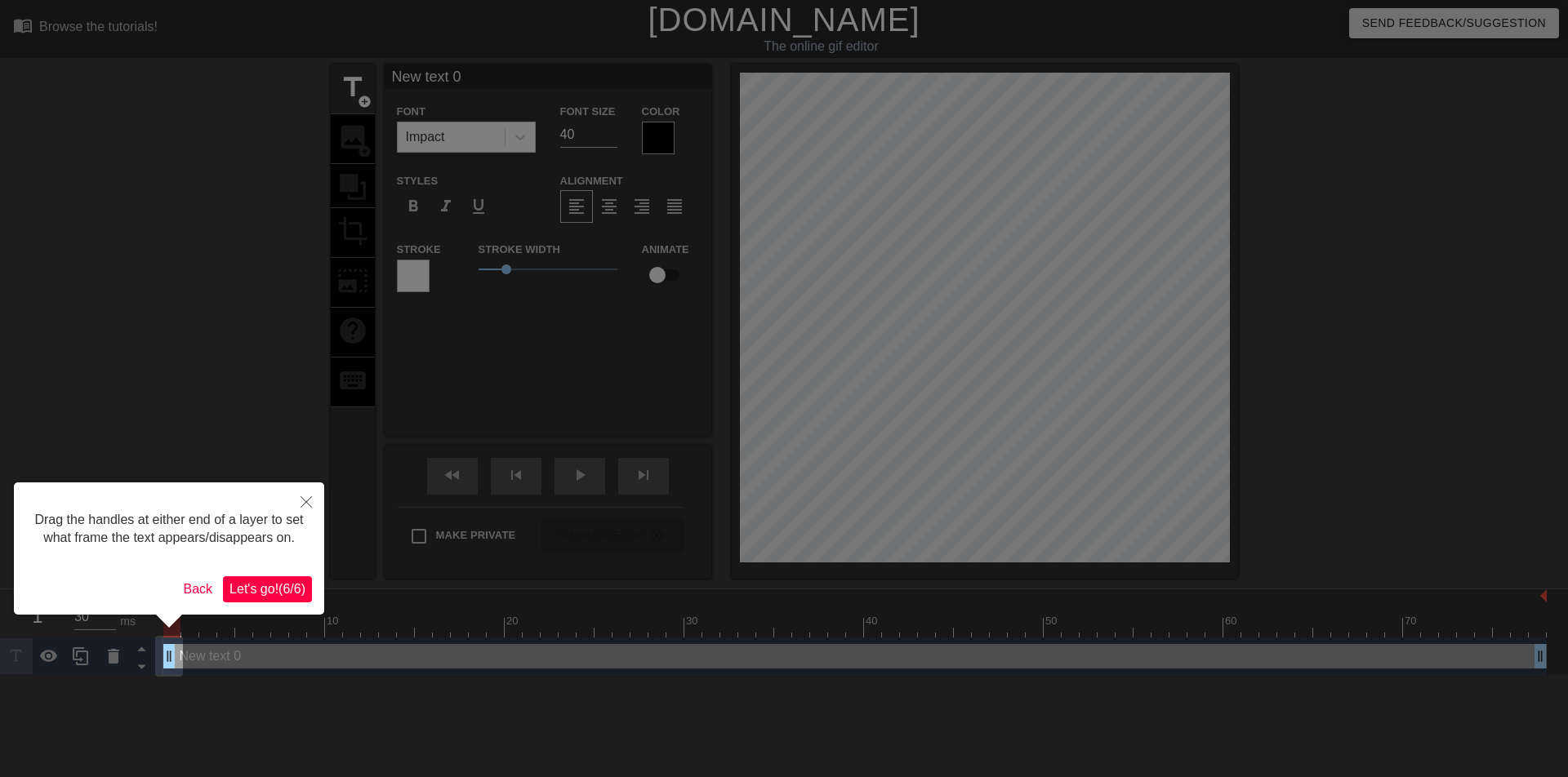
click at [249, 586] on span "Let's go! ( 6 / 6 )" at bounding box center [268, 589] width 76 height 14
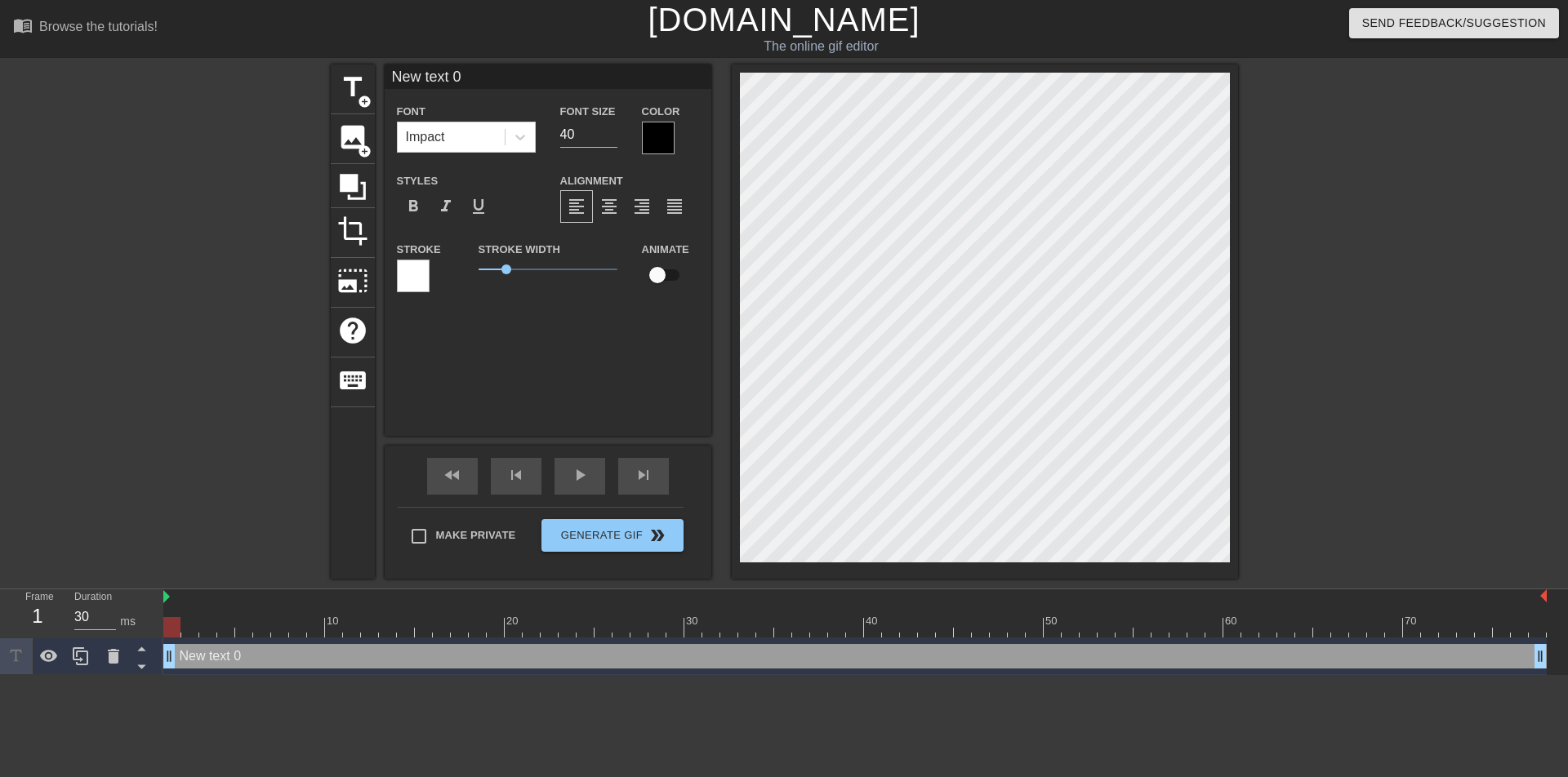
scroll to position [3, 4]
type input "New text"
type textarea "New text"
type input "New text"
type textarea "New text"
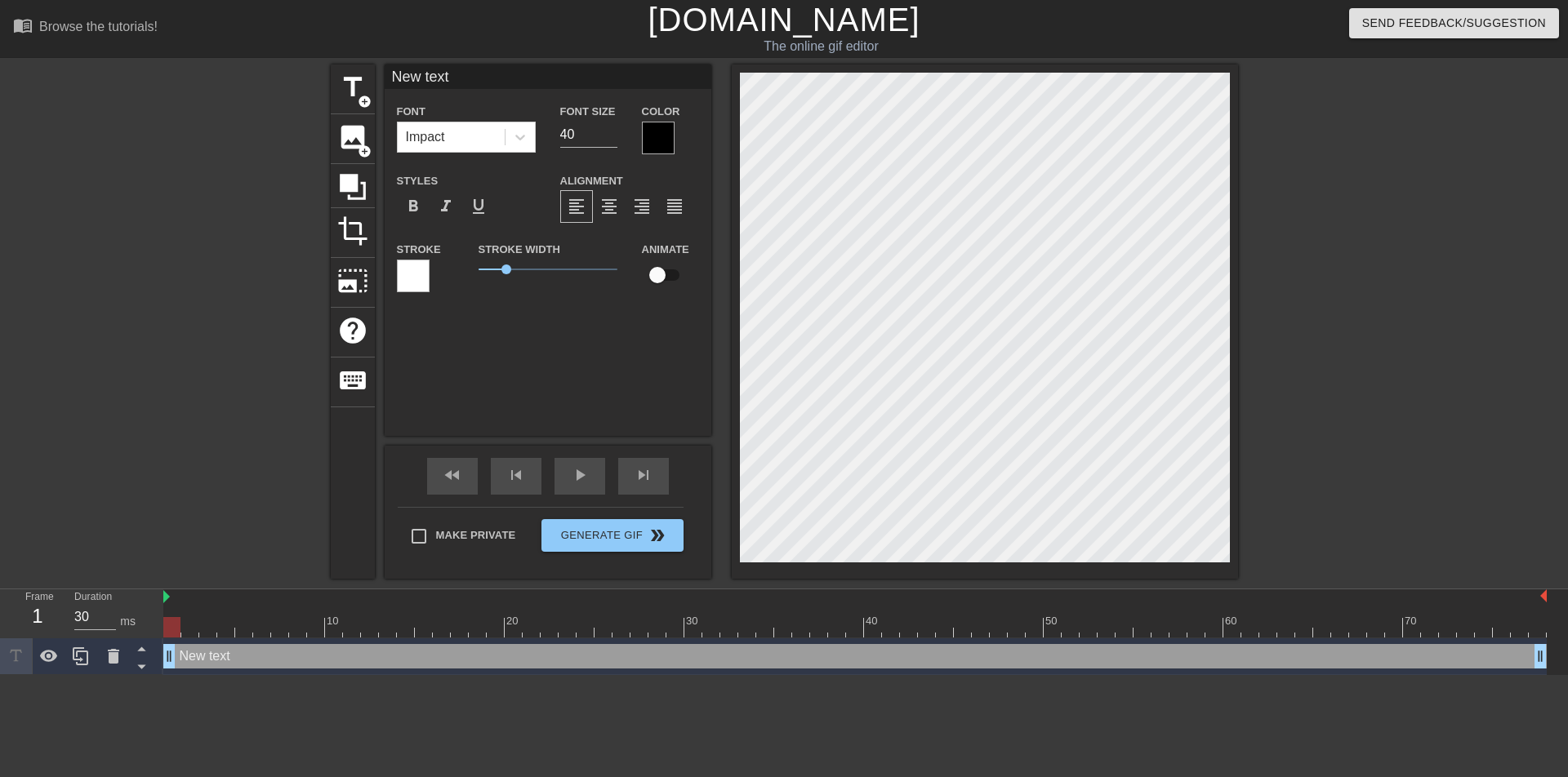
type input "New tex"
type textarea "New tex"
type input "New te"
type textarea "New te"
type input "New t"
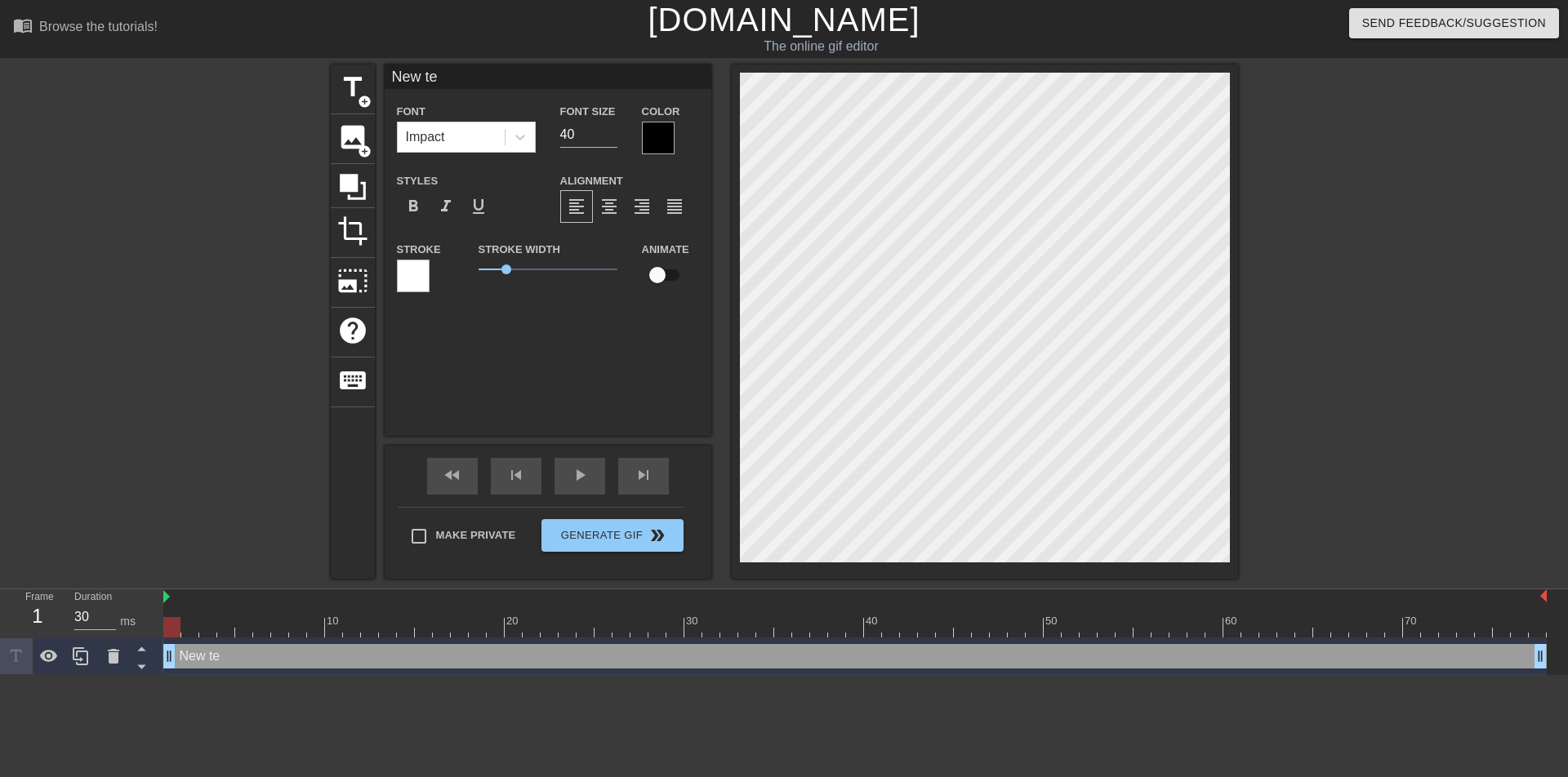
type textarea "New t"
type input "New"
type textarea "New"
type input "New"
type textarea "New"
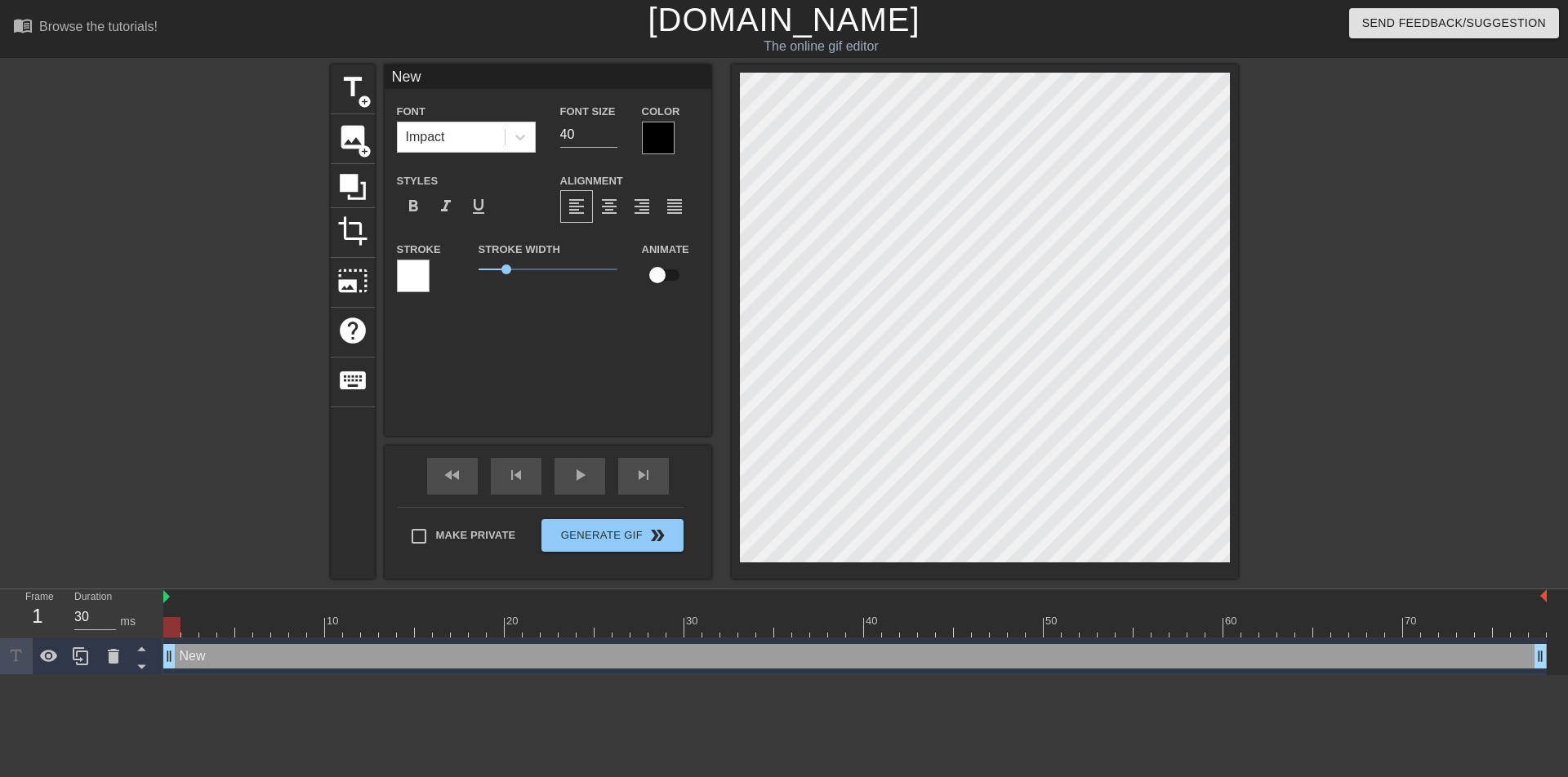
type input "Ne"
type textarea "Ne"
type input "N"
type textarea "N"
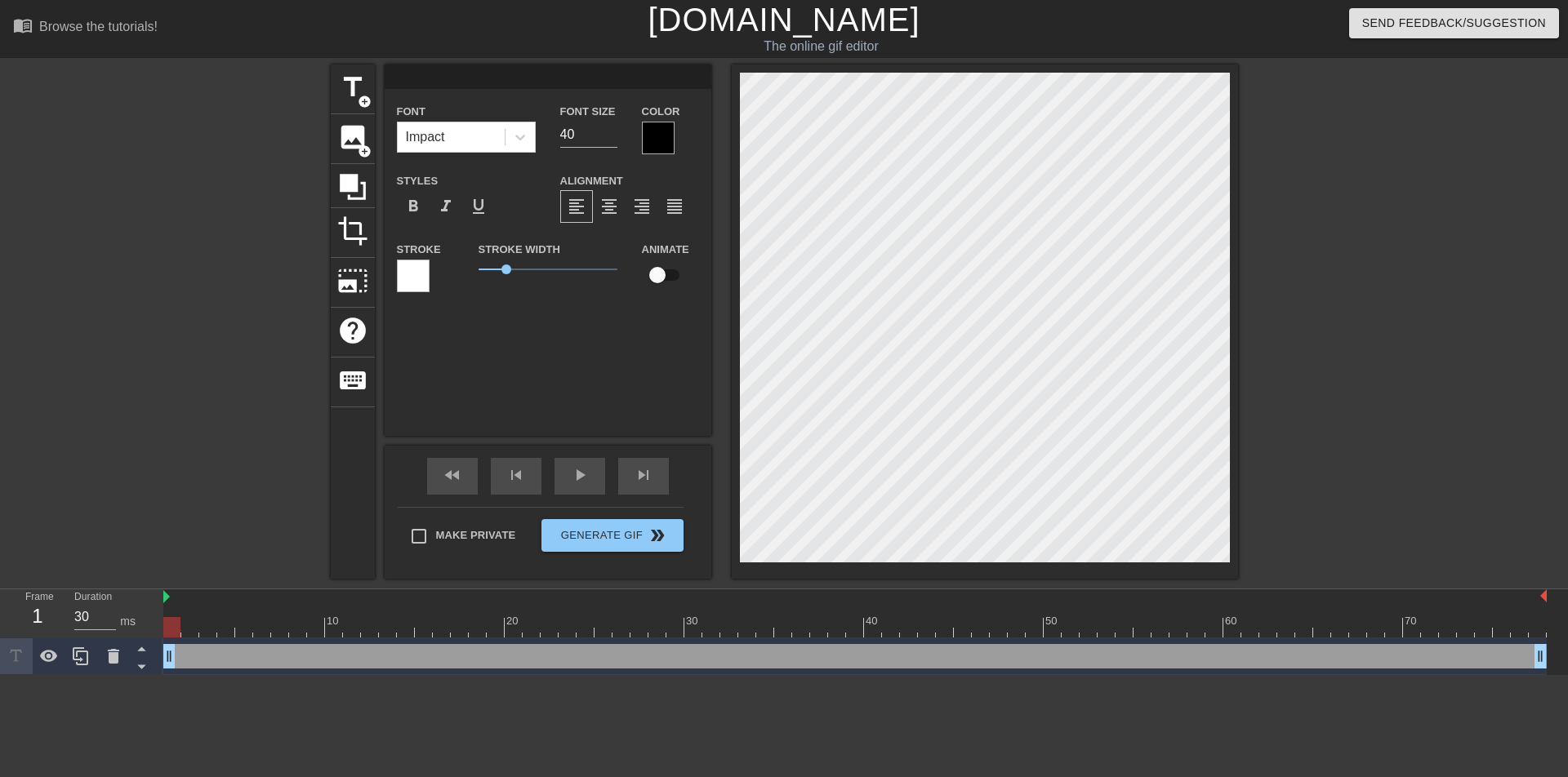
type input "[PERSON_NAME]"
type textarea "[PERSON_NAME]"
type input "[PERSON_NAME]"
type textarea "[PERSON_NAME]"
type input "Лич"
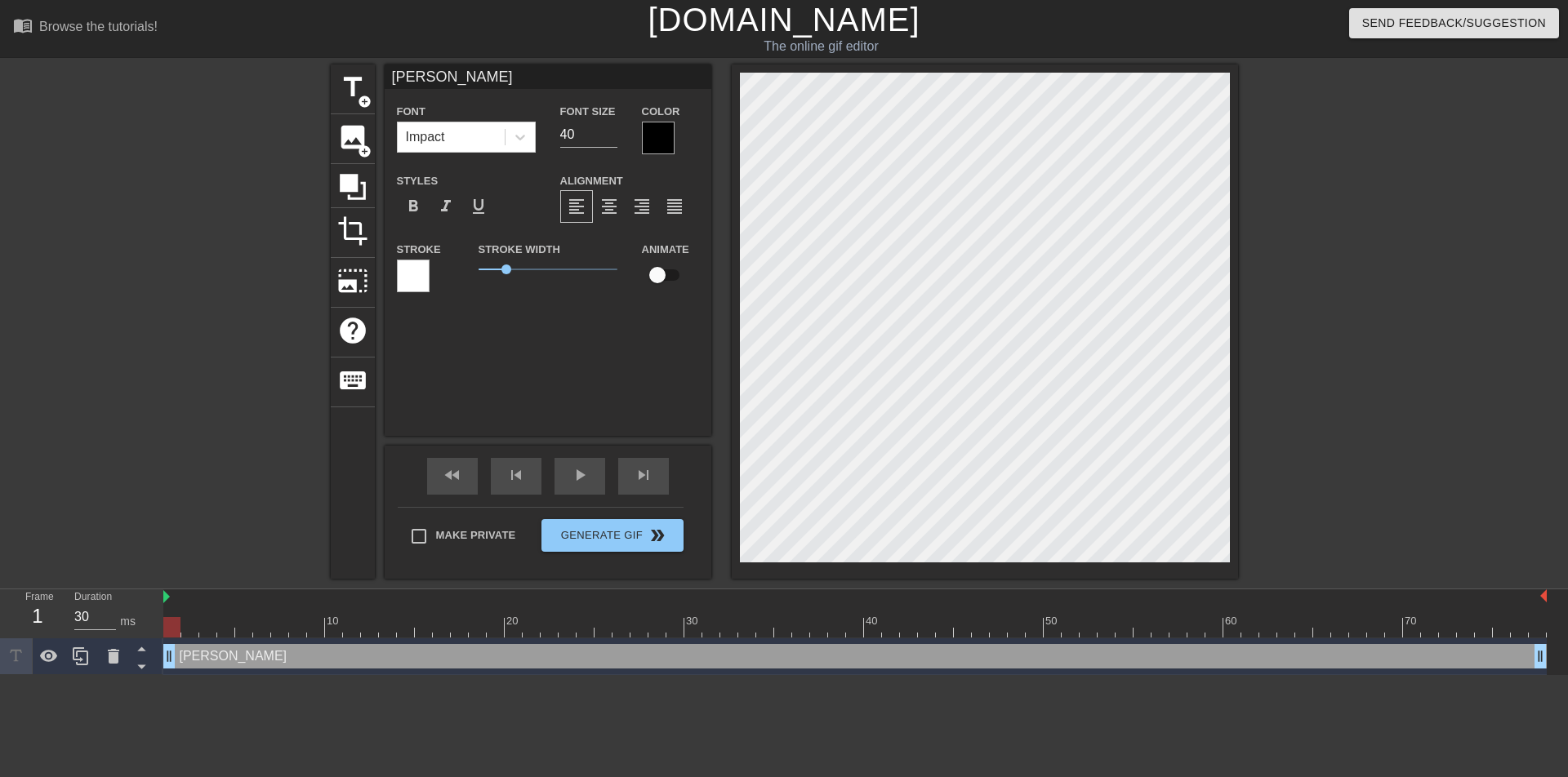
type textarea "Лич"
type input "Личн"
type textarea "Личн"
type input "Лично"
type textarea "Лично"
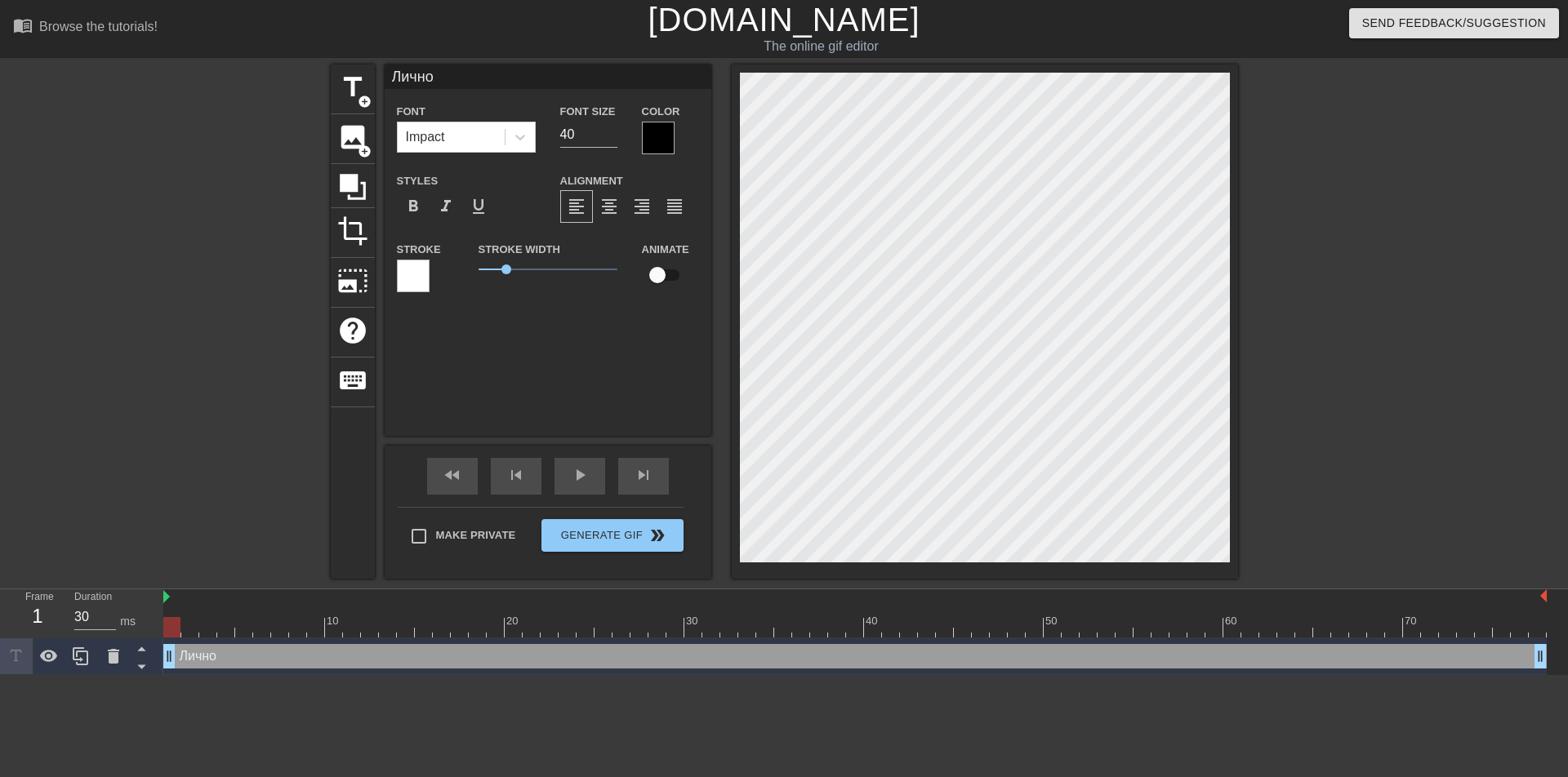
type input "Лично"
type textarea "Лично"
type input "Лично"
type textarea "Лично"
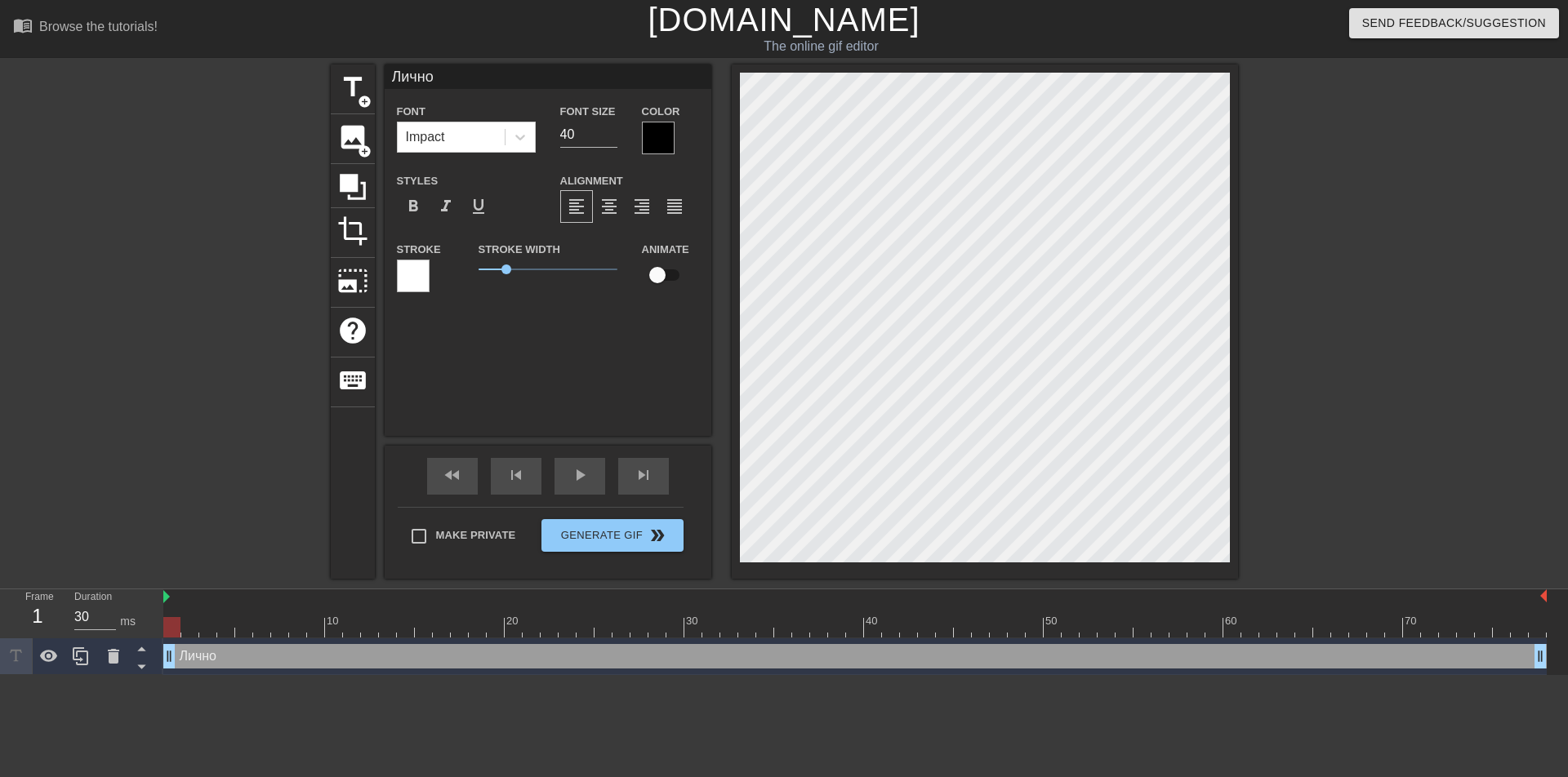
type input "Лично м"
type textarea "Лично м"
type input "Лично мн"
type textarea "Лично мн"
type input "Лично мне"
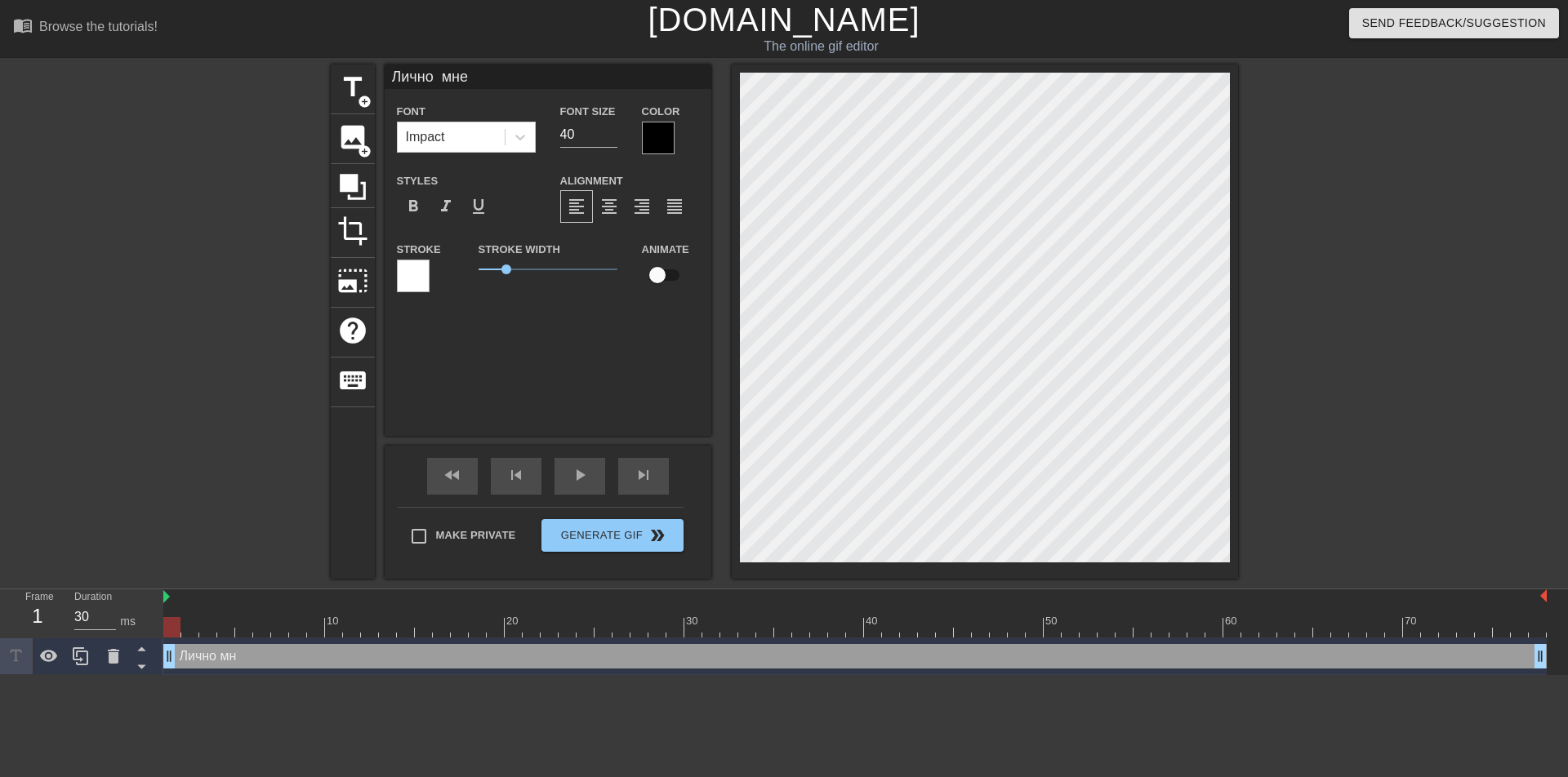
scroll to position [3, 5]
type textarea "Лично мне"
click at [357, 90] on span "title" at bounding box center [352, 87] width 31 height 31
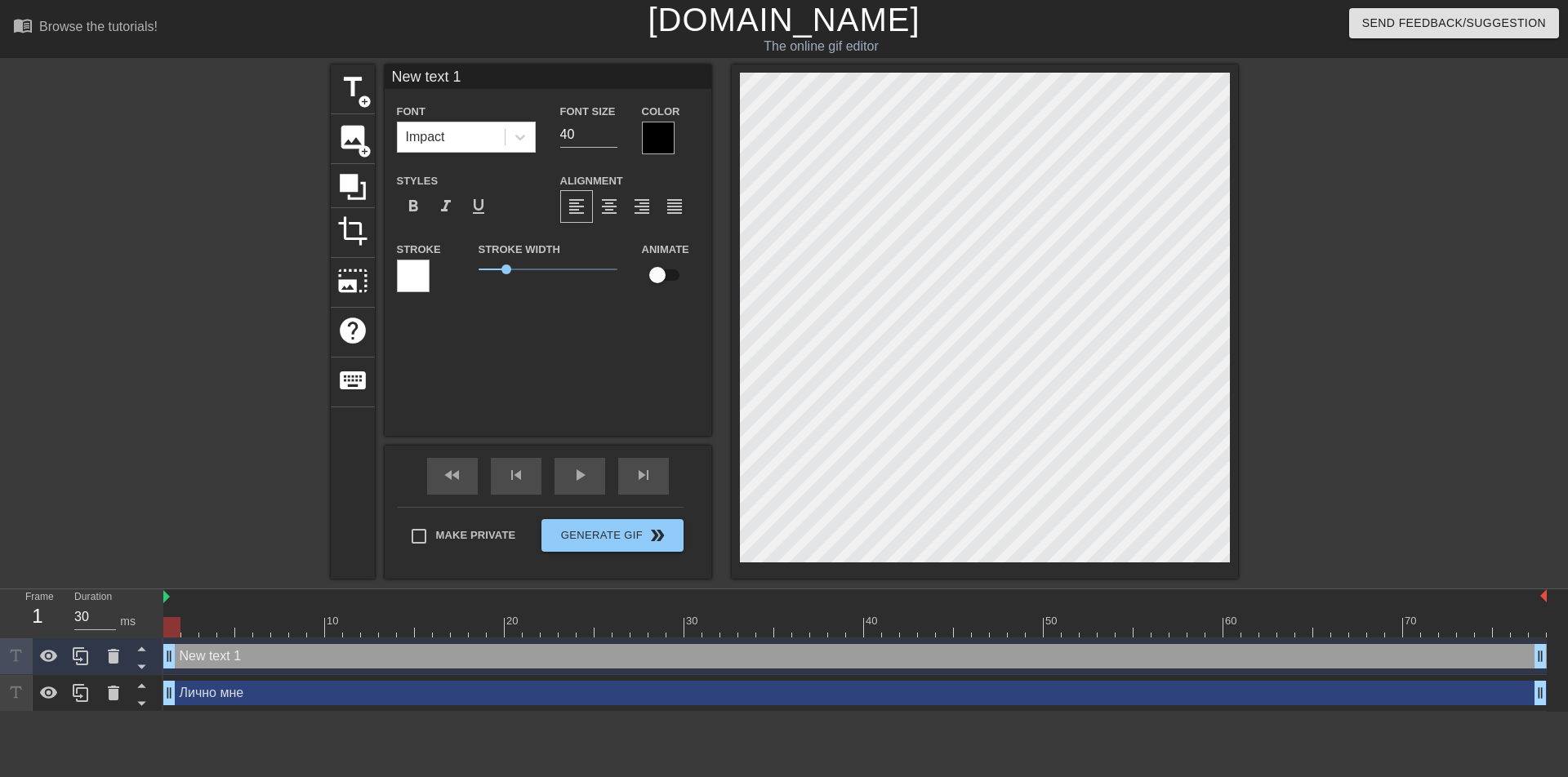
scroll to position [2, 4]
type input "New text"
type textarea "New text"
type input "New text"
type textarea "New text"
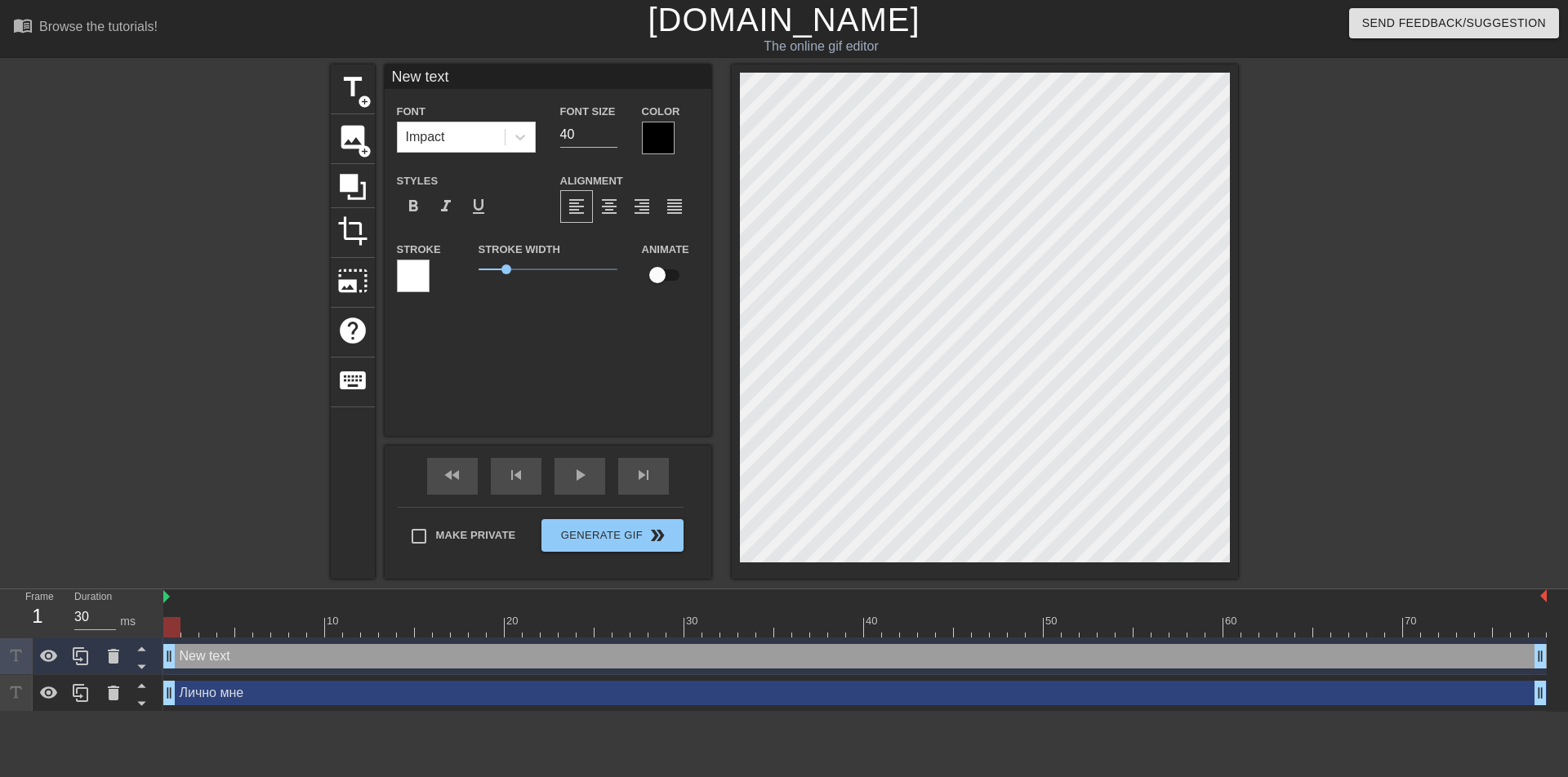
type input "New tex"
type textarea "New tex"
type input "New te"
type textarea "New te"
type input "New t"
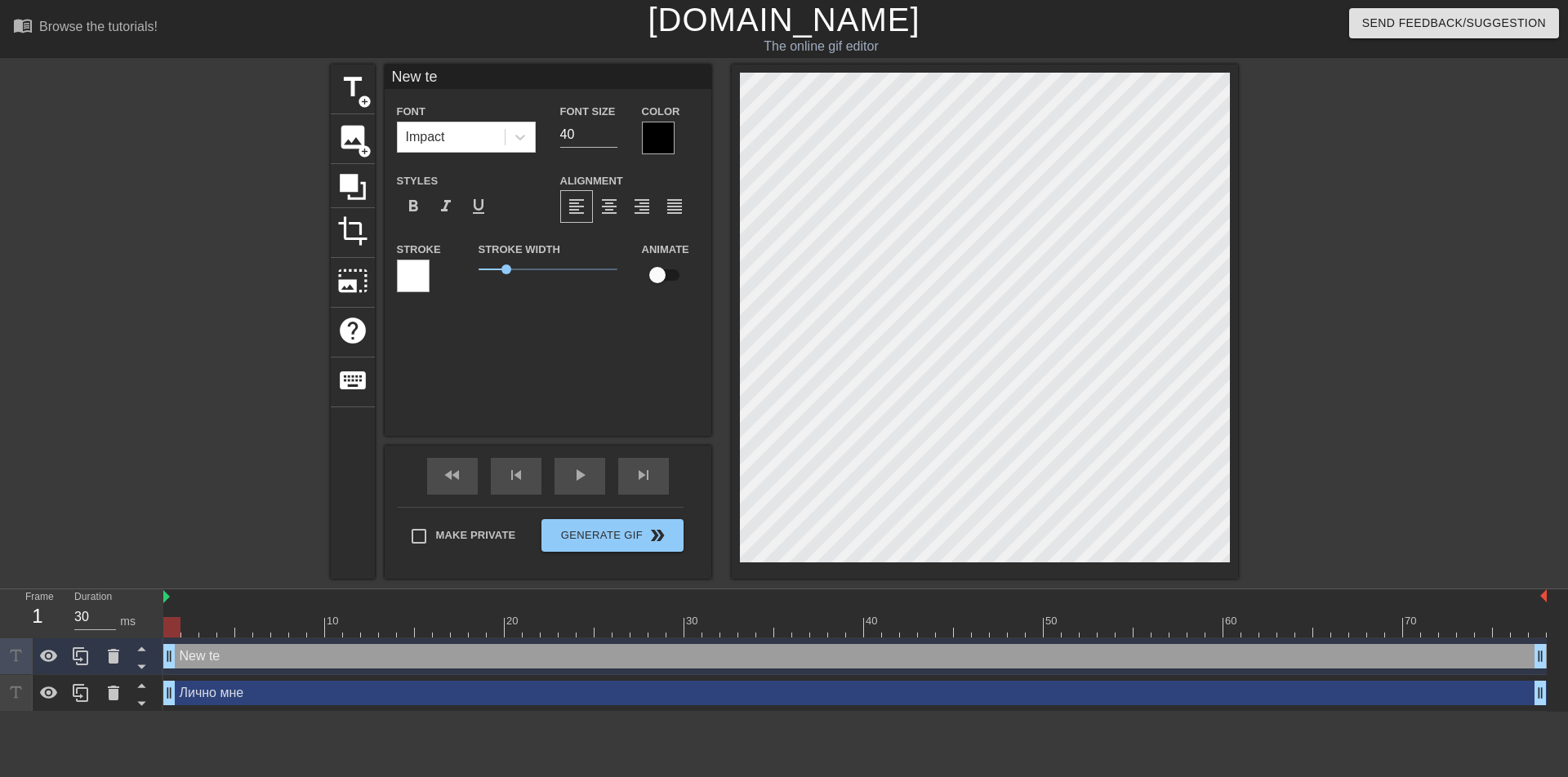
type textarea "New t"
type input "New"
type textarea "New"
type input "New"
type textarea "New"
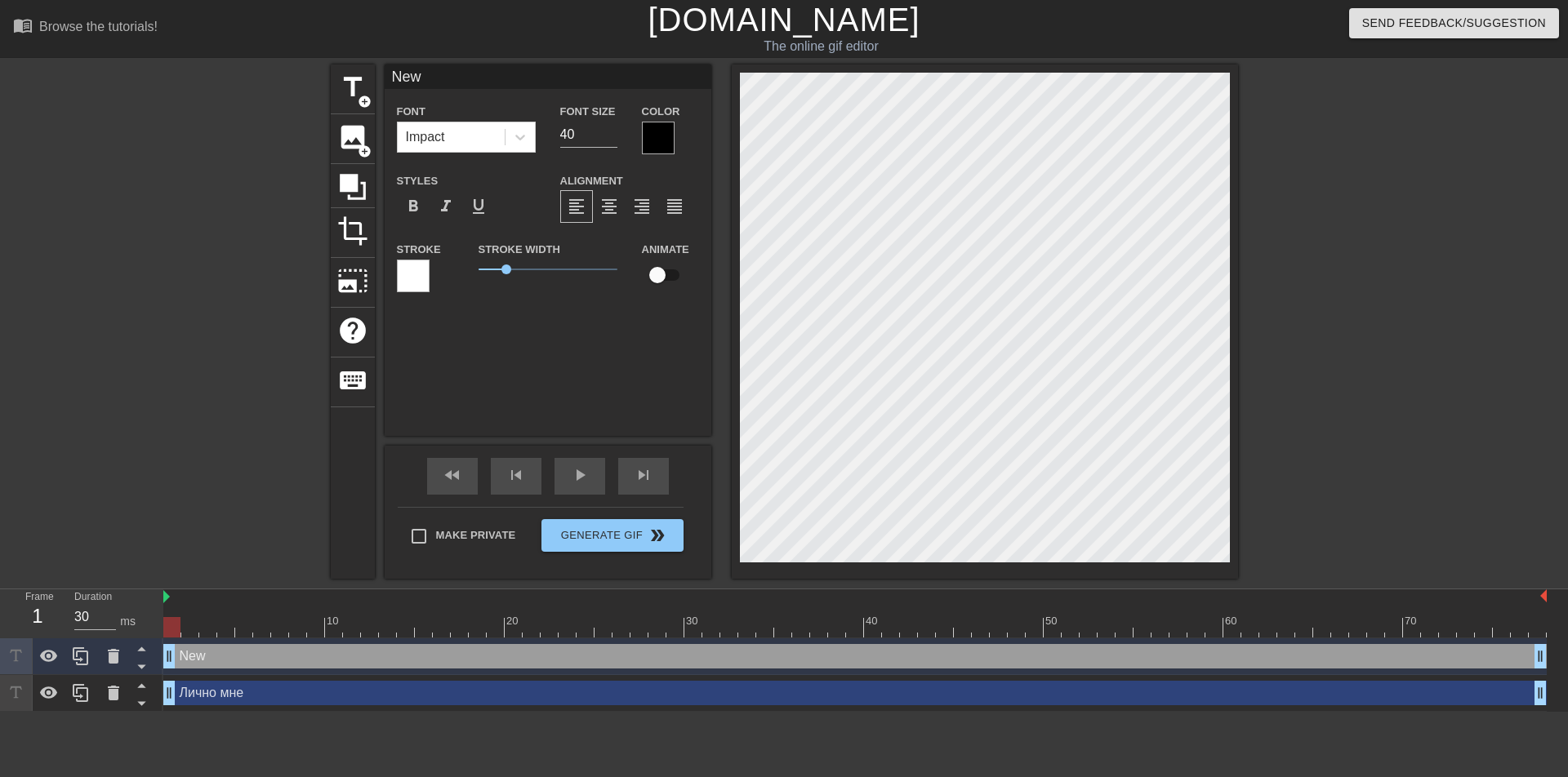
type input "Ne"
type textarea "Ne"
type input "N"
type textarea "N"
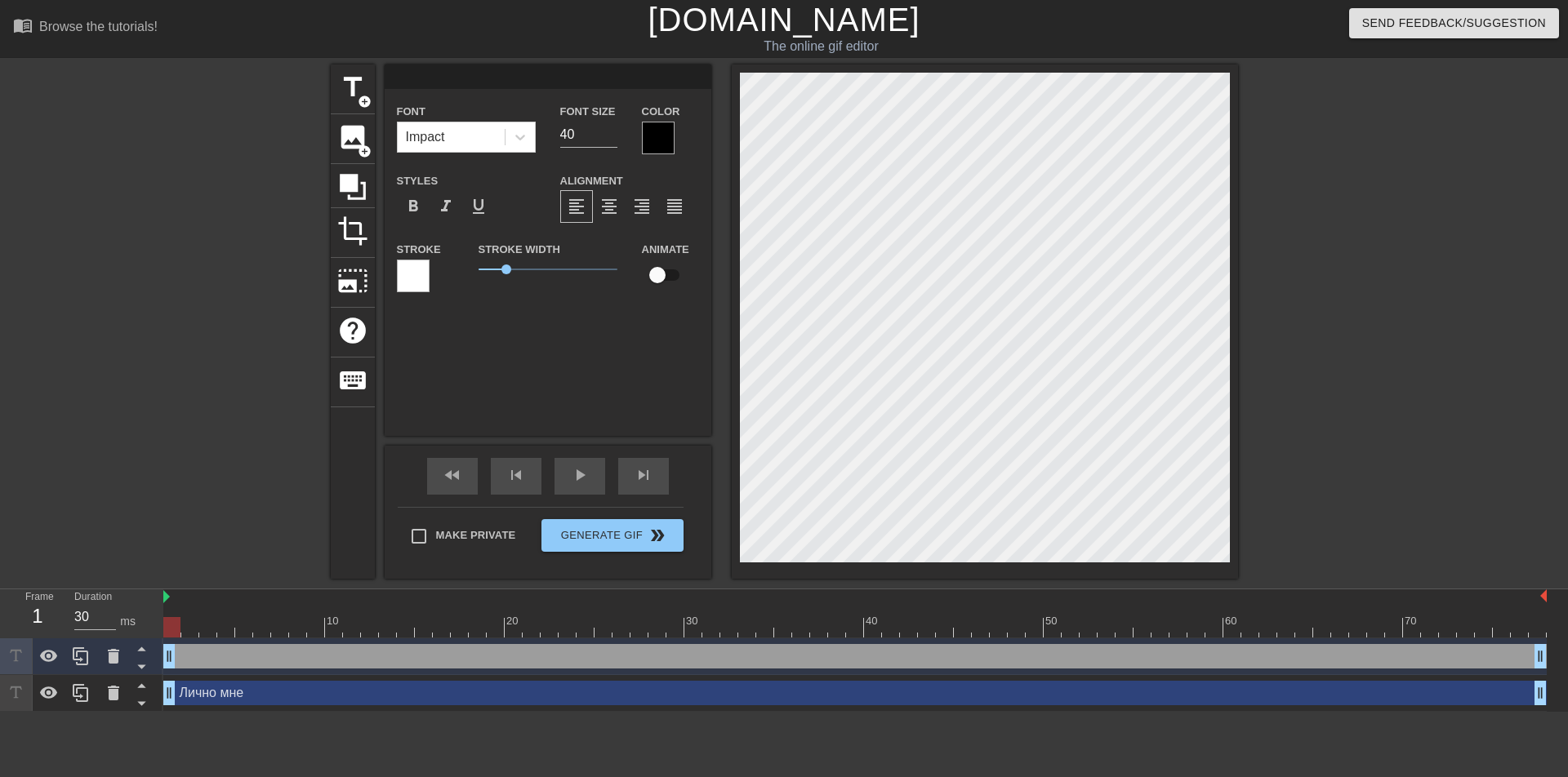
type input "в"
type textarea "в"
type input "вс"
type textarea "вс"
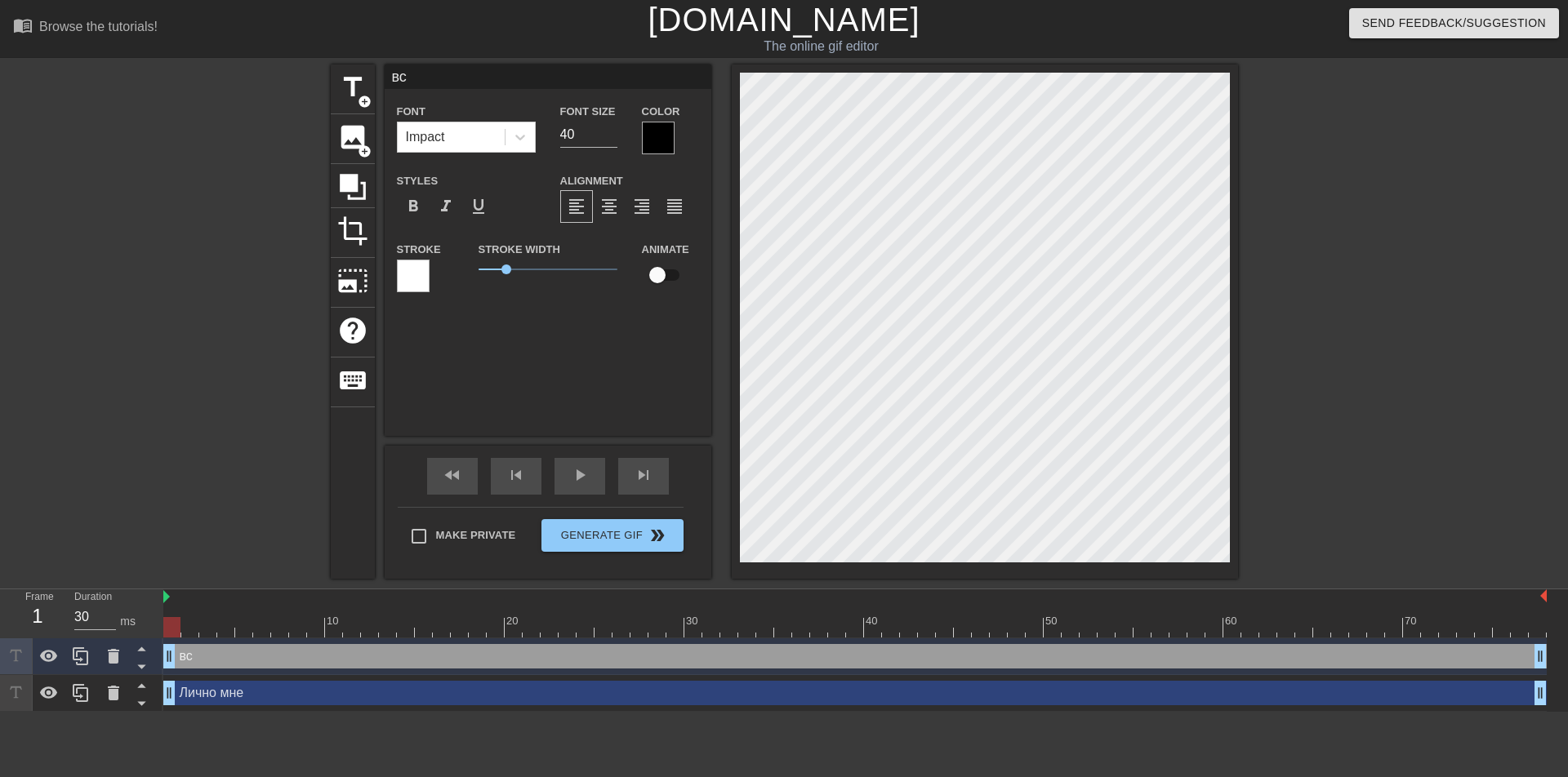
type input "все"
type textarea "все"
type input "все"
type textarea "все"
type input "все"
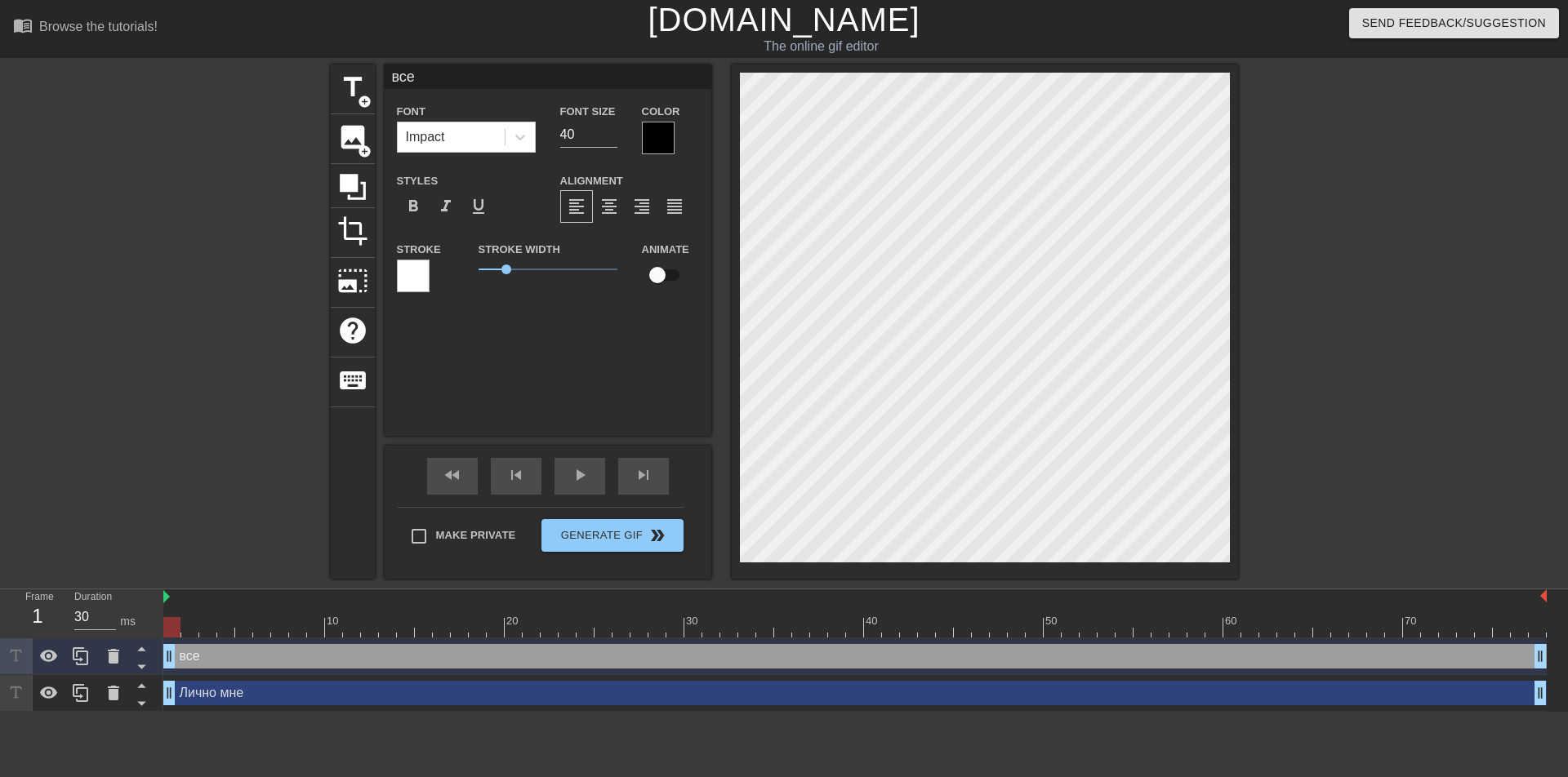
type textarea "все"
type input "все н"
type textarea "все н"
type input "все нр"
type textarea "все нр"
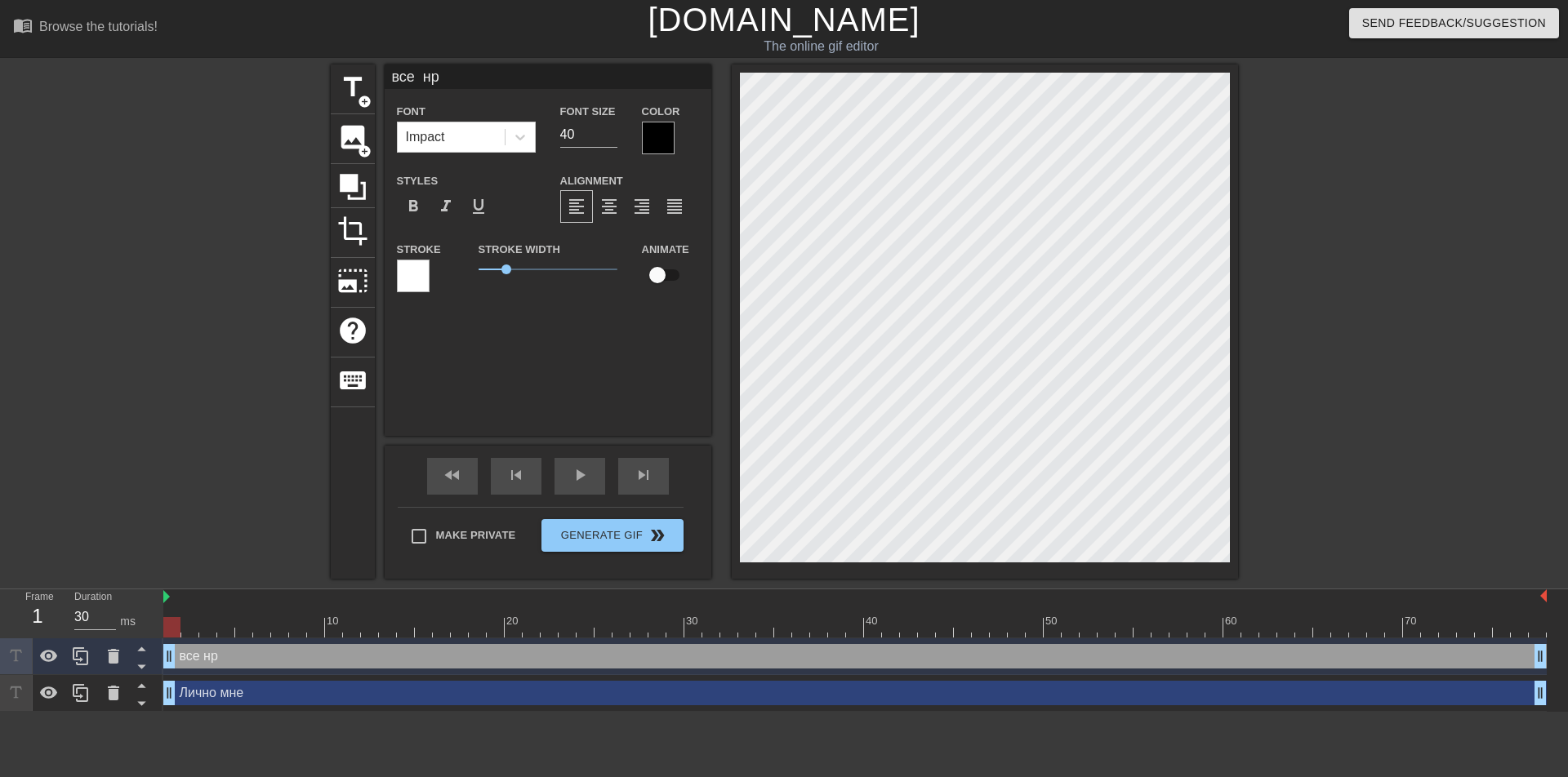
type input "все нра"
type textarea "все нра"
type input "все нрав"
type textarea "все нрав"
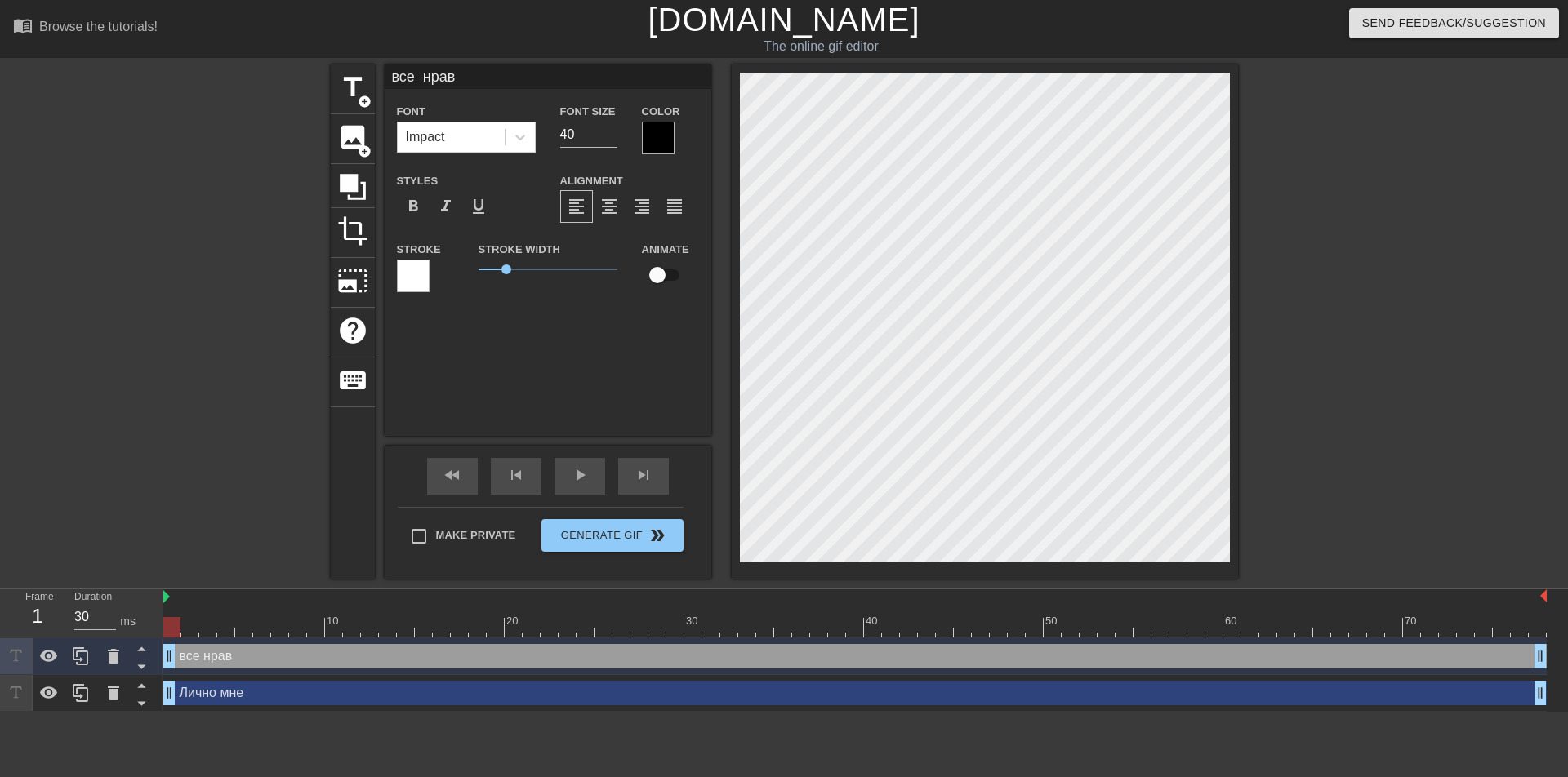
type input "все нрави"
type textarea "все нрави"
type input "все нравит"
type textarea "все нравит"
type input "все нравитс"
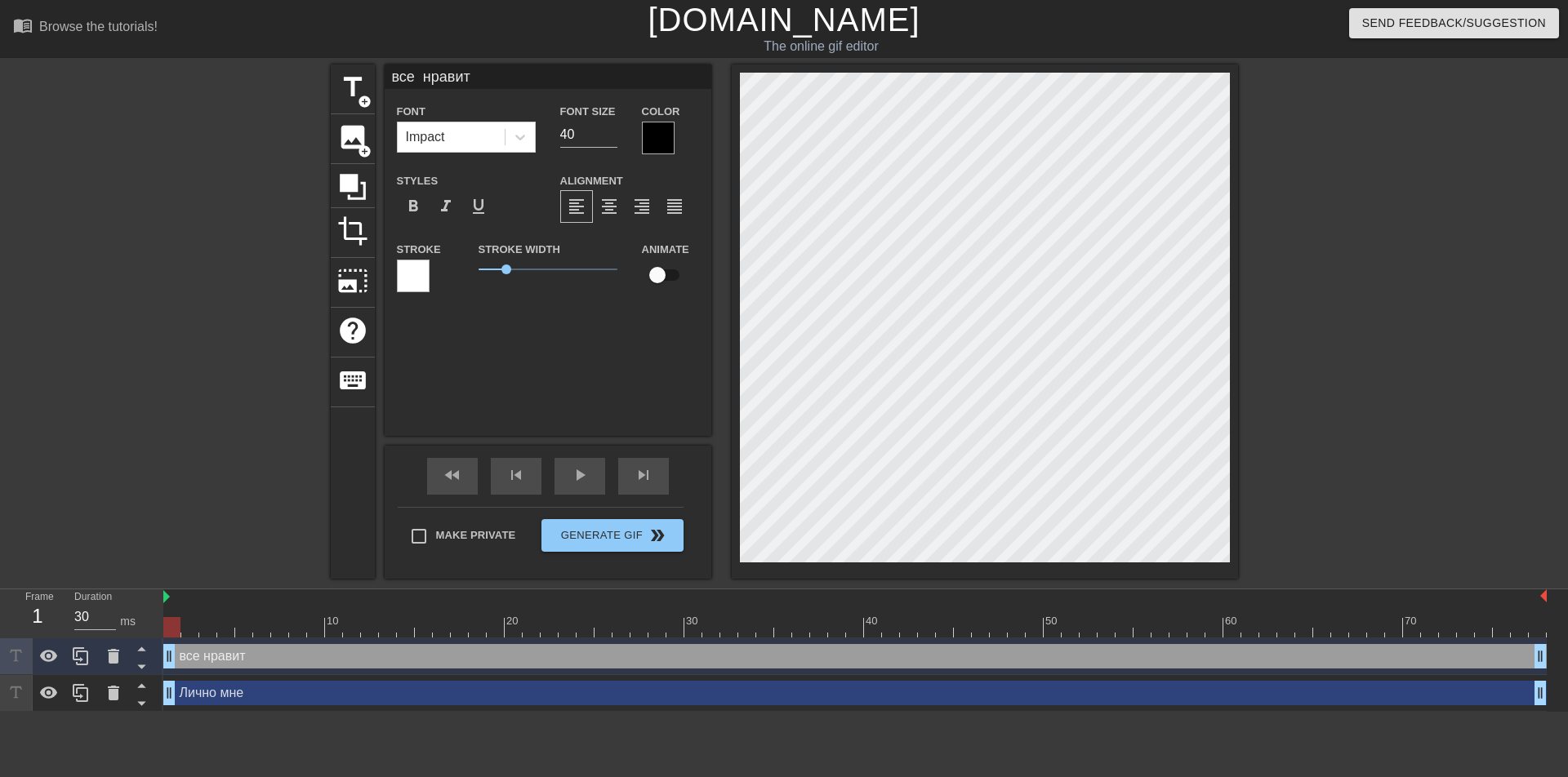
type textarea "все нравитс"
type input "все нравится"
type textarea "все нравится"
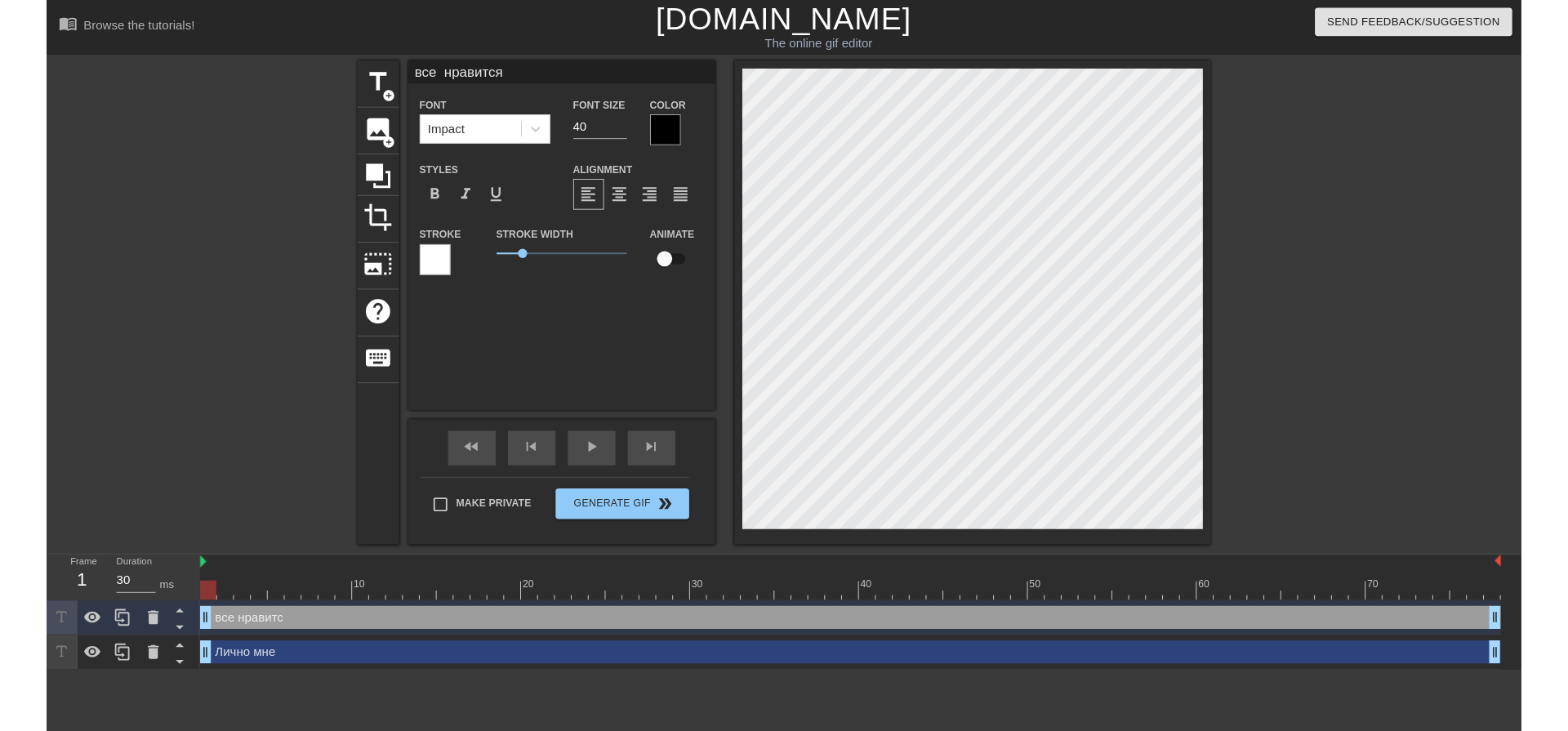
scroll to position [2, 6]
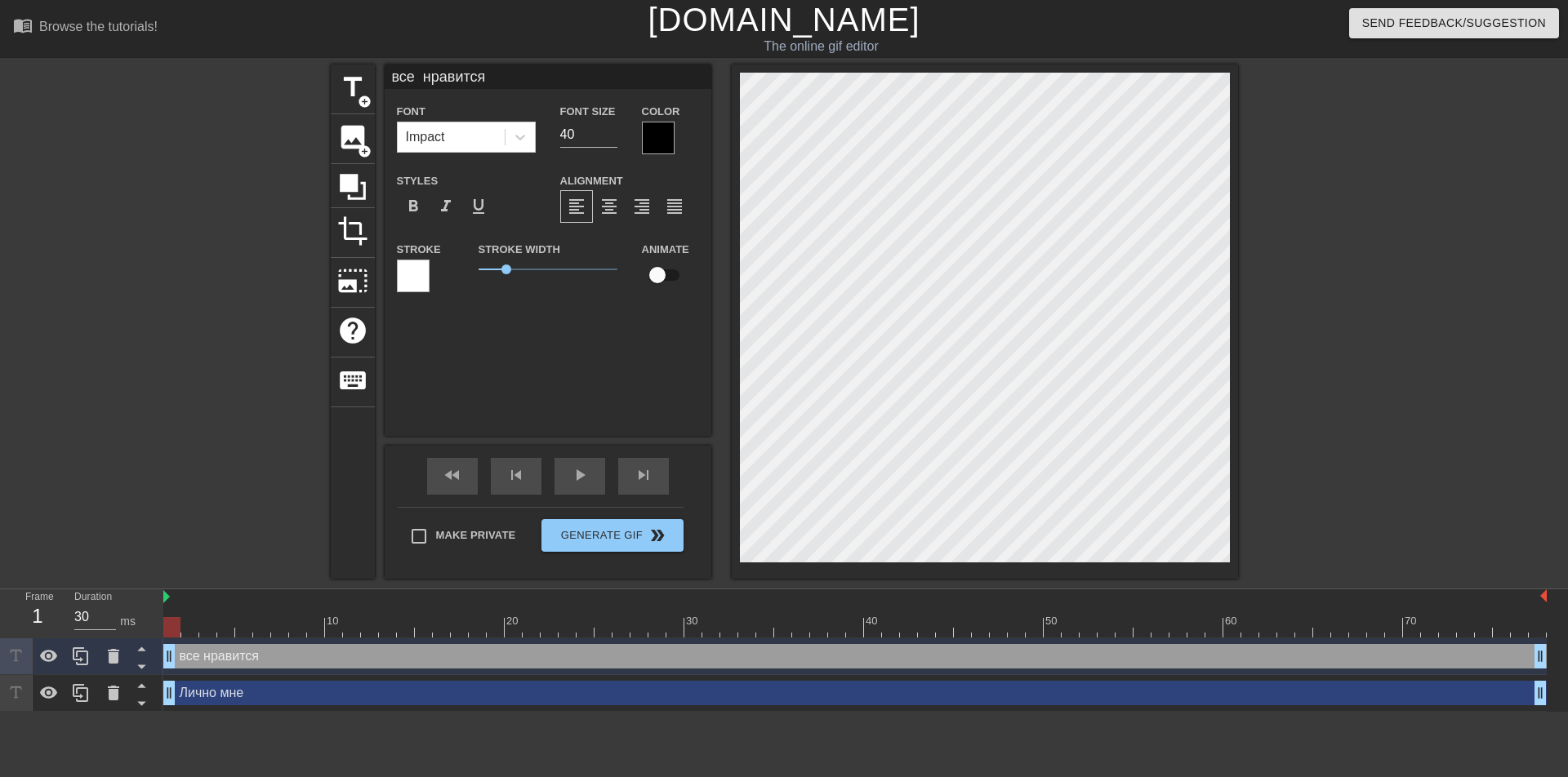
type input "Лично мне"
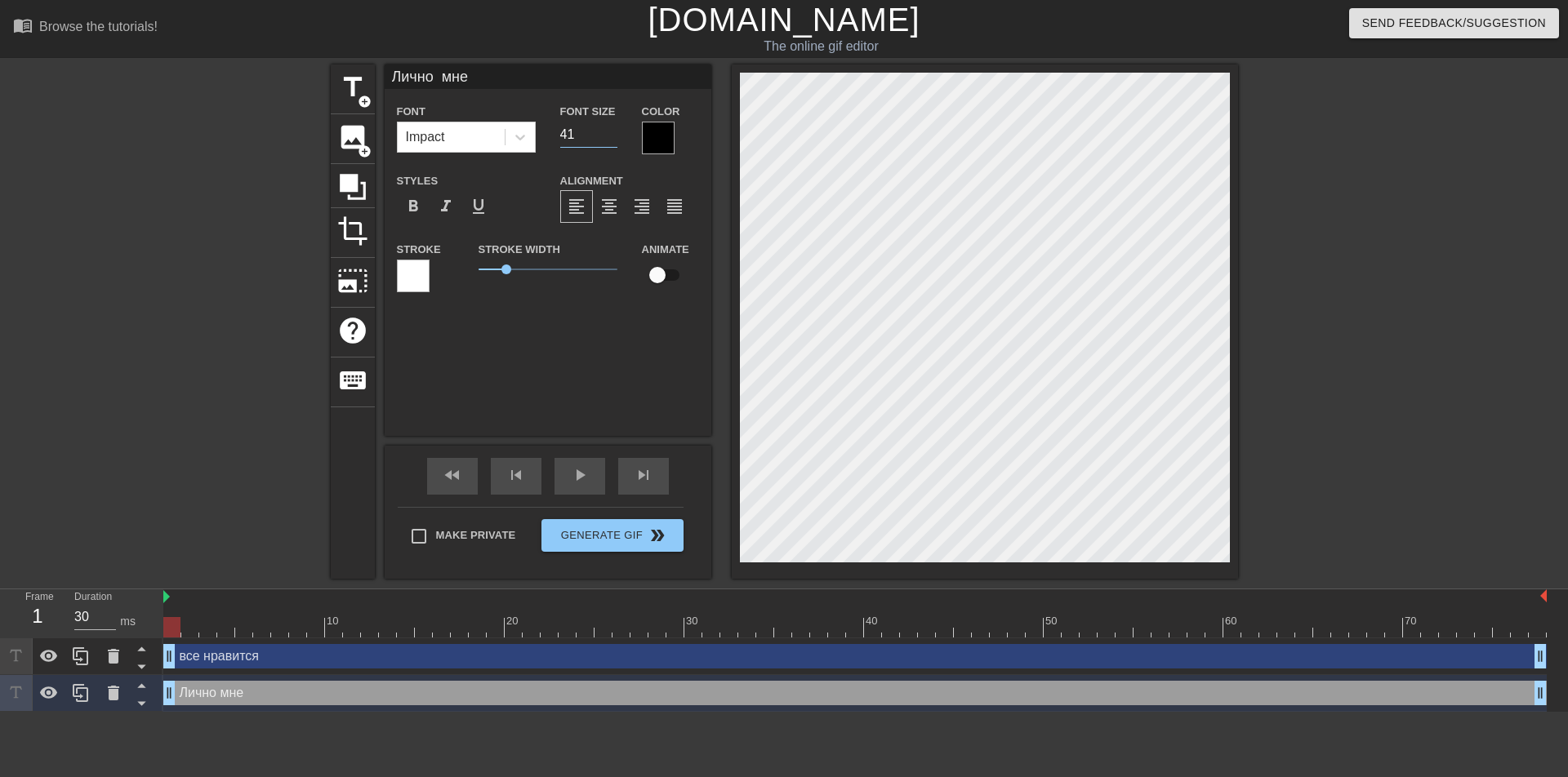
click at [611, 129] on input "41" at bounding box center [589, 134] width 57 height 26
click at [611, 129] on input "42" at bounding box center [589, 134] width 57 height 26
click at [611, 129] on input "43" at bounding box center [589, 134] width 57 height 26
click at [612, 130] on input "44" at bounding box center [589, 134] width 57 height 26
click at [612, 130] on input "45" at bounding box center [589, 134] width 57 height 26
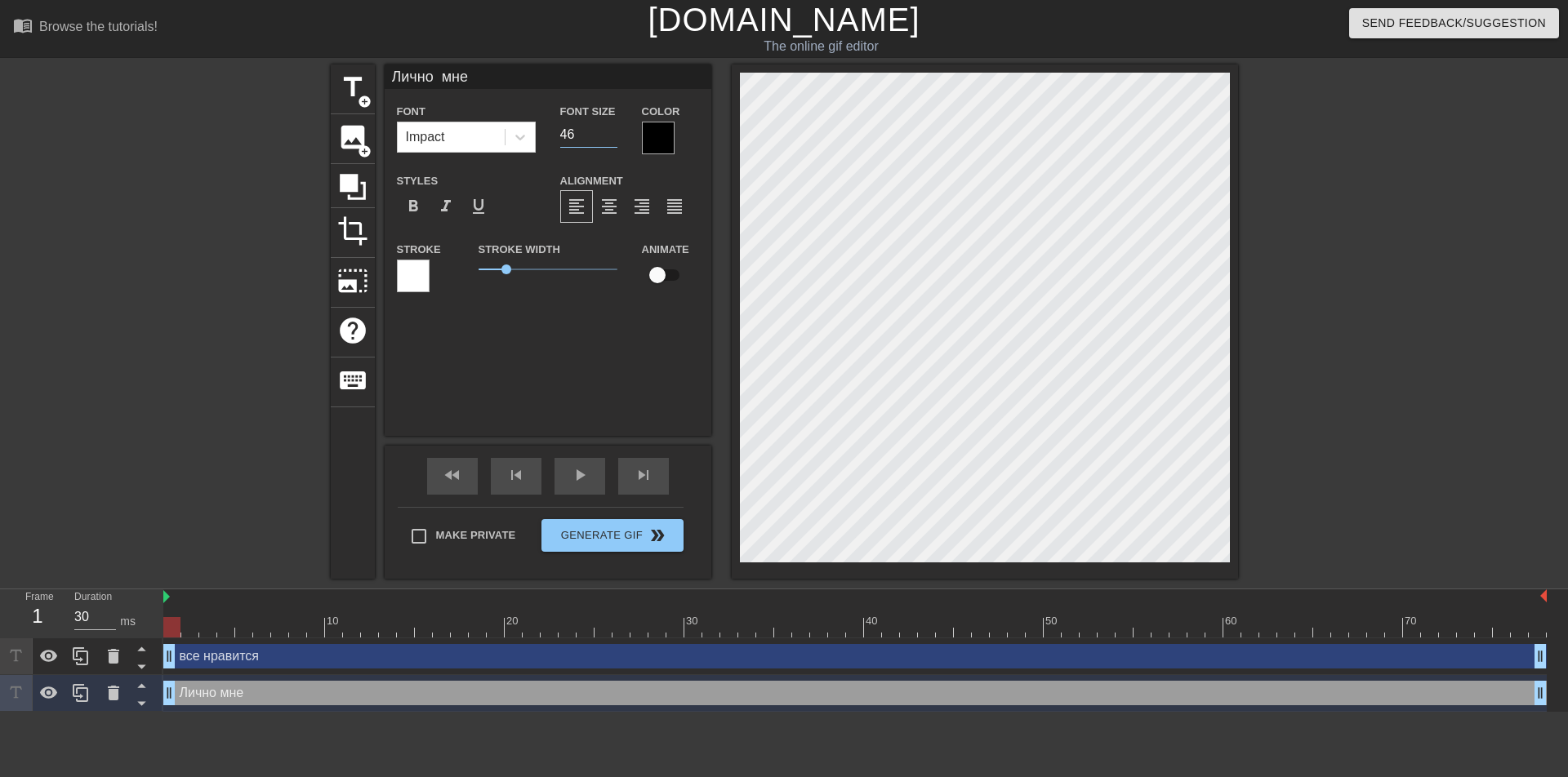
click at [612, 130] on input "46" at bounding box center [589, 134] width 57 height 26
click at [612, 130] on input "47" at bounding box center [589, 134] width 57 height 26
type input "48"
click at [612, 130] on input "48" at bounding box center [589, 134] width 57 height 26
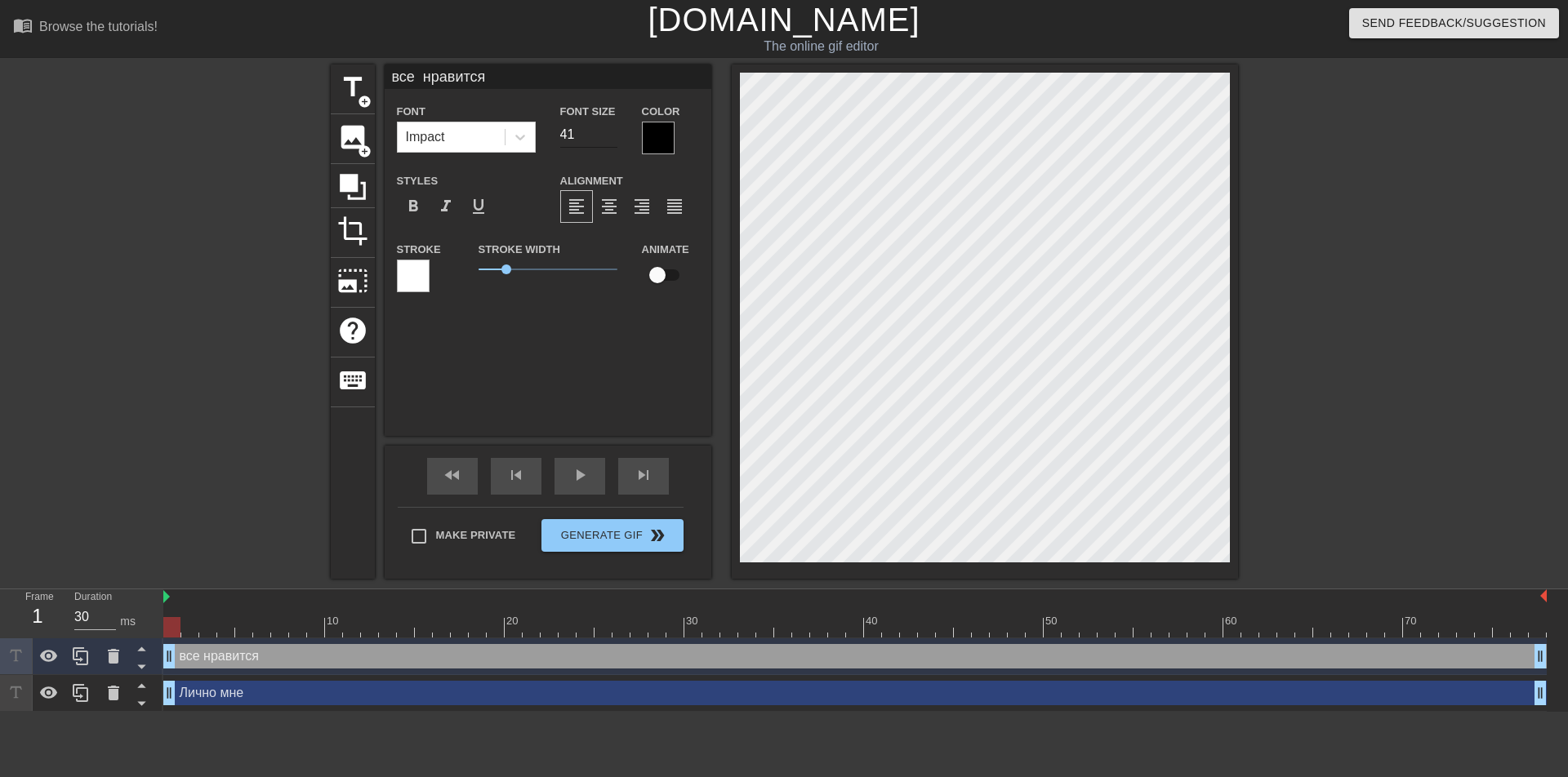
click at [613, 127] on input "41" at bounding box center [589, 134] width 57 height 26
click at [613, 127] on input "42" at bounding box center [589, 134] width 57 height 26
click at [613, 127] on input "43" at bounding box center [589, 134] width 57 height 26
click at [613, 127] on input "44" at bounding box center [589, 134] width 57 height 26
click at [613, 127] on input "45" at bounding box center [589, 134] width 57 height 26
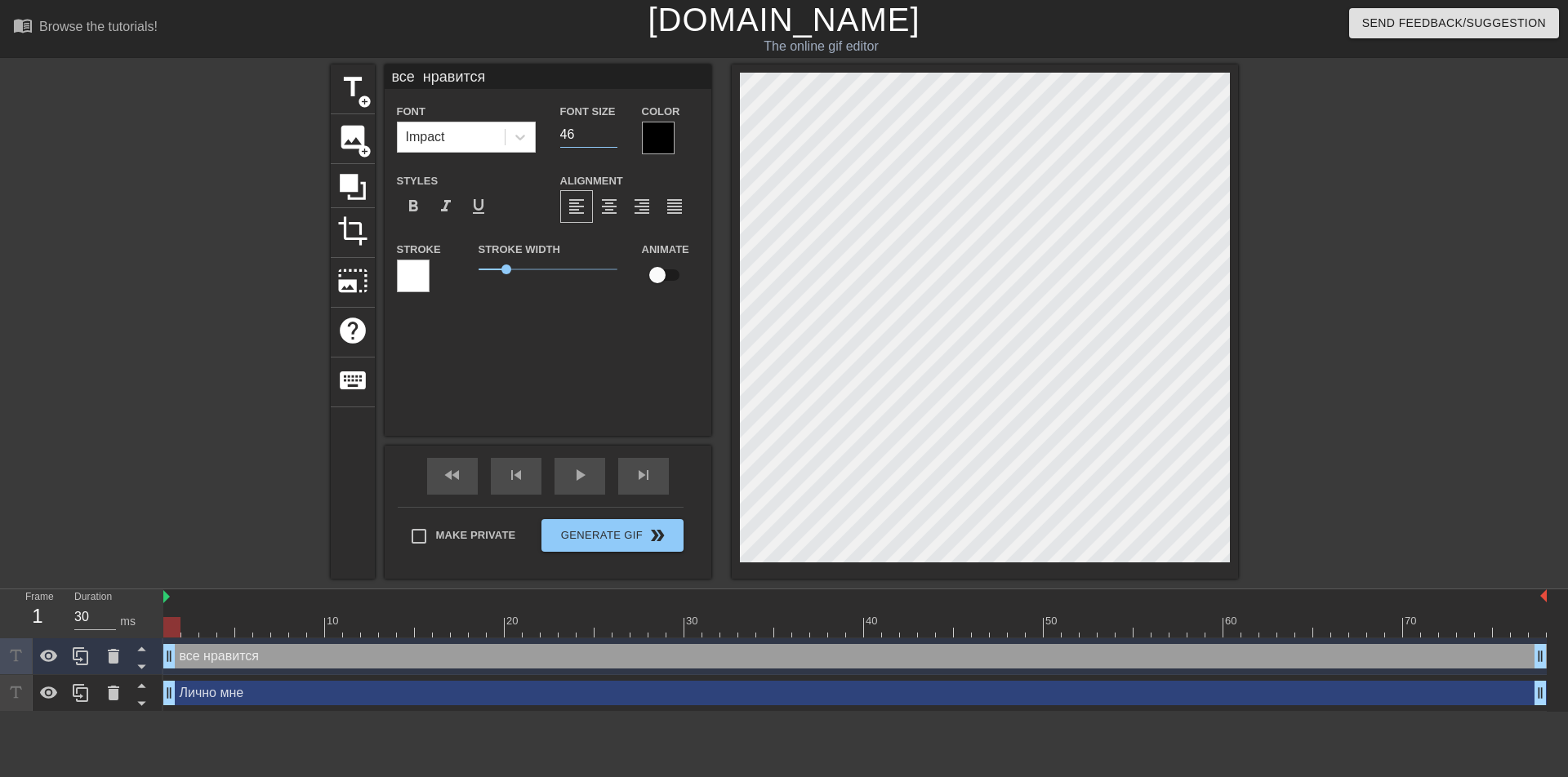
click at [613, 127] on input "46" at bounding box center [589, 134] width 57 height 26
click at [613, 127] on input "47" at bounding box center [589, 134] width 57 height 26
click at [611, 129] on input "48" at bounding box center [589, 134] width 57 height 26
type input "49"
click at [611, 129] on input "49" at bounding box center [589, 134] width 57 height 26
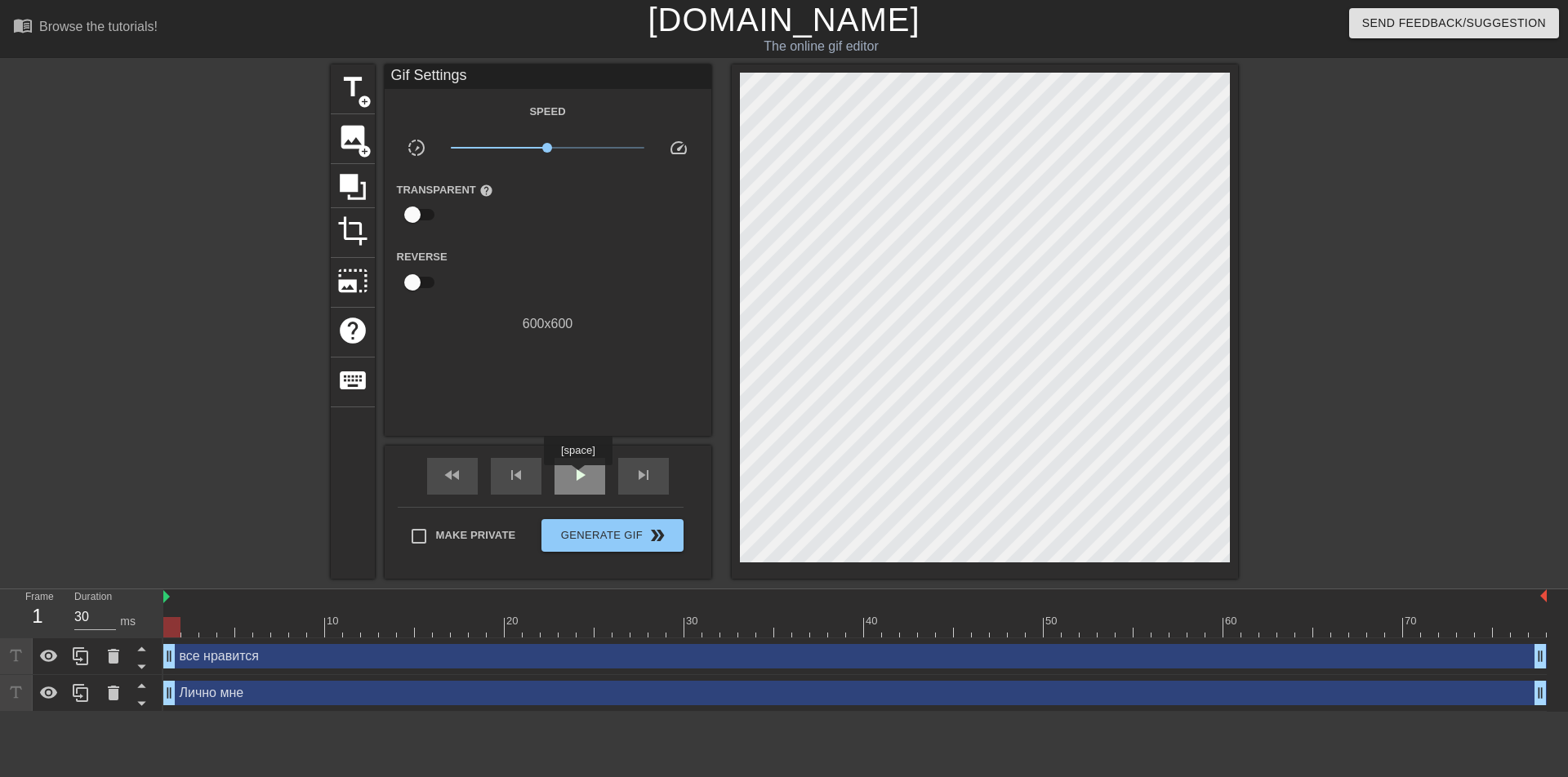
click at [577, 477] on span "play_arrow" at bounding box center [580, 475] width 19 height 19
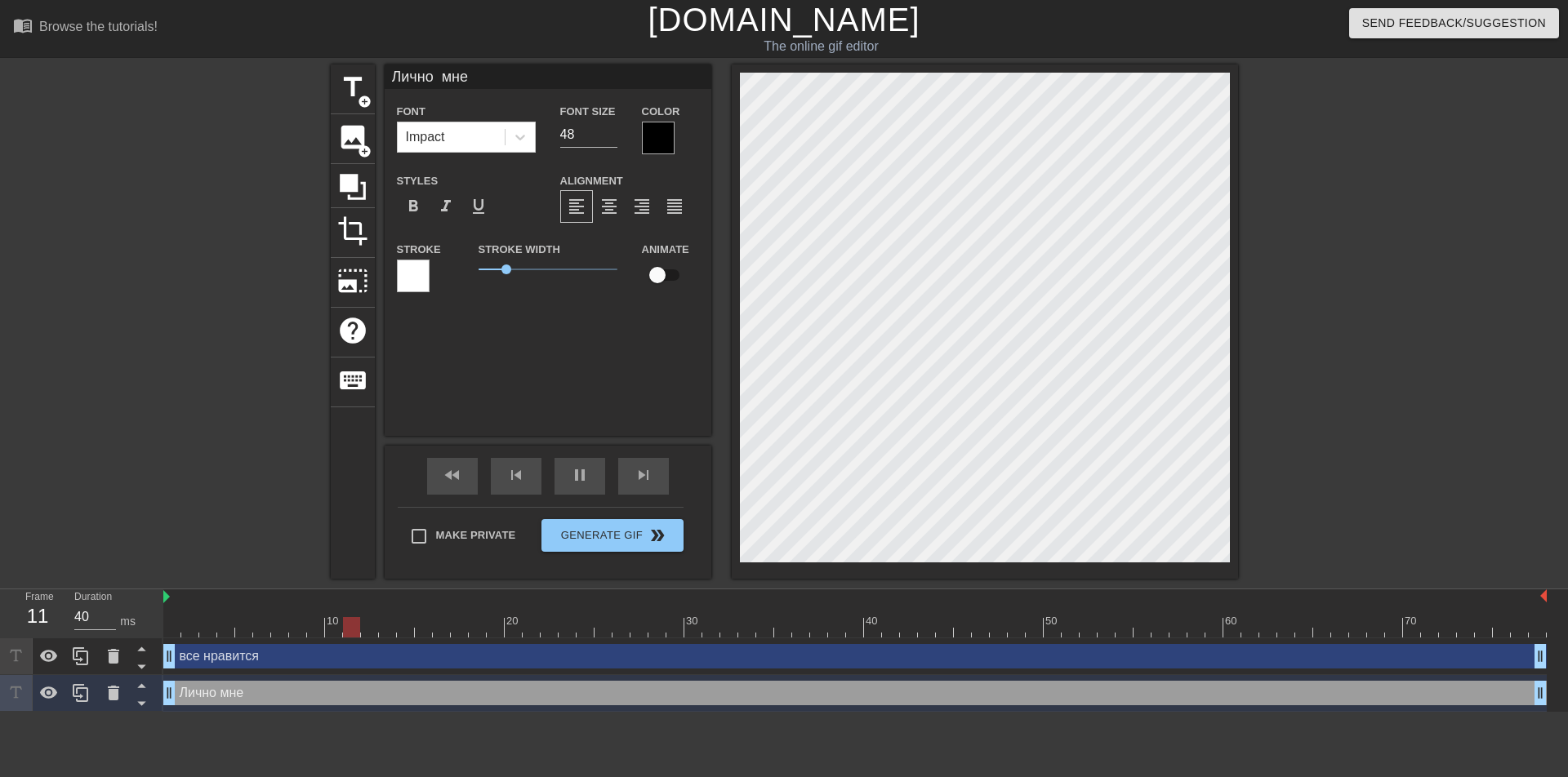
click at [659, 136] on div at bounding box center [658, 138] width 33 height 33
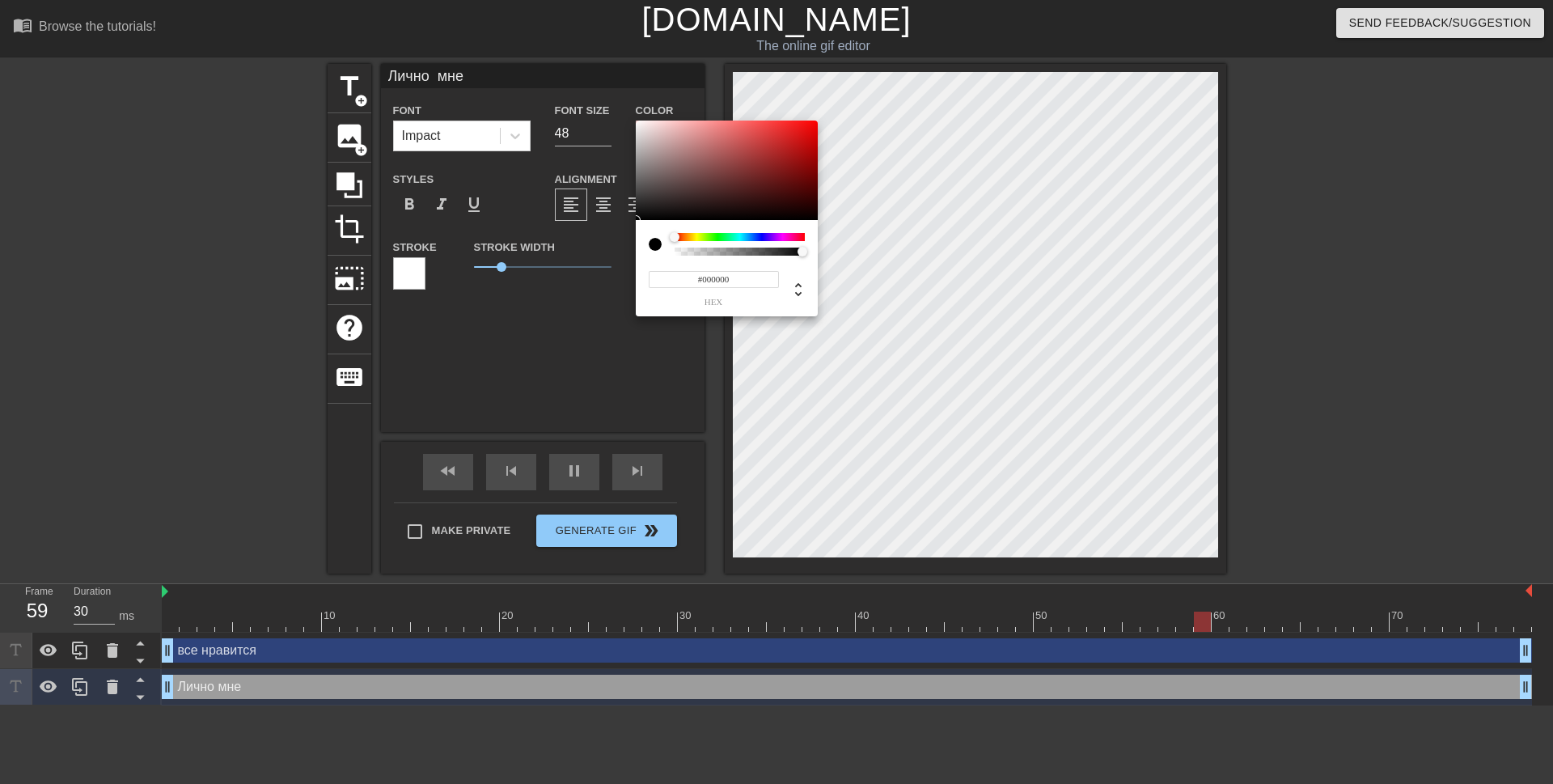
type input "40"
type input "#842727"
click at [764, 168] on div at bounding box center [727, 171] width 182 height 100
click at [764, 168] on div at bounding box center [764, 168] width 10 height 10
type input "40"
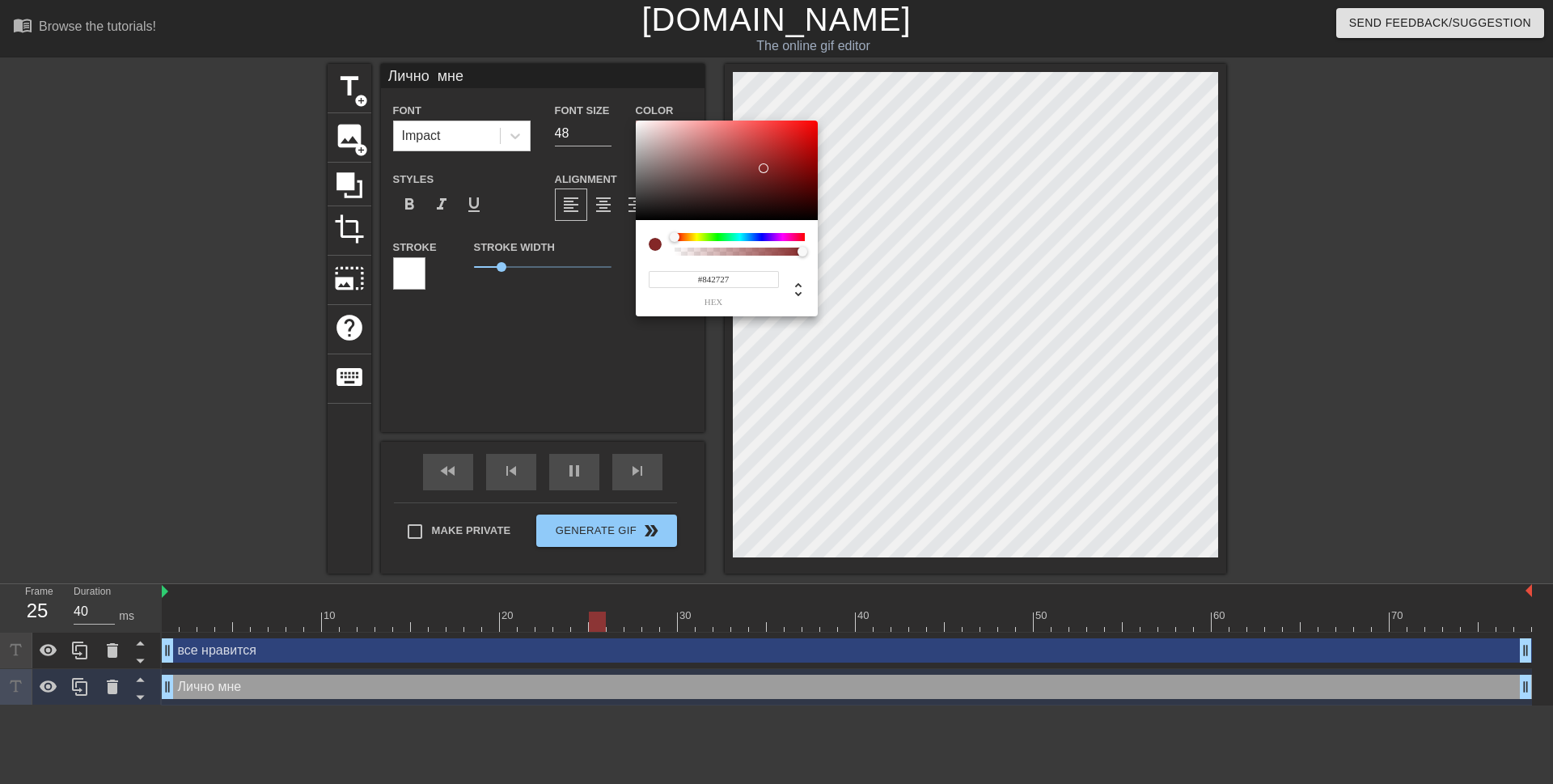
type input "#742323"
type input "30"
type input "#6A2020"
type input "40"
type input "#651E1E"
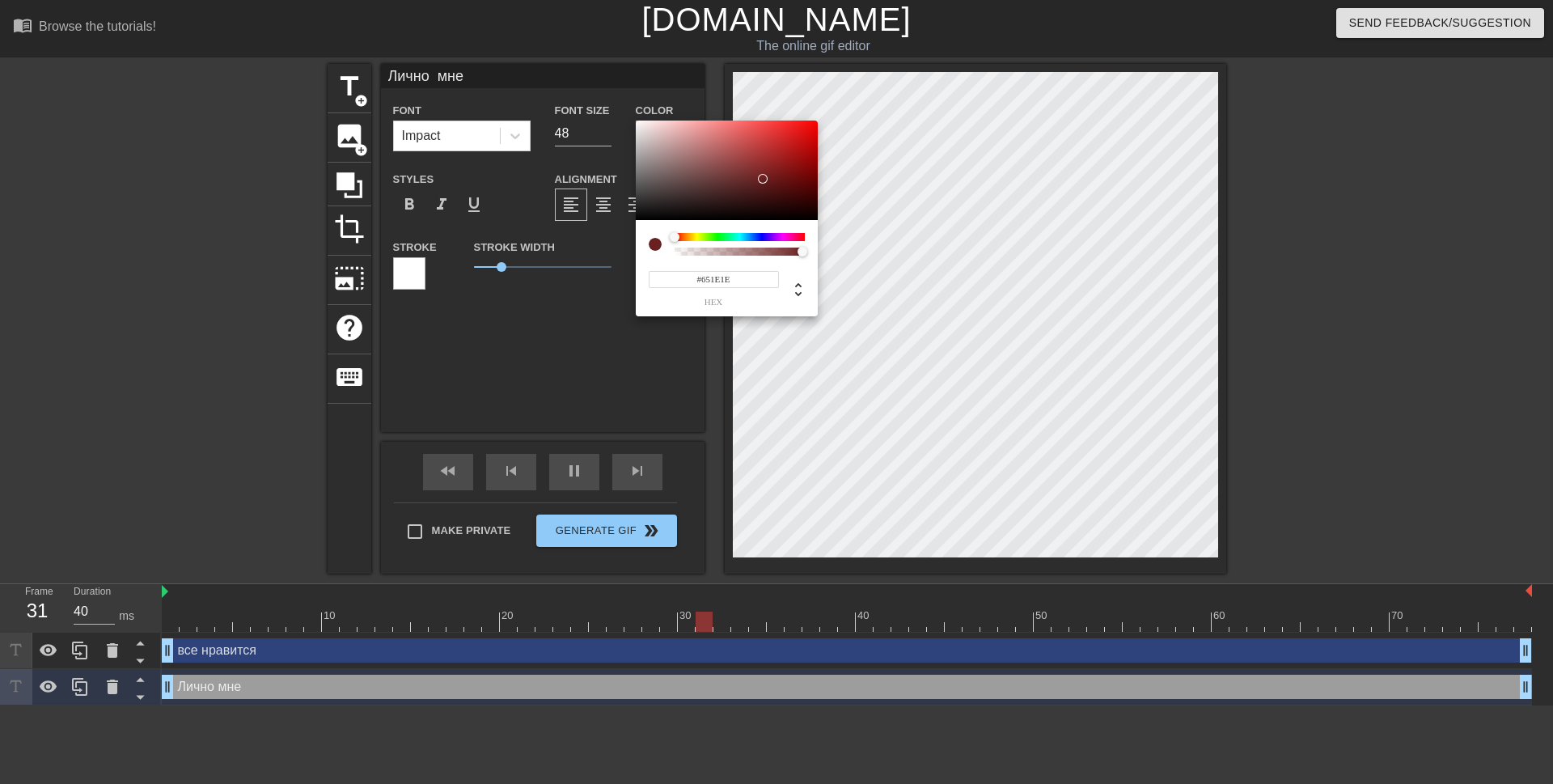
type input "30"
type input "#611D1D"
type input "40"
type input "#5B1B1B"
type input "30"
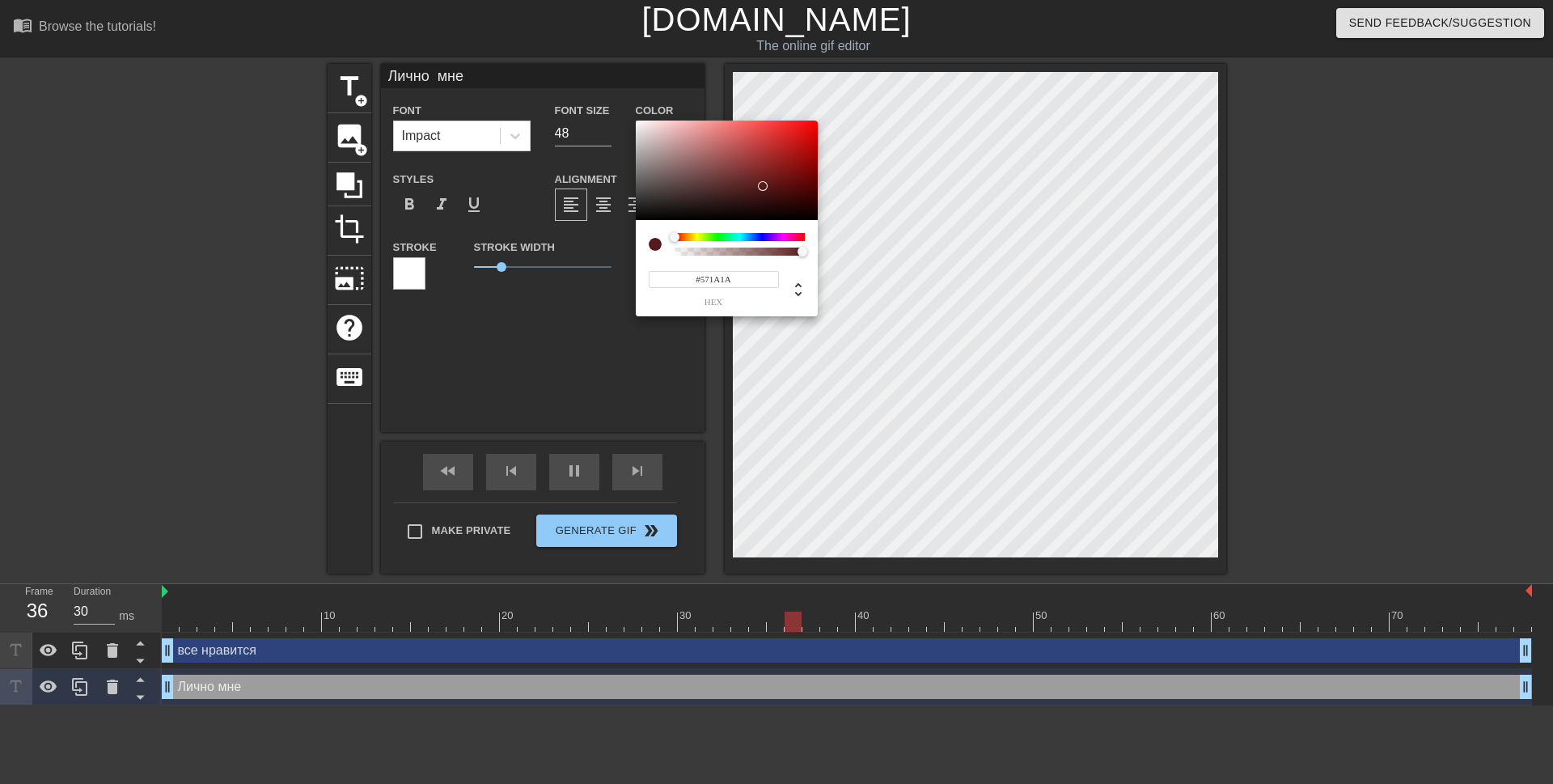
type input "#531919"
type input "40"
type input "#511818"
type input "30"
type input "#4F1717"
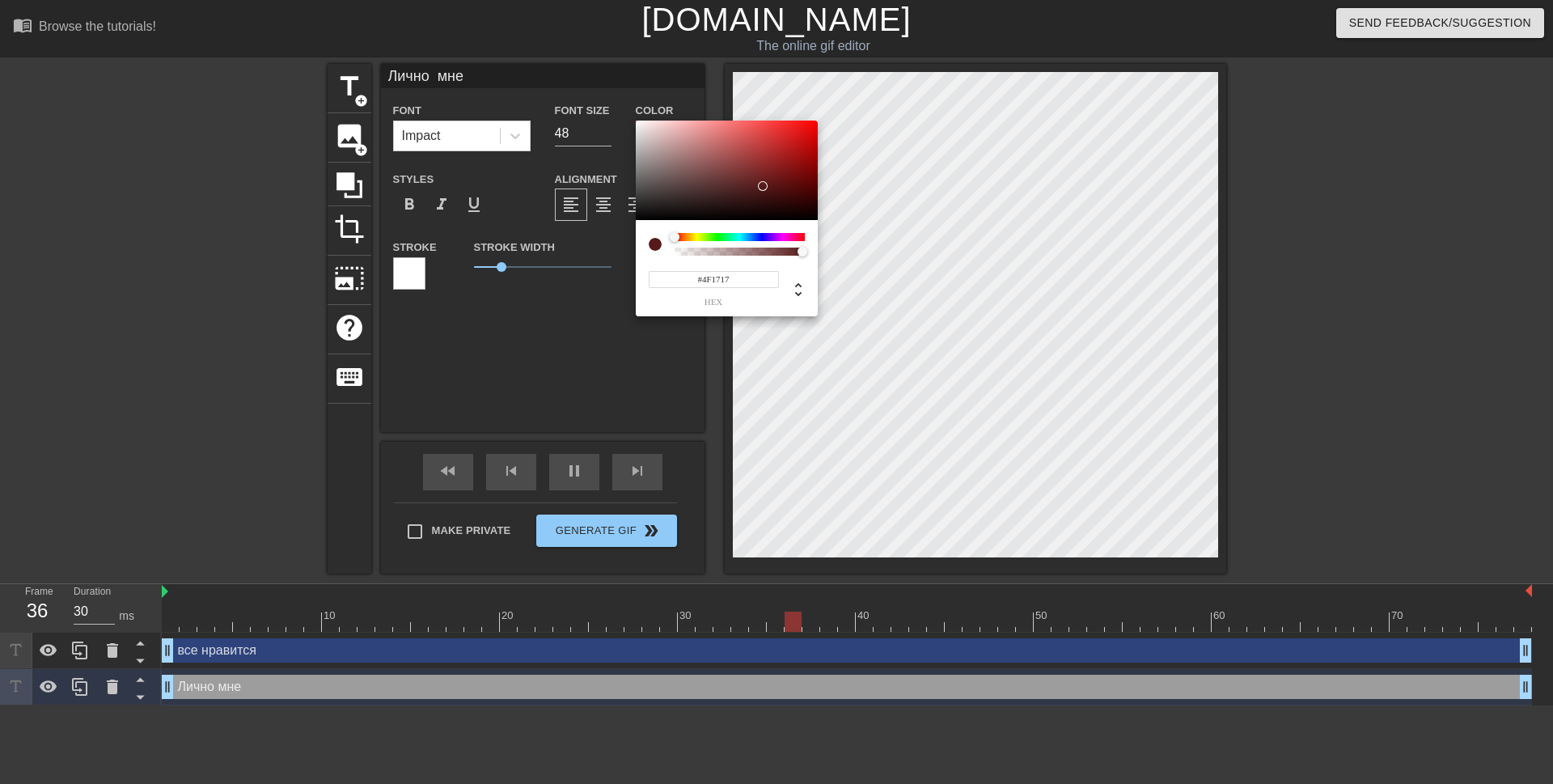
type input "40"
type input "#4D1616"
type input "30"
type input "#4D1515"
type input "30"
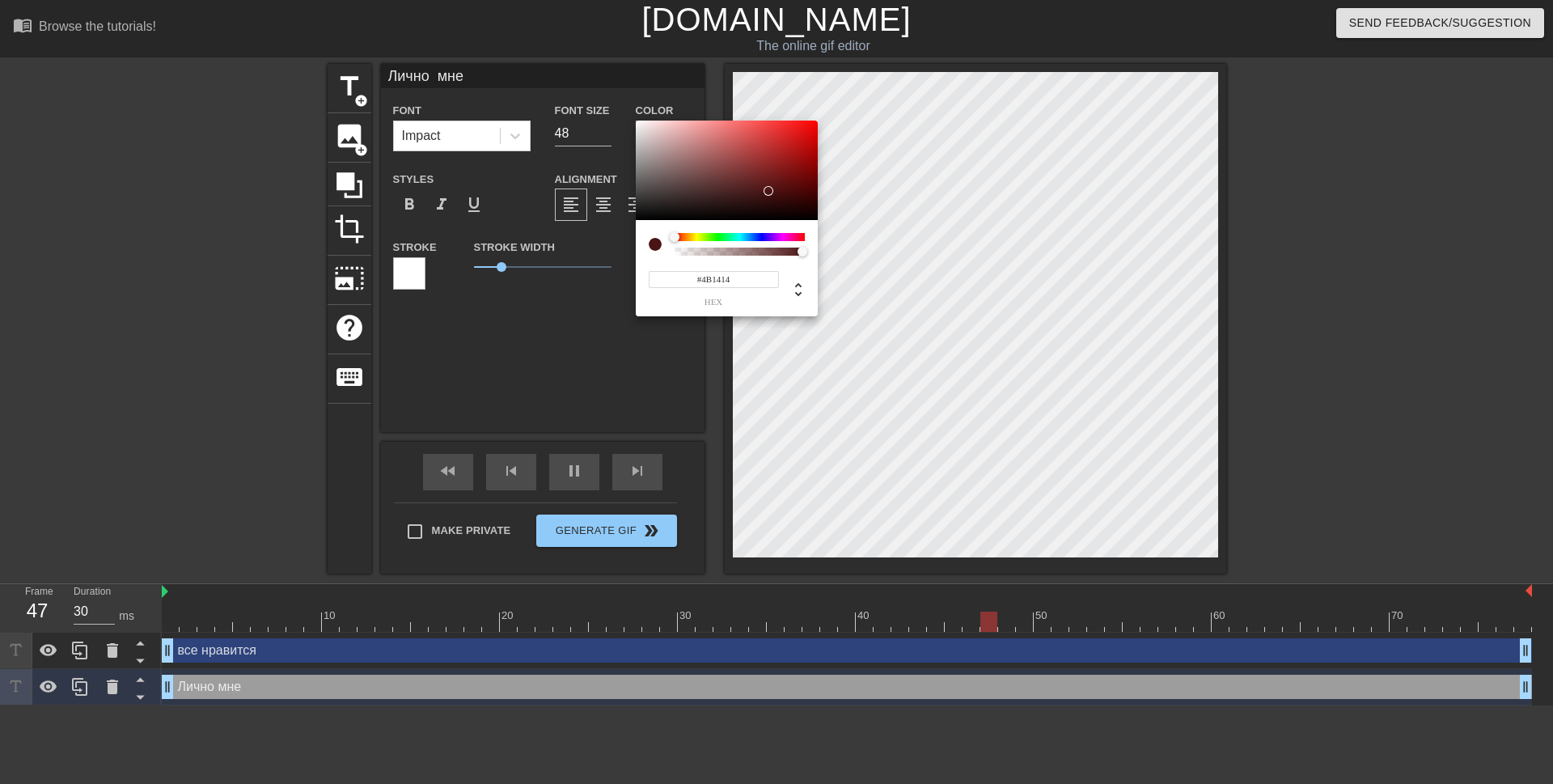
type input "#4B1313"
type input "40"
type input "#491212"
type input "30"
type input "#491111"
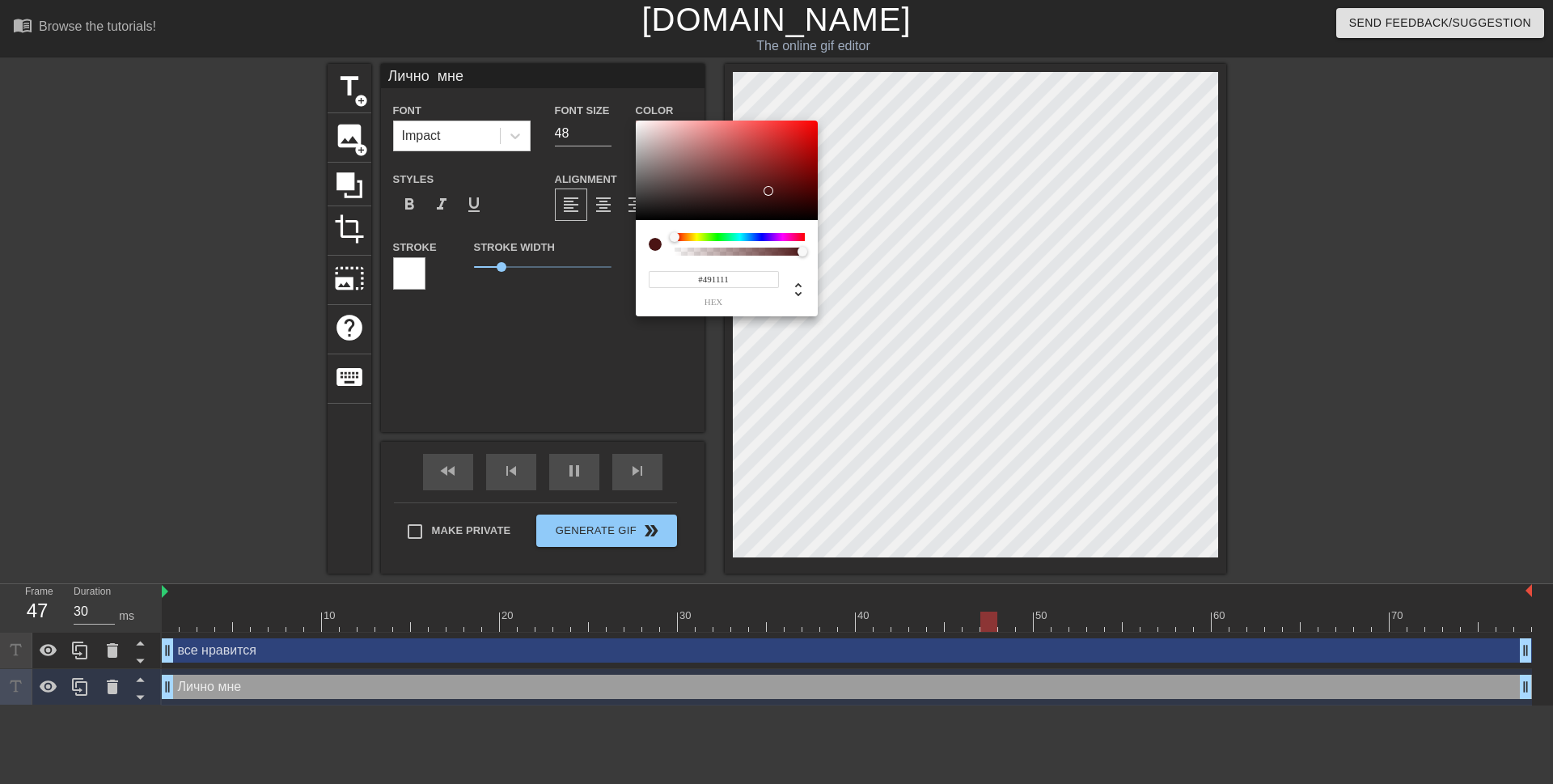
type input "40"
type input "#4B1111"
type input "30"
type input "#4D1111"
type input "40"
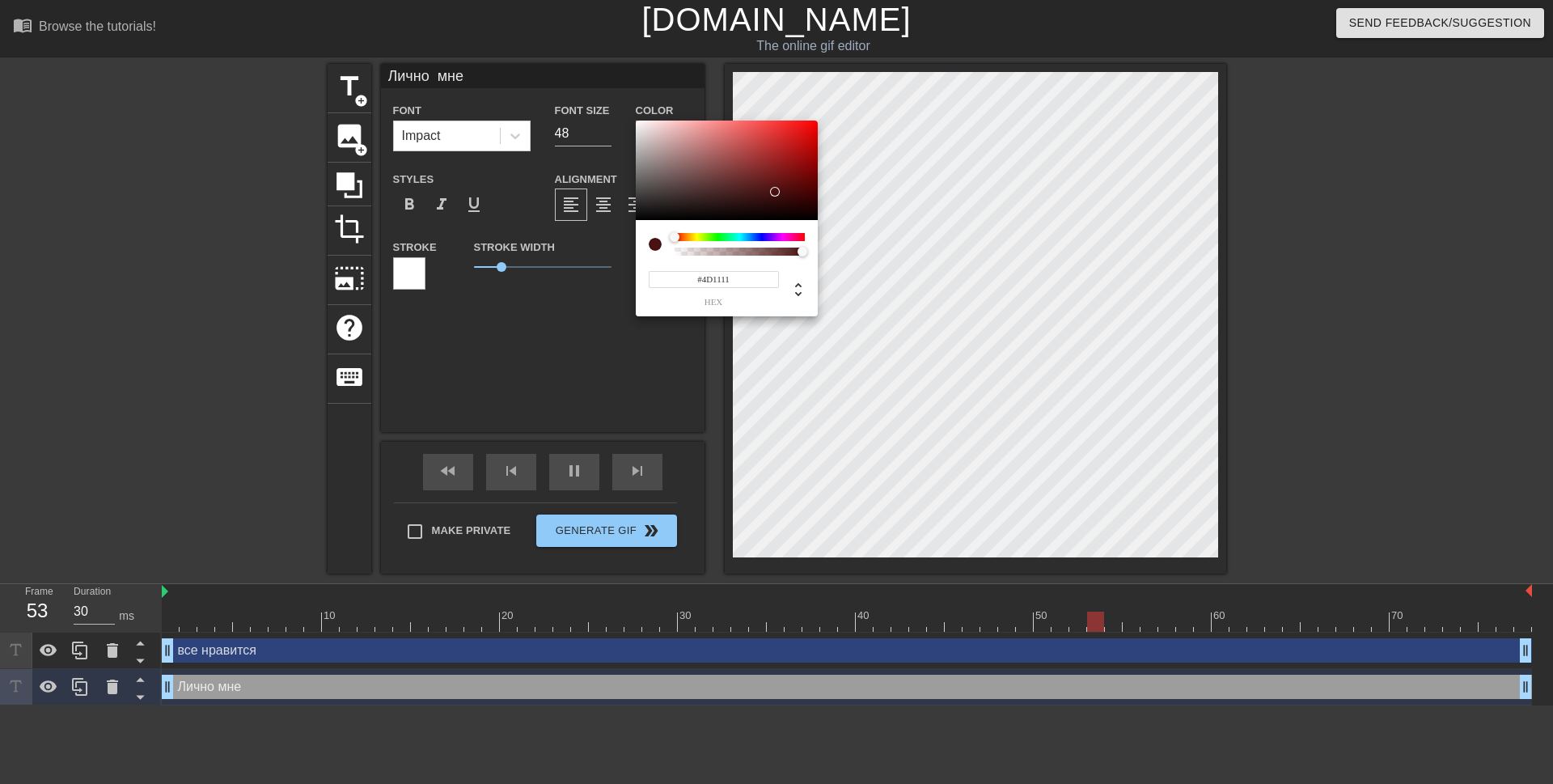
type input "#4D1010"
type input "30"
type input "#4F1010"
type input "30"
type input "#4F0F0F"
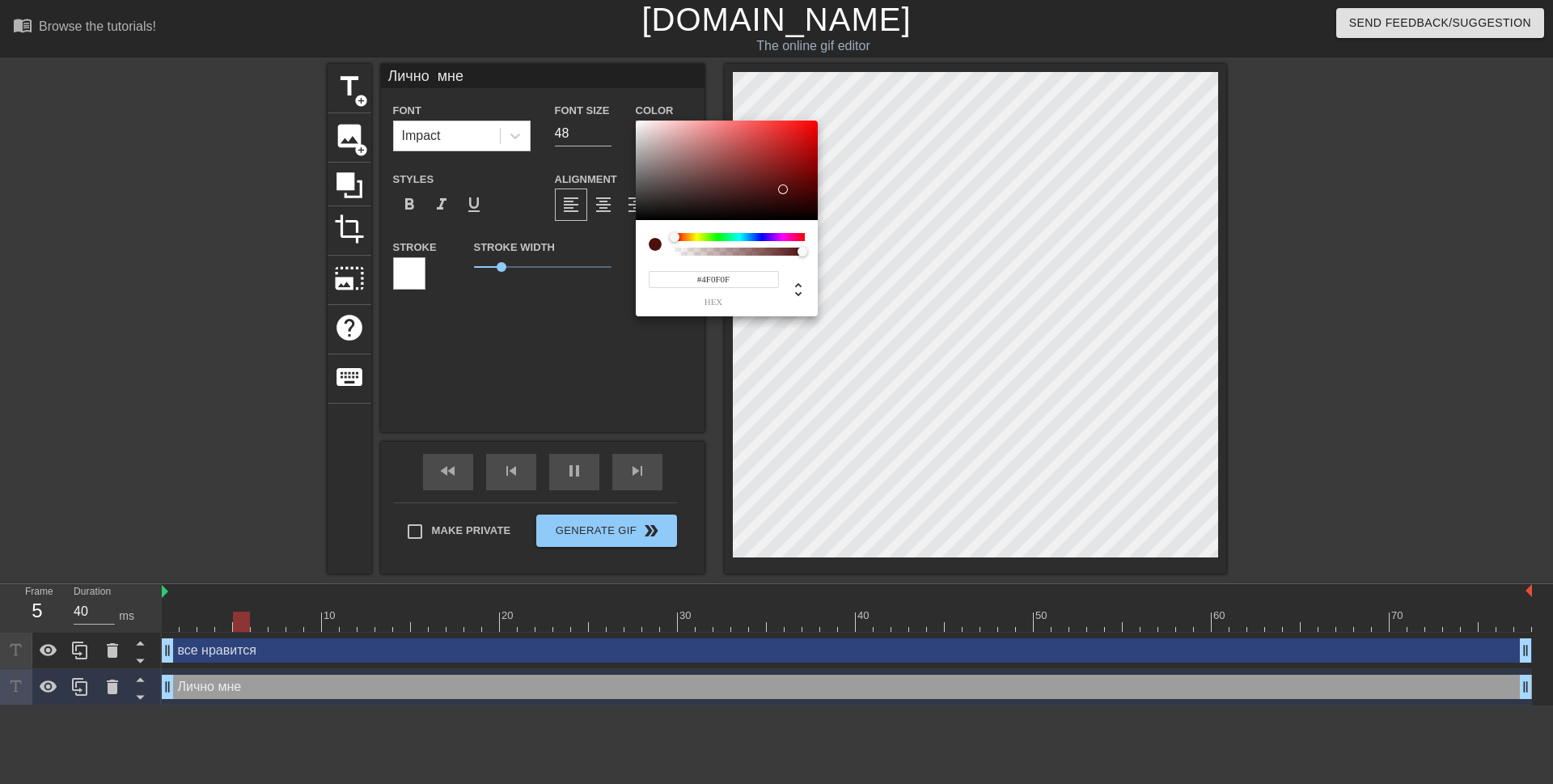
type input "30"
type input "#4D0F0F"
type input "40"
type input "#4B0E0E"
type input "40"
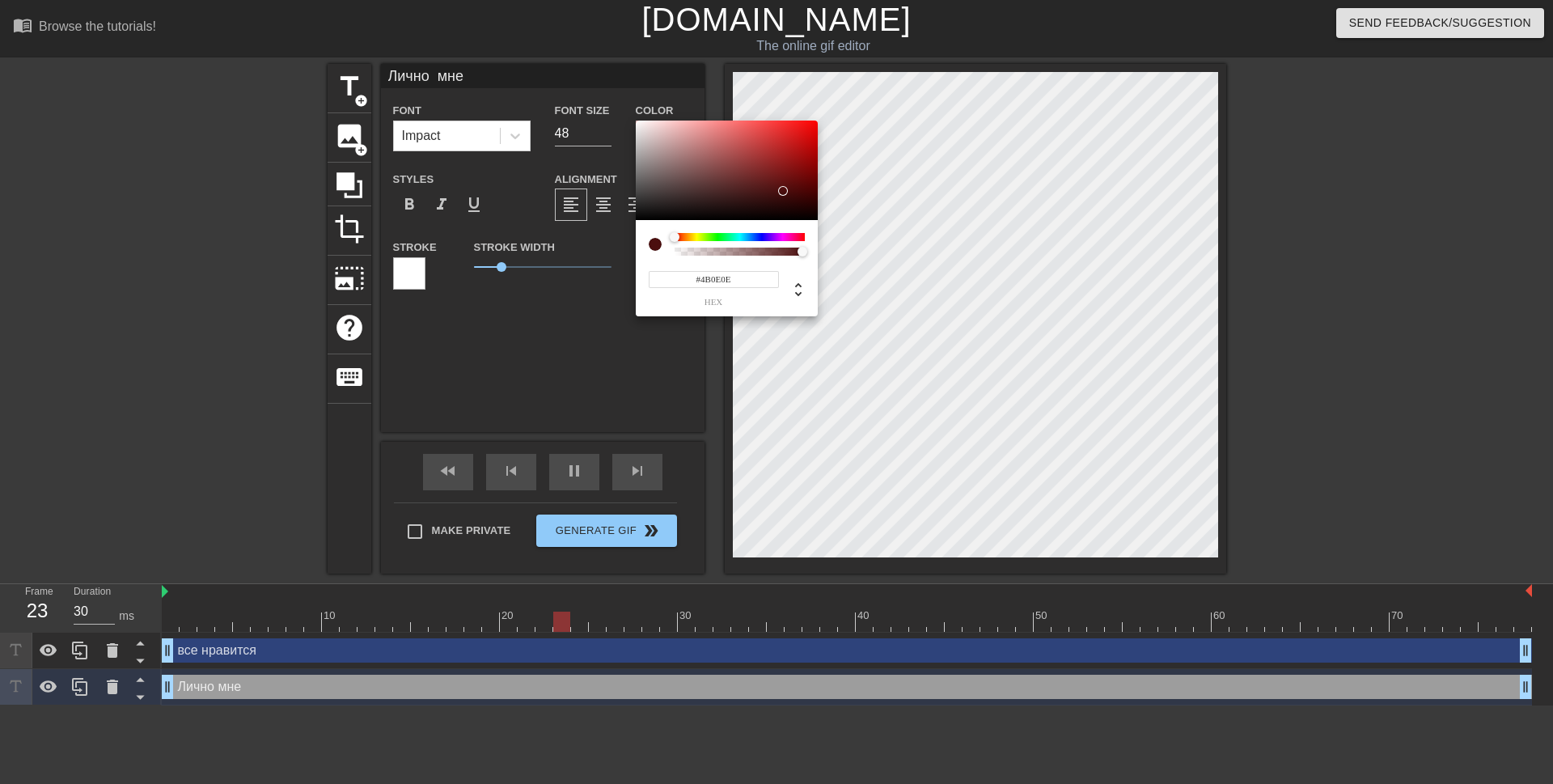
type input "#490E0E"
type input "30"
type input "#420D0D"
type input "40"
type input "#400C0C"
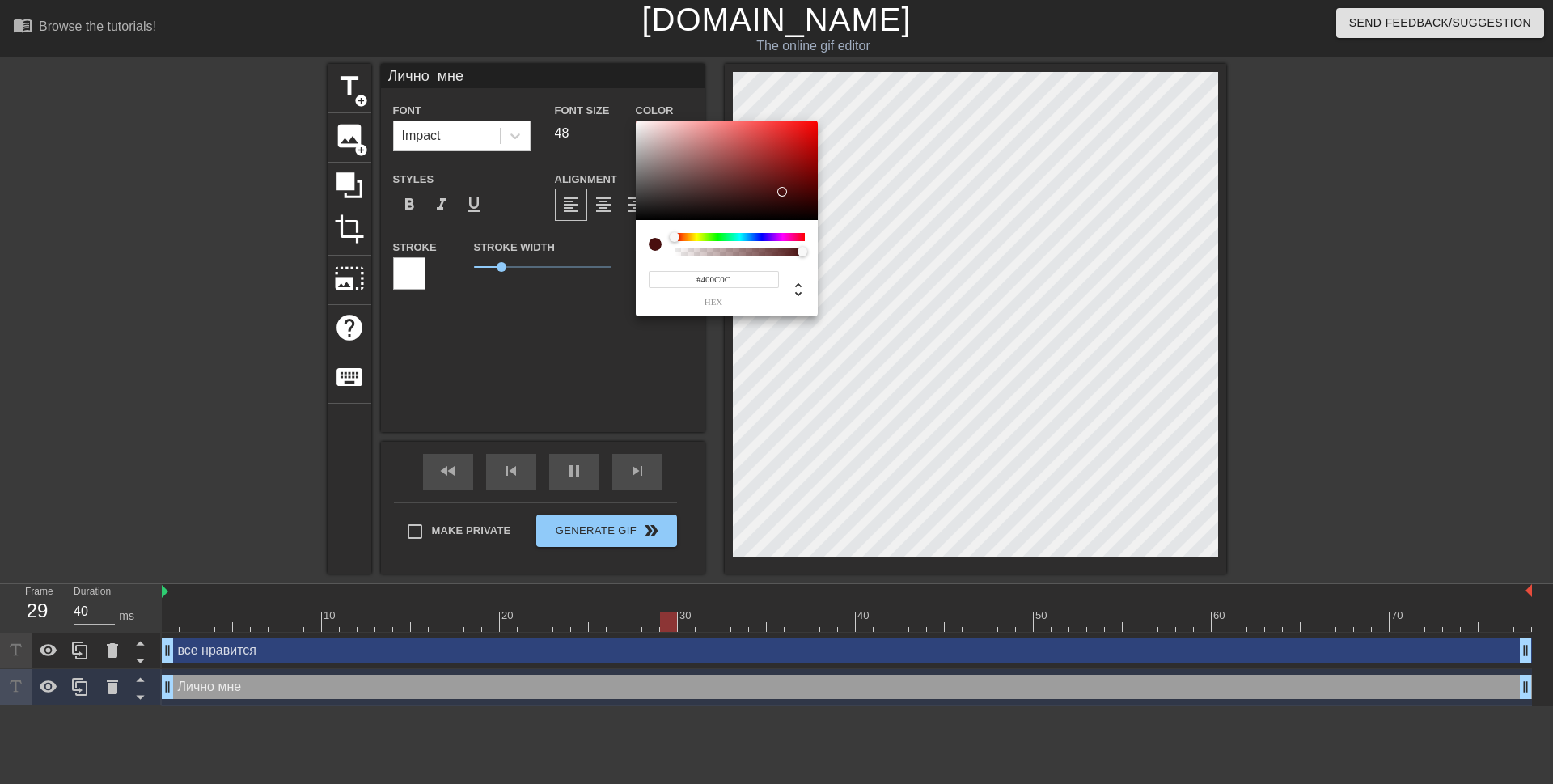
type input "30"
type input "#3A0C0C"
type input "40"
type input "#380C0C"
type input "40"
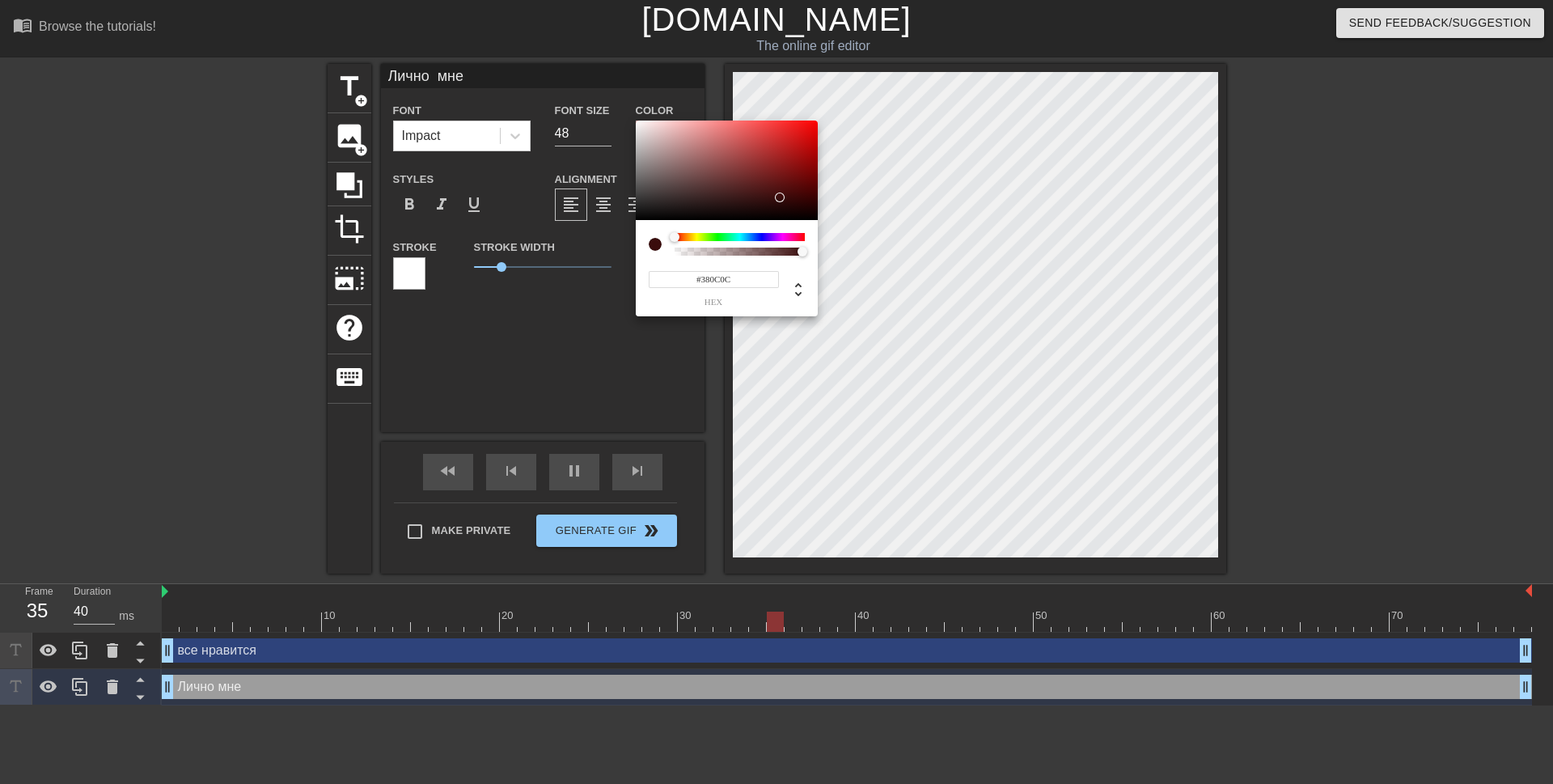
type input "#360C0C"
type input "30"
type input "#340C0C"
type input "30"
type input "#320C0C"
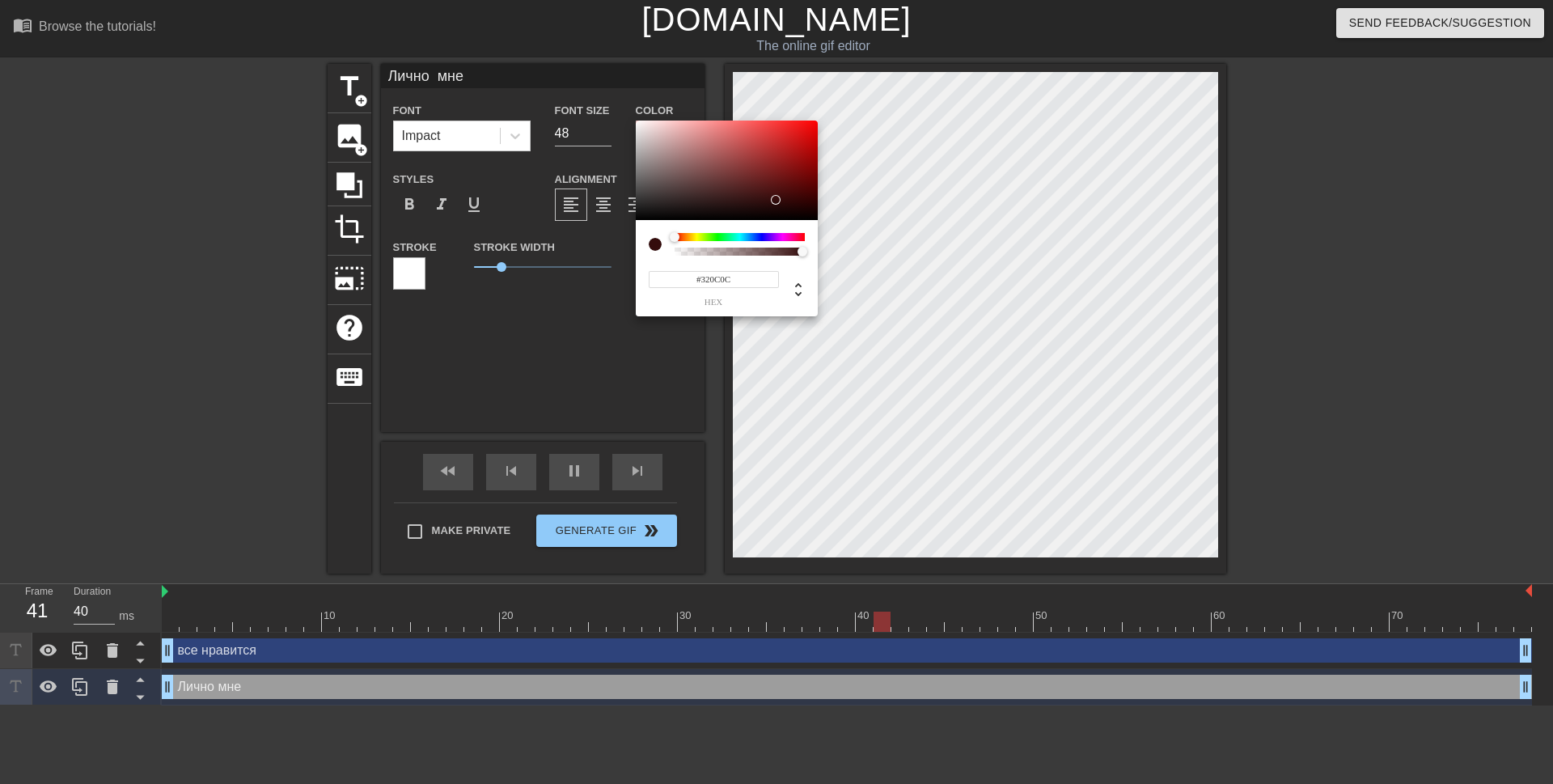
type input "30"
type input "#300C0C"
type input "40"
type input "#2E0C0C"
type input "30"
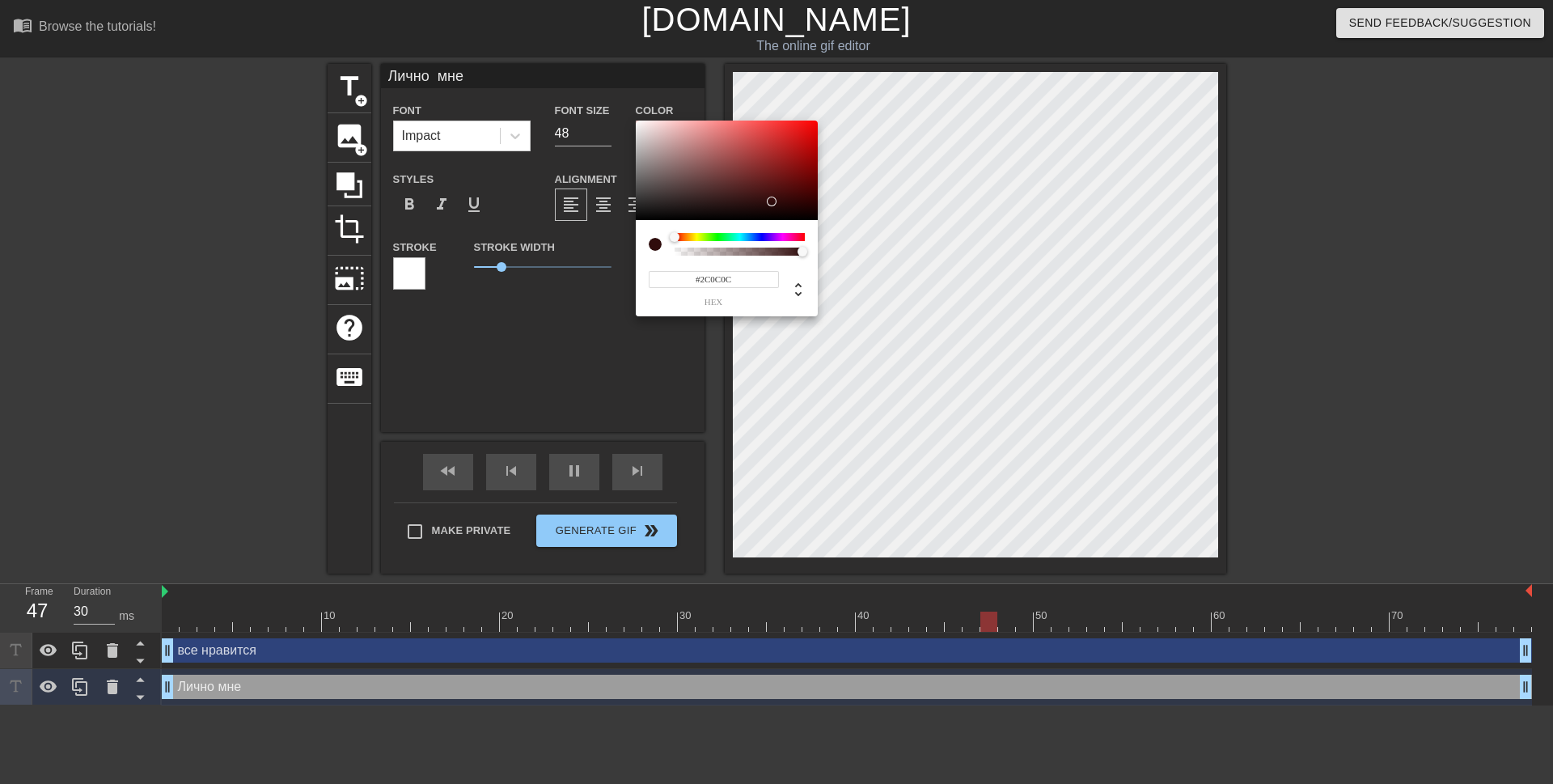
type input "#2A0B0B"
type input "30"
type input "#280B0B"
type input "30"
type input "#2A0C0C"
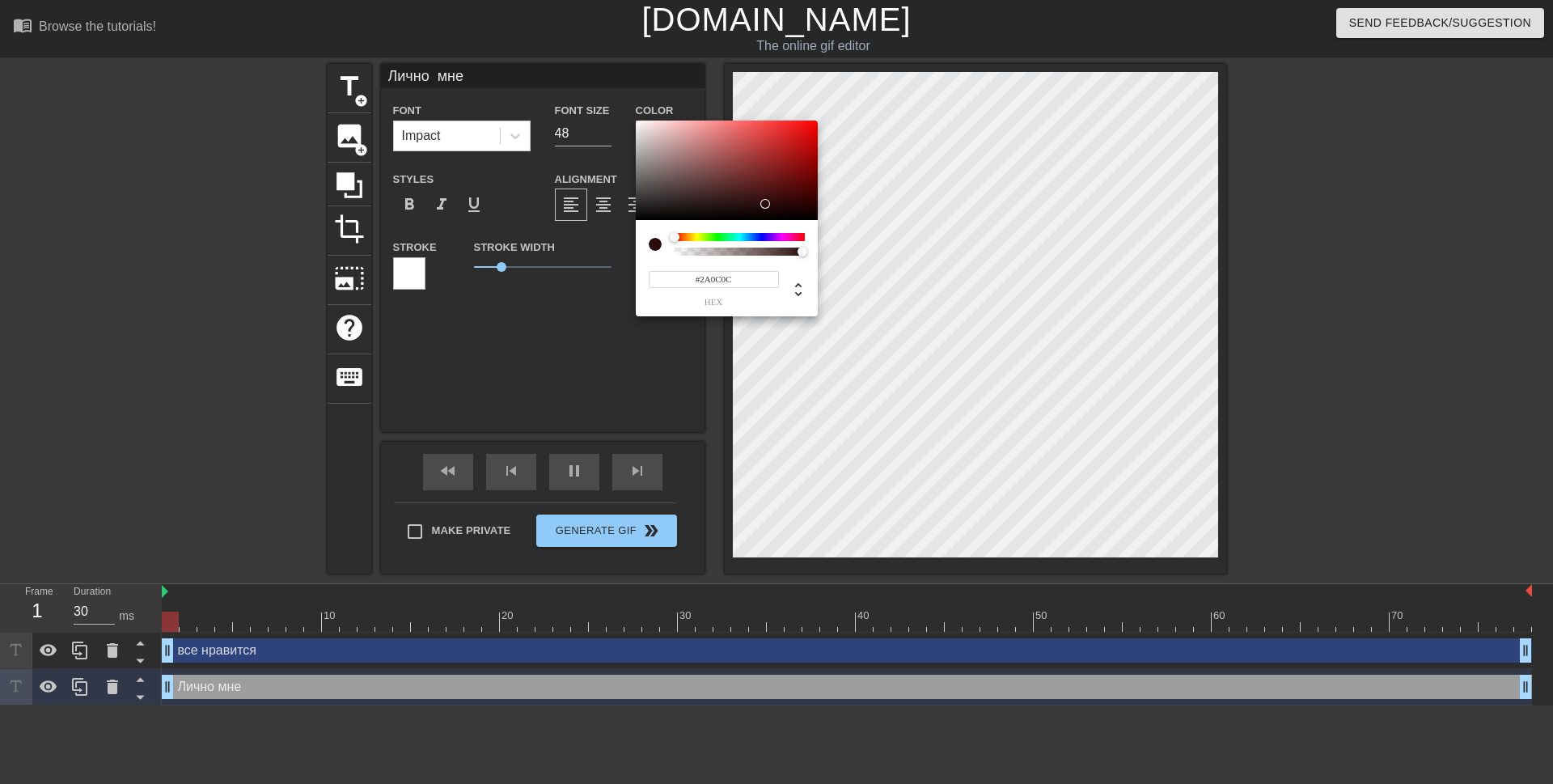
type input "40"
type input "#2C0C0C"
type input "30"
type input "#2E0D0D"
type input "30"
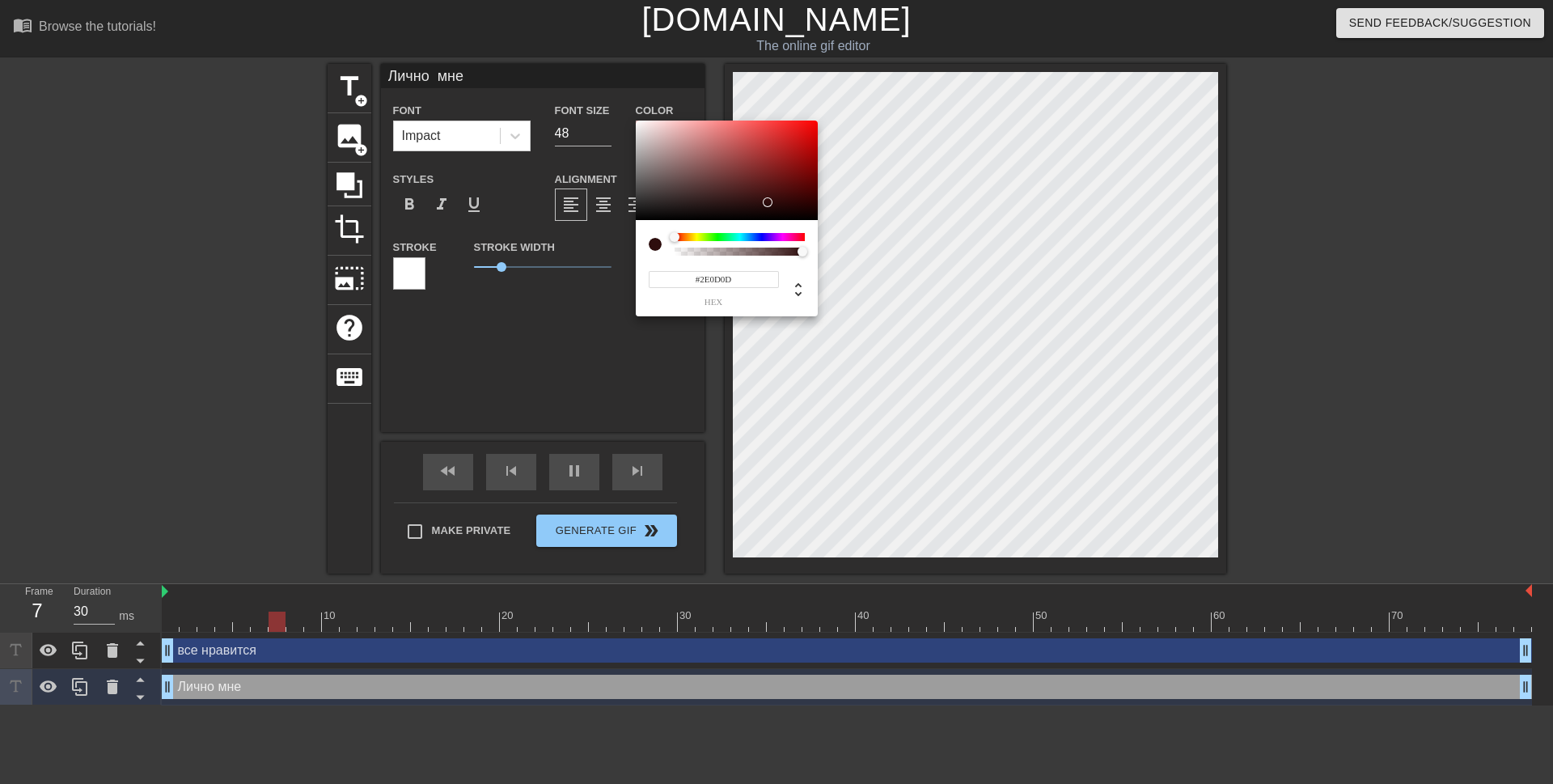
type input "#300D0D"
drag, startPoint x: 763, startPoint y: 175, endPoint x: 767, endPoint y: 202, distance: 27.3
click at [767, 202] on div at bounding box center [727, 171] width 182 height 100
type input "40"
type input "#0D1230"
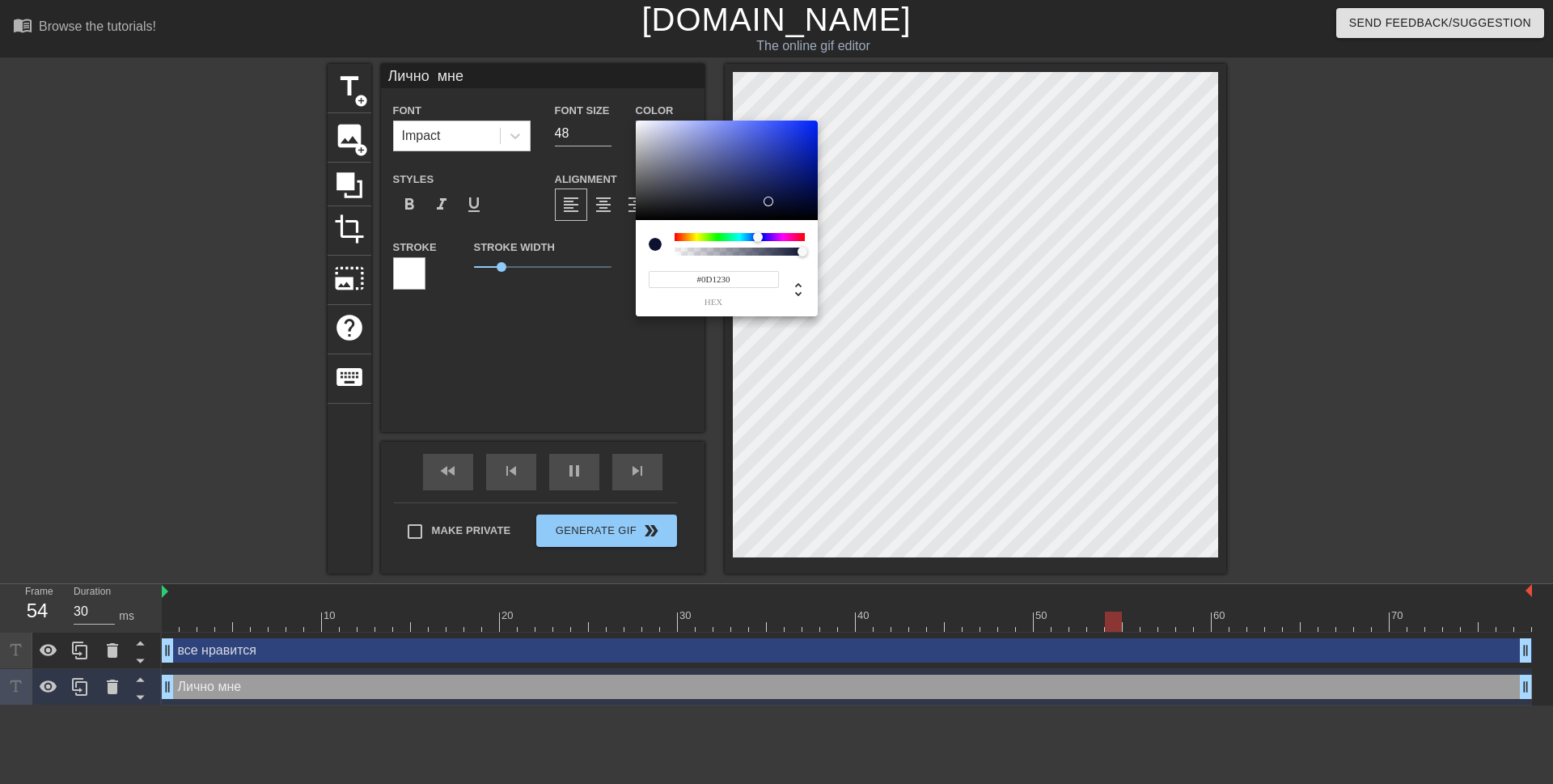
click at [758, 237] on div at bounding box center [740, 237] width 131 height 8
type input "30"
type input "#0C102A"
type input "30"
type input "#0C102C"
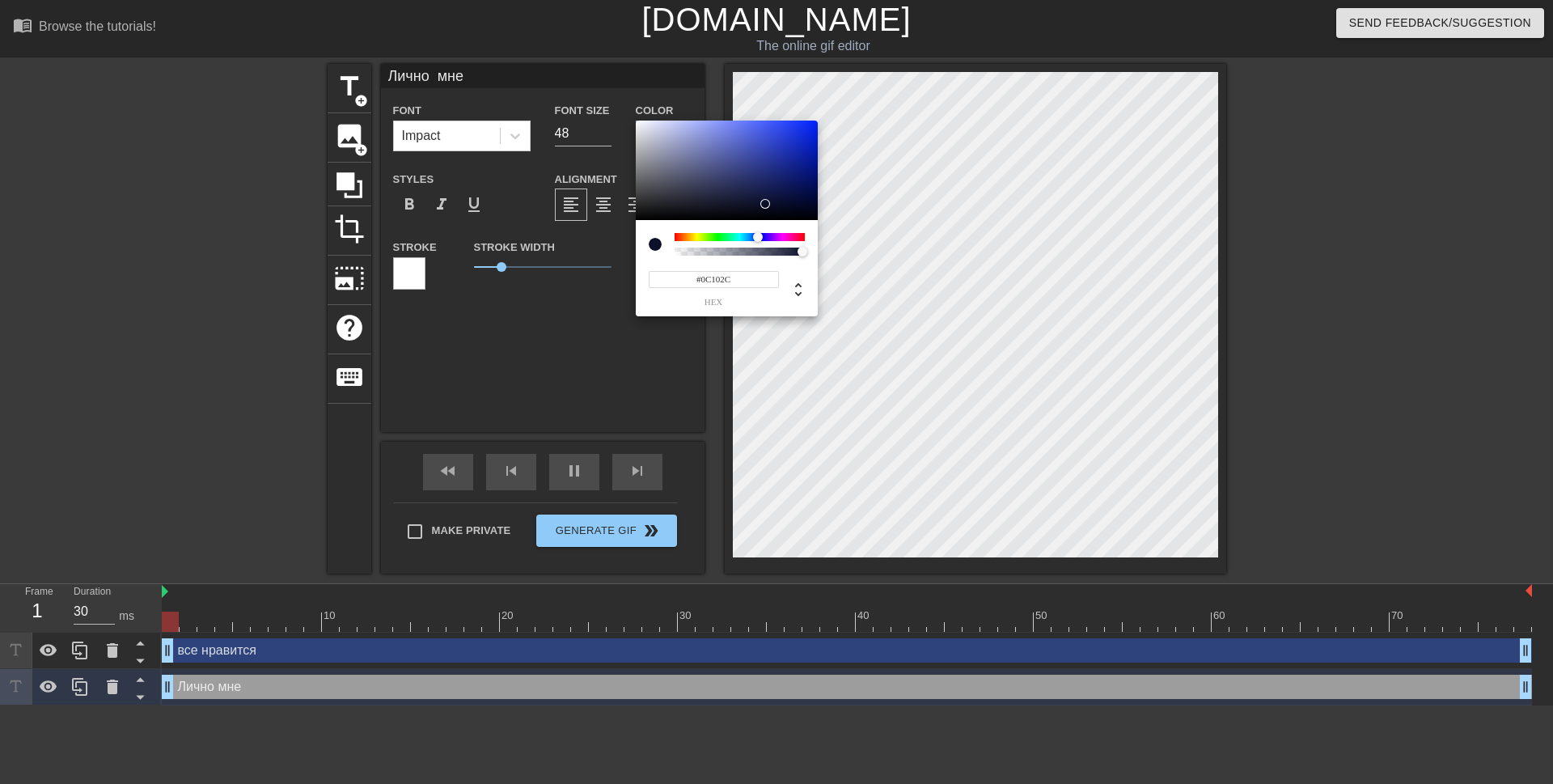
type input "40"
type input "#11173E"
type input "30"
type input "#141A47"
type input "40"
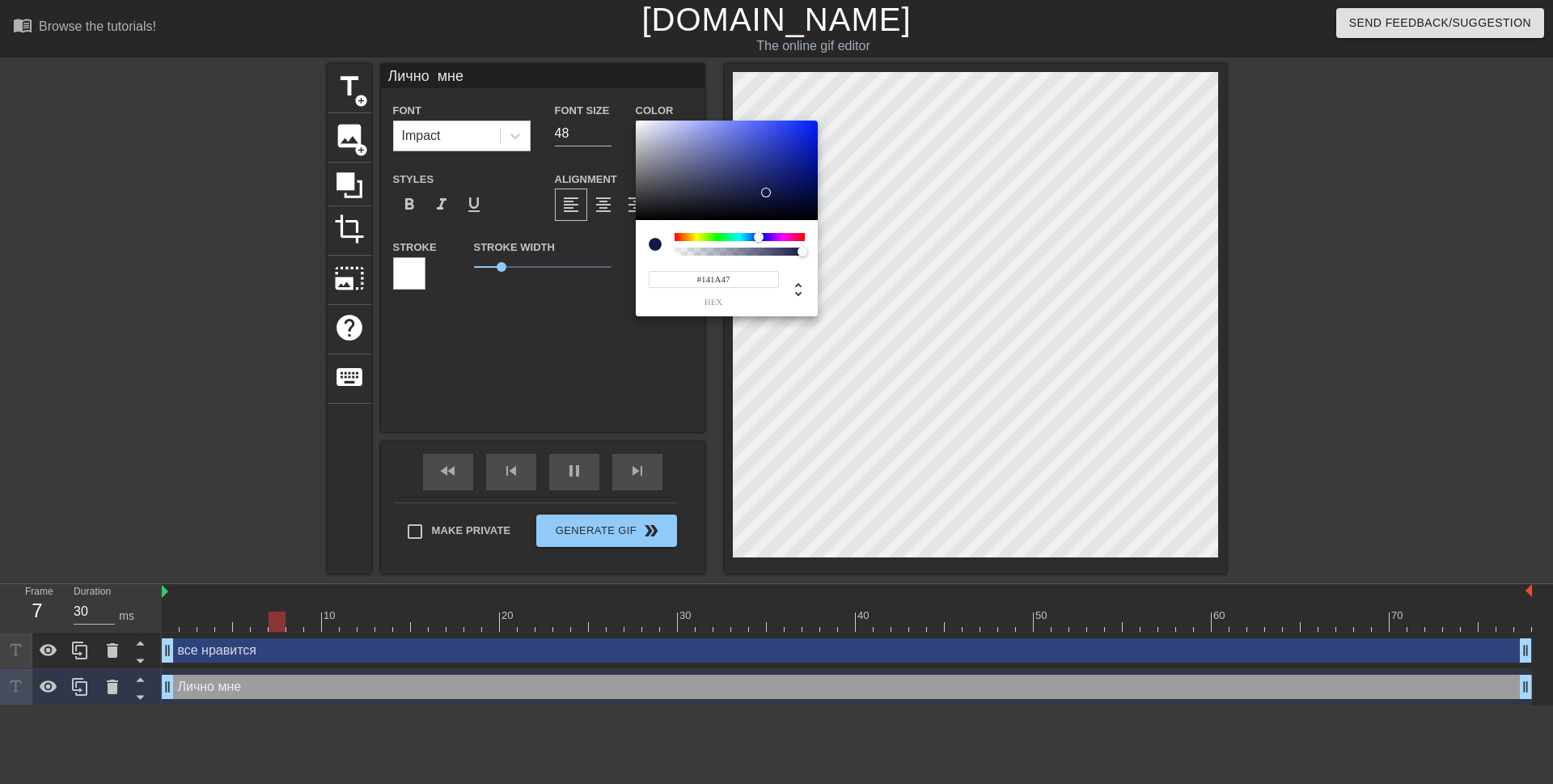
type input "#151B4B"
drag, startPoint x: 766, startPoint y: 204, endPoint x: 766, endPoint y: 191, distance: 13.0
click at [766, 191] on div at bounding box center [767, 191] width 10 height 10
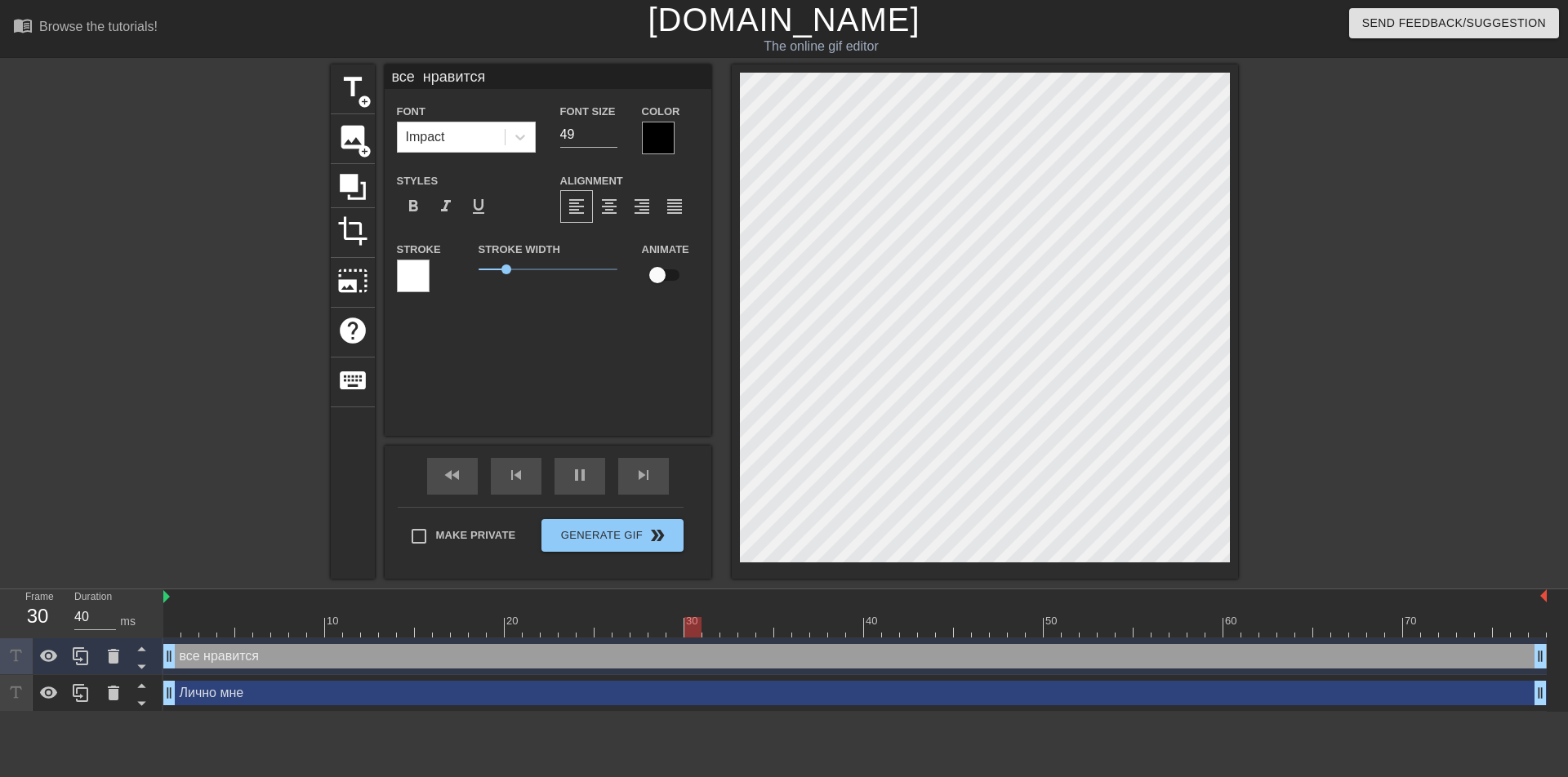
click at [653, 139] on div at bounding box center [658, 138] width 33 height 33
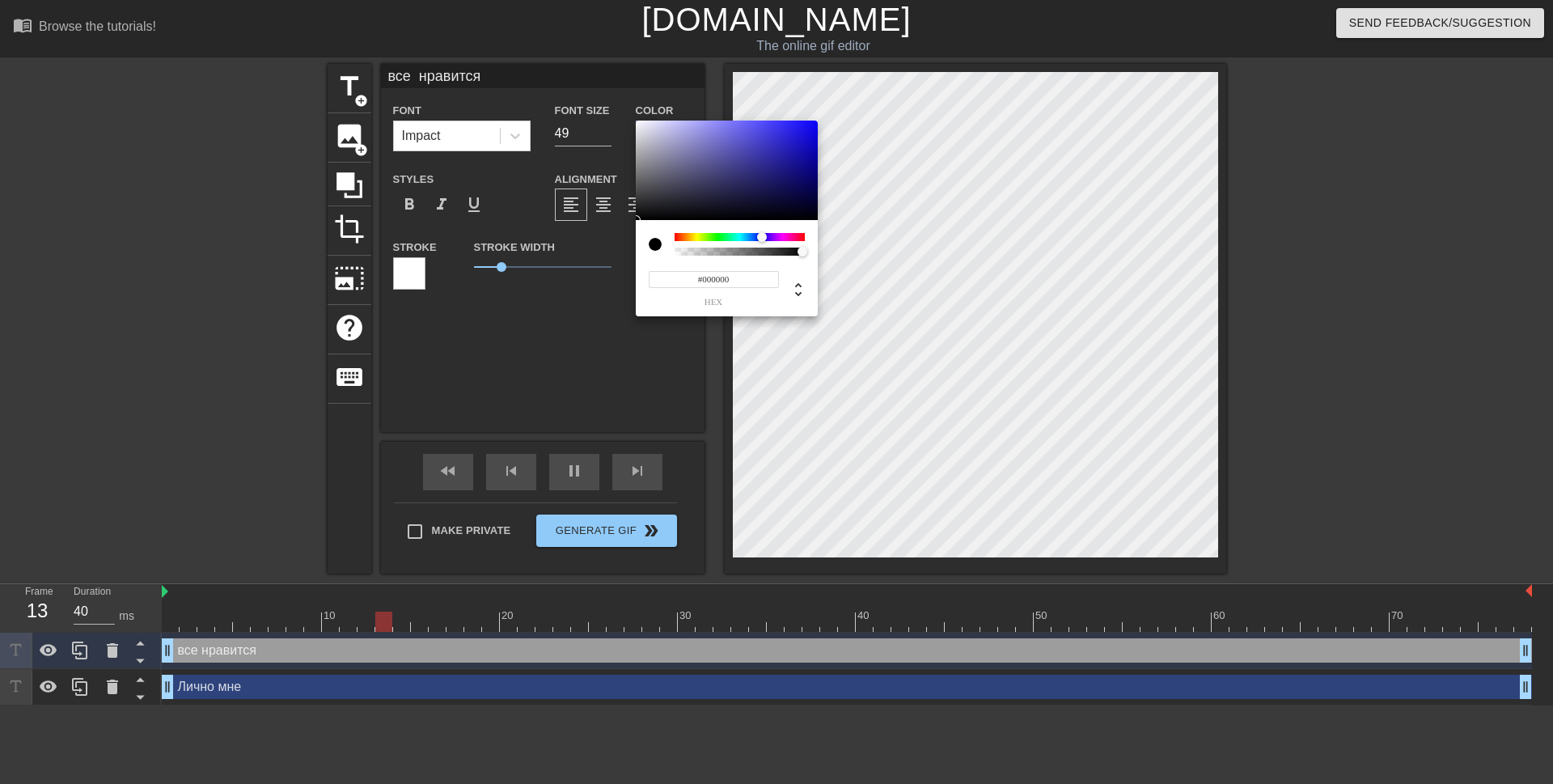
click at [762, 233] on div at bounding box center [740, 237] width 131 height 8
type input "30"
type input "#2D2986"
type input "30"
type input "#2A267C"
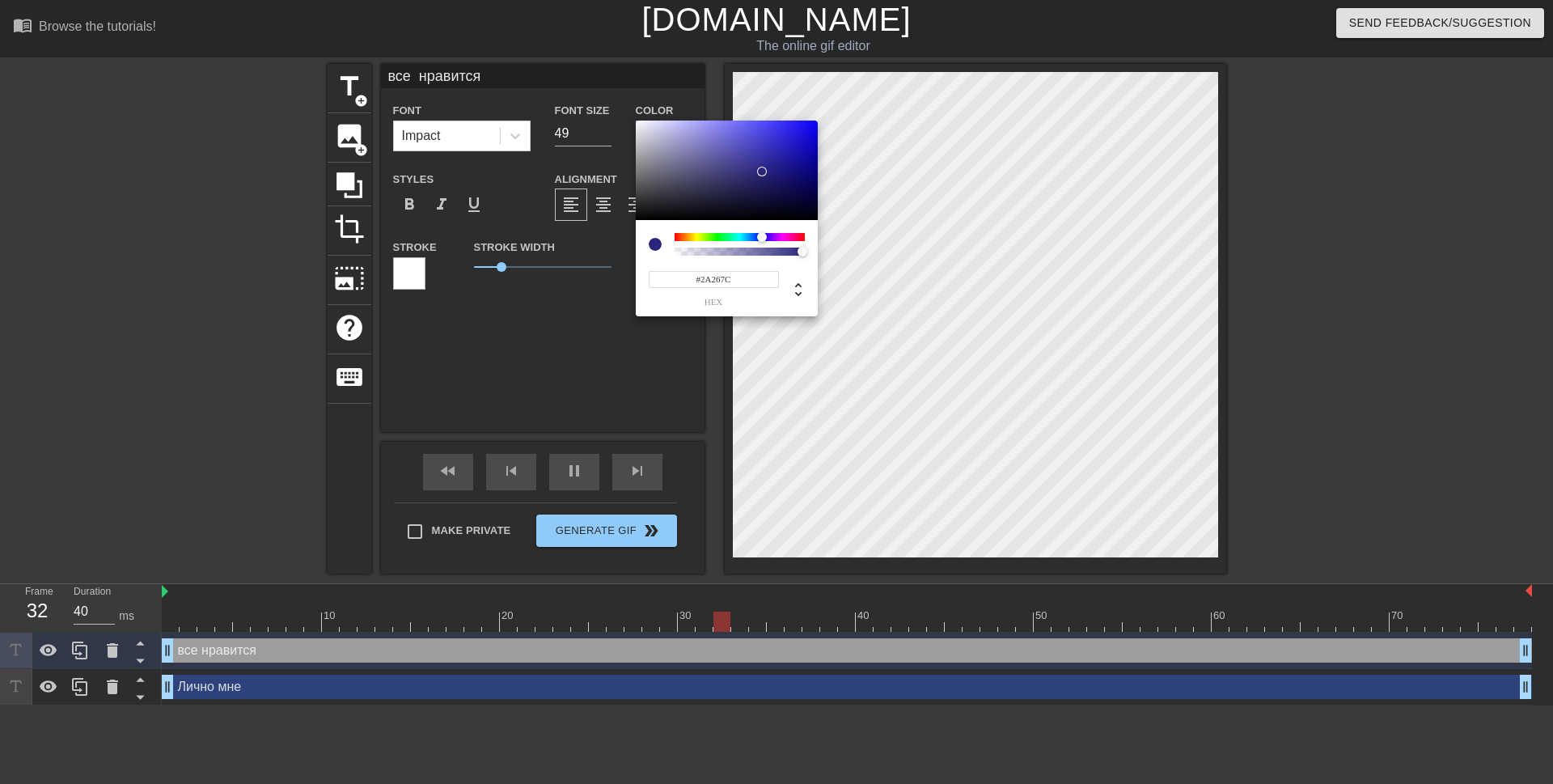
type input "30"
type input "#262272"
type input "30"
type input "#211E65"
type input "30"
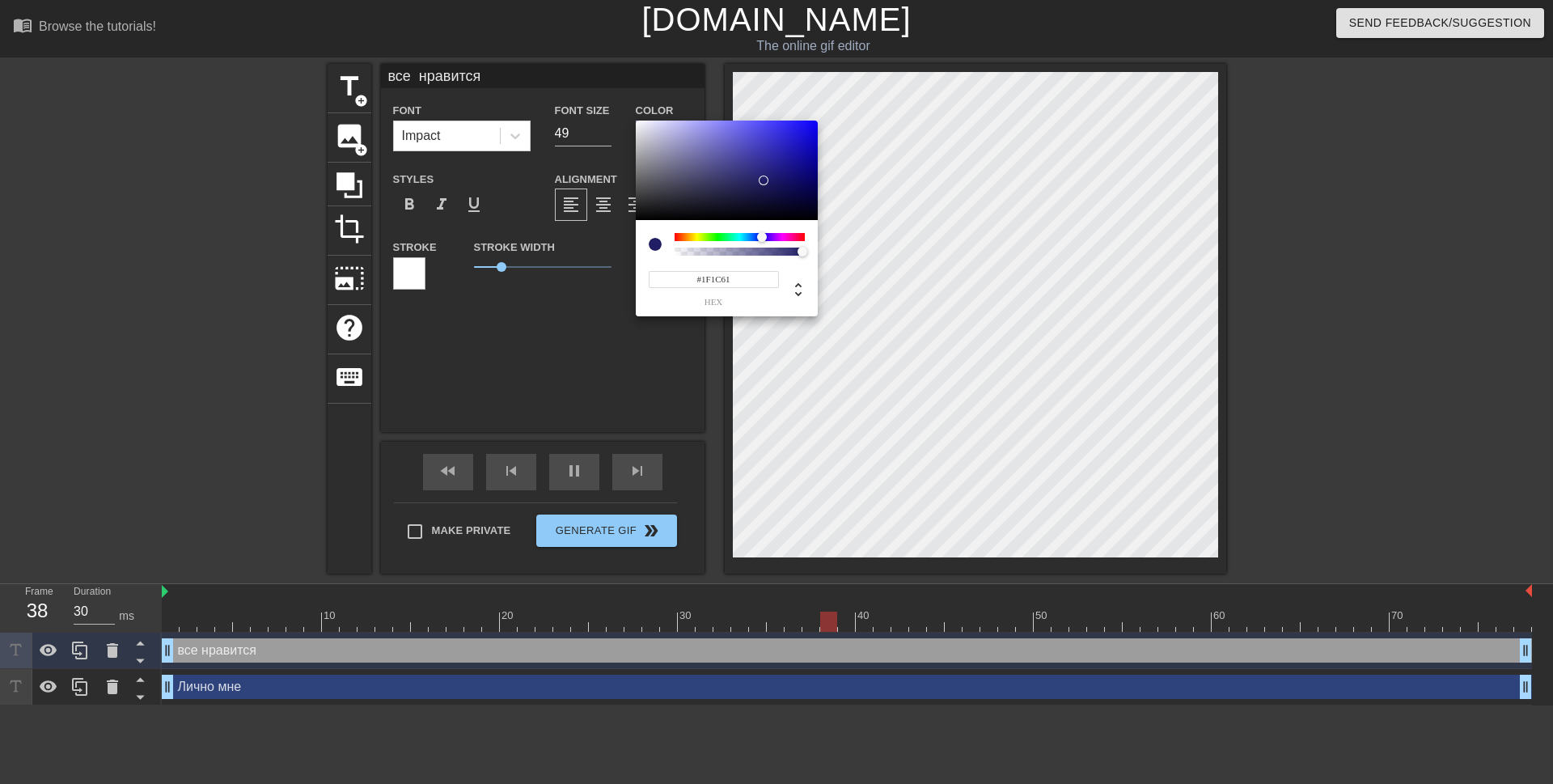
type input "#1F1C5F"
type input "40"
type input "#1E1B5D"
type input "30"
type input "#1D1A5B"
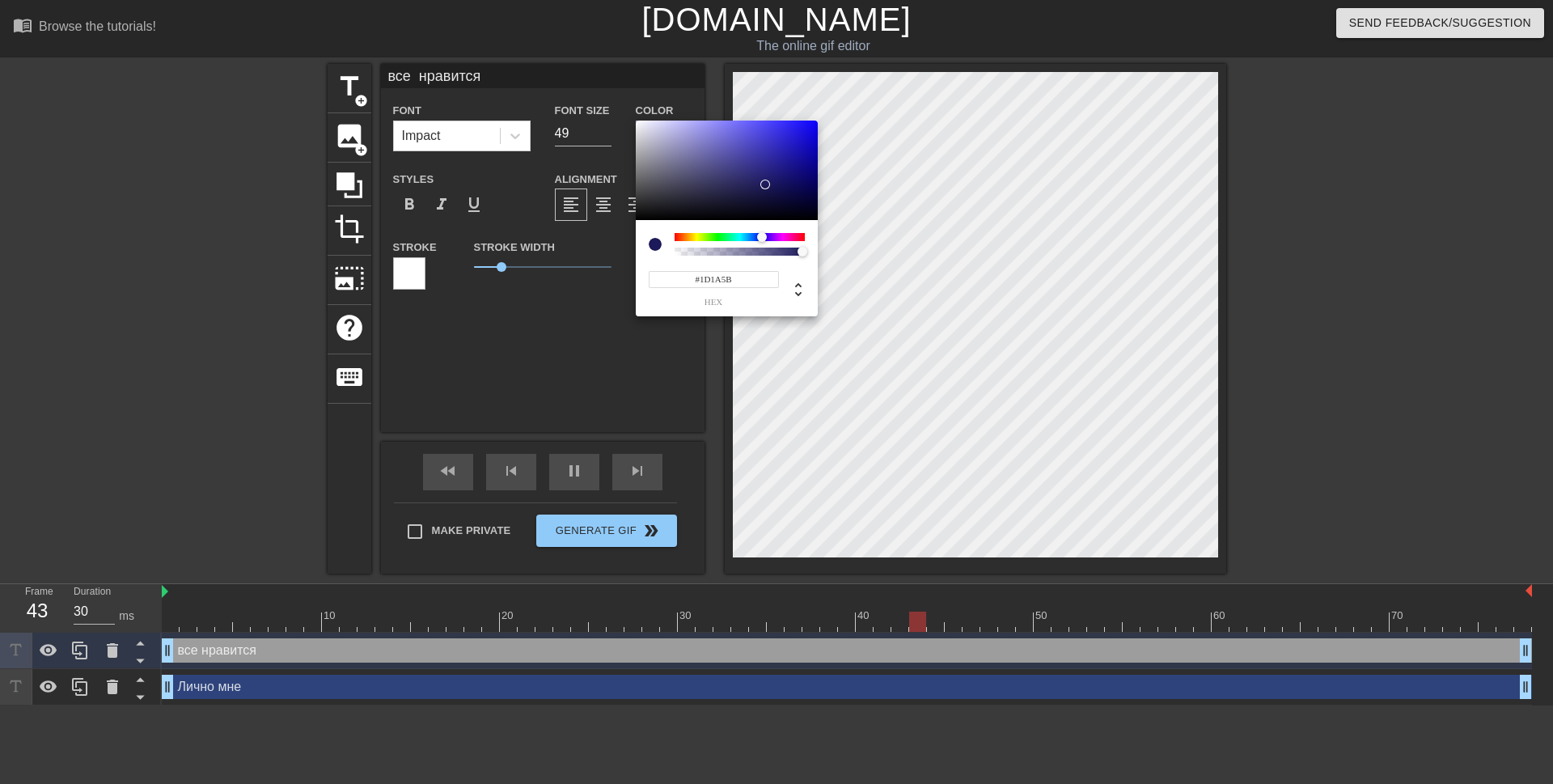
type input "40"
type input "#1B1857"
type input "30"
type input "#1B1855"
type input "40"
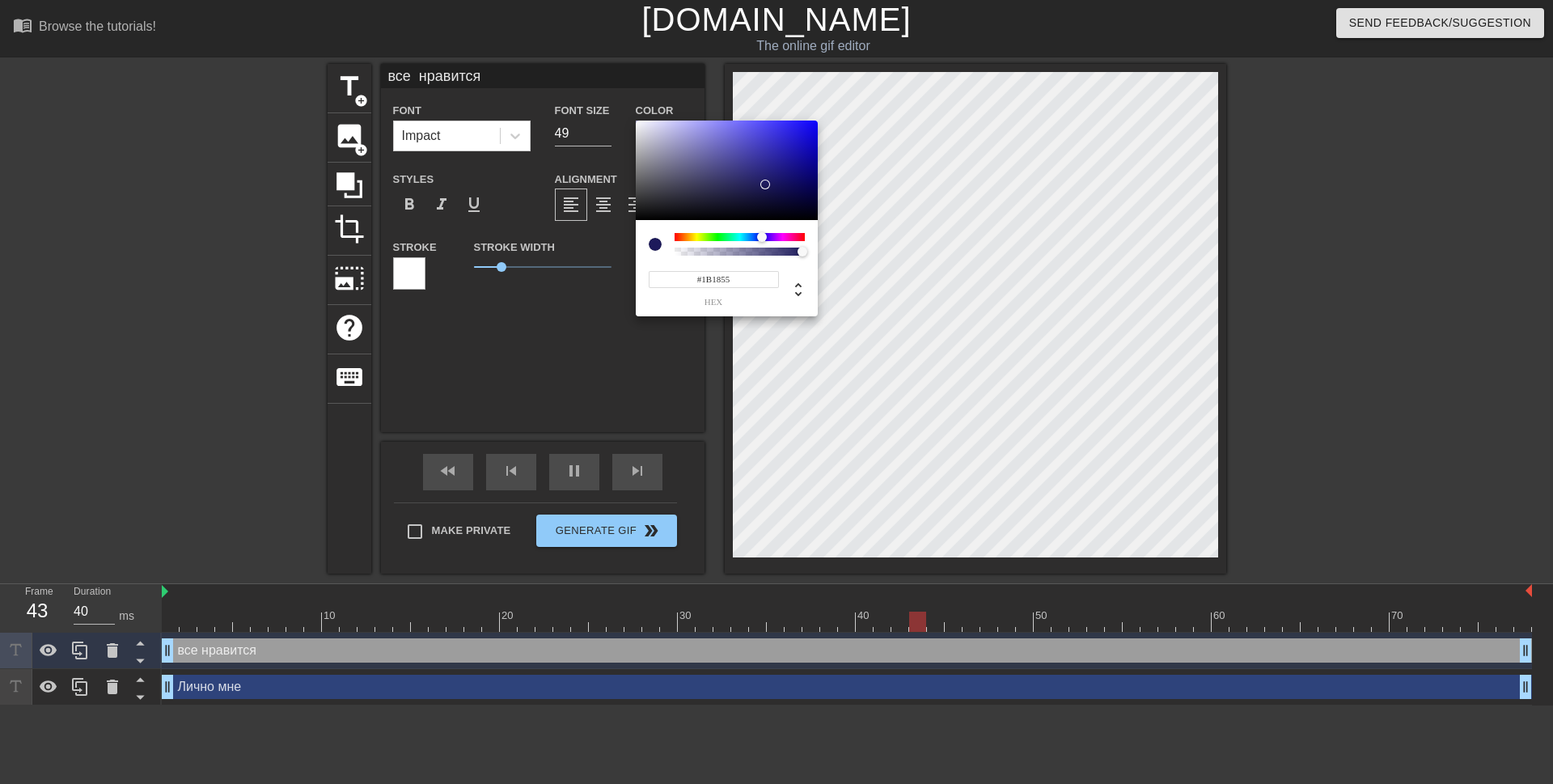
type input "#1A1753"
type input "30"
type input "#191651"
type input "40"
type input "#18164F"
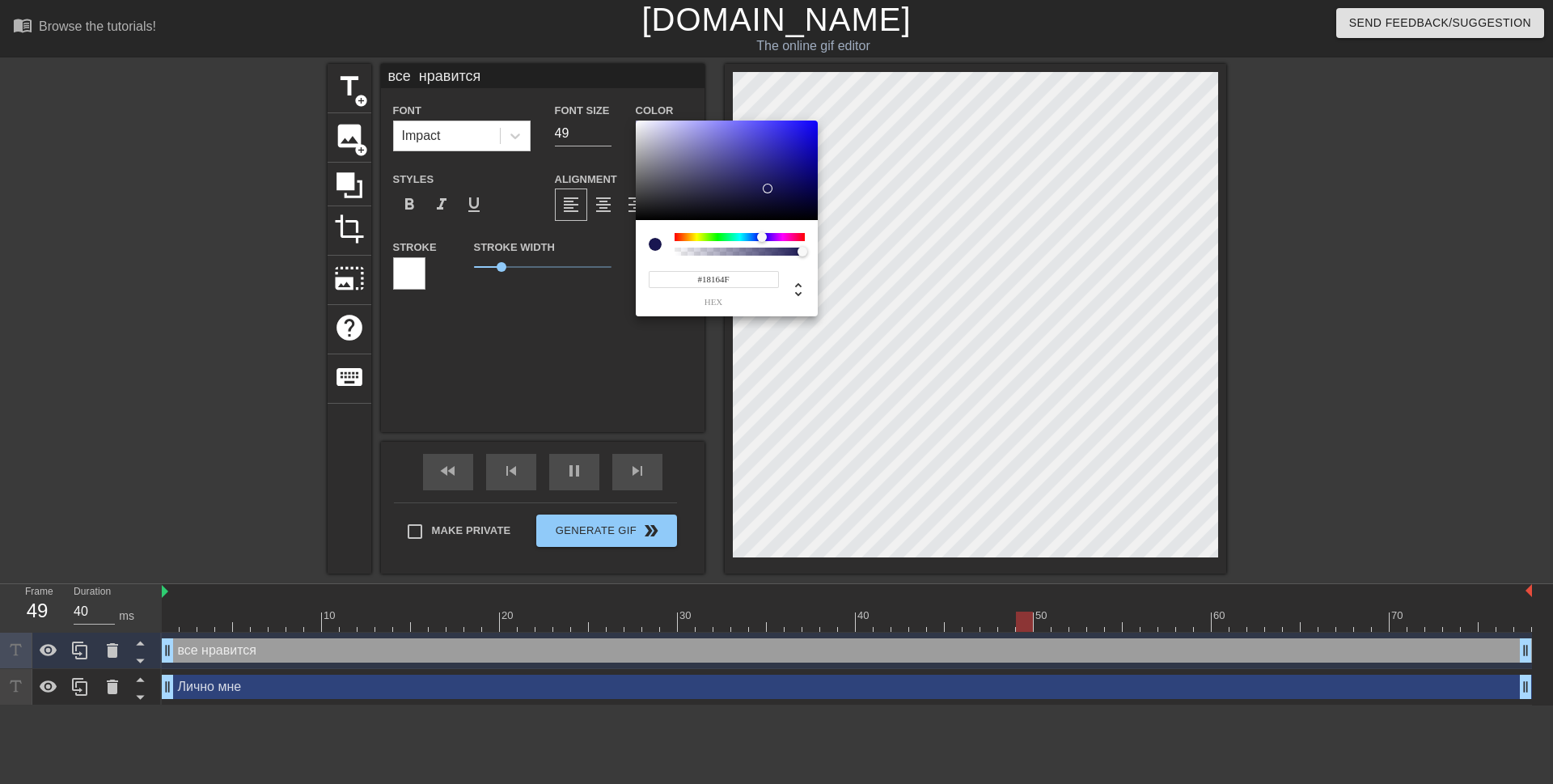
type input "30"
drag, startPoint x: 762, startPoint y: 167, endPoint x: 767, endPoint y: 190, distance: 23.5
click at [767, 190] on div at bounding box center [727, 171] width 182 height 100
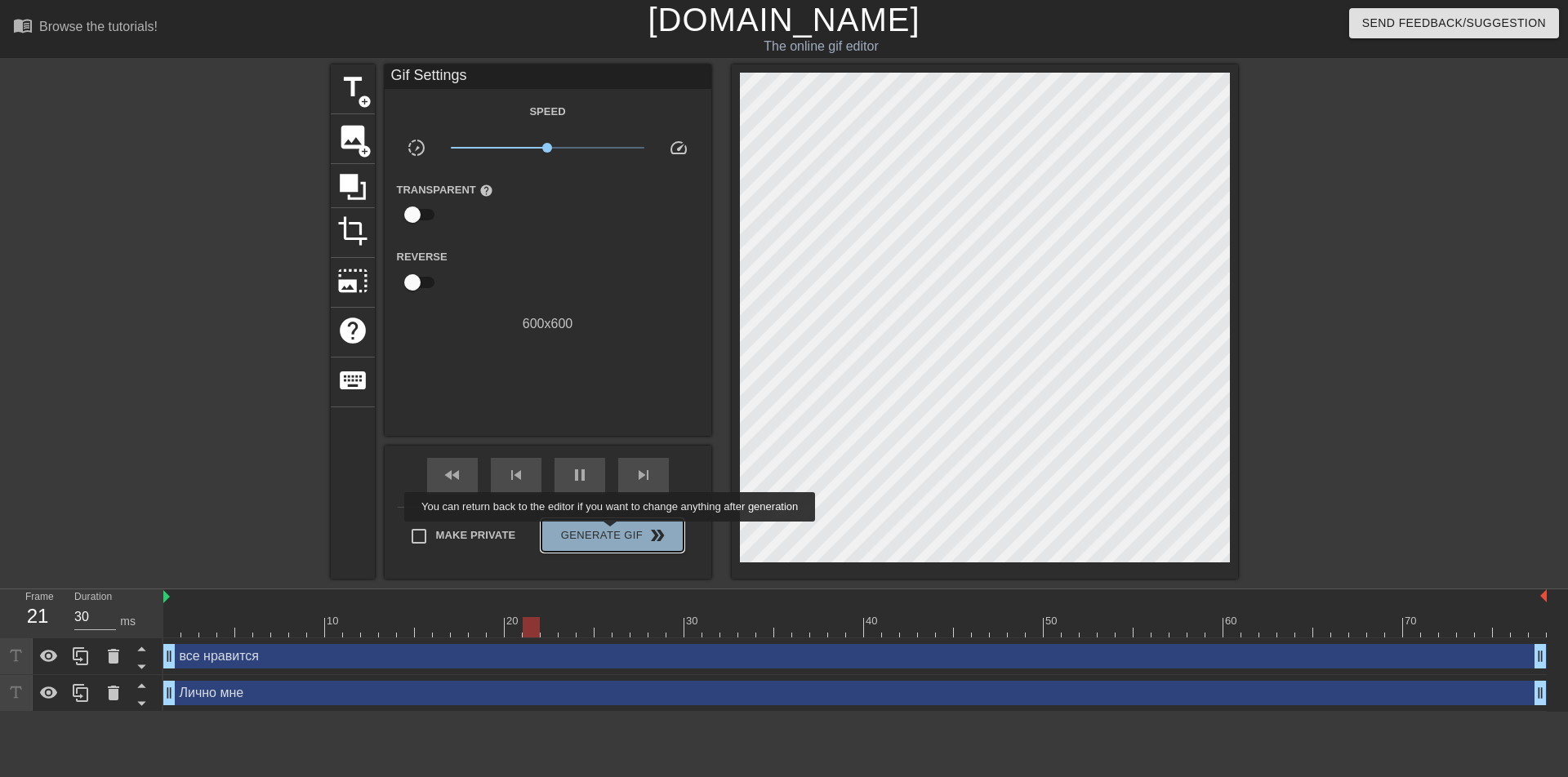
click at [612, 533] on span "Generate Gif double_arrow" at bounding box center [612, 535] width 128 height 19
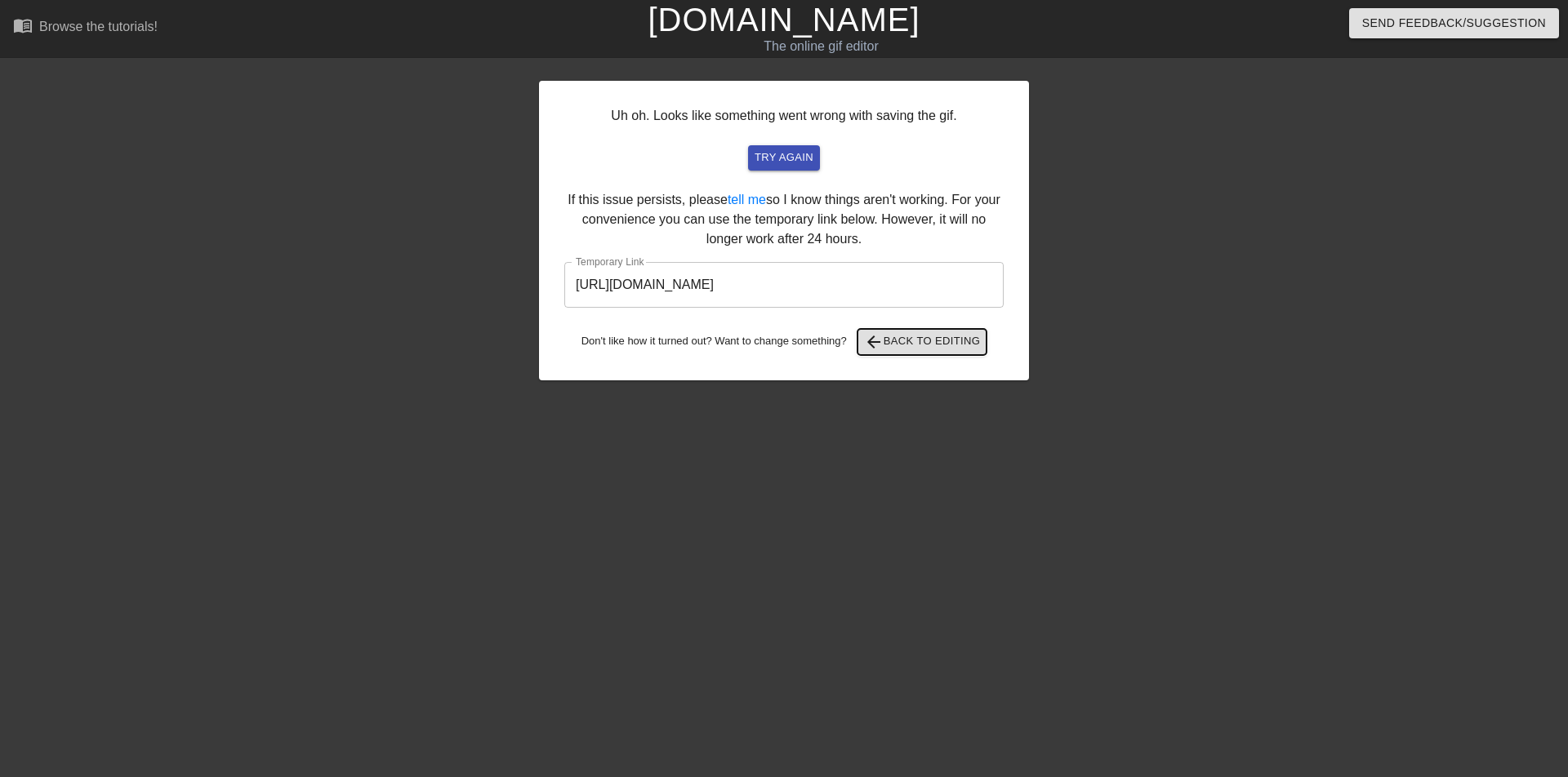
click at [919, 343] on span "arrow_back Back to Editing" at bounding box center [923, 341] width 117 height 19
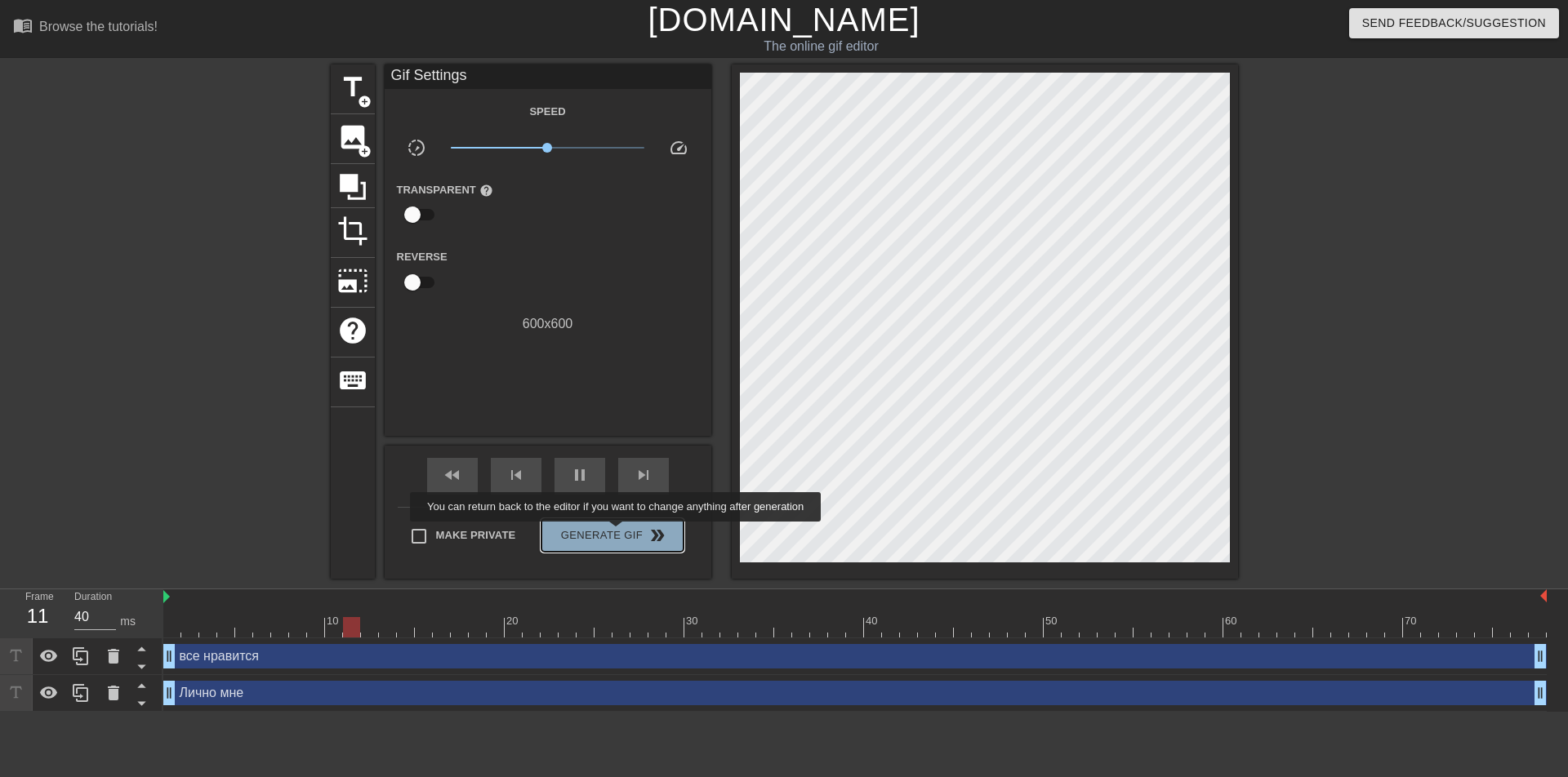
click at [618, 533] on span "Generate Gif double_arrow" at bounding box center [612, 535] width 128 height 19
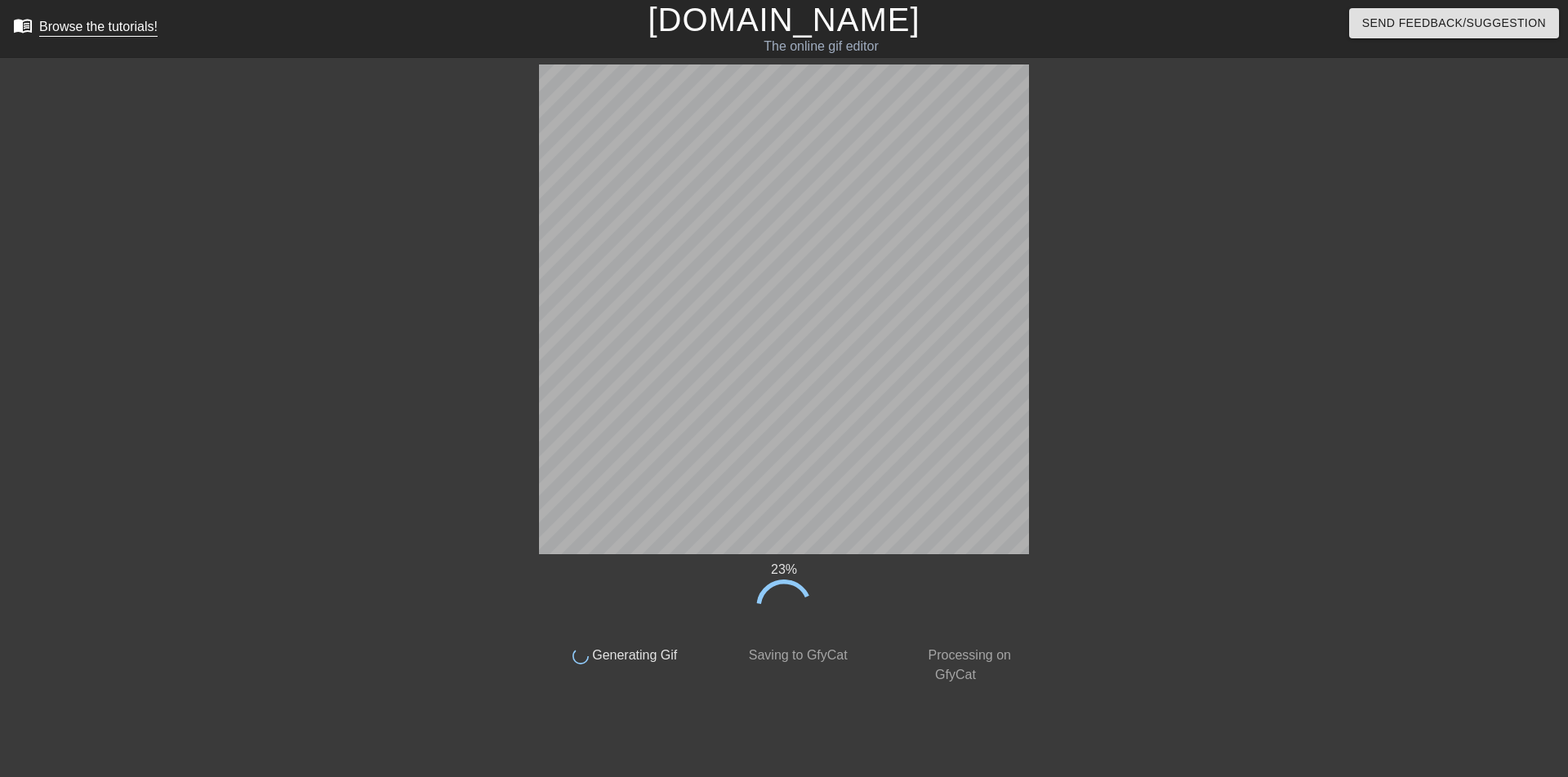
click at [48, 29] on div "Browse the tutorials!" at bounding box center [98, 26] width 118 height 14
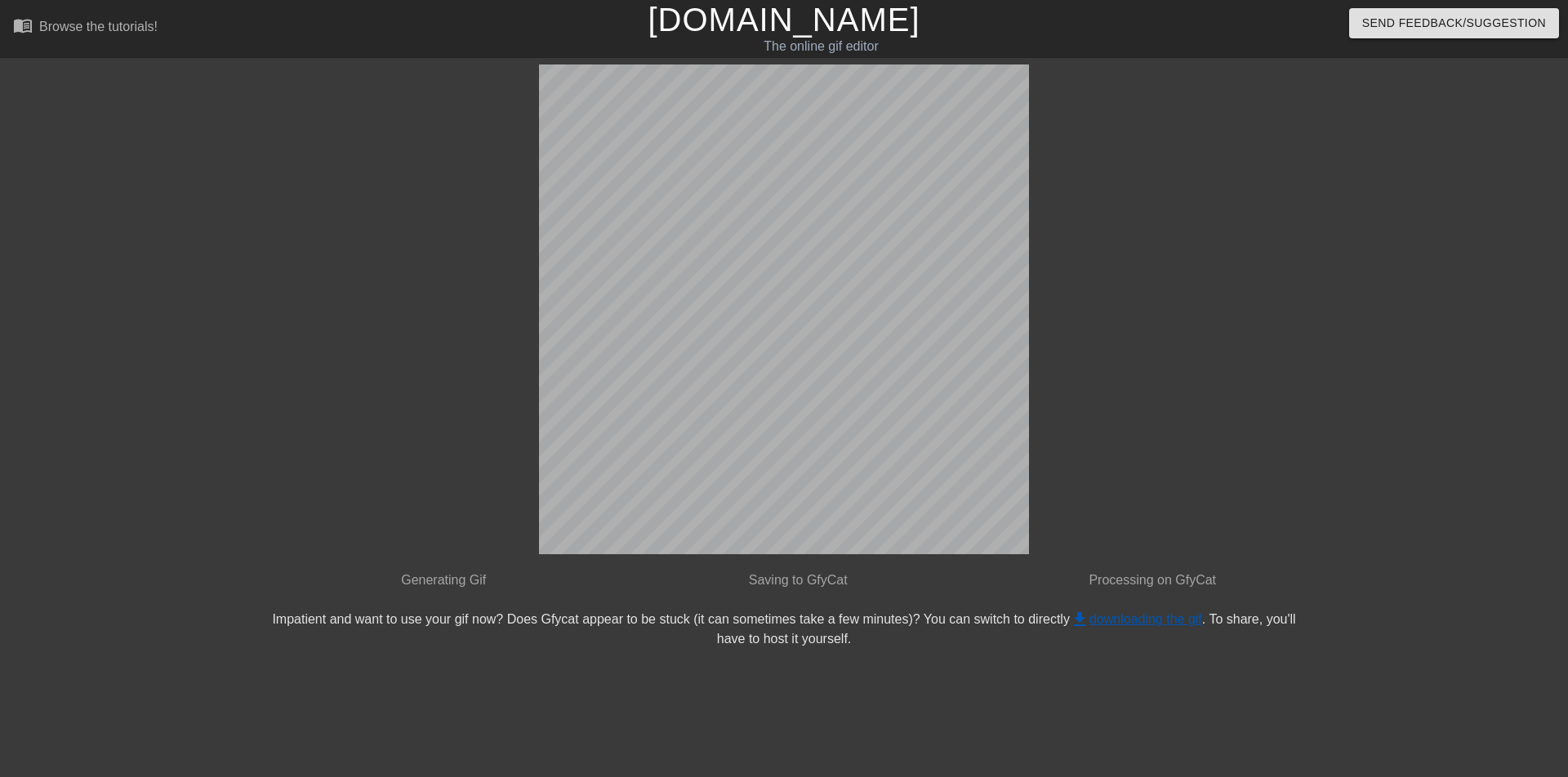
click at [1129, 620] on link "get_app downloading the gif" at bounding box center [1135, 619] width 133 height 14
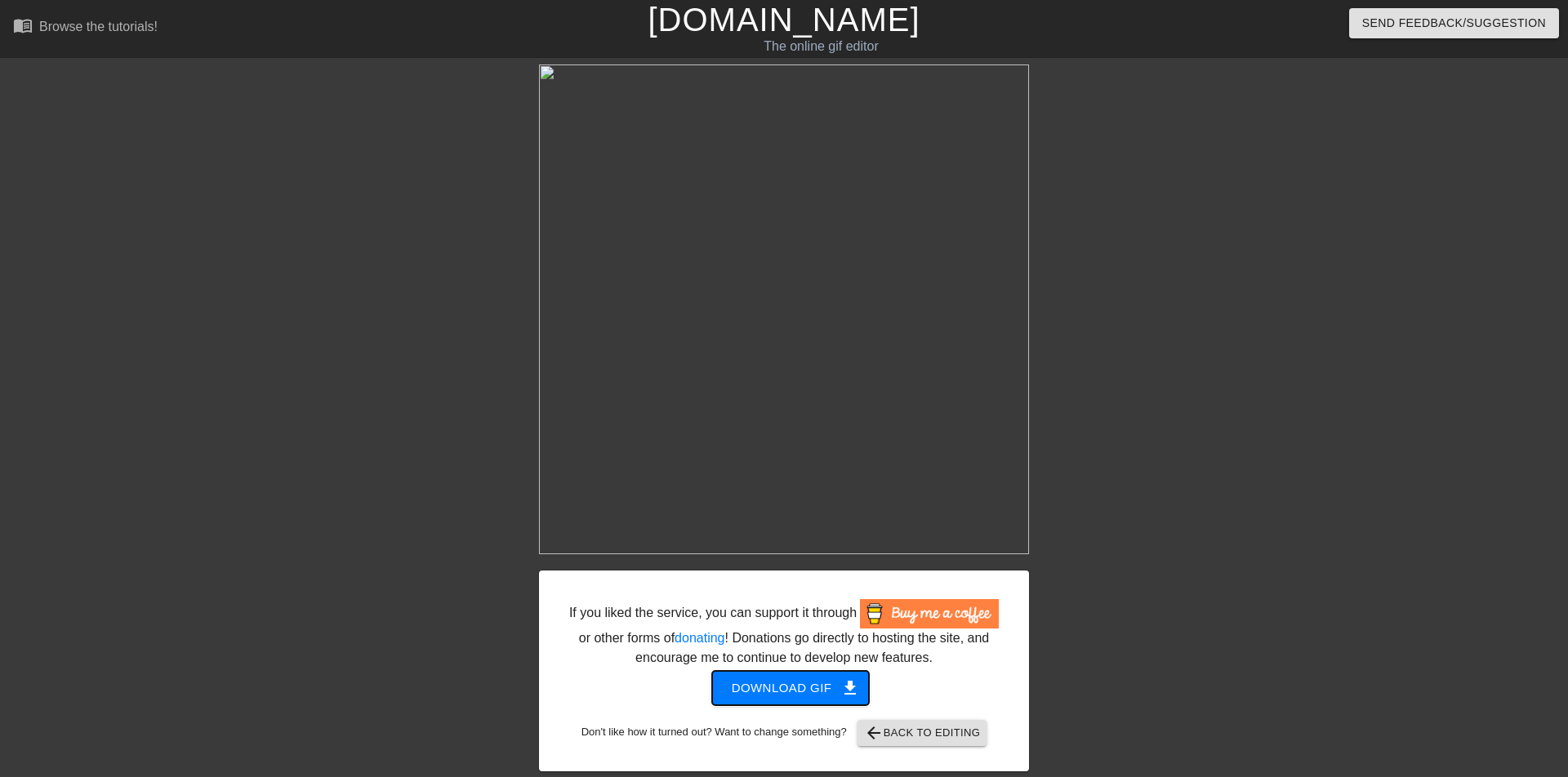
click at [773, 677] on span "Download gif get_app" at bounding box center [791, 687] width 118 height 21
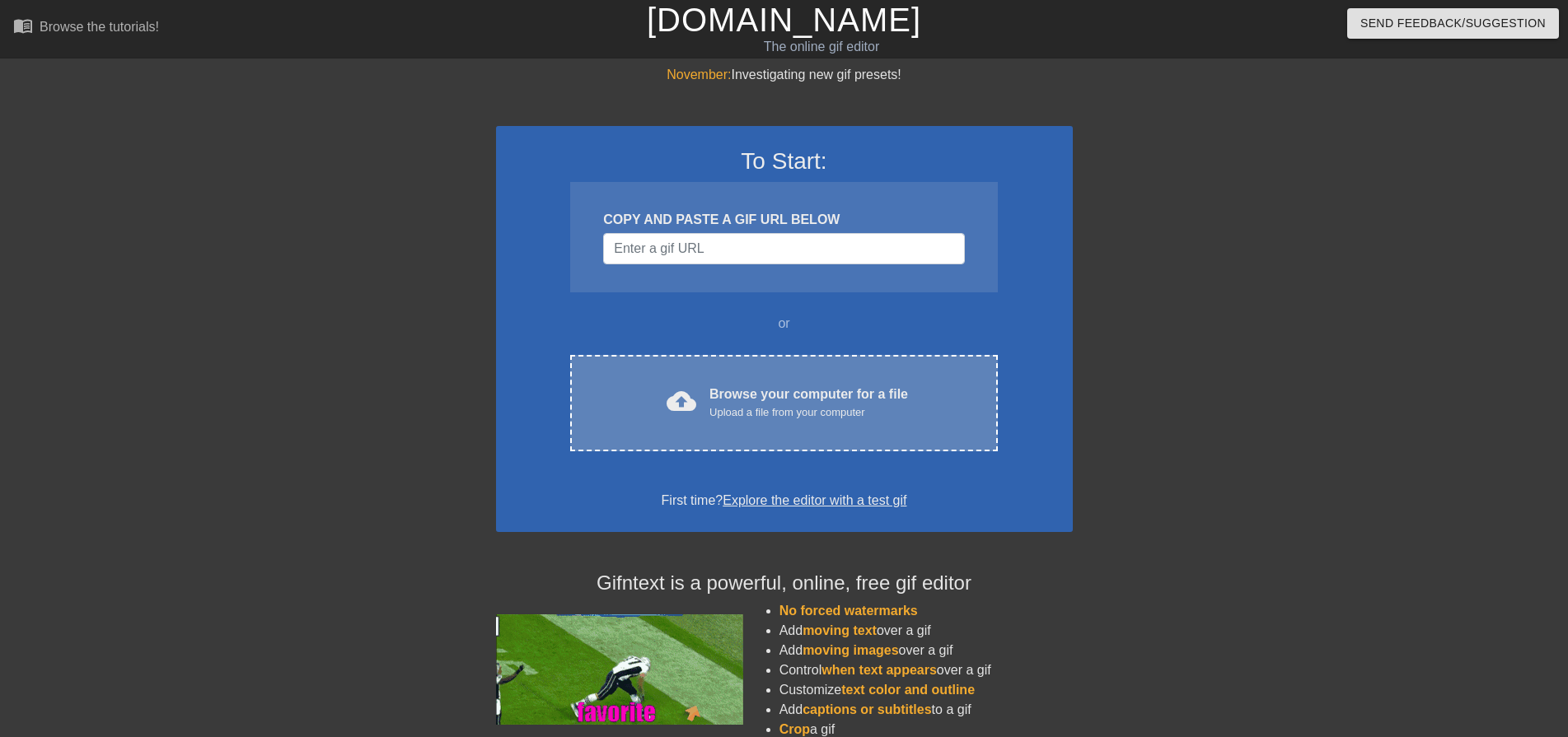
click at [747, 400] on div "Browse your computer for a file Upload a file from your computer" at bounding box center [808, 402] width 199 height 37
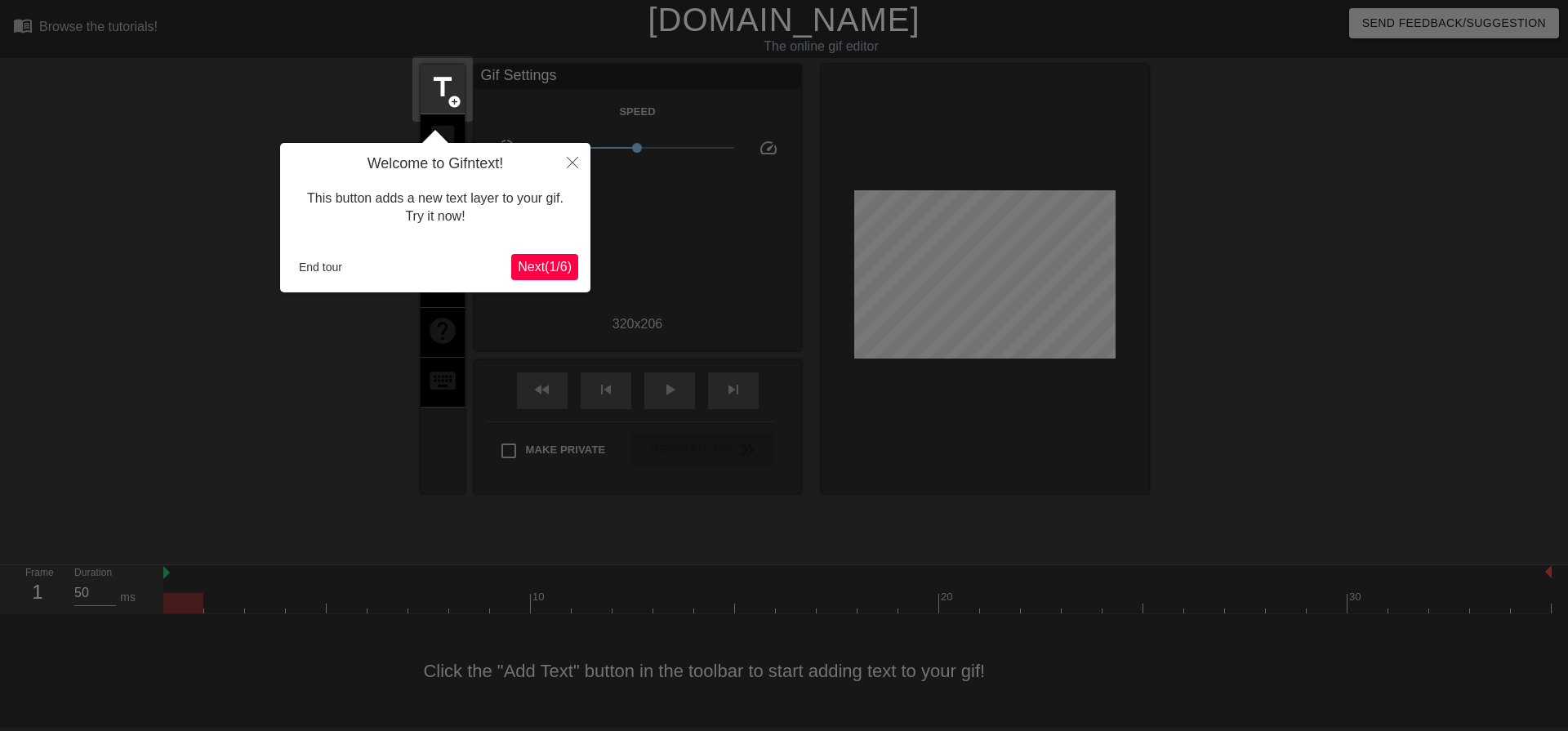
click at [552, 260] on span "Next ( 1 / 6 )" at bounding box center [545, 266] width 54 height 14
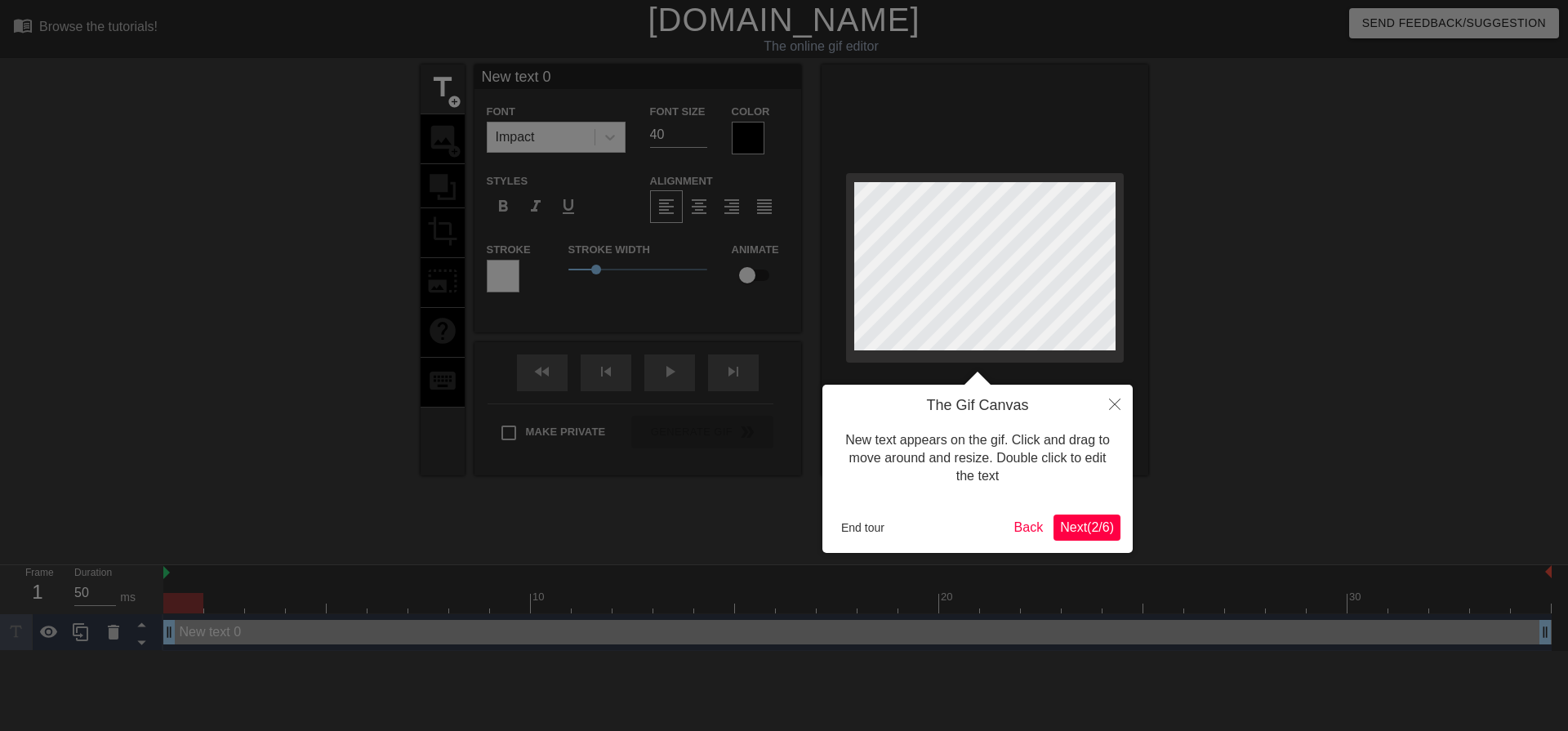
click at [1069, 524] on span "Next ( 2 / 6 )" at bounding box center [1087, 527] width 54 height 14
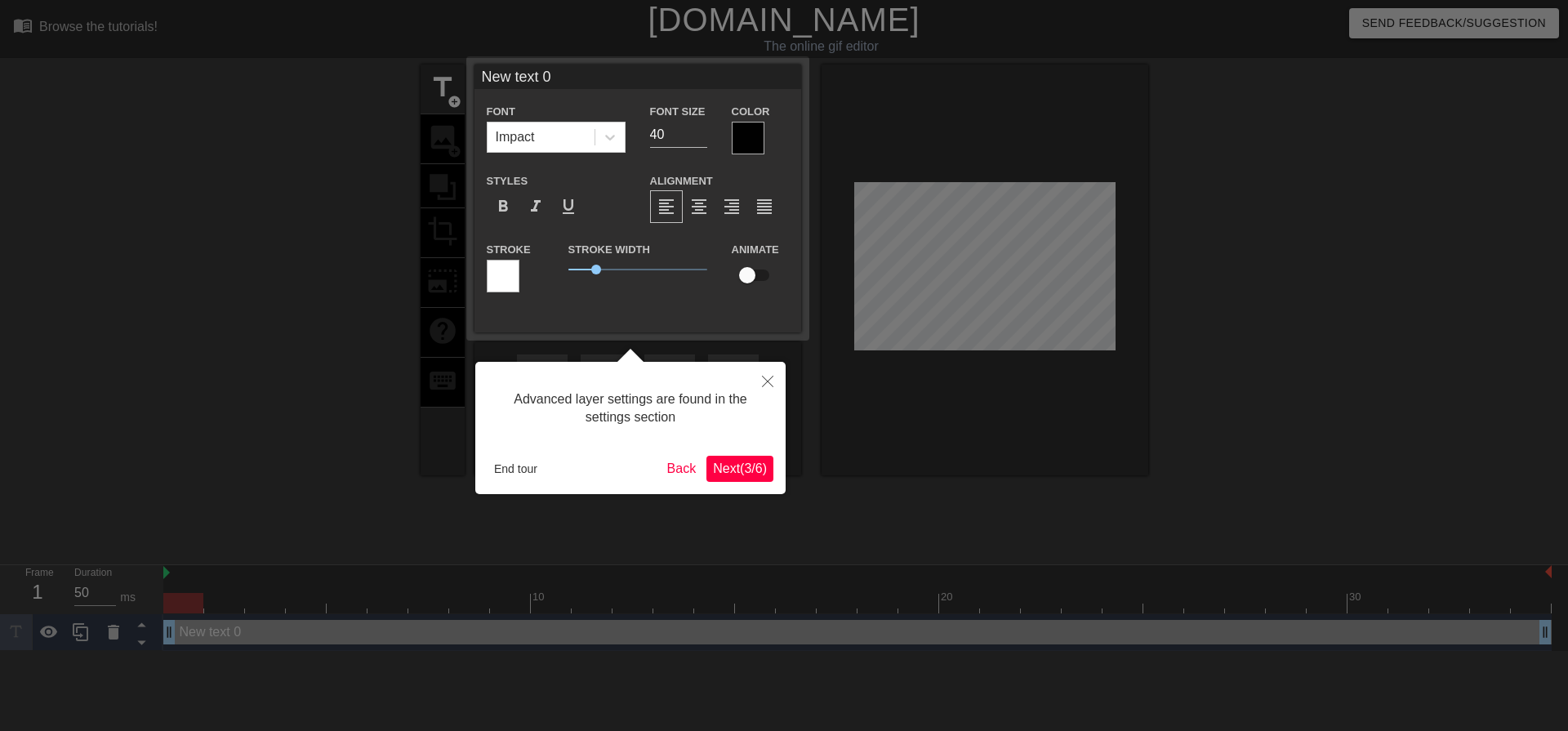
click at [755, 468] on span "Next ( 3 / 6 )" at bounding box center [740, 468] width 54 height 14
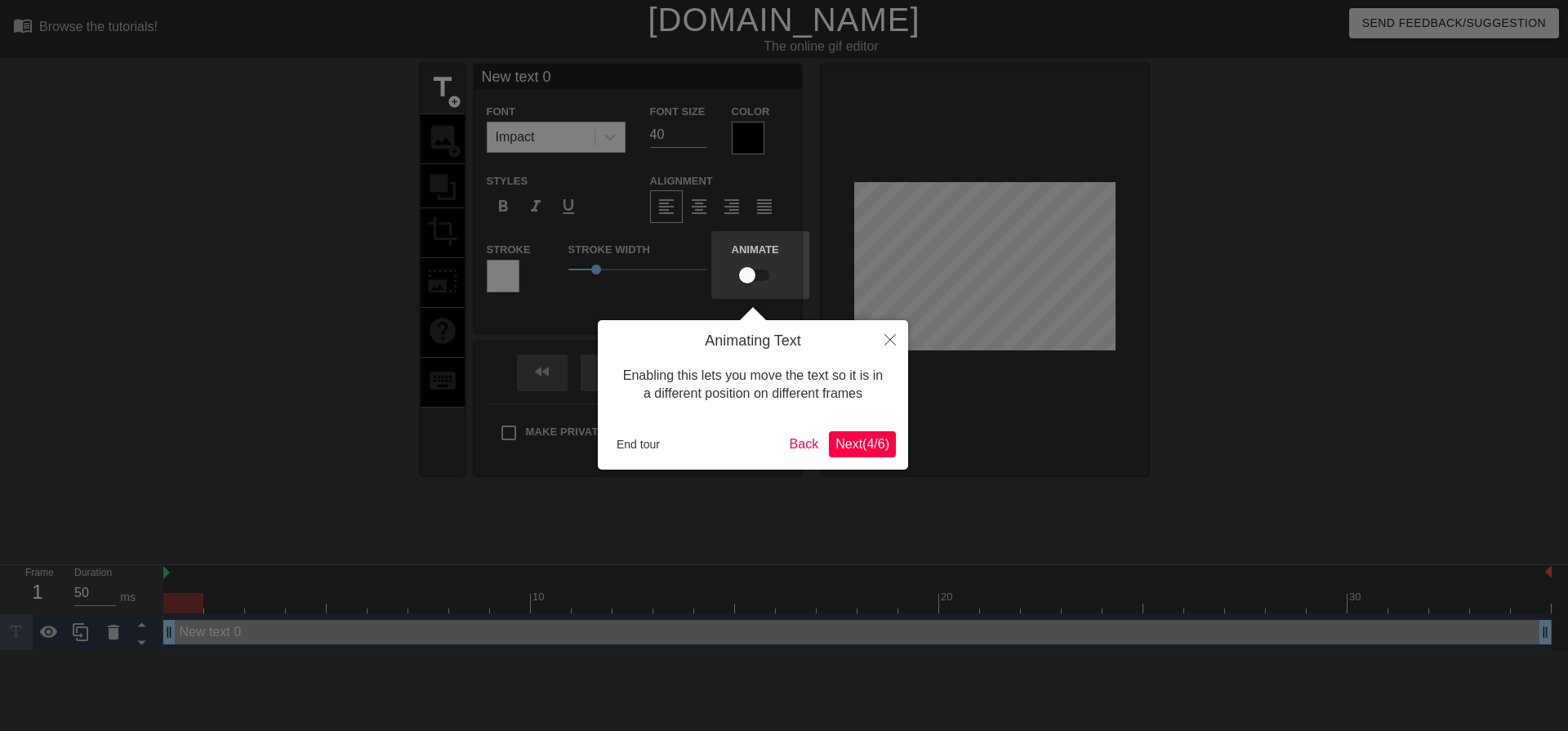
click at [868, 445] on span "Next ( 4 / 6 )" at bounding box center [863, 444] width 54 height 14
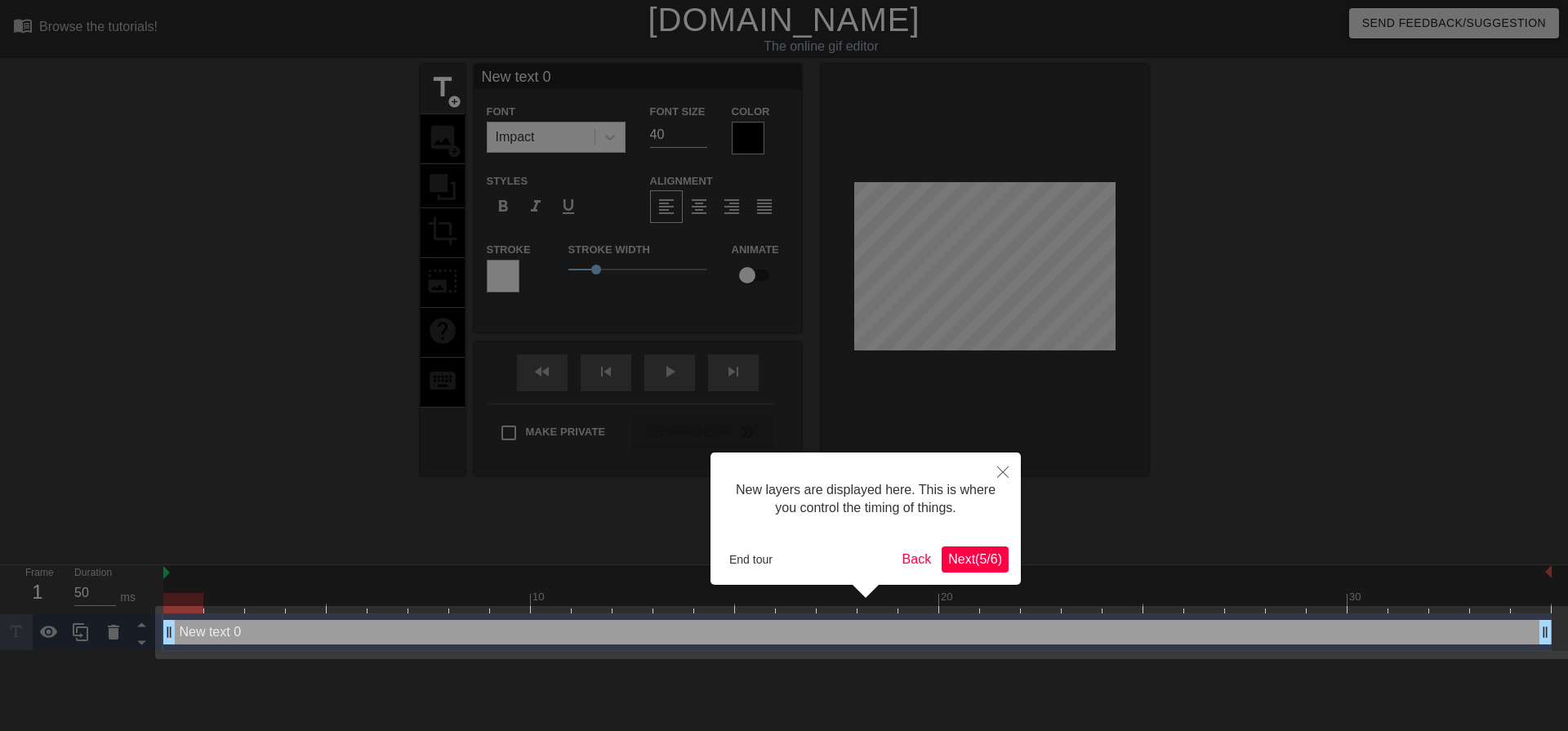
click at [978, 554] on span "Next ( 5 / 6 )" at bounding box center [975, 559] width 54 height 14
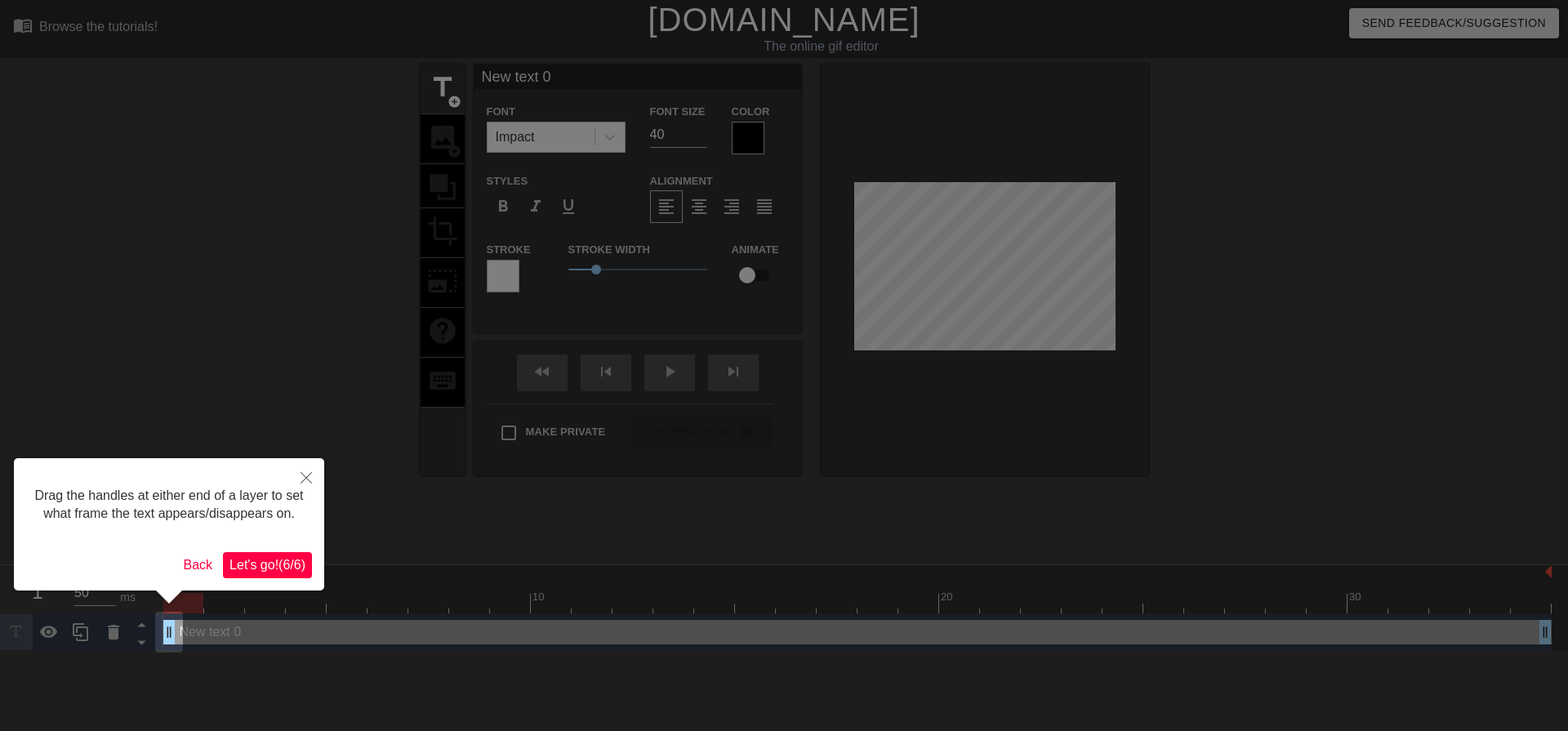
click at [258, 562] on span "Let's go! ( 6 / 6 )" at bounding box center [268, 565] width 76 height 14
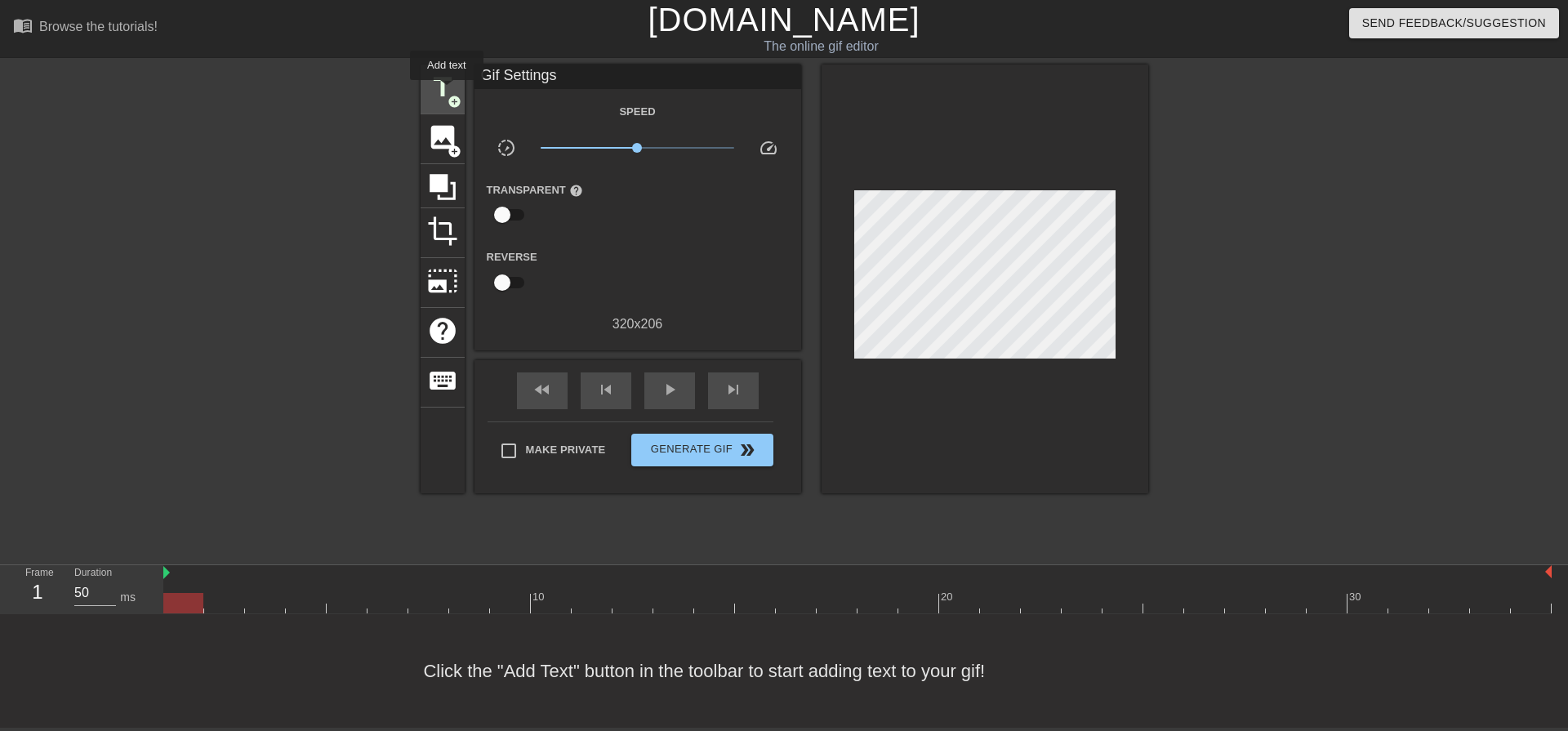
click at [447, 91] on span "title" at bounding box center [443, 87] width 31 height 31
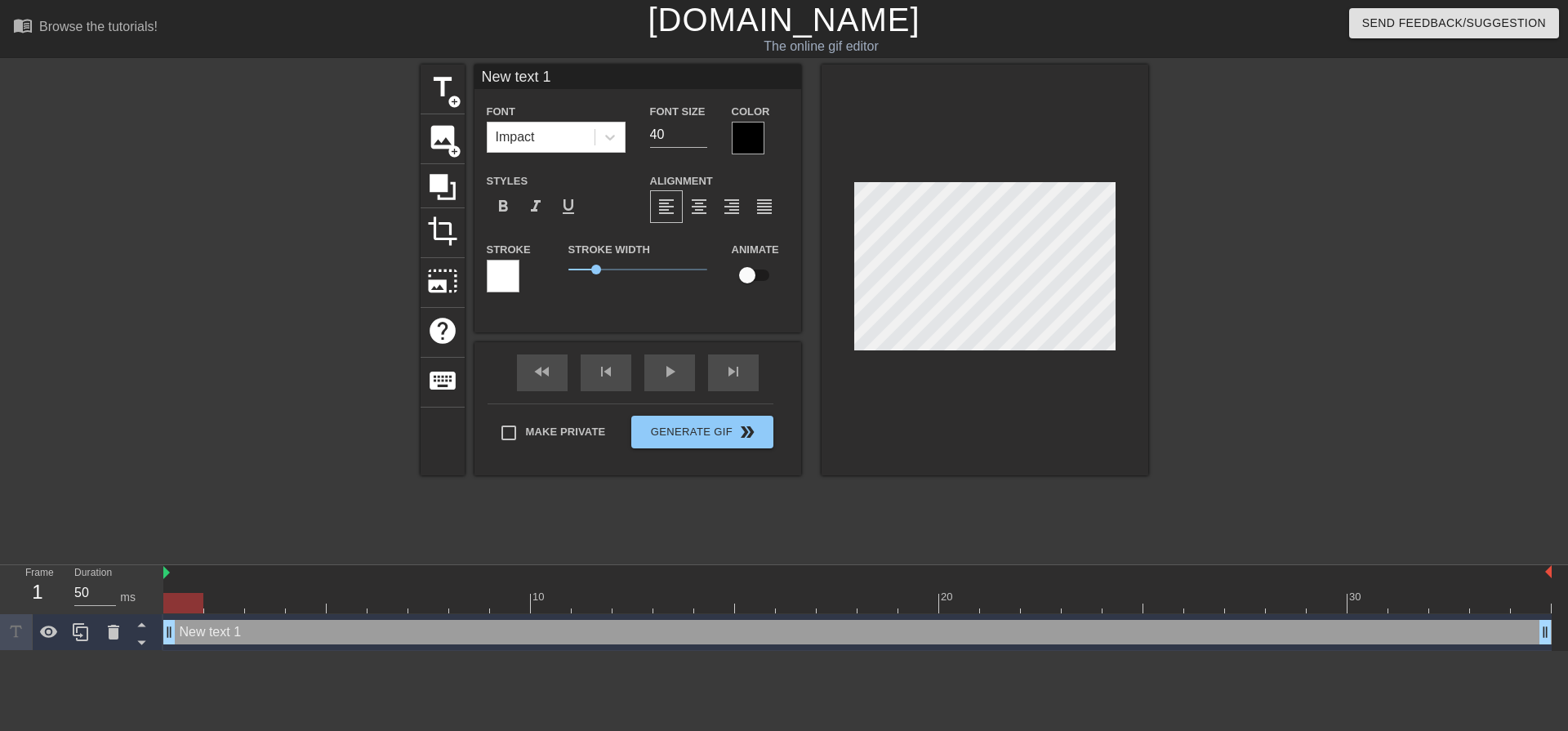
scroll to position [3, 4]
type input "New text"
type textarea "New text"
type input "New text"
type textarea "New text"
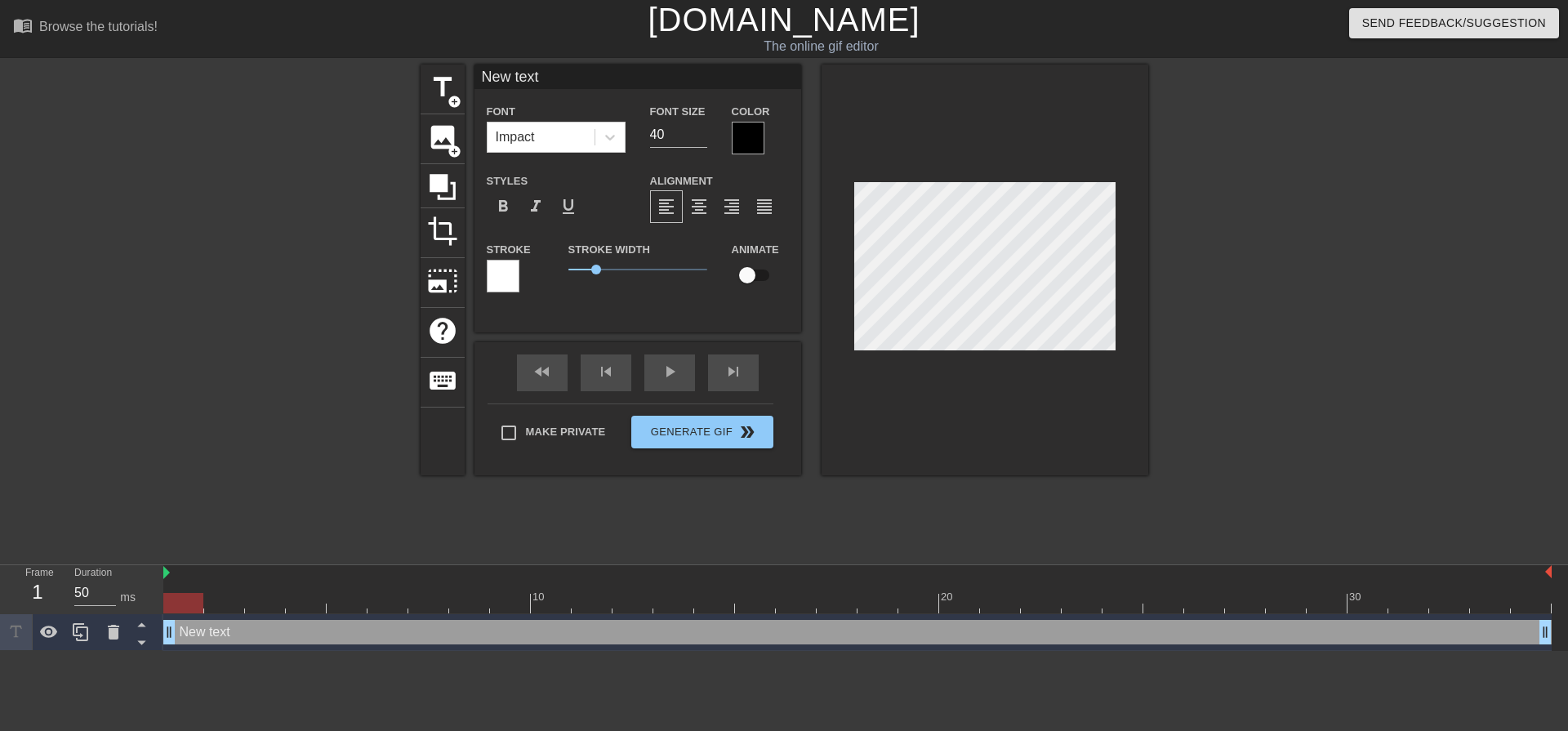
type input "New tex"
type textarea "New tex"
type input "New te"
type textarea "New te"
type input "New t"
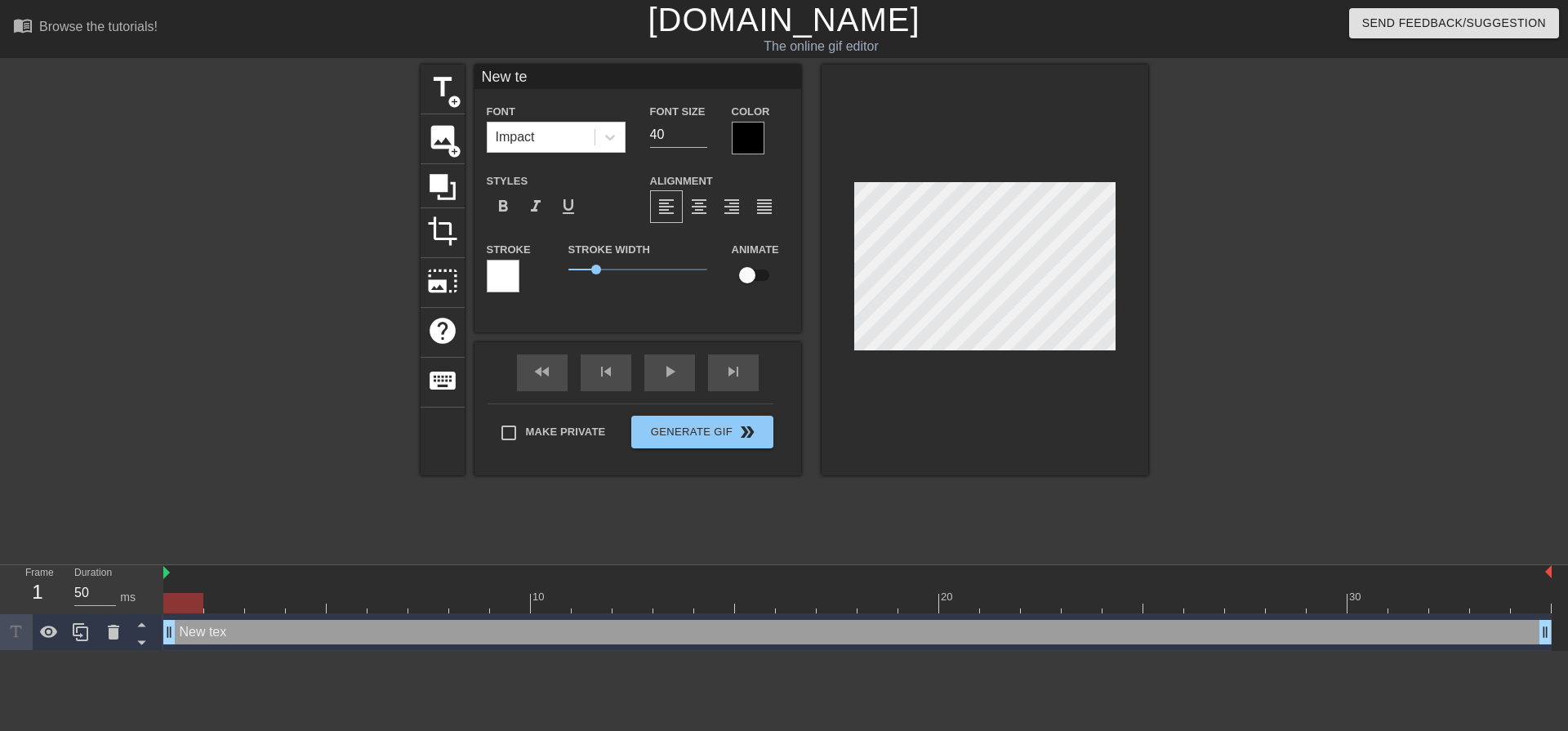
type textarea "New t"
type input "New"
type textarea "New"
type input "New"
type textarea "New"
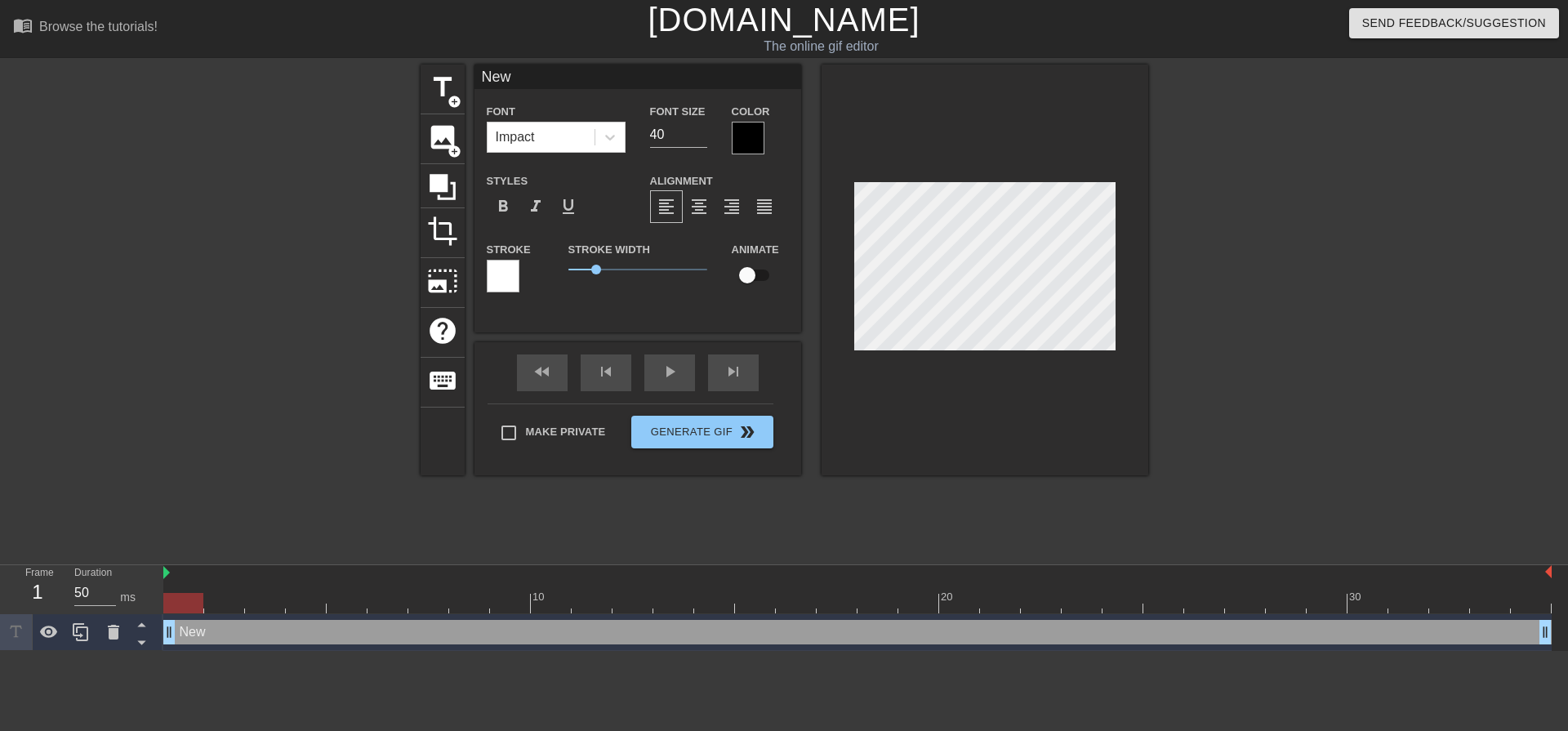
type input "Ne"
type textarea "Ne"
type input "N"
type textarea "N"
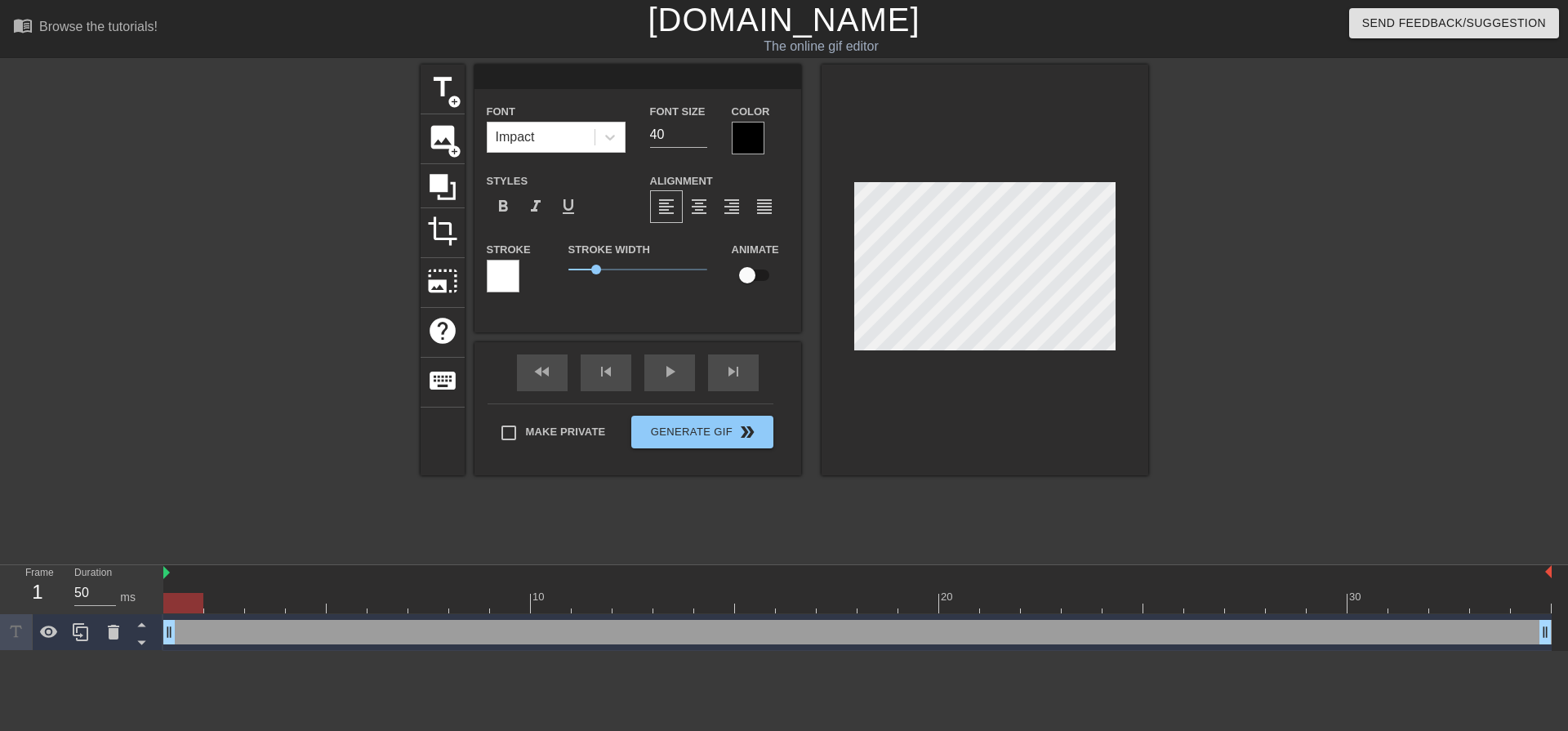
type input "k"
type textarea "k"
type input "[PERSON_NAME]"
type textarea "[PERSON_NAME]"
type input "[PERSON_NAME]"
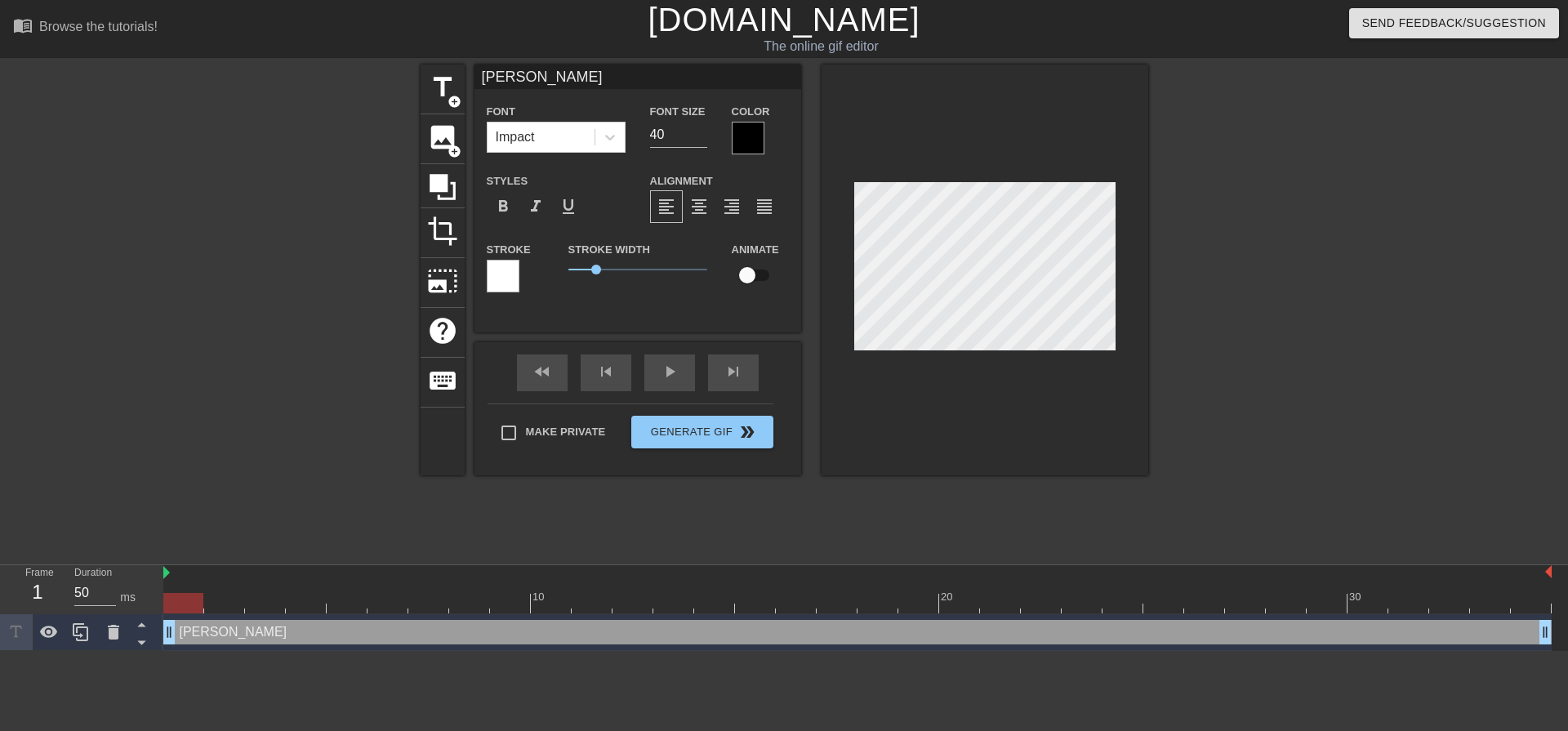
type textarea "[PERSON_NAME]"
type input "Лич"
type textarea "Лич"
type input "Личн"
type textarea "Личн"
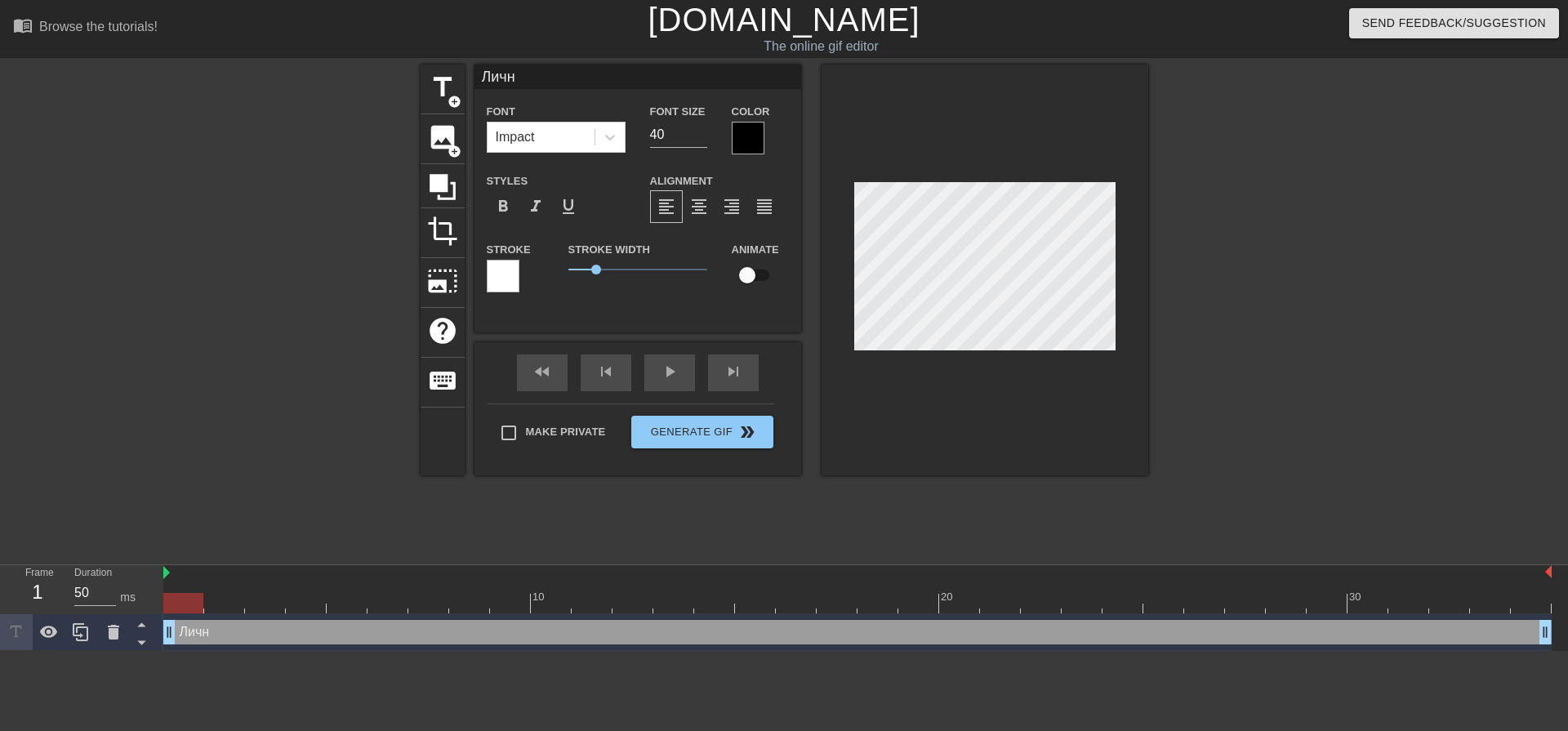
type input "Лично"
type textarea "Лично"
type input "Лично"
type textarea "Лично"
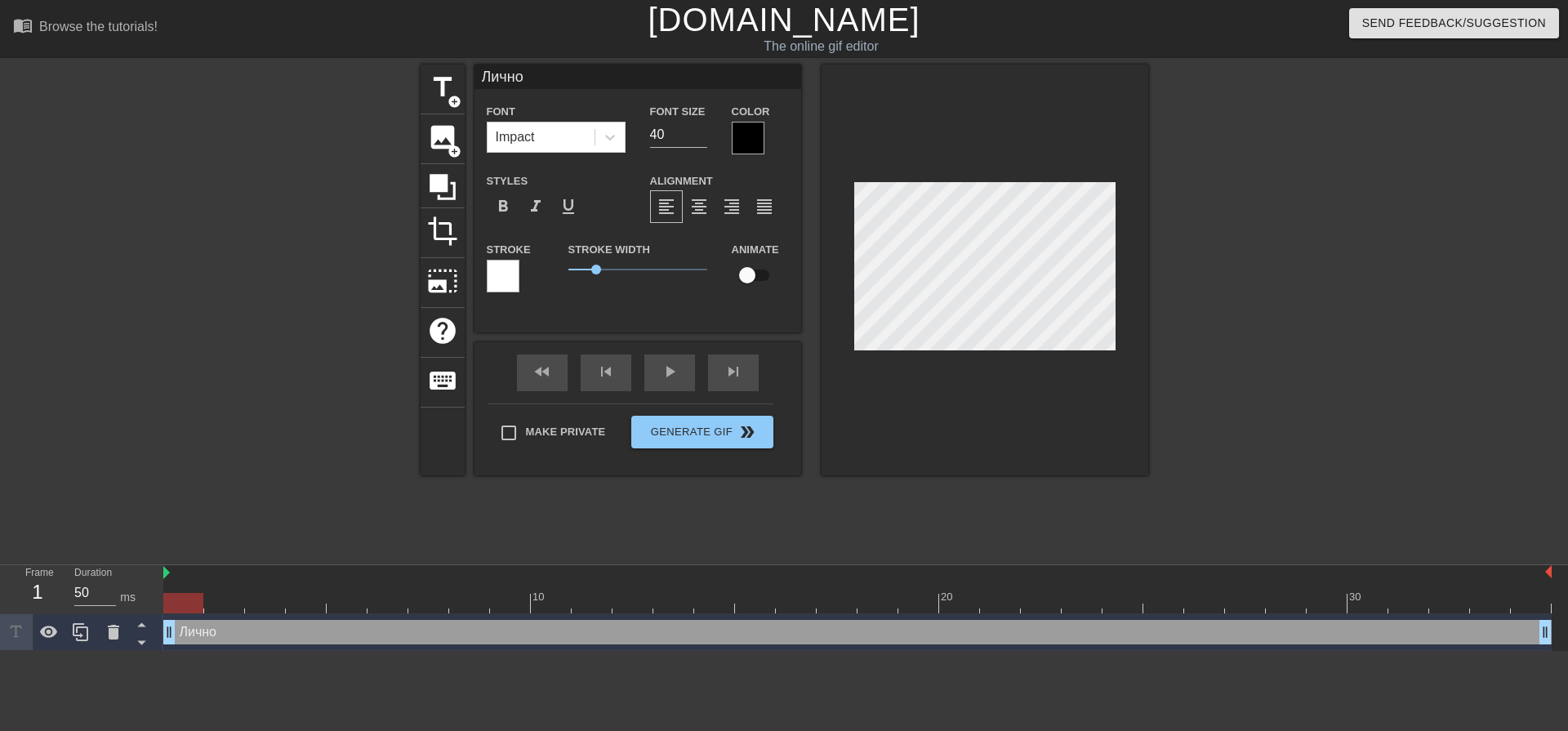
type input "Лично м"
type textarea "Лично м"
type input "Лично мн"
type textarea "Лично мн"
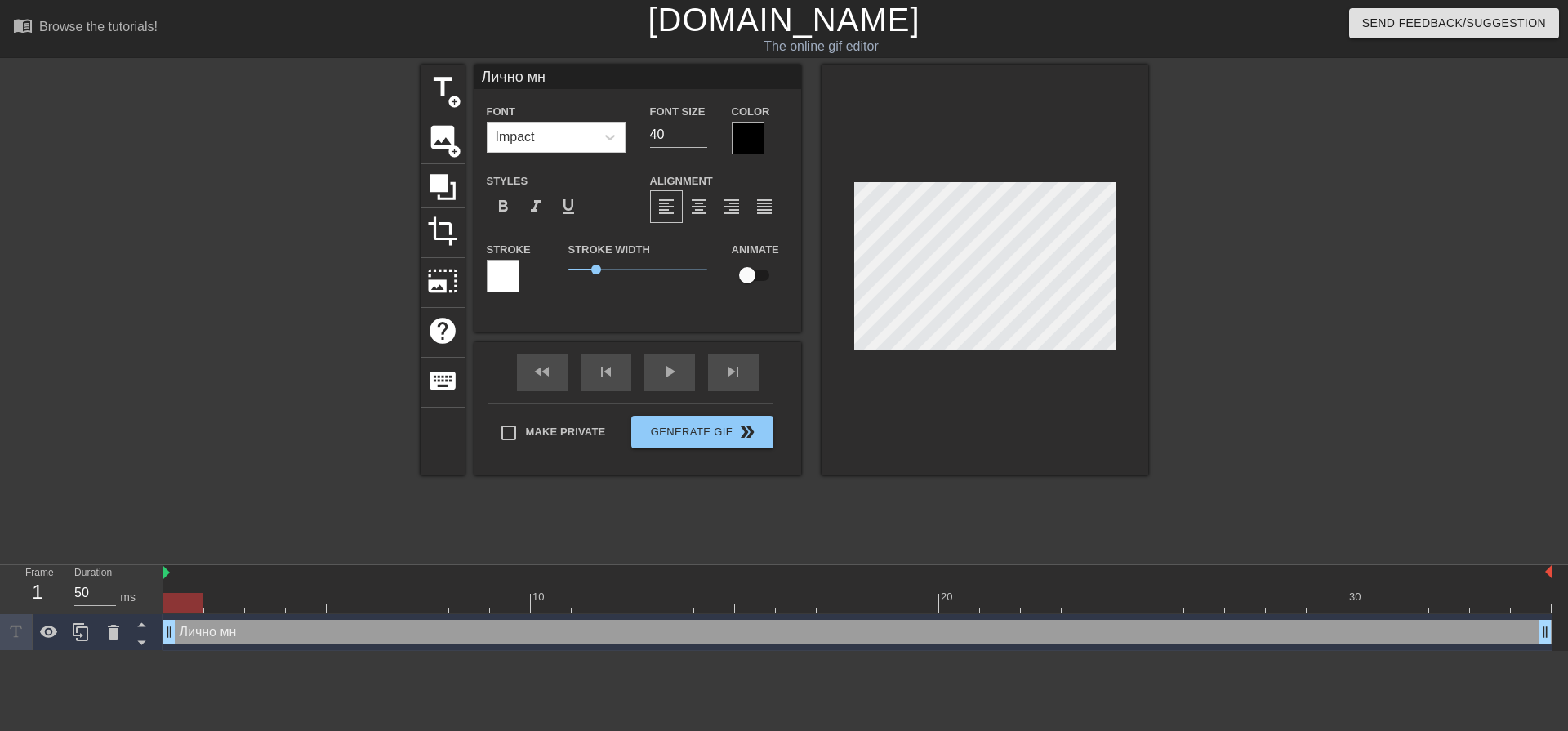
type input "Лично мне"
type textarea "Лично мне"
type input "Лично мне"
type textarea "Лично мне"
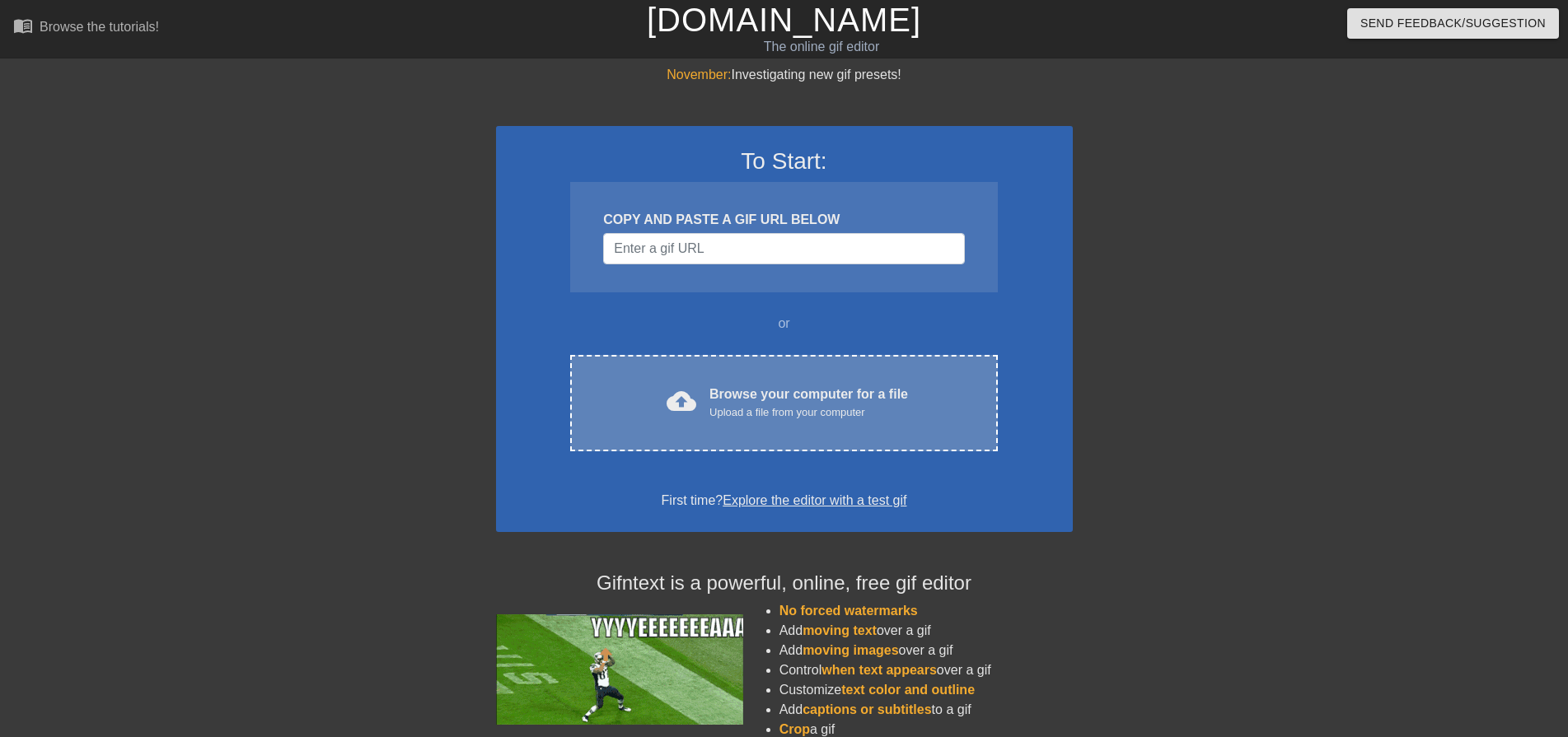
click at [772, 402] on div "Browse your computer for a file Upload a file from your computer" at bounding box center [808, 402] width 199 height 37
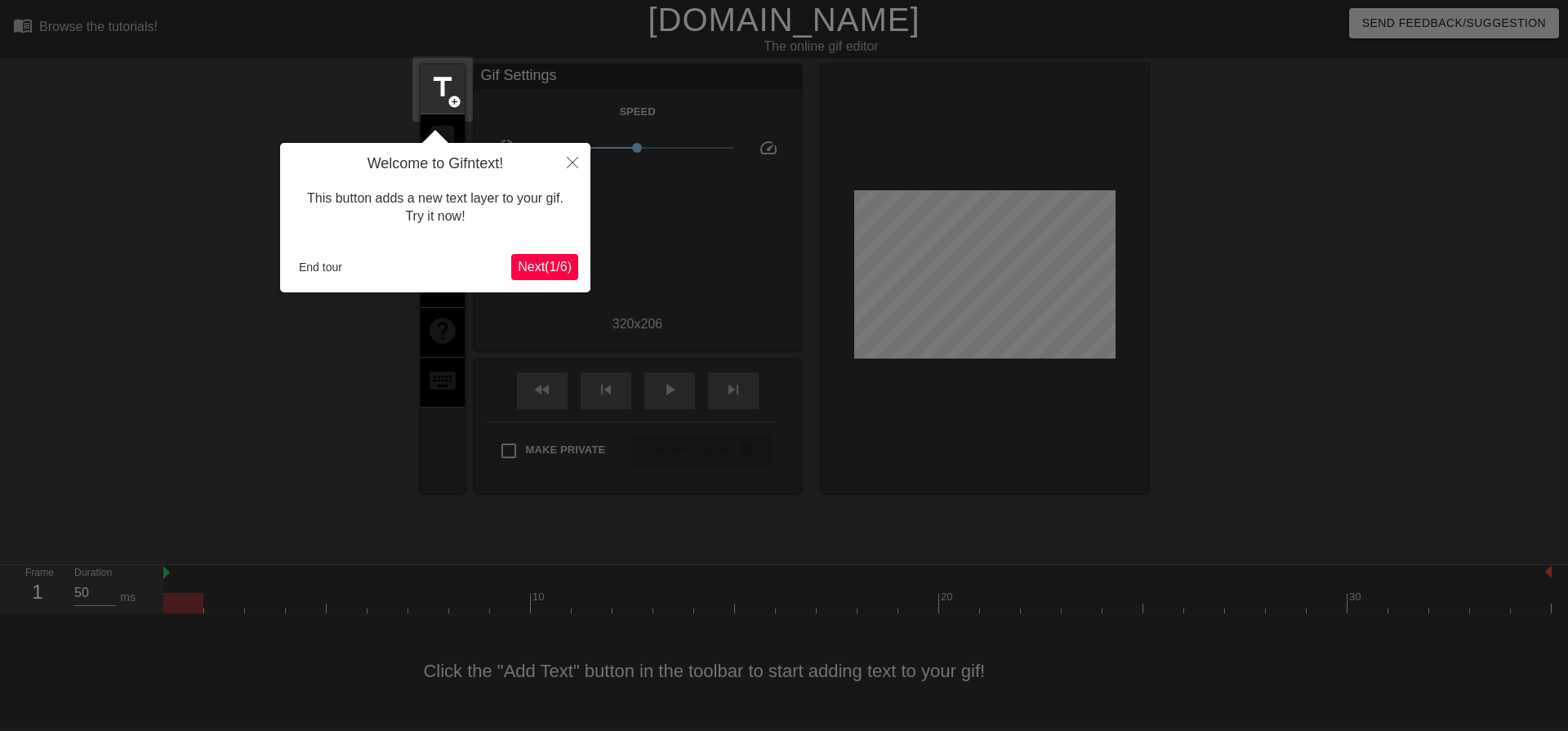
click at [539, 263] on span "Next ( 1 / 6 )" at bounding box center [545, 266] width 54 height 14
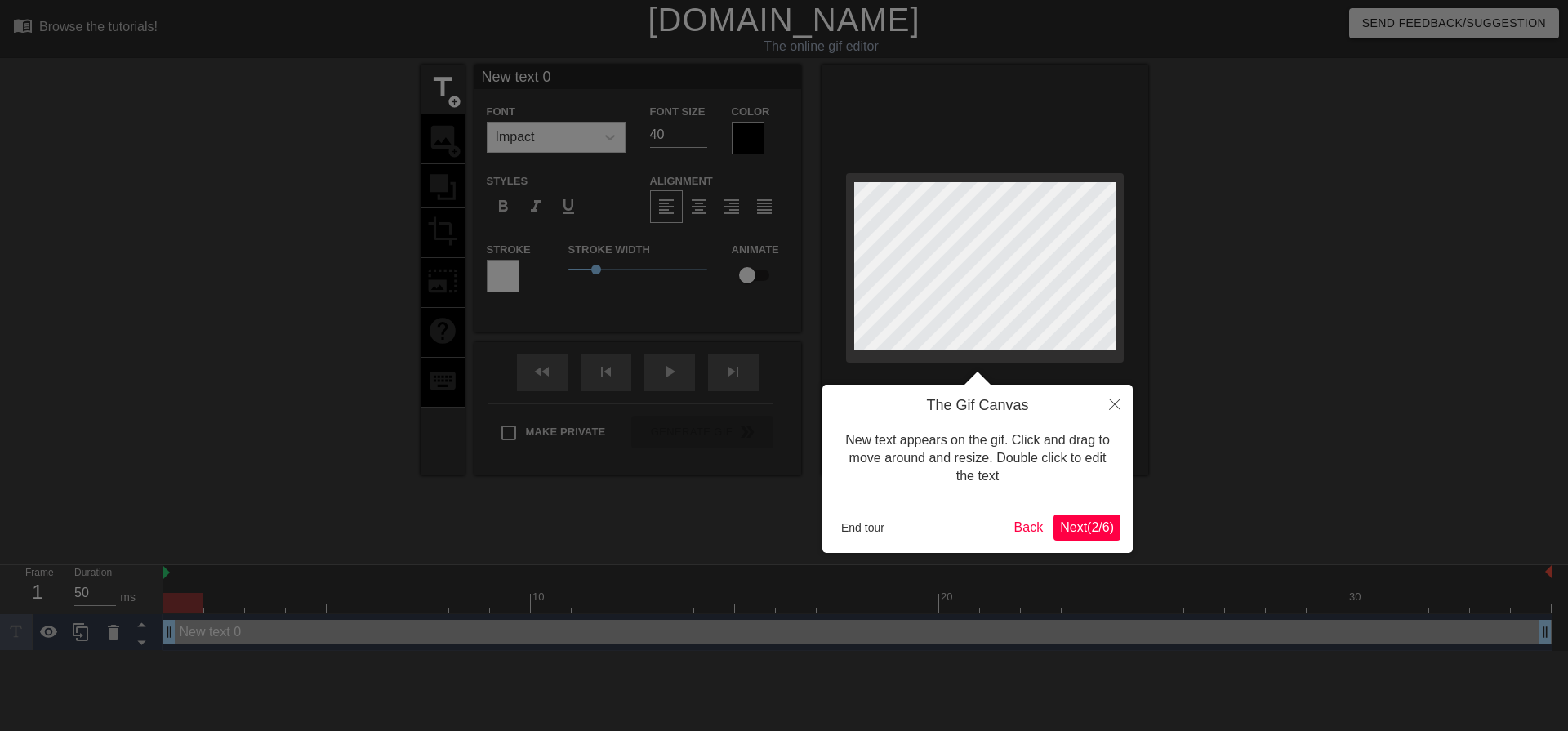
click at [1086, 522] on span "Next ( 2 / 6 )" at bounding box center [1087, 527] width 54 height 14
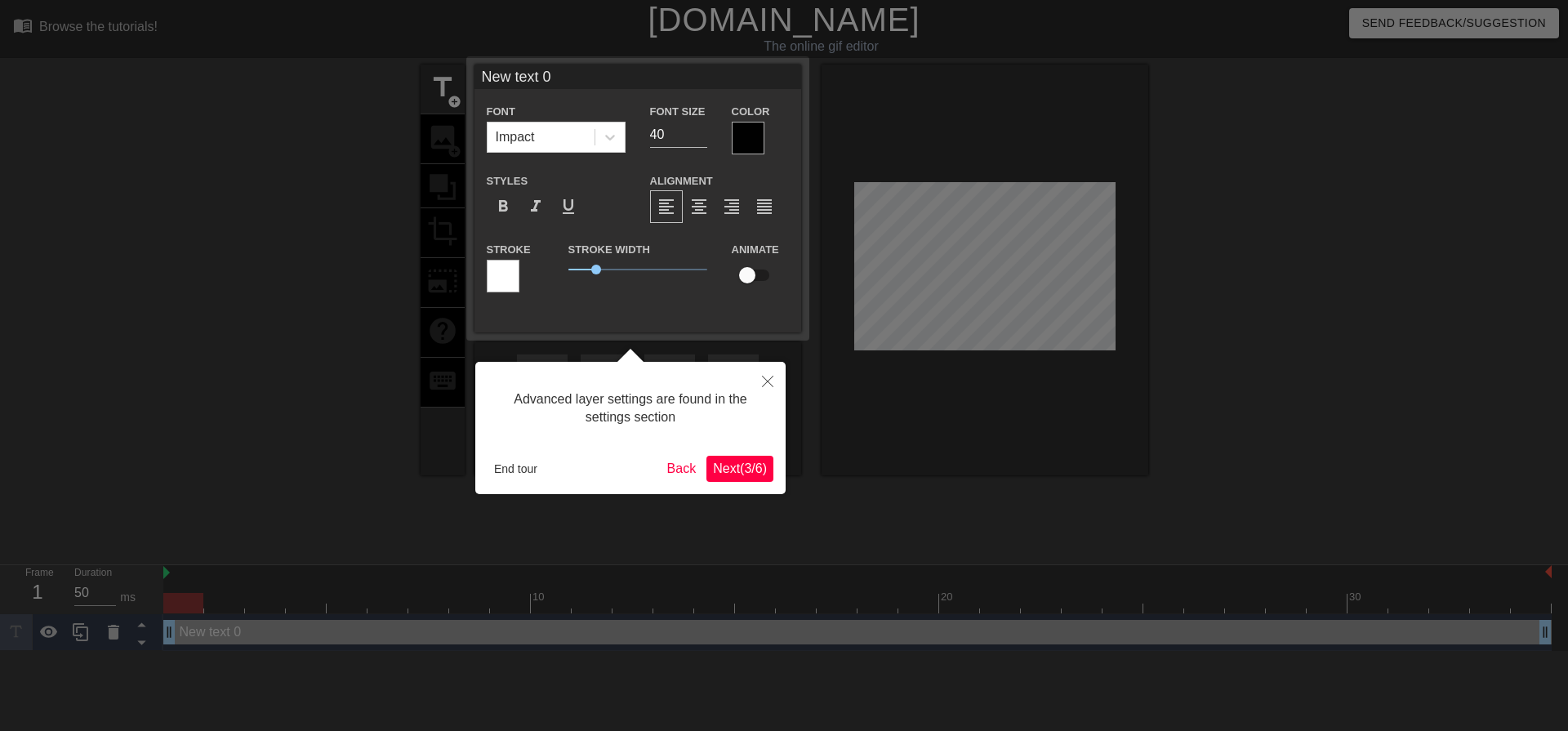
click at [743, 466] on span "Next ( 3 / 6 )" at bounding box center [740, 468] width 54 height 14
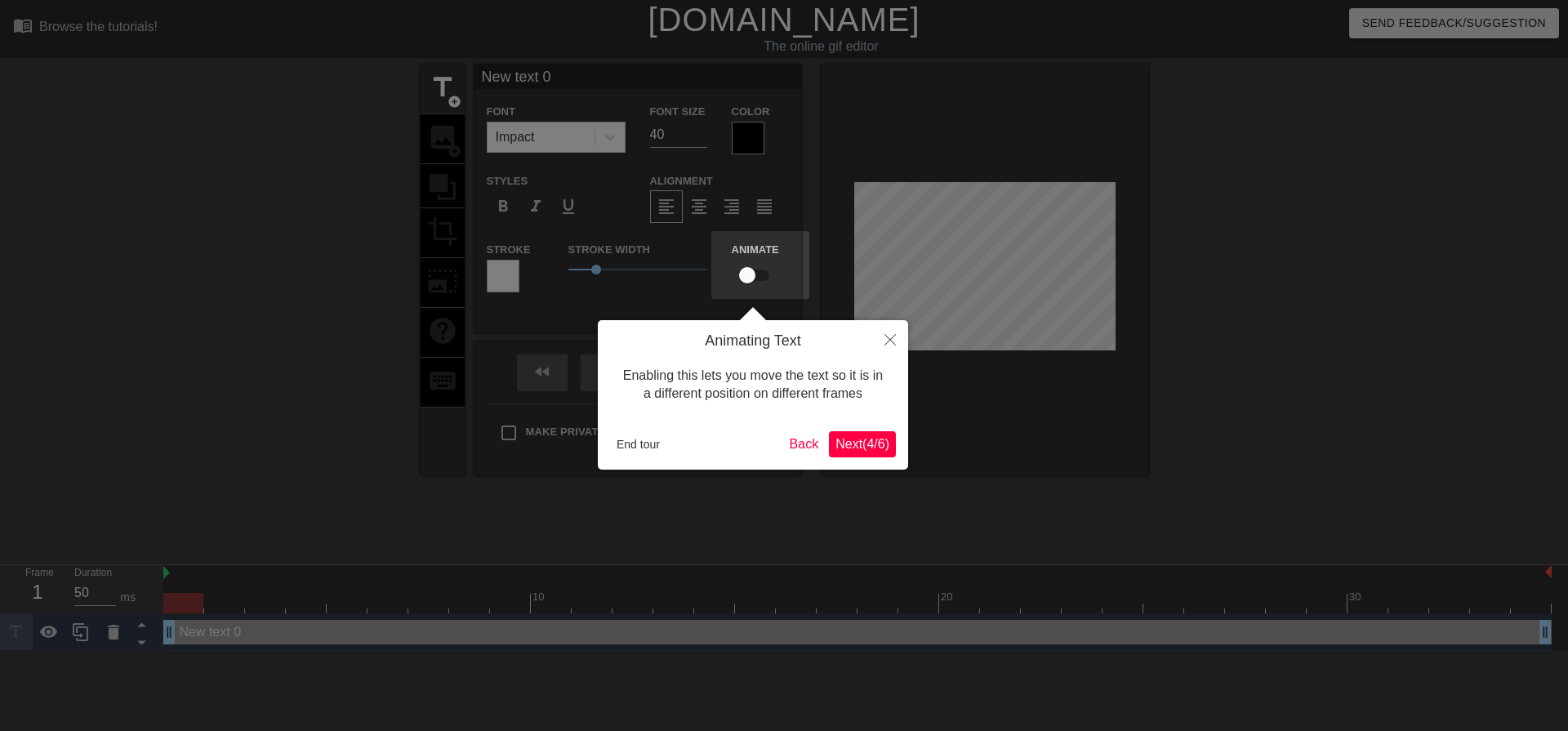
click at [851, 448] on span "Next ( 4 / 6 )" at bounding box center [863, 444] width 54 height 14
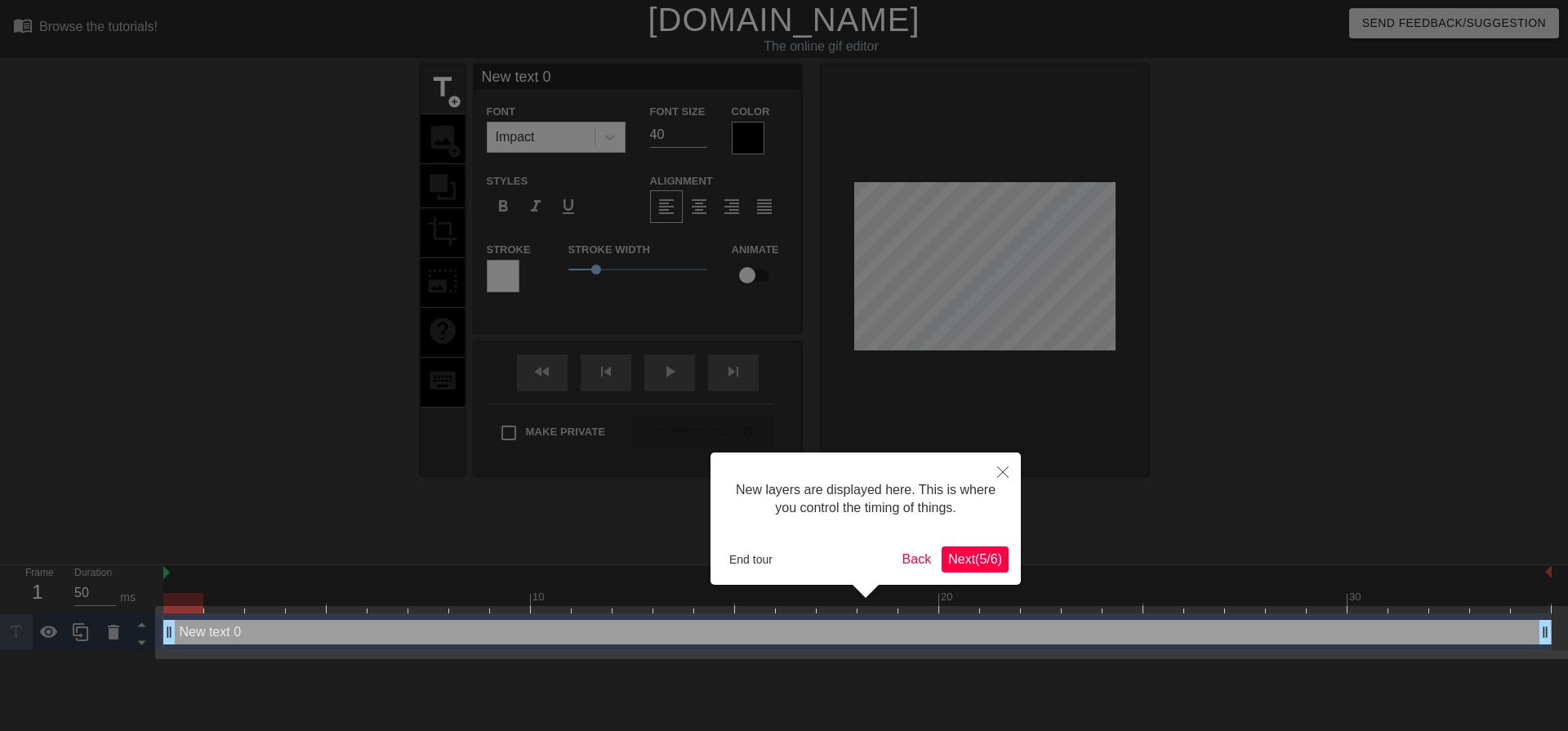
click at [968, 560] on span "Next ( 5 / 6 )" at bounding box center [975, 559] width 54 height 14
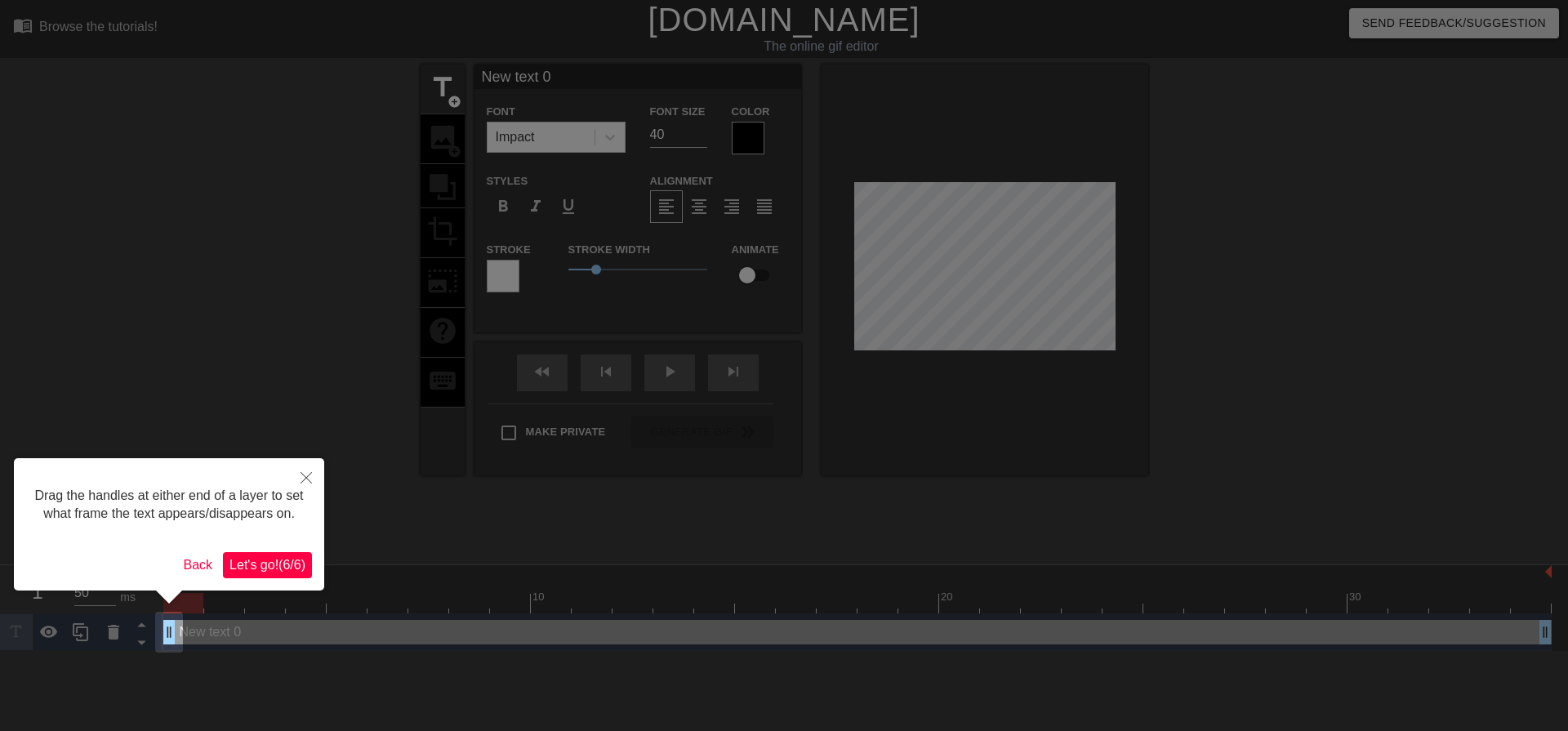
click at [296, 559] on span "Let's go! ( 6 / 6 )" at bounding box center [268, 565] width 76 height 14
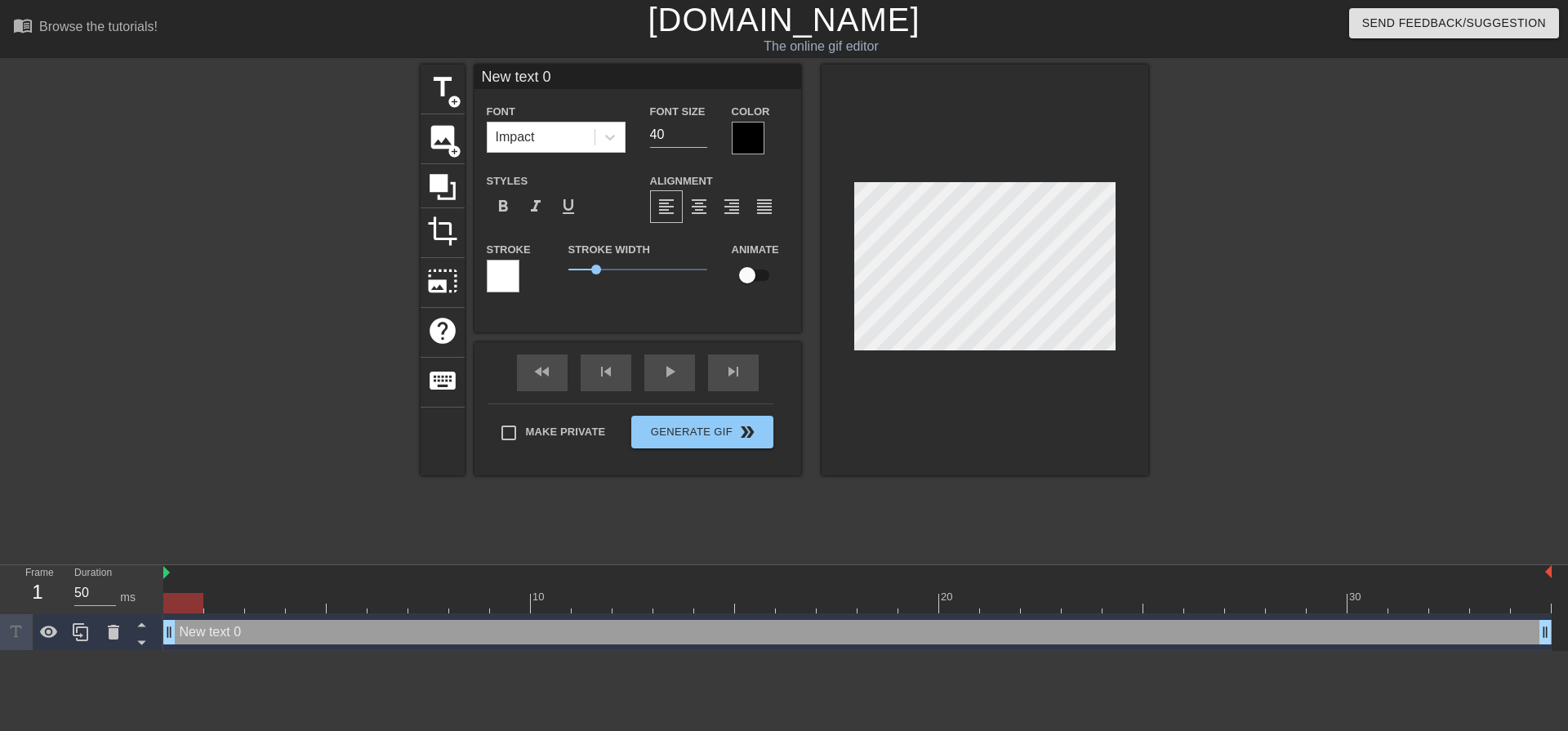
scroll to position [3, 3]
type input "New text0"
type textarea "New text0"
type input "New tex0"
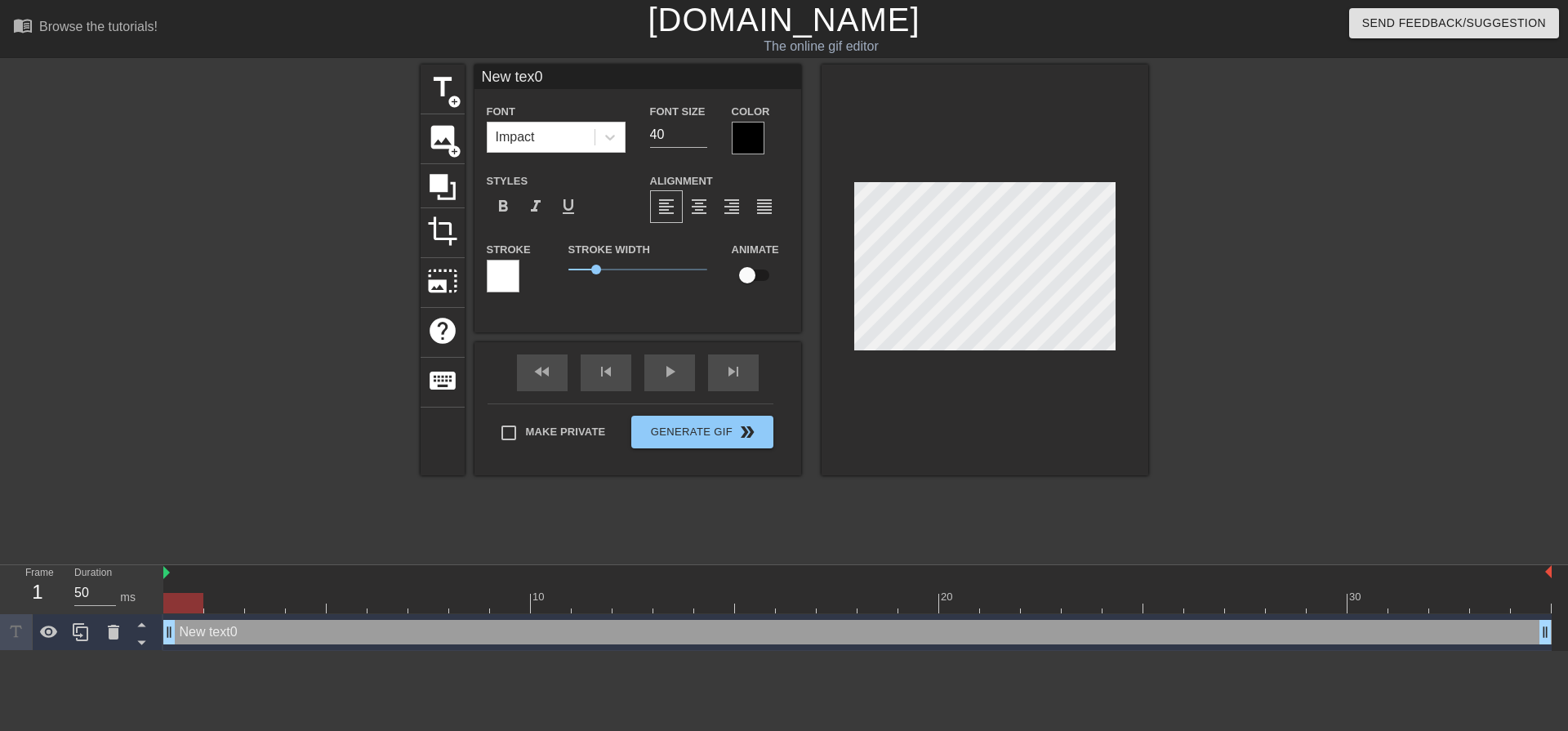
type textarea "New tex0"
type input "New te0"
type textarea "New te0"
type input "New t0"
type textarea "New t0"
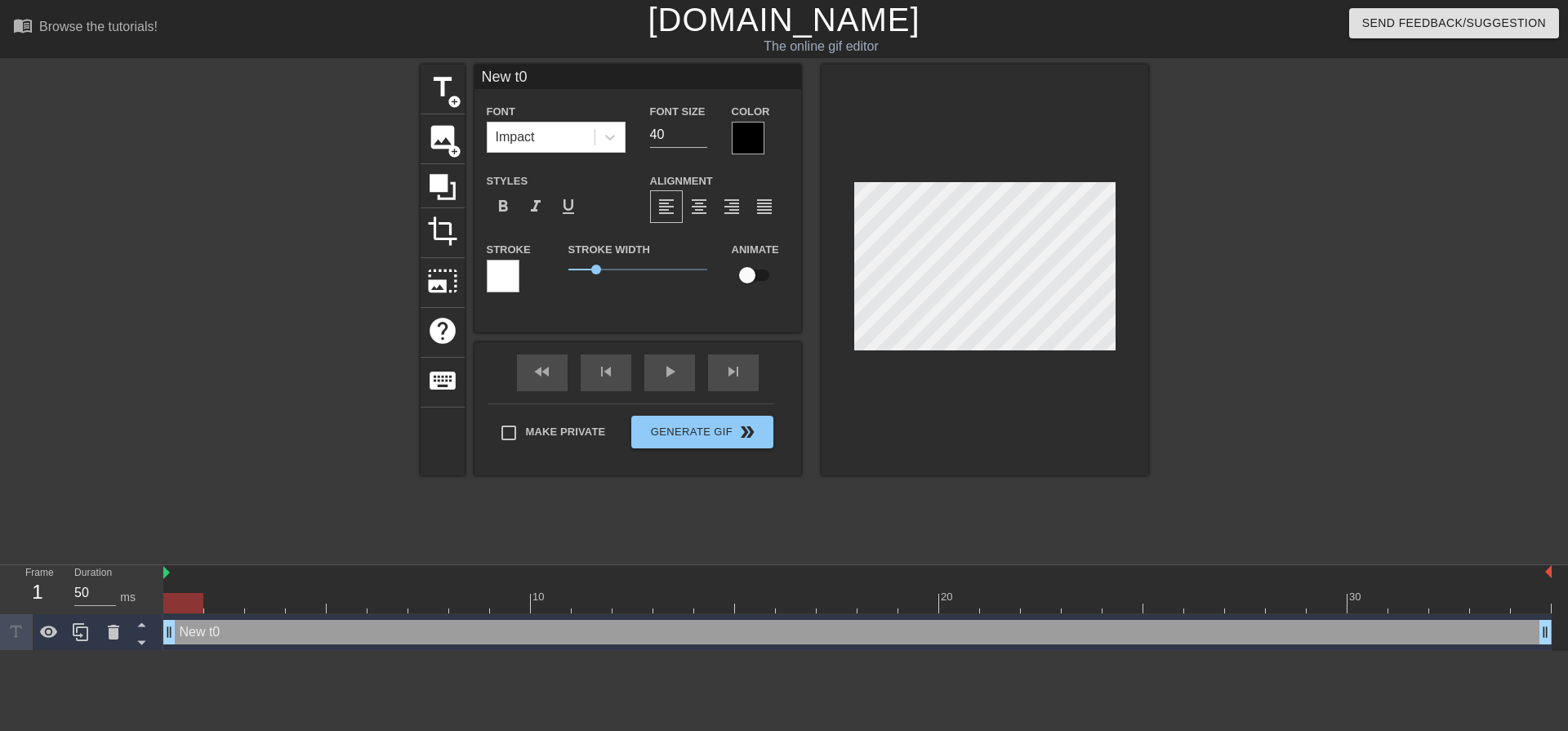
type input "New 0"
type textarea "New 0"
type input "New0"
type textarea "New0"
type input "Ne0"
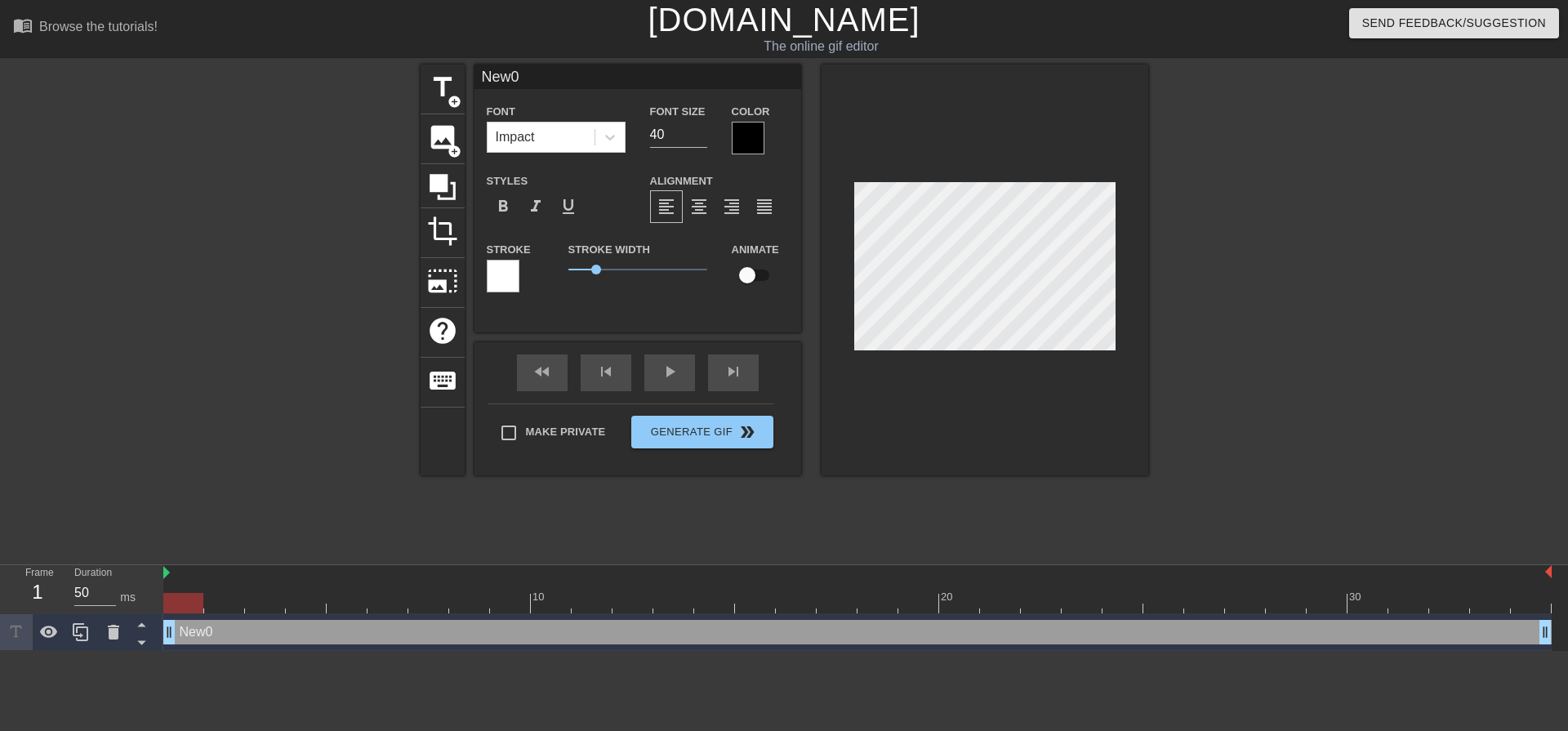
type textarea "Ne0"
type input "N0"
type textarea "N0"
type input "0"
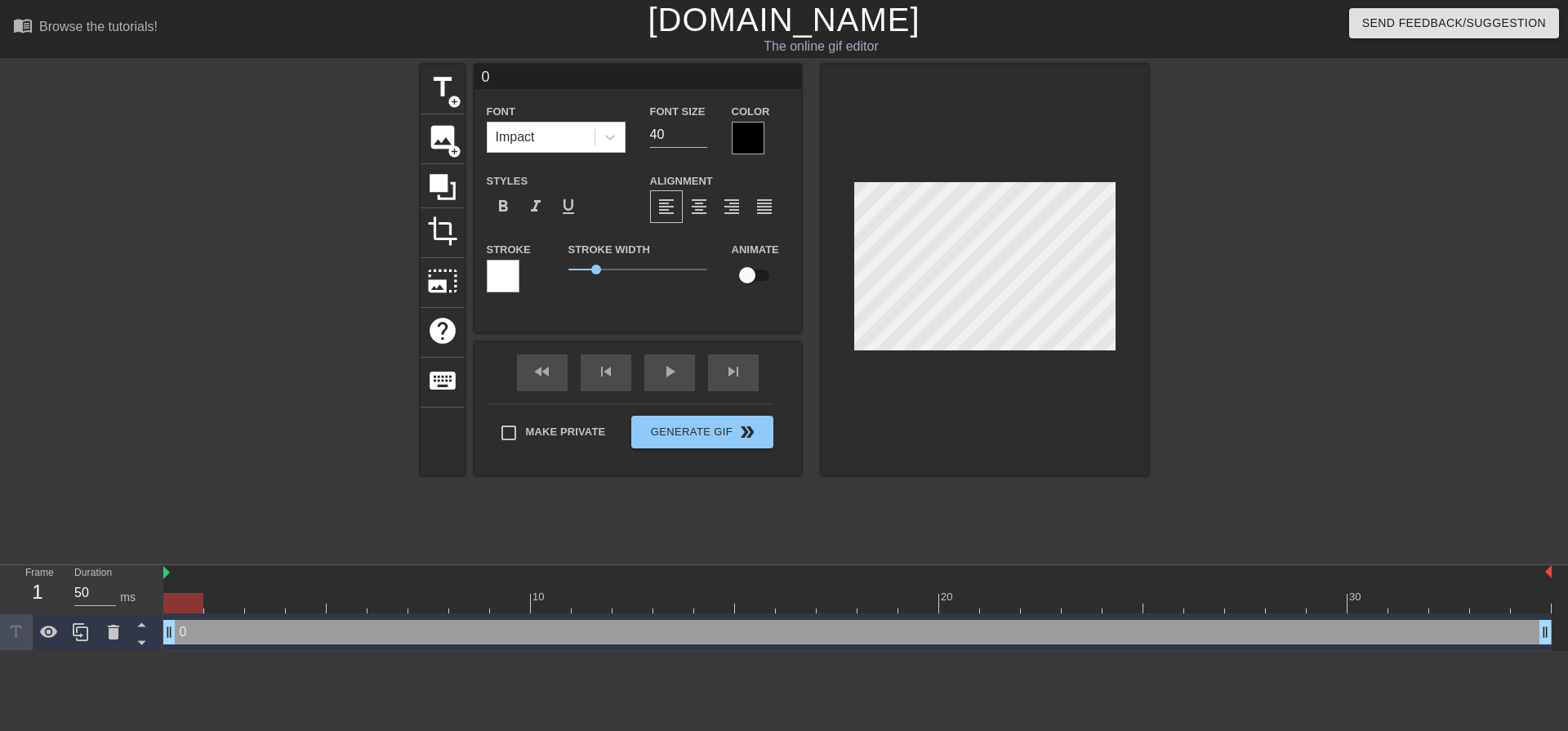
type textarea "0"
type input "[PERSON_NAME]"
type textarea "[PERSON_NAME]"
type input "[PERSON_NAME]"
type textarea "[PERSON_NAME]"
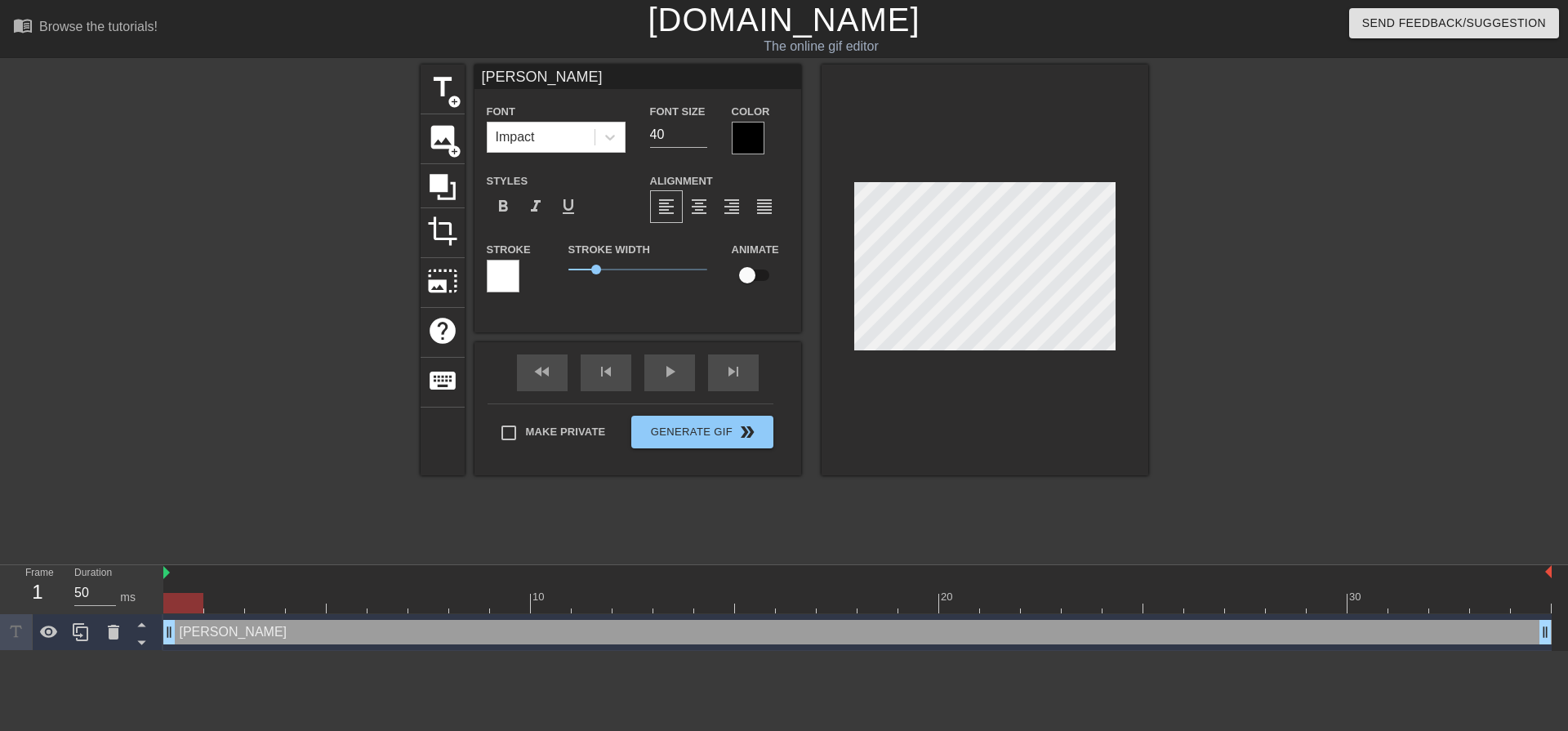
type input "Лич"
type textarea "Лич"
type input "Личн"
type textarea "Личн"
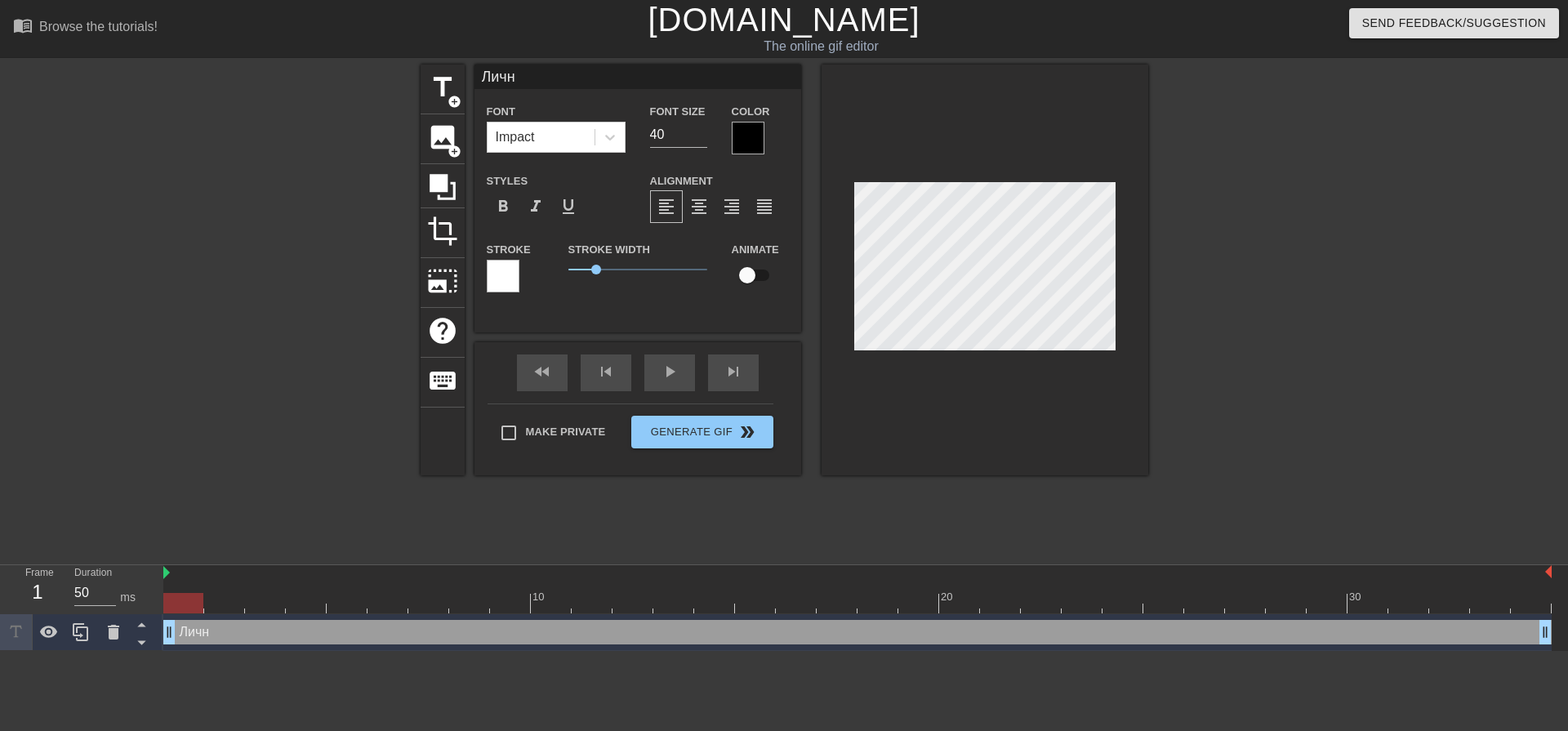
type input "Лично"
type textarea "Лично"
type input "Лично"
type textarea "Лично"
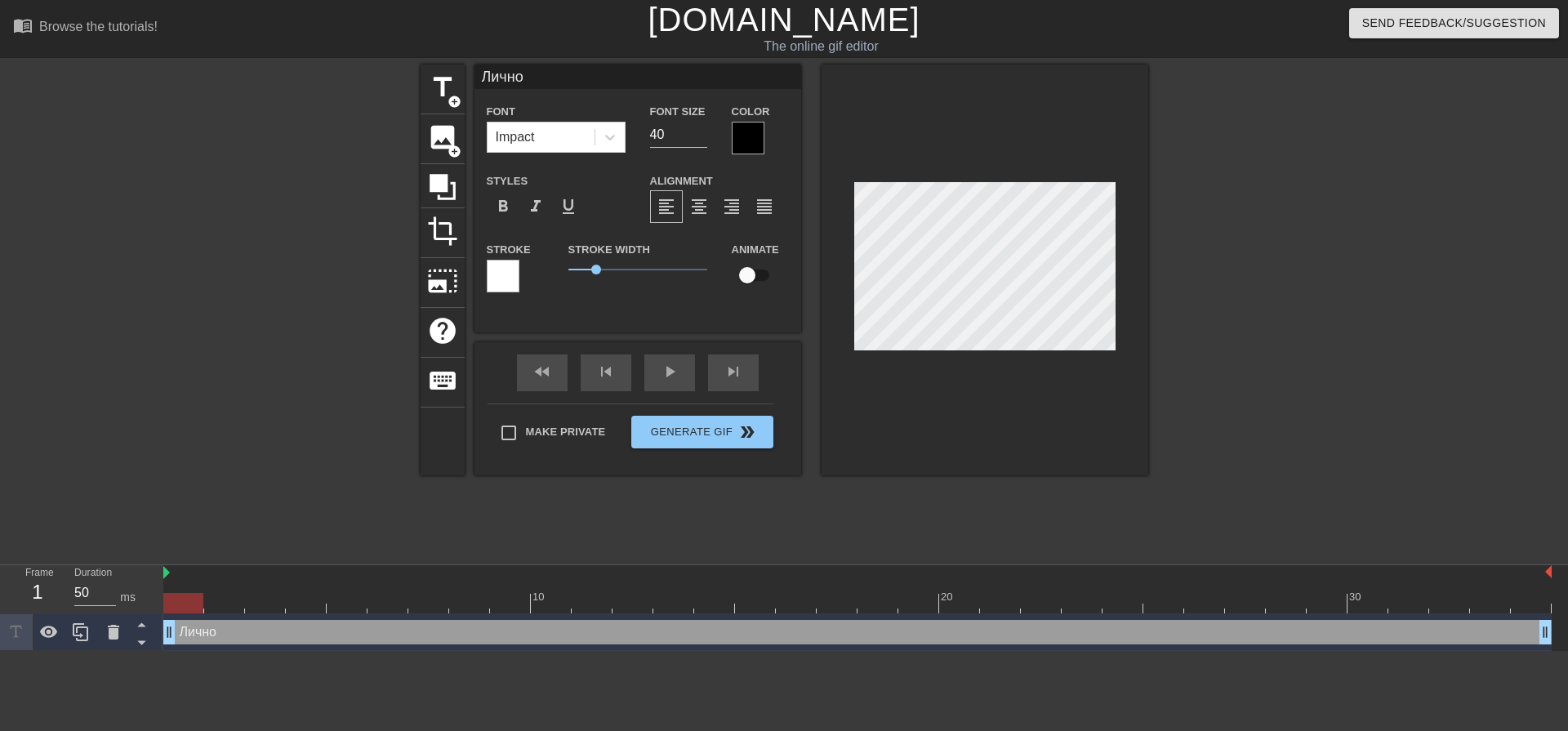
type input "Лично"
type textarea "Лично"
type input "Лично м"
type textarea "Лично м"
type input "Лично мн"
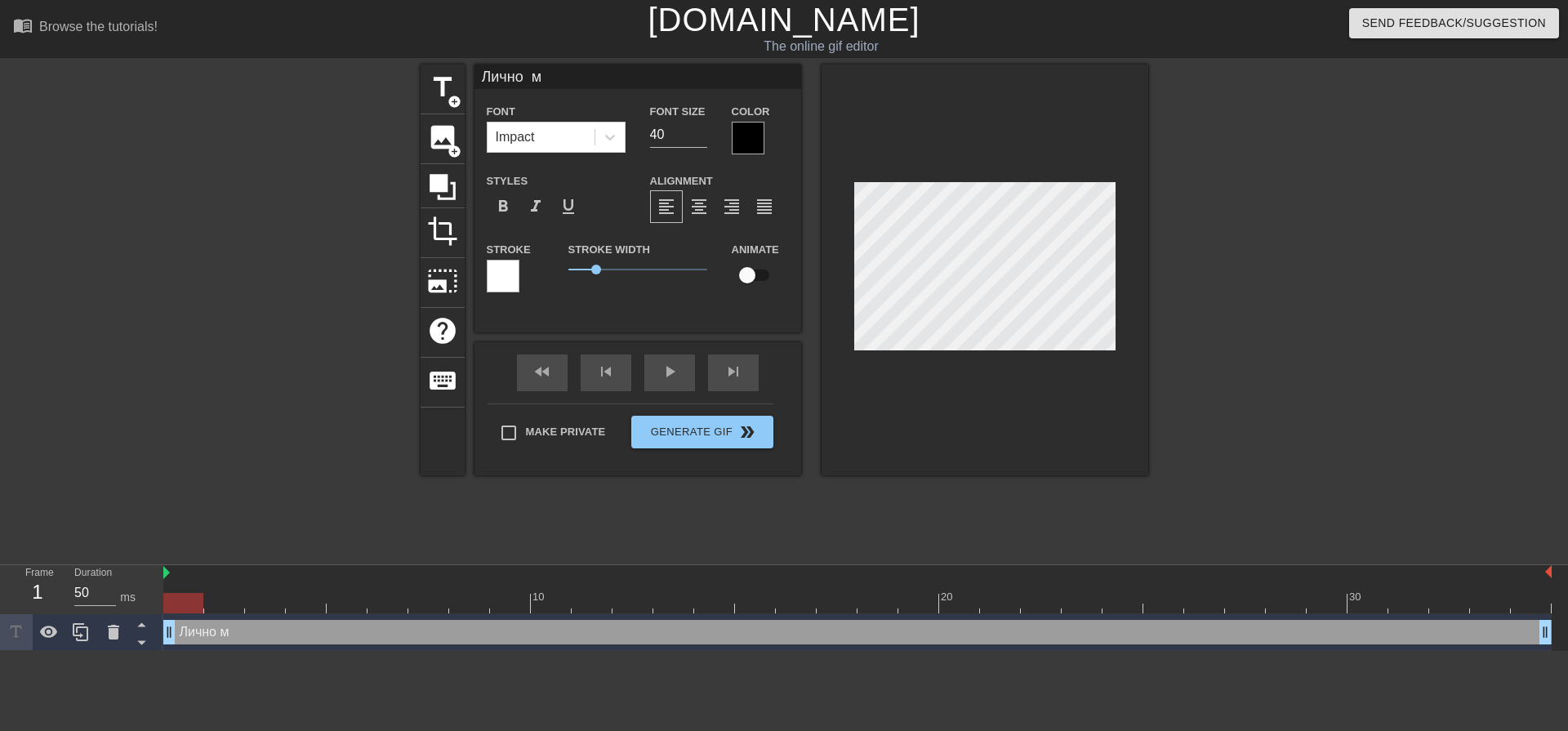
type textarea "Лично мн"
type input "Лично мне"
type textarea "Лично мне"
click at [700, 137] on input "39" at bounding box center [678, 134] width 57 height 26
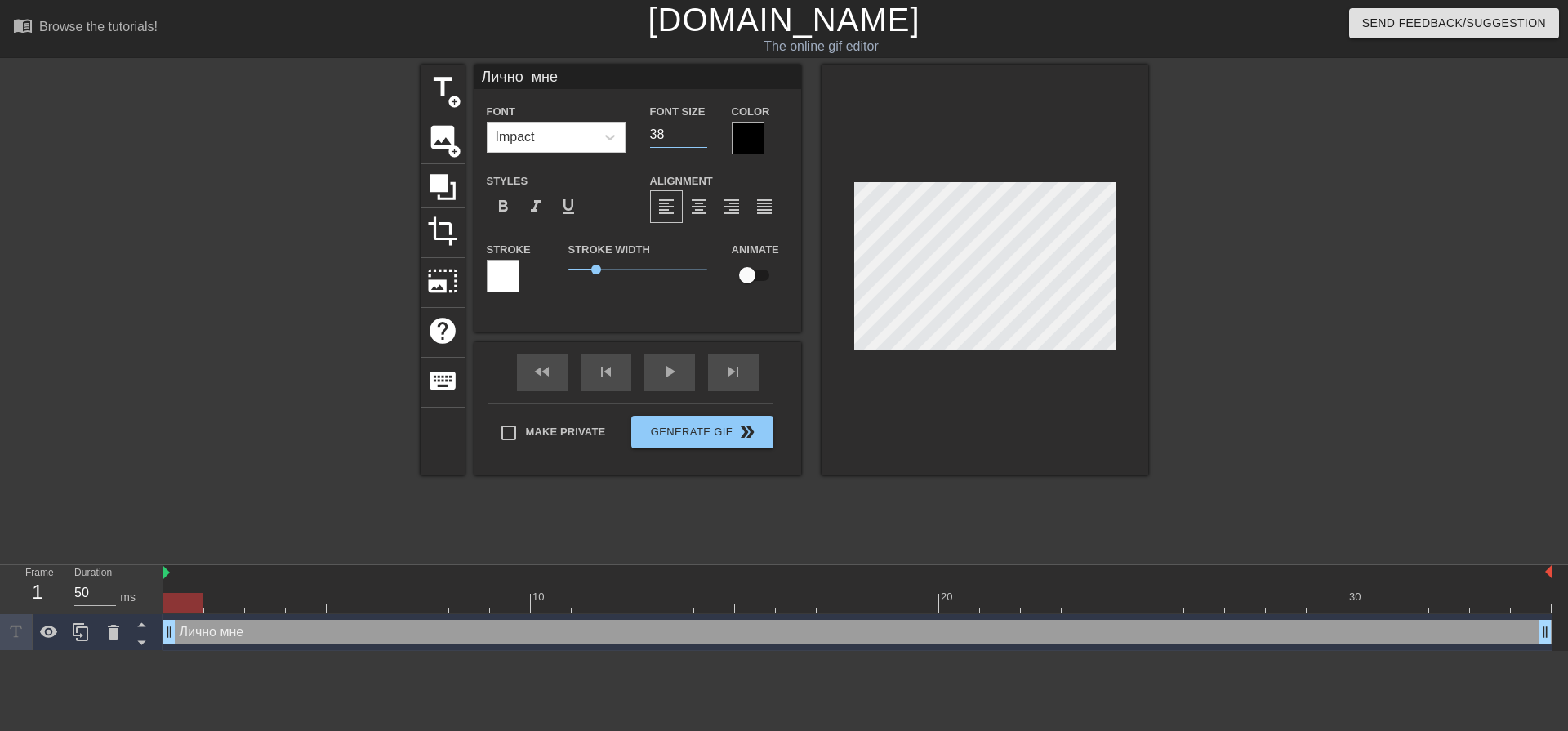
click at [700, 137] on input "38" at bounding box center [678, 134] width 57 height 26
click at [700, 137] on input "37" at bounding box center [678, 134] width 57 height 26
click at [700, 137] on input "36" at bounding box center [678, 134] width 57 height 26
click at [700, 137] on input "35" at bounding box center [678, 134] width 57 height 26
type input "34"
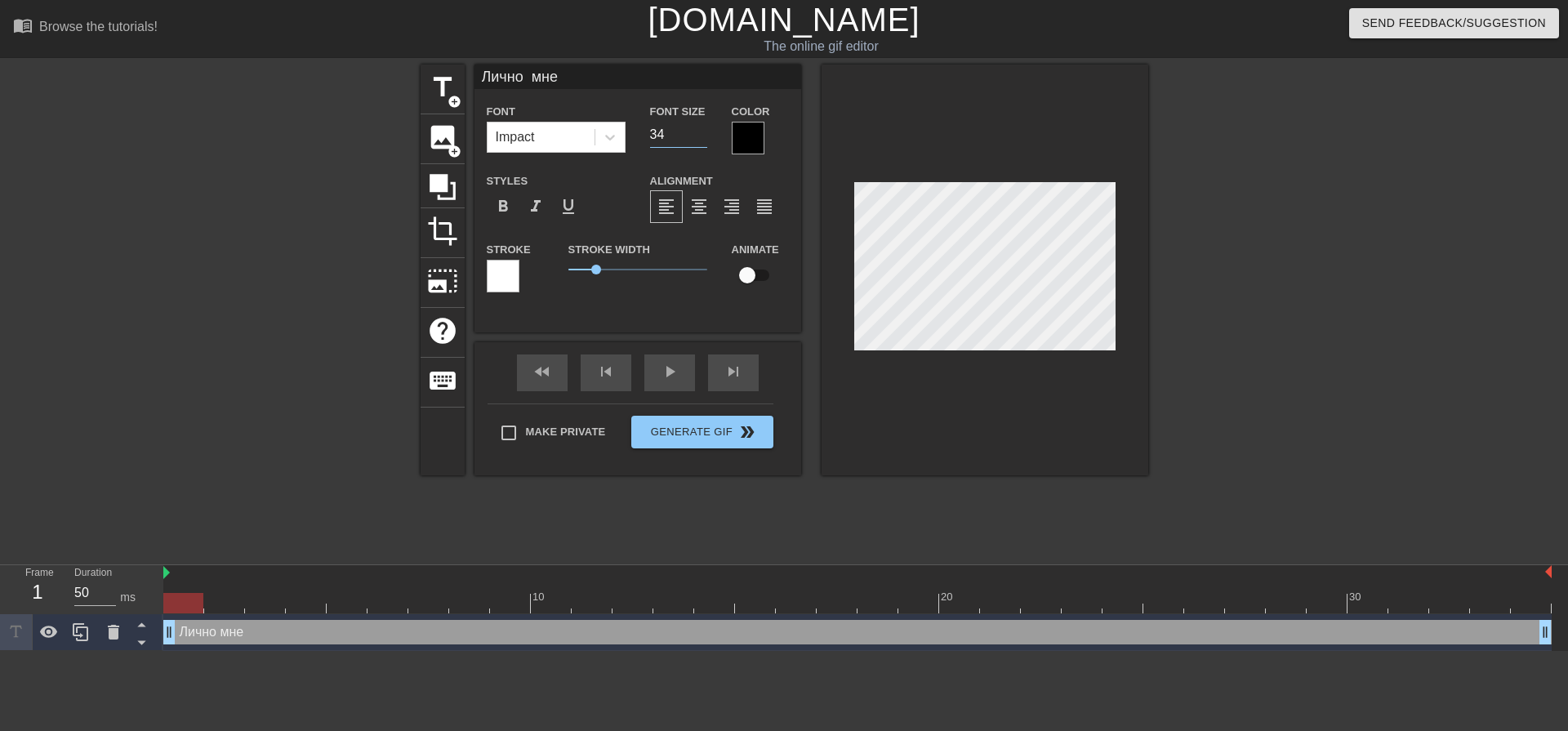
click at [700, 137] on input "34" at bounding box center [678, 134] width 57 height 26
click at [736, 135] on div at bounding box center [748, 138] width 33 height 33
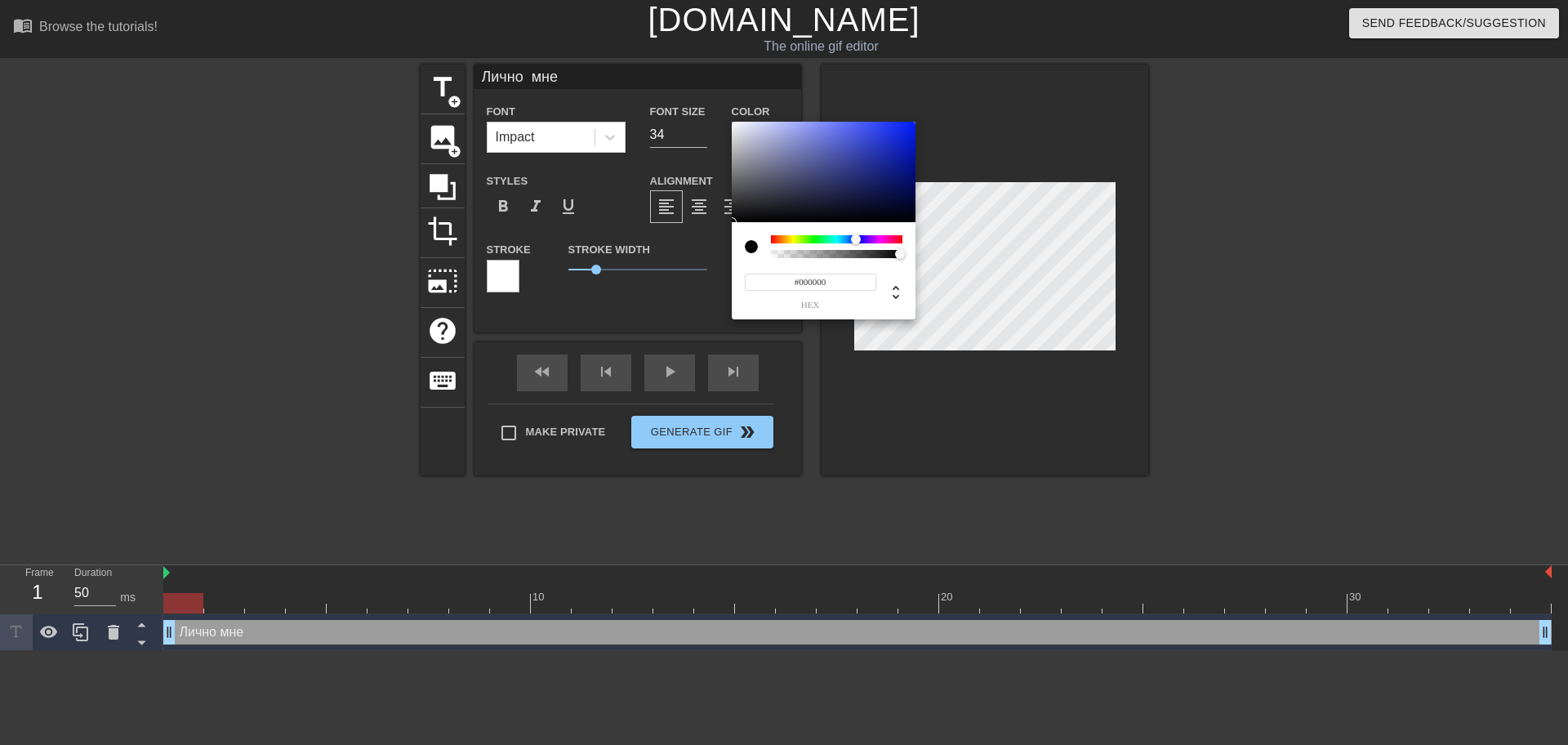
click at [856, 237] on div at bounding box center [837, 239] width 132 height 8
click at [867, 210] on div at bounding box center [824, 172] width 184 height 101
type input "#0C1232"
drag, startPoint x: 866, startPoint y: 211, endPoint x: 870, endPoint y: 203, distance: 8.9
click at [870, 203] on div at bounding box center [872, 203] width 10 height 10
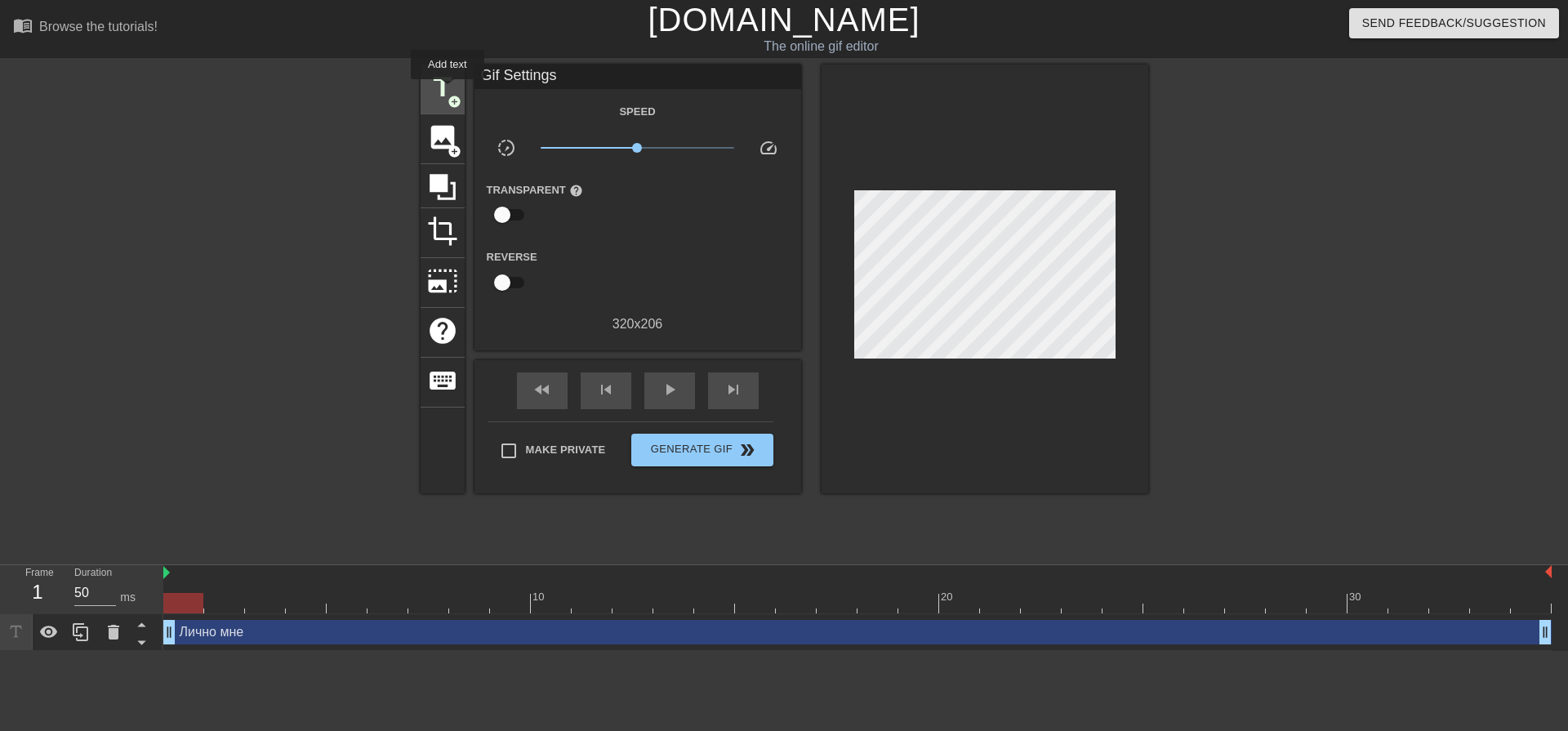
click at [448, 90] on span "title" at bounding box center [443, 87] width 31 height 31
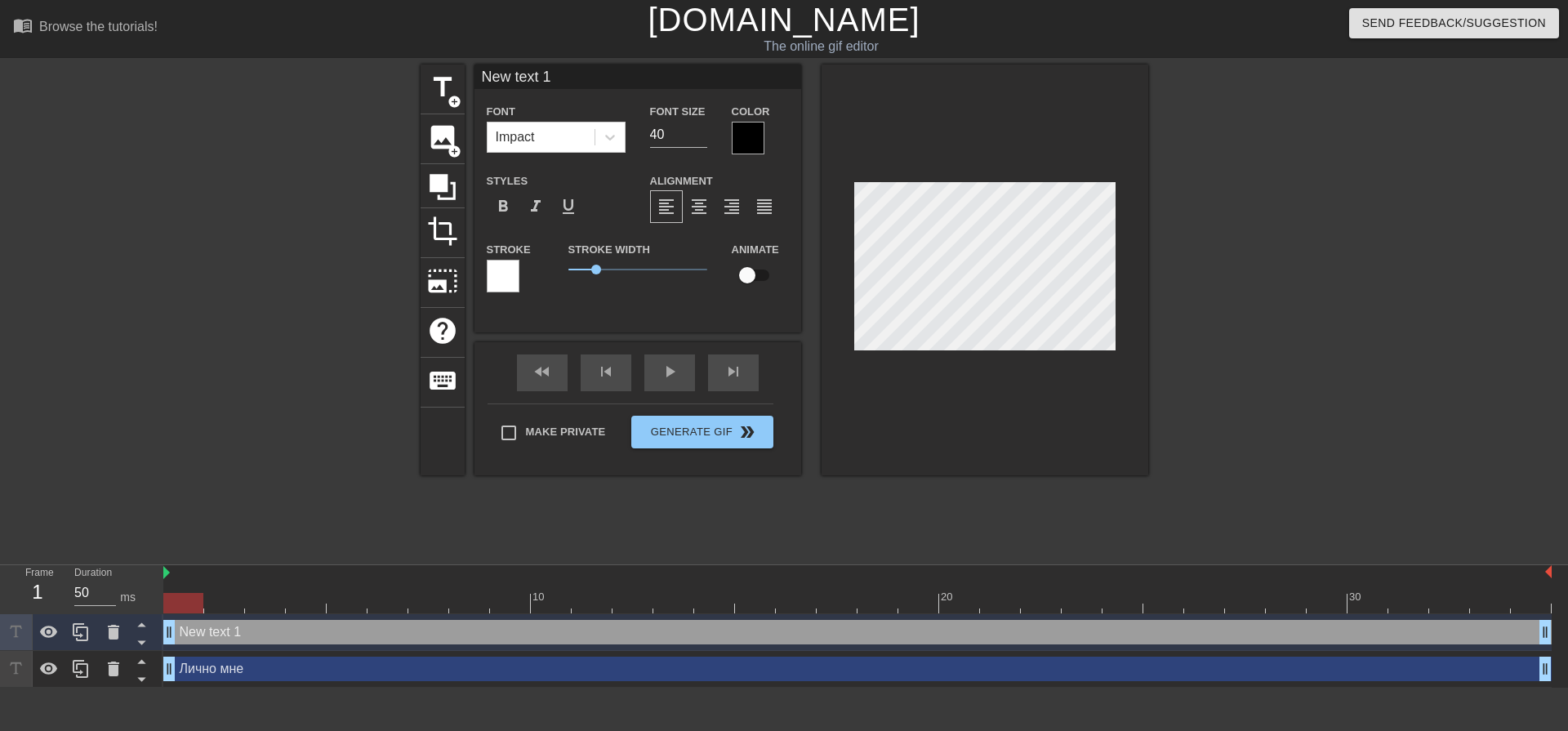
type input "New text1"
type textarea "New text1"
type input "New tex1"
type textarea "New tex1"
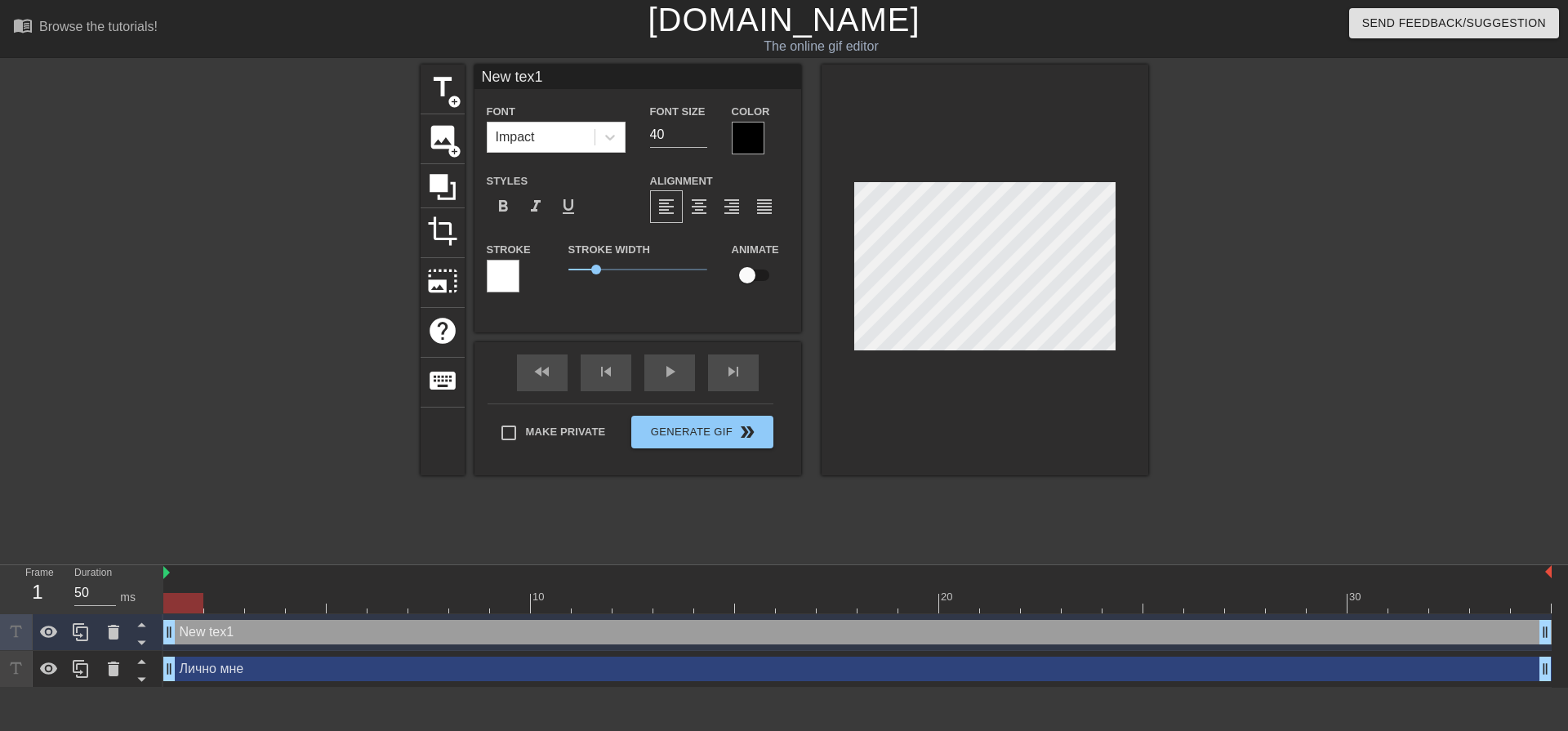
type input "New te1"
type textarea "New te1"
type input "New t1"
type textarea "New t1"
type input "New 1"
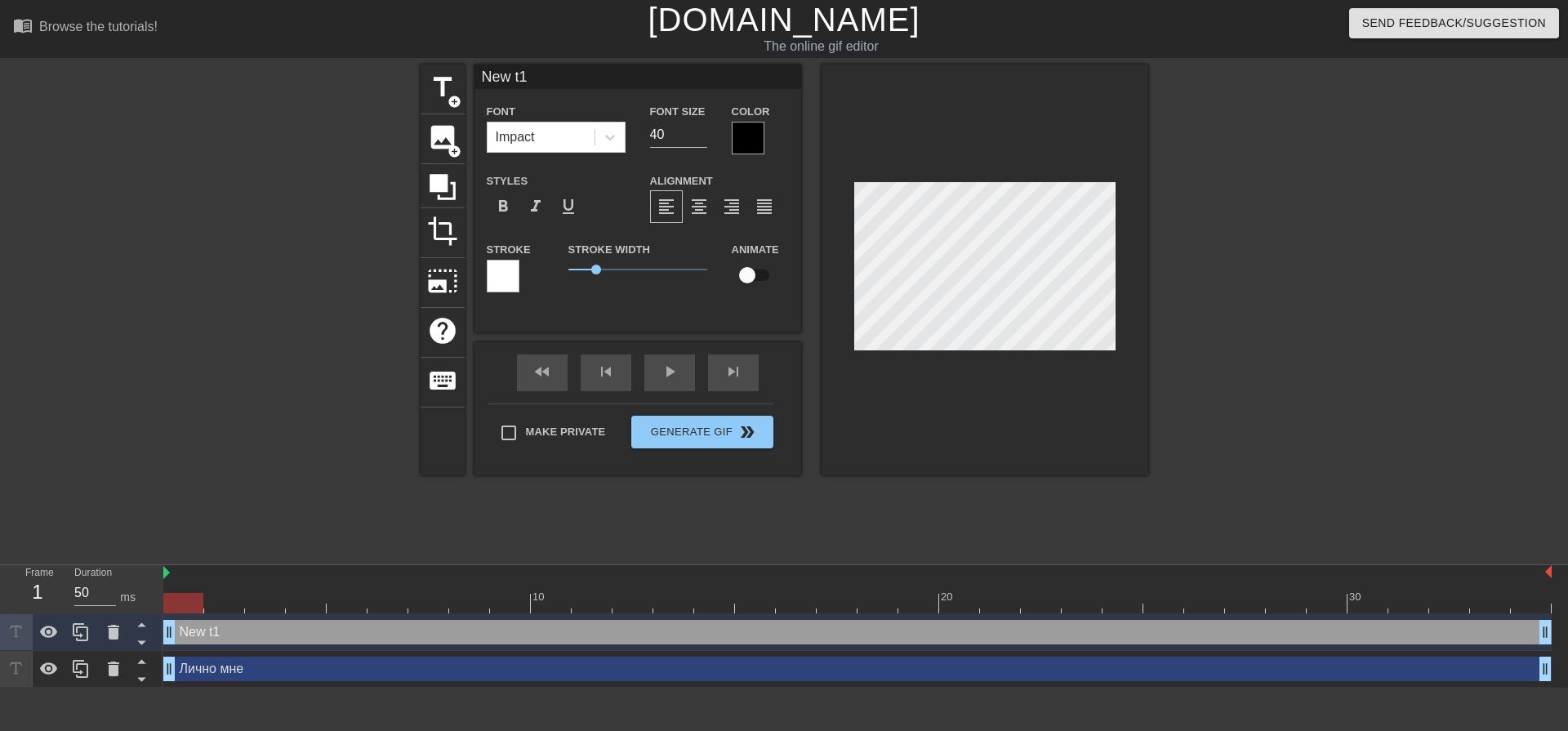
type textarea "New 1"
type input "New1"
type textarea "New1"
type input "Ne1"
type textarea "Ne1"
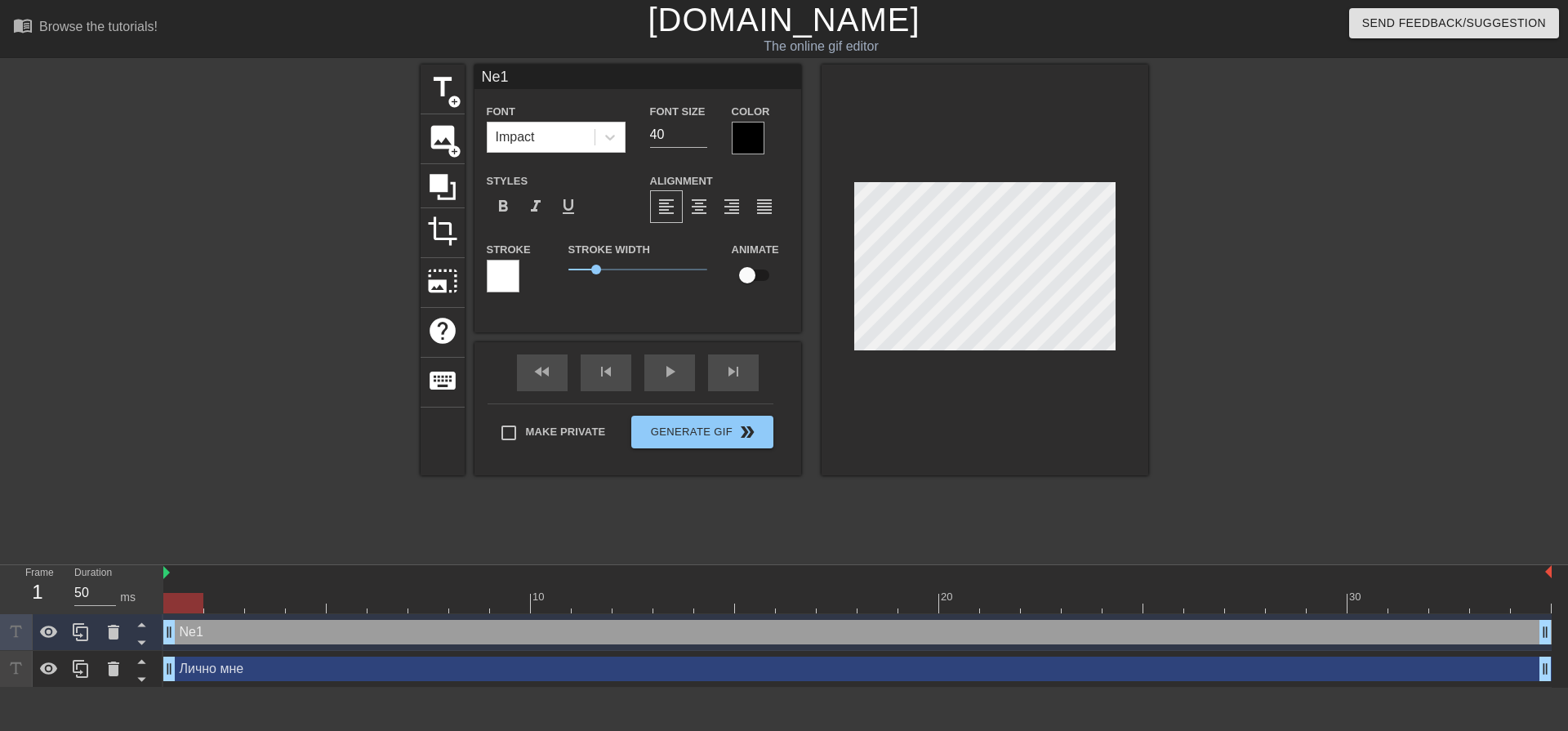
type input "N1"
type textarea "N1"
type input "1"
type textarea "1"
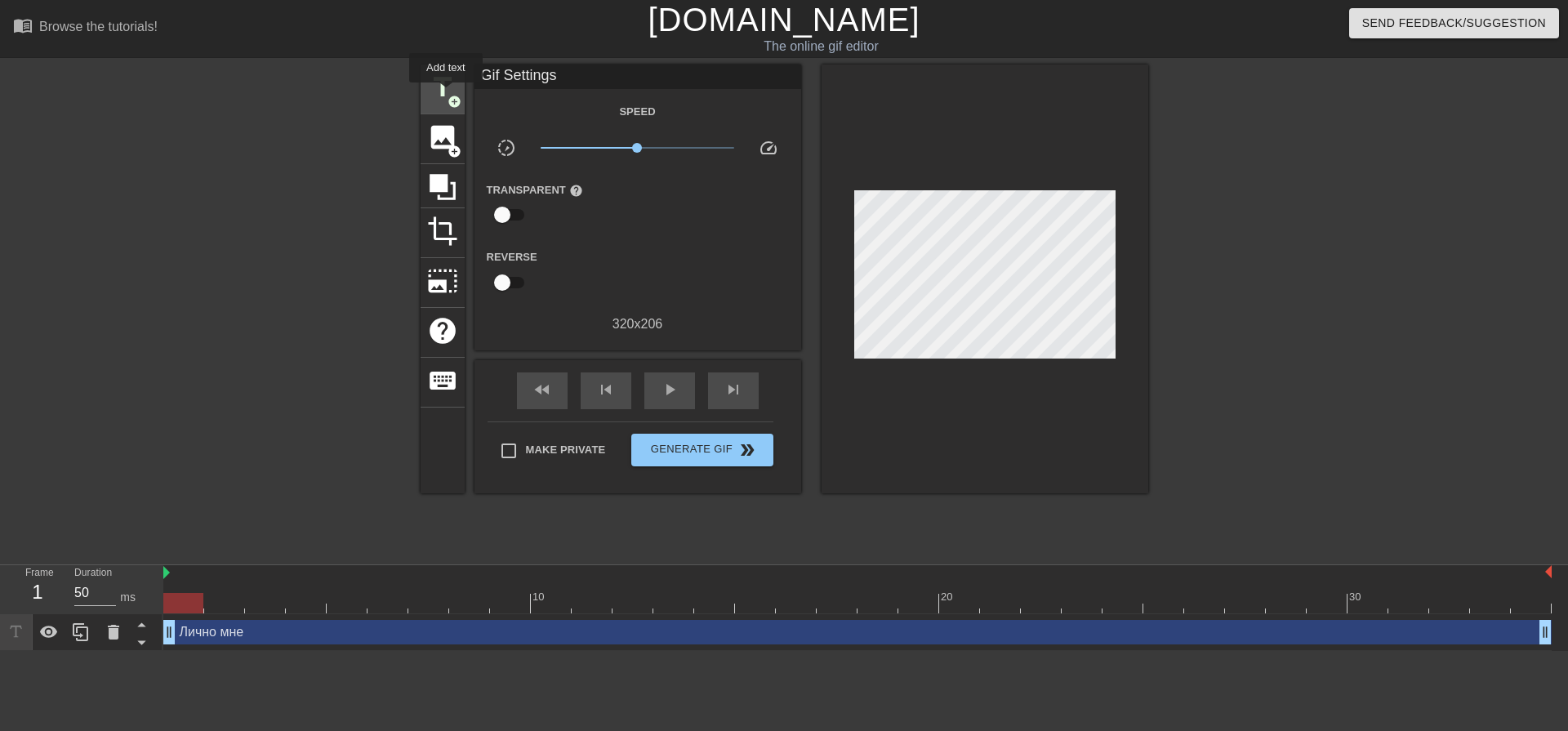
click at [446, 94] on span "title" at bounding box center [443, 87] width 31 height 31
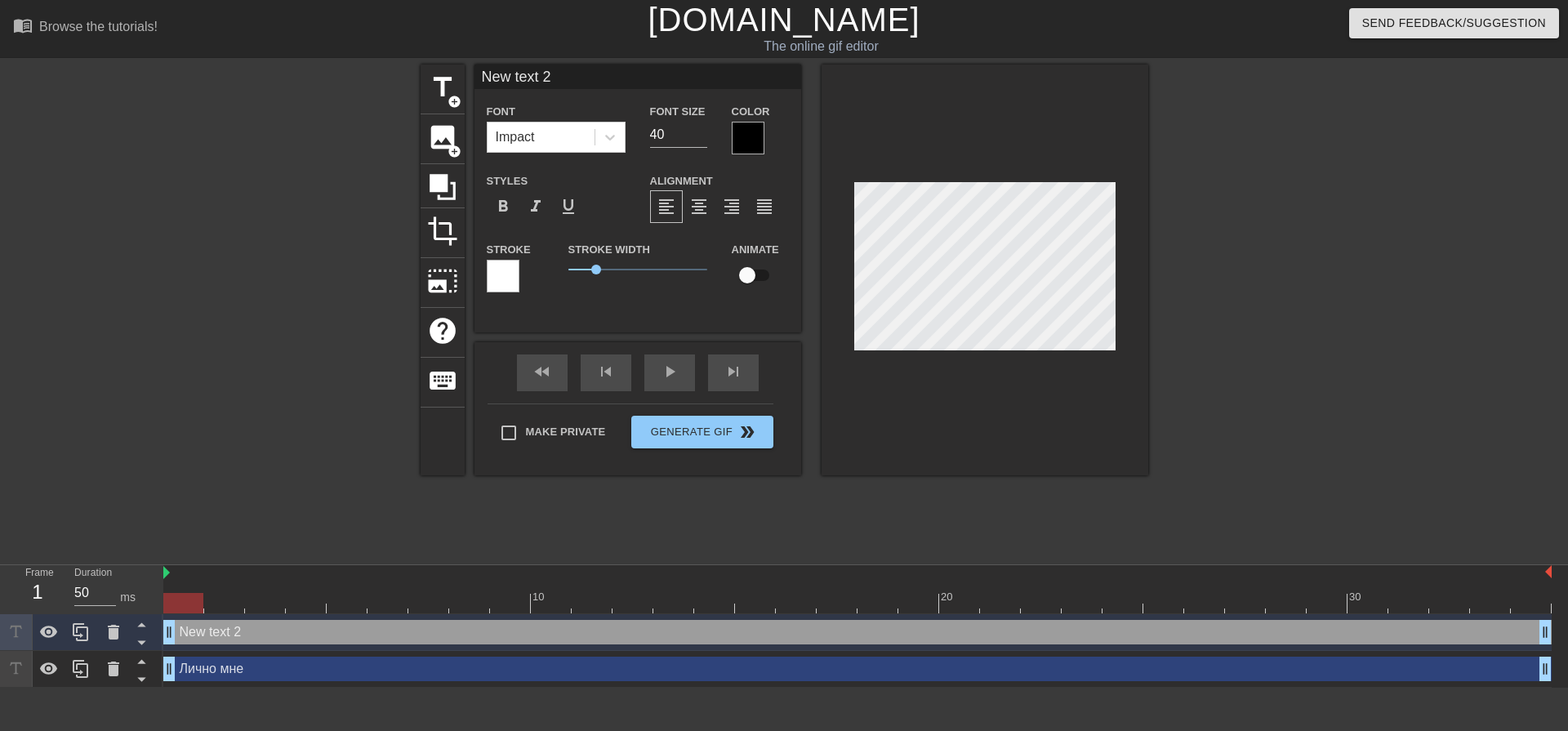
type input "New tex 2"
type textarea "New tex 2"
type input "New te 2"
type textarea "New te 2"
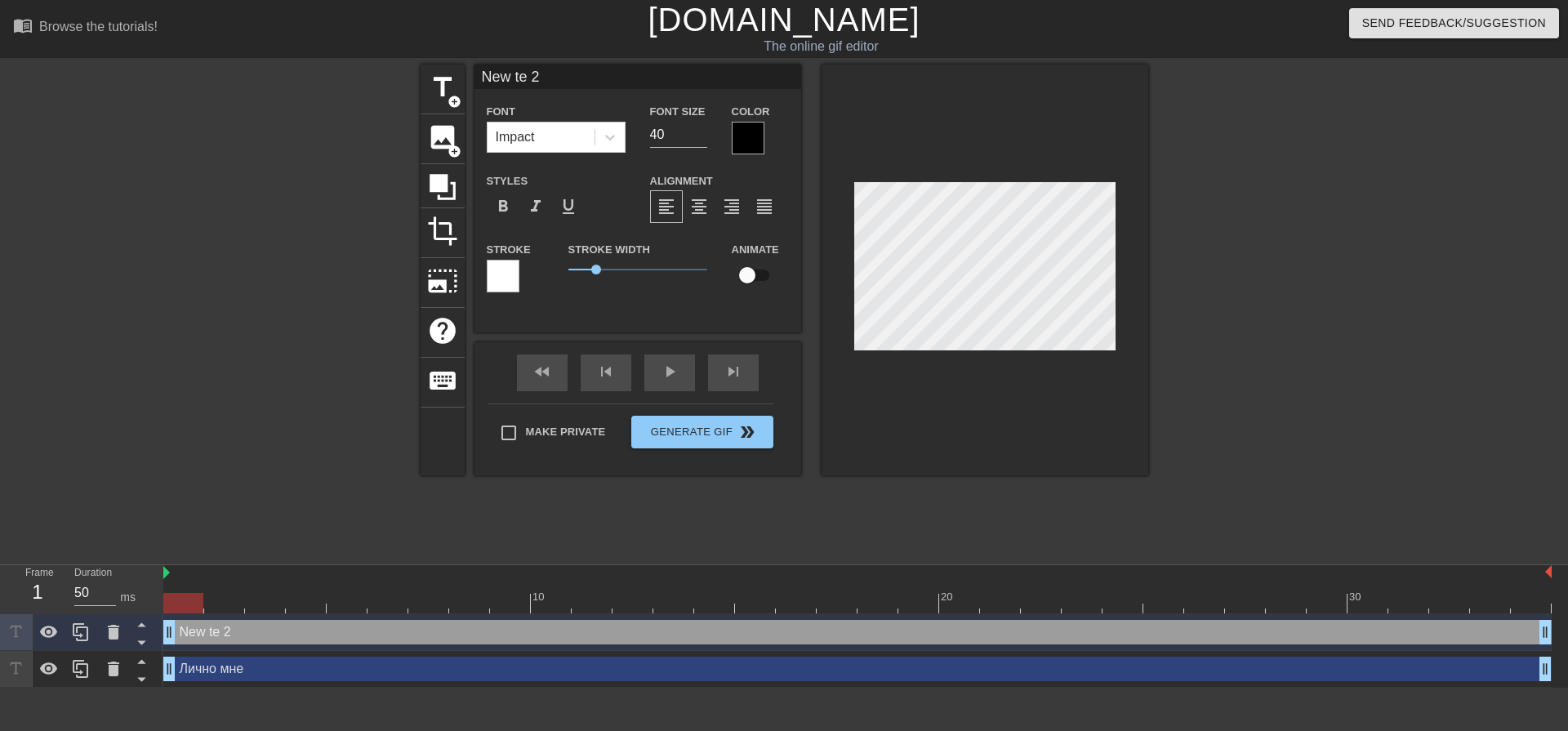
type input "New t 2"
type textarea "New t 2"
type input "New 2"
type textarea "New 2"
type input "New 2"
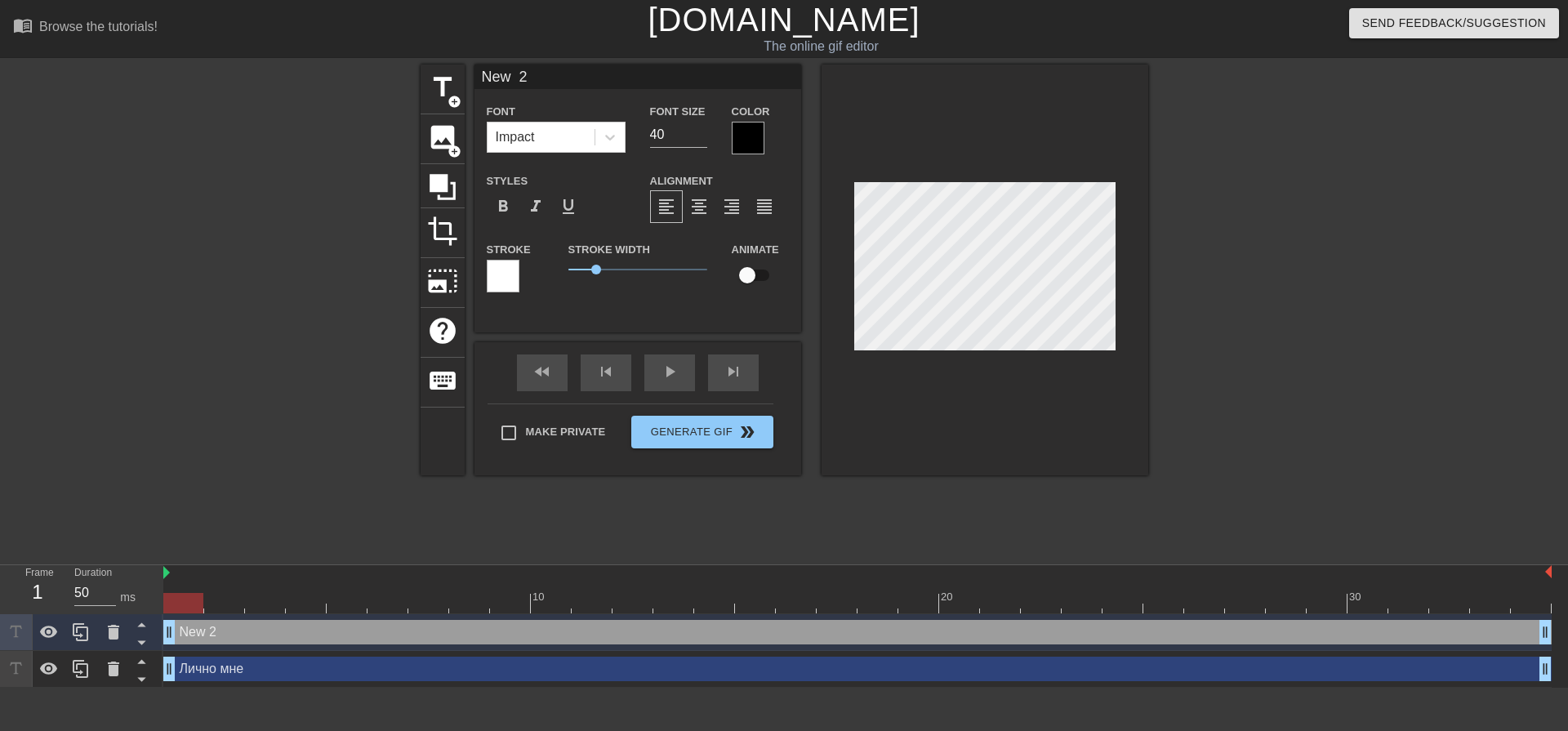
type textarea "New 2"
type input "Ne 2"
type textarea "Ne 2"
type input "N 2"
type textarea "N 2"
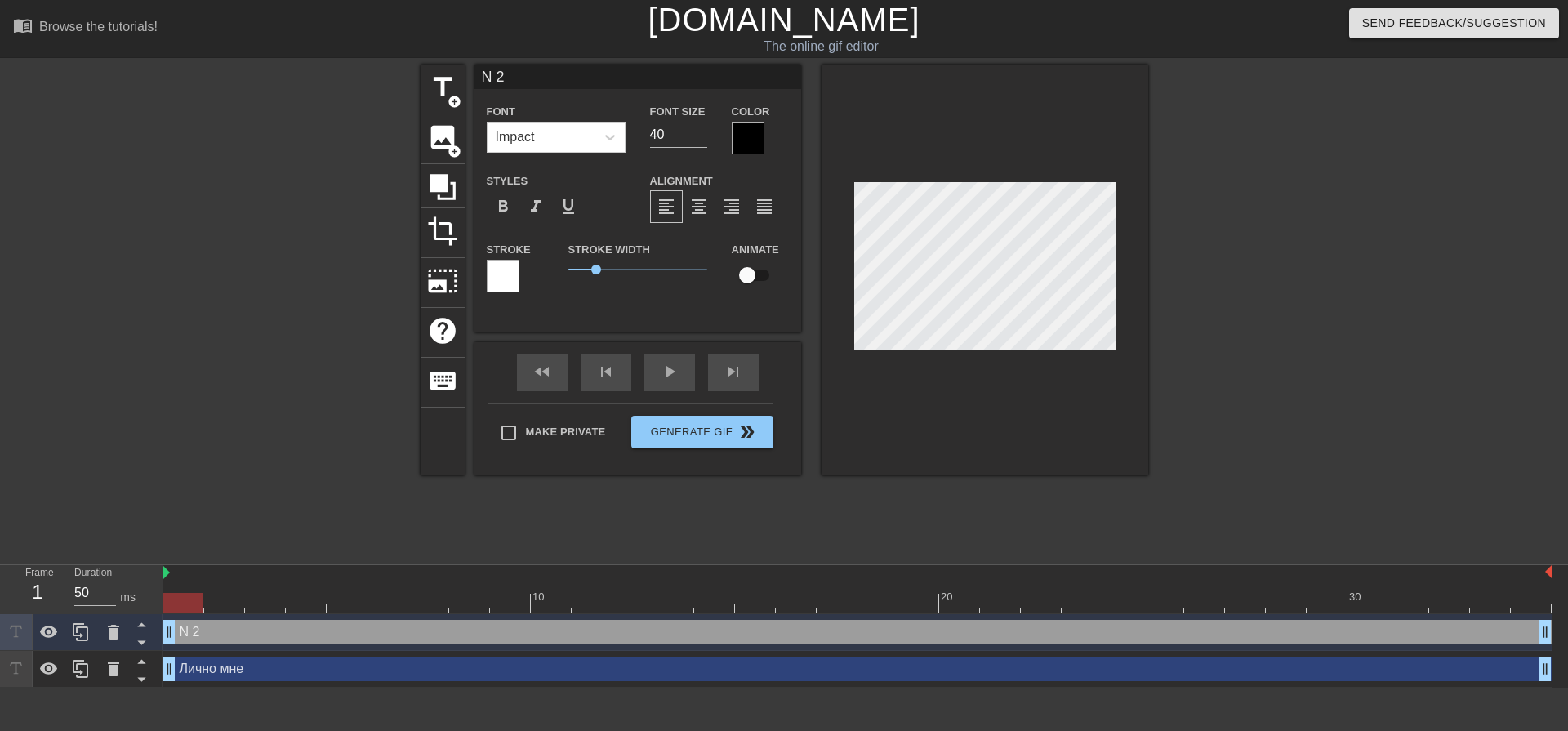
type input "2"
type textarea "2"
type input "в"
type textarea "в"
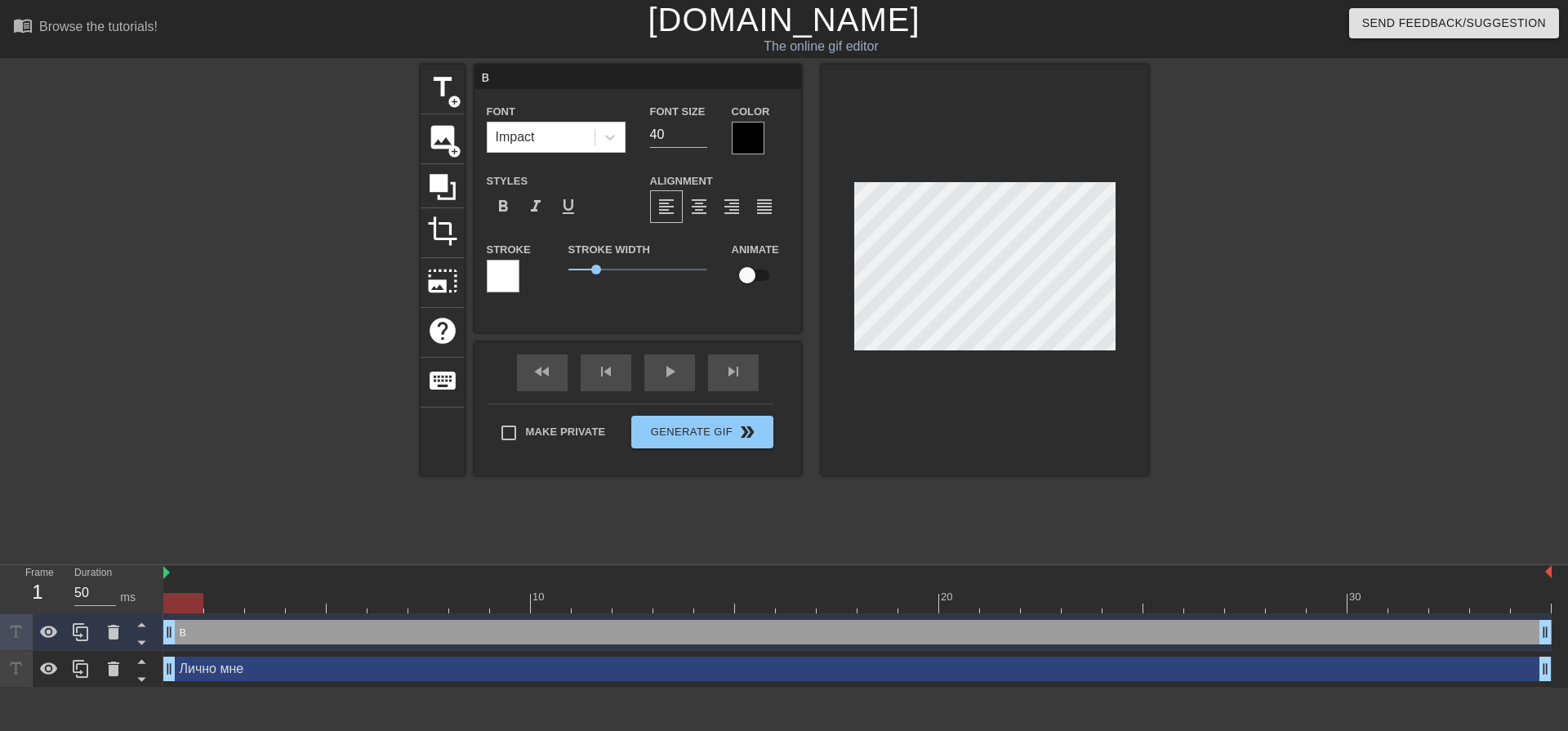
type input "вс"
type textarea "вс"
type input "все"
type textarea "все"
type input "все"
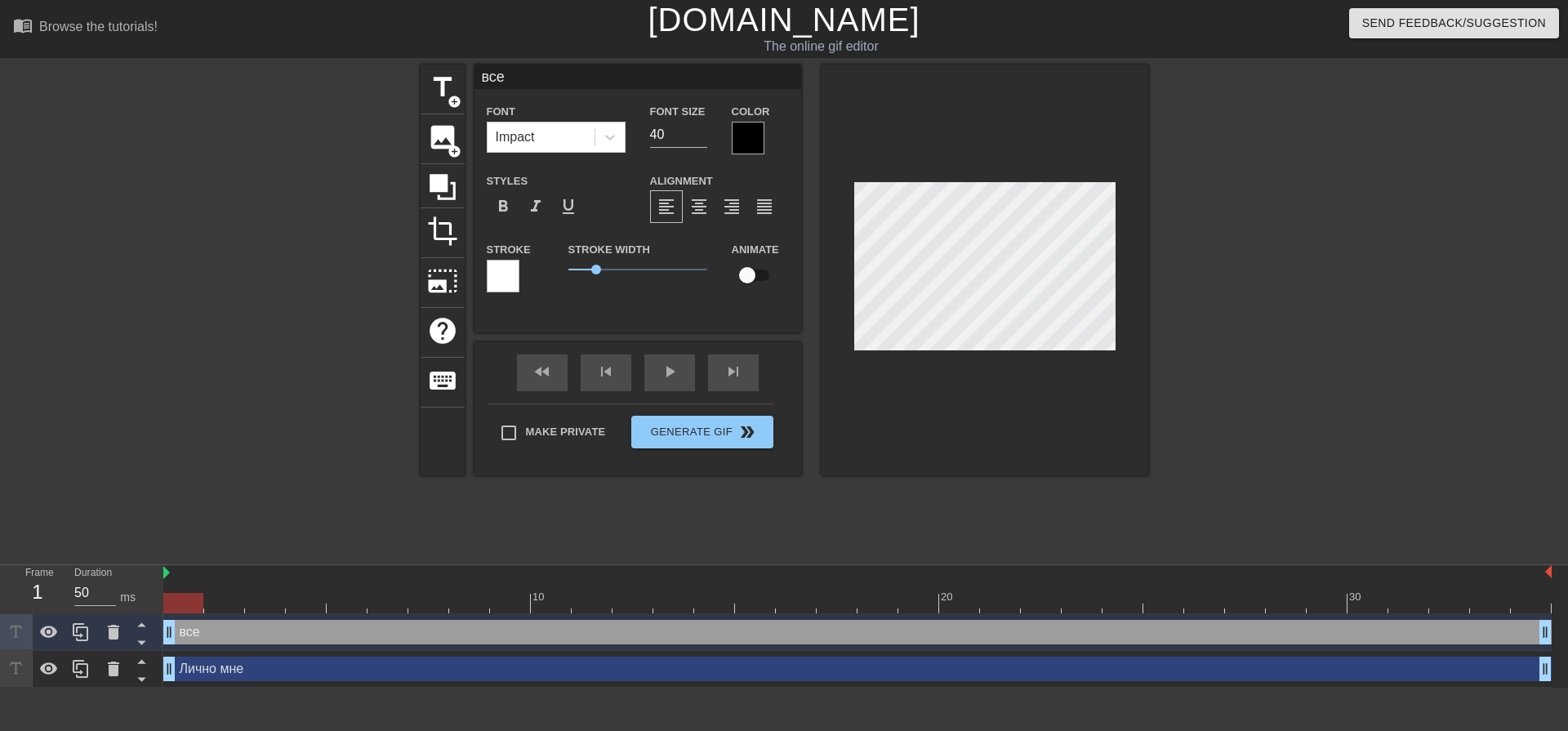
type textarea "все"
type input "все"
type textarea "все"
type input "все н"
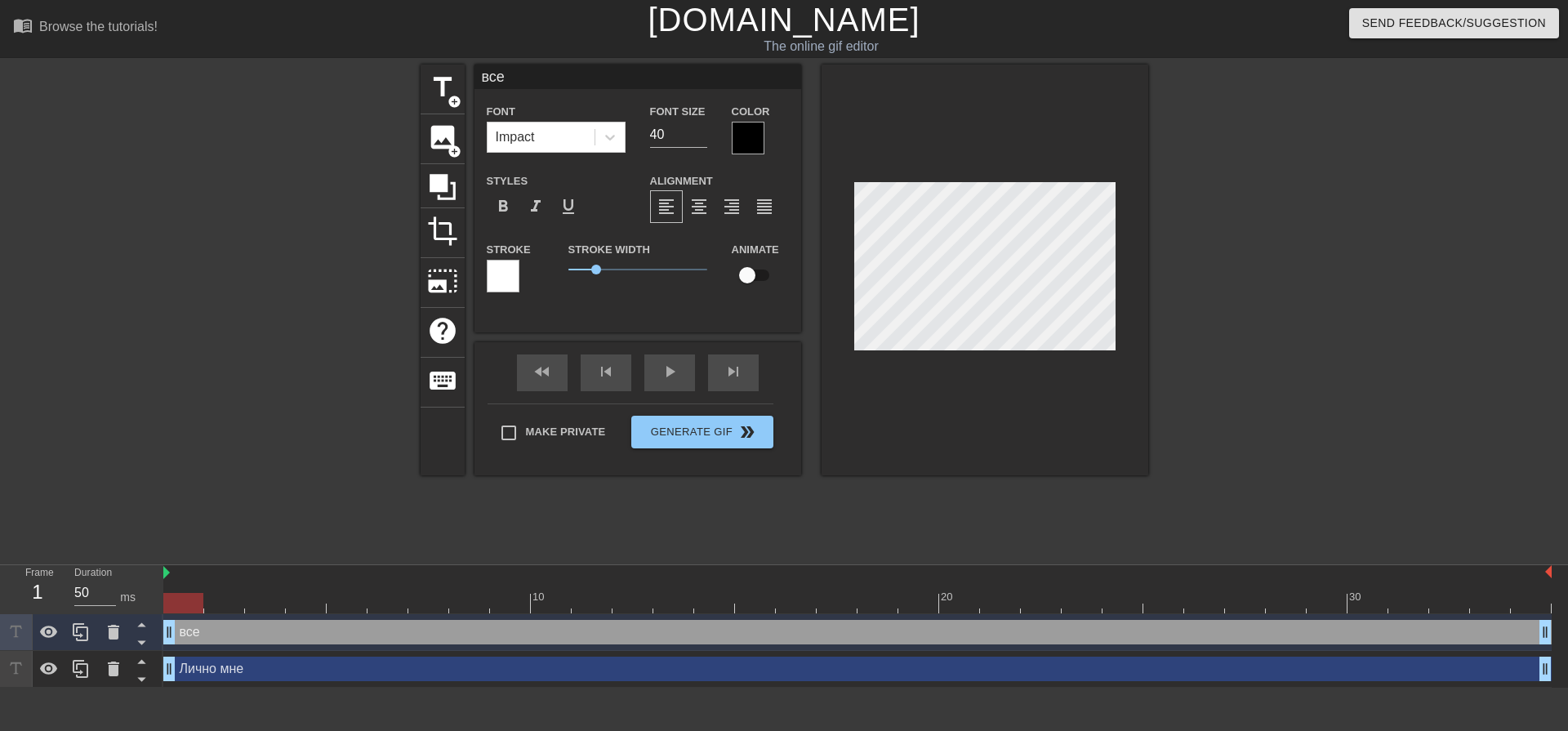
type textarea "все н"
type input "все нр"
type textarea "все нр"
type input "все нра"
type textarea "все нра"
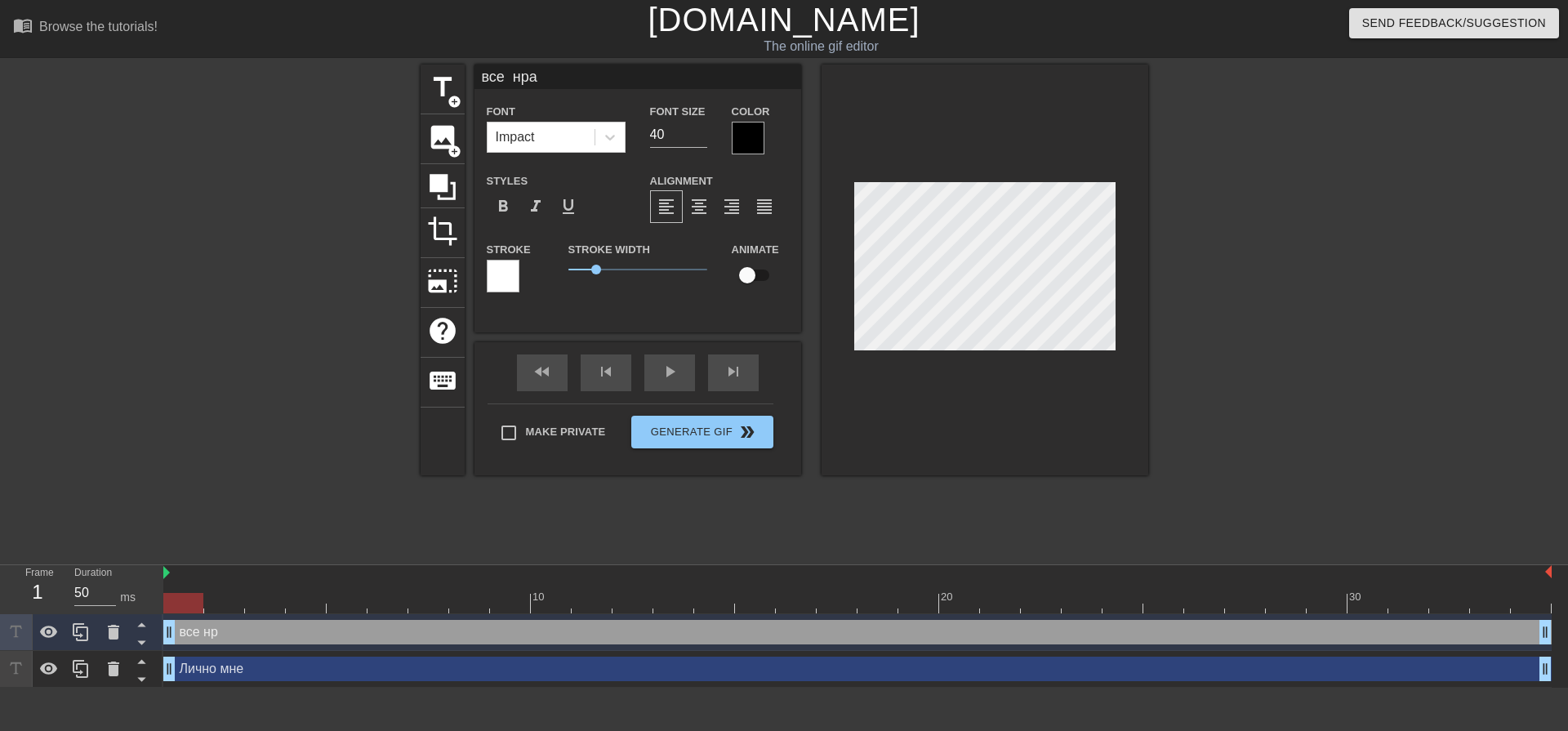
scroll to position [3, 3]
type input "все нрав"
type textarea "все нрав"
type input "все нрави"
type textarea "все нрави"
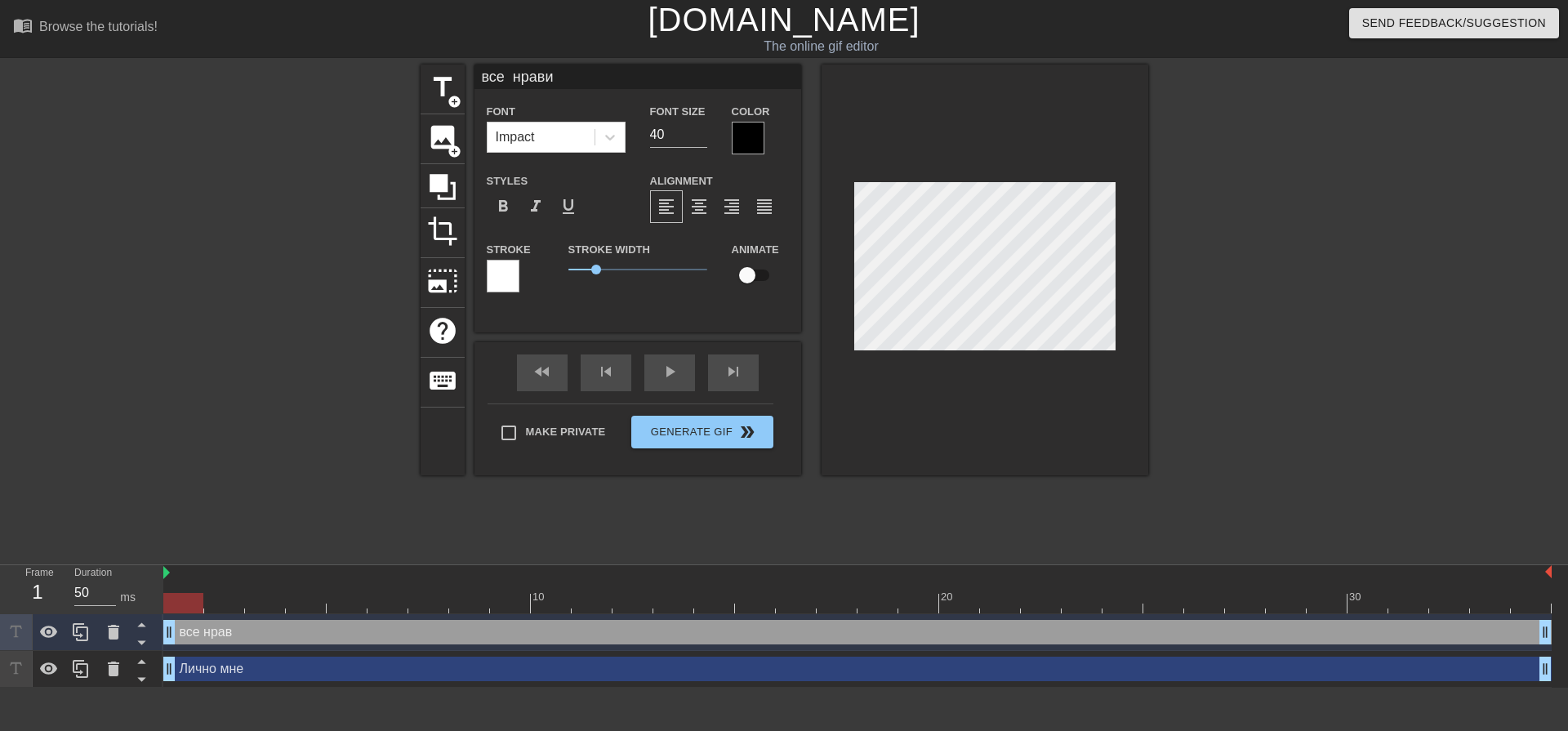
scroll to position [3, 5]
type input "все нравит"
type textarea "все нравит"
type input "все нравитс"
type textarea "все нравитс"
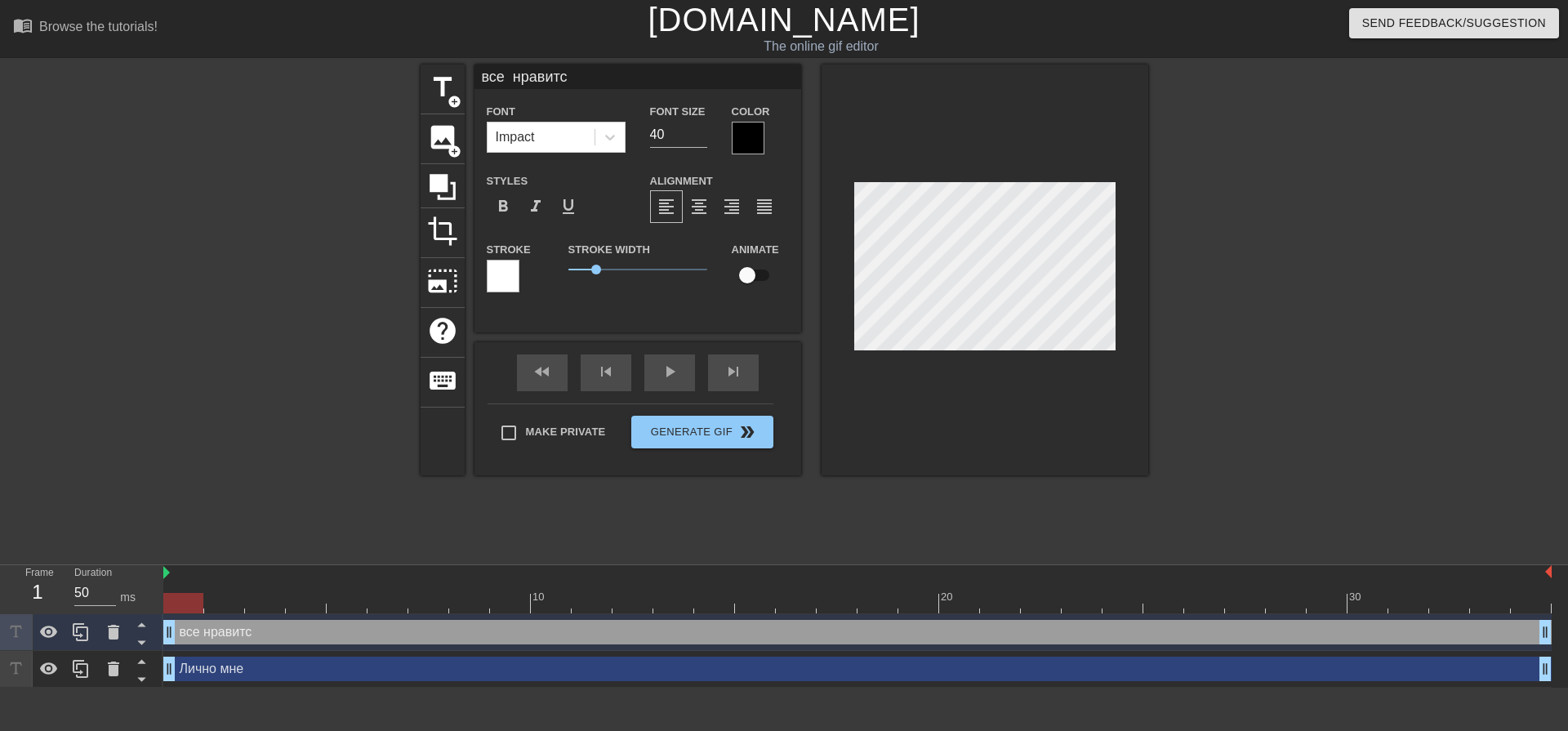
type input "все нравится"
type textarea "все нравится"
click at [701, 138] on input "39" at bounding box center [678, 134] width 57 height 26
click at [701, 138] on input "38" at bounding box center [678, 134] width 57 height 26
click at [701, 138] on input "37" at bounding box center [678, 134] width 57 height 26
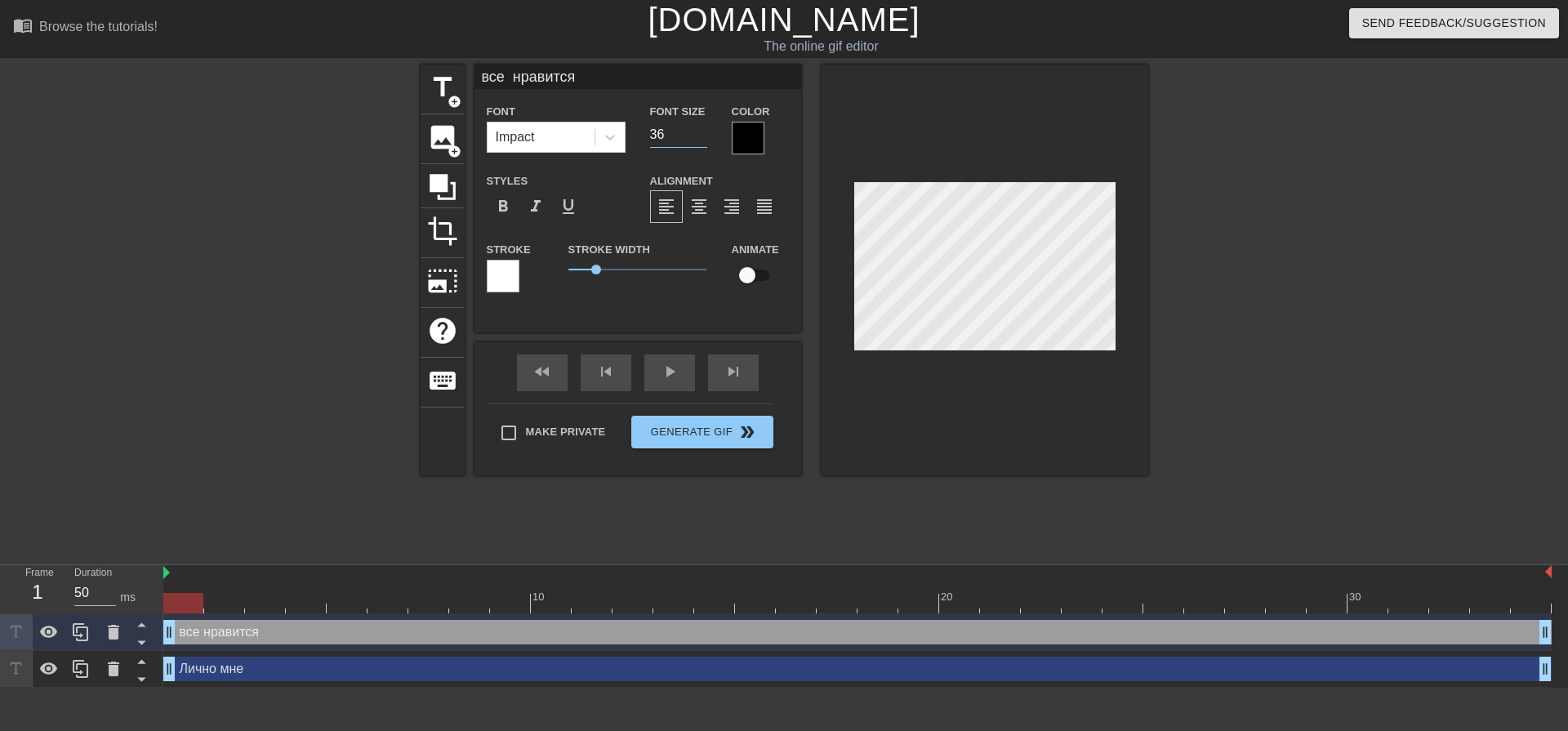
click at [701, 138] on input "36" at bounding box center [678, 134] width 57 height 26
type input "35"
click at [701, 138] on input "35" at bounding box center [678, 134] width 57 height 26
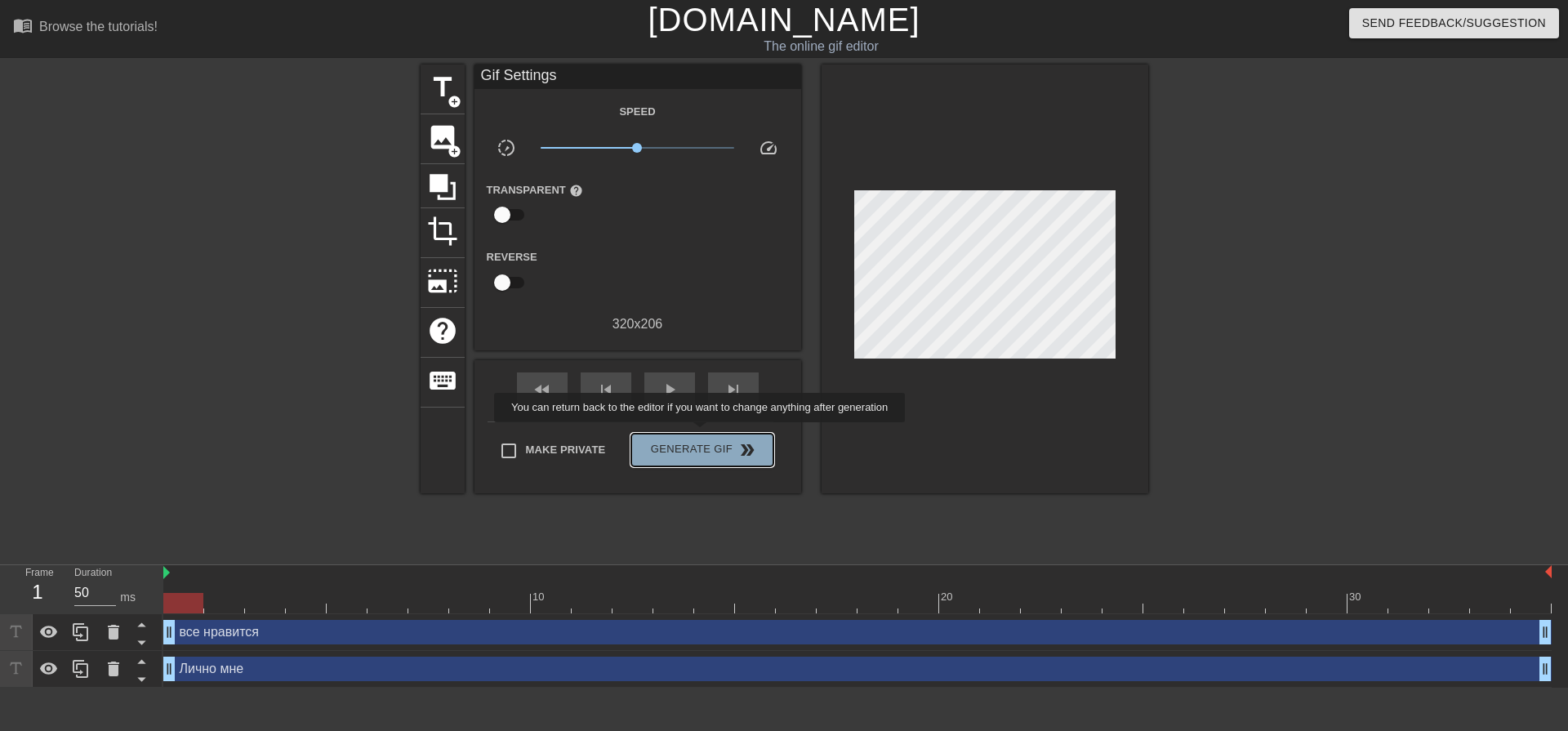
click at [701, 434] on button "Generate Gif double_arrow" at bounding box center [701, 450] width 141 height 33
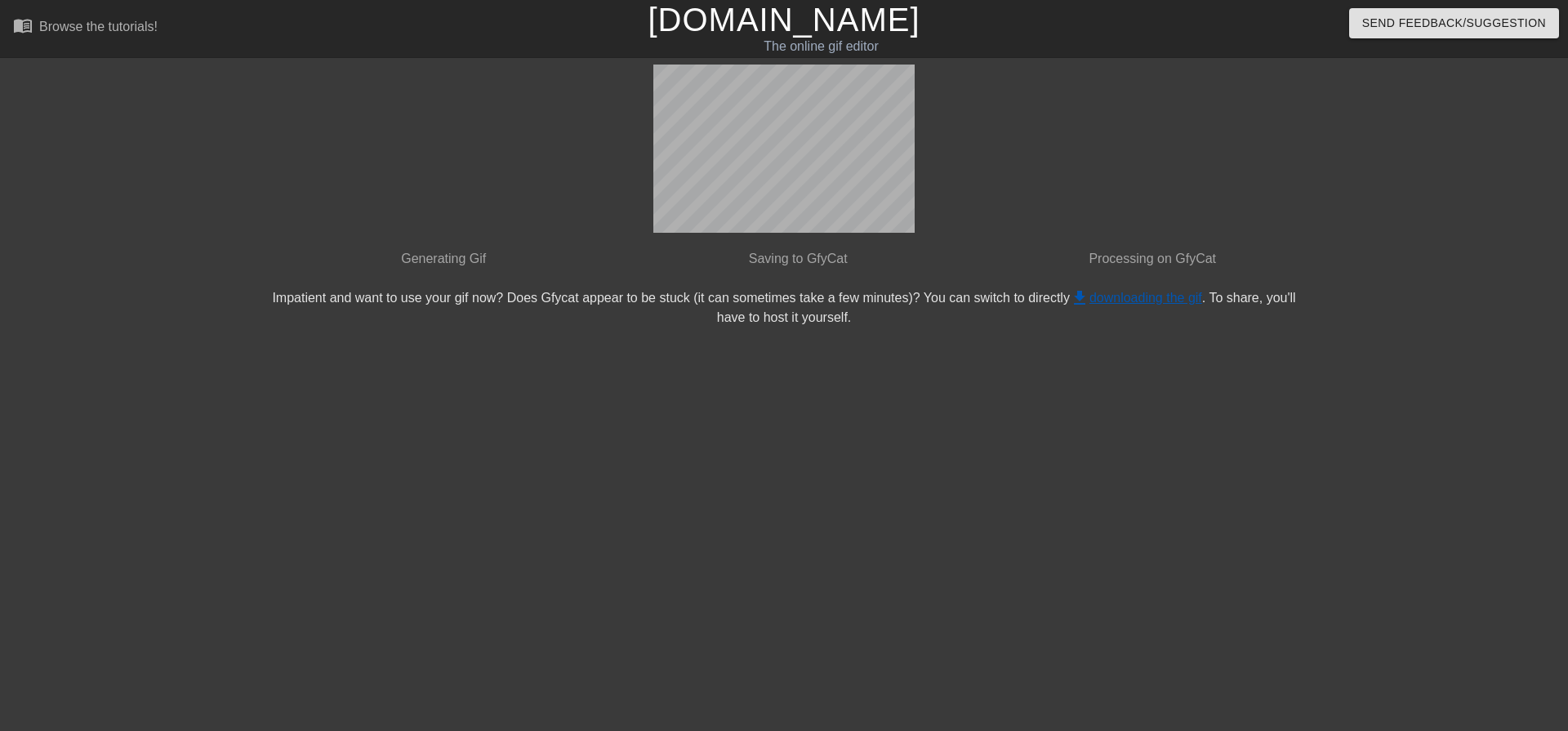
click at [1149, 296] on link "get_app downloading the gif" at bounding box center [1135, 297] width 133 height 14
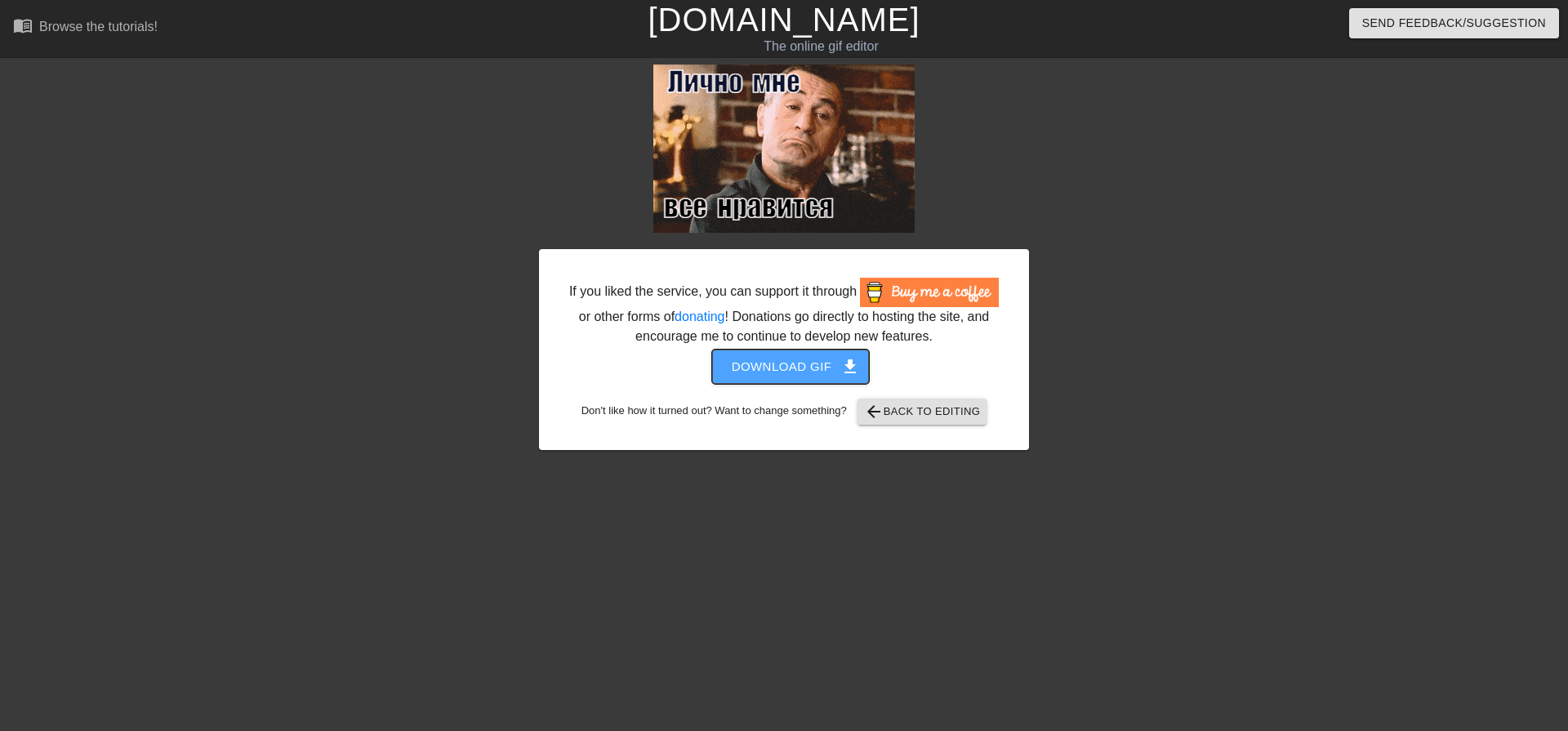
click at [802, 357] on span "Download gif get_app" at bounding box center [791, 366] width 118 height 21
